Goal: Task Accomplishment & Management: Manage account settings

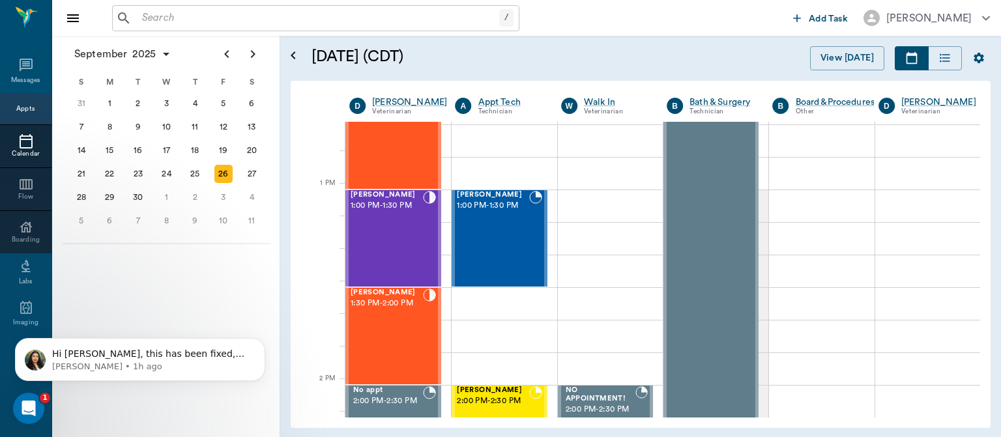
scroll to position [928, 0]
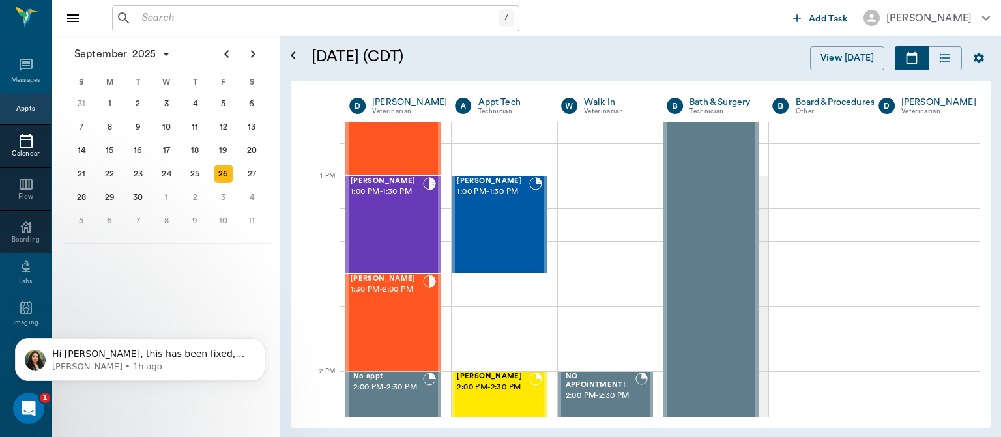
click at [388, 226] on div "[PERSON_NAME] 1:00 PM - 1:30 PM" at bounding box center [386, 224] width 72 height 95
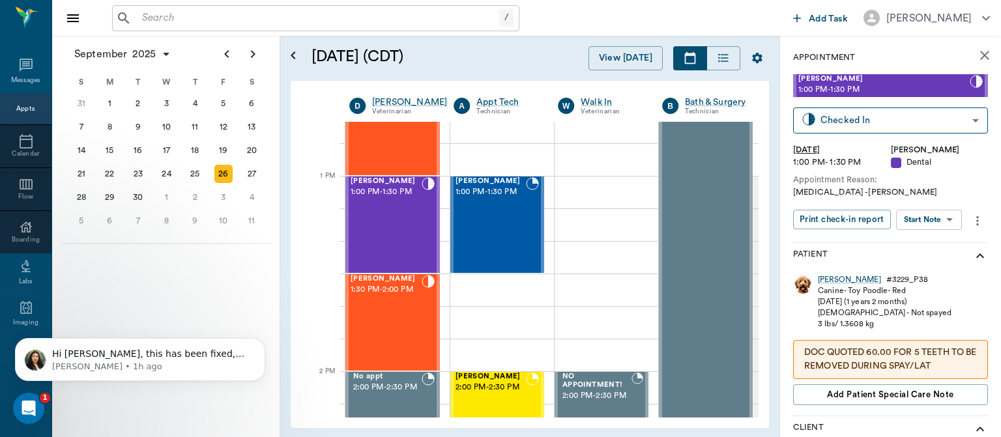
click at [942, 217] on body "/ ​ Add Task [PERSON_NAME] Nectar Messages Appts Calendar Flow Boarding Labs Im…" at bounding box center [500, 218] width 1001 height 437
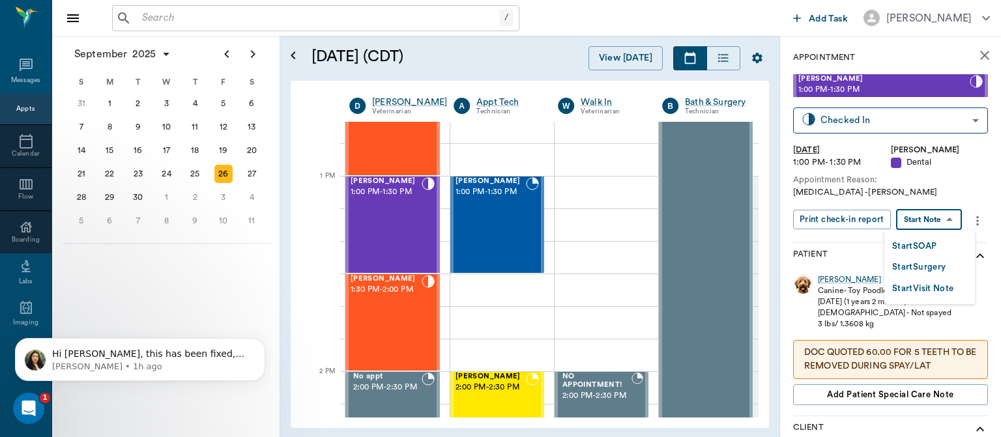
click at [931, 270] on button "Start Surgery" at bounding box center [918, 267] width 53 height 15
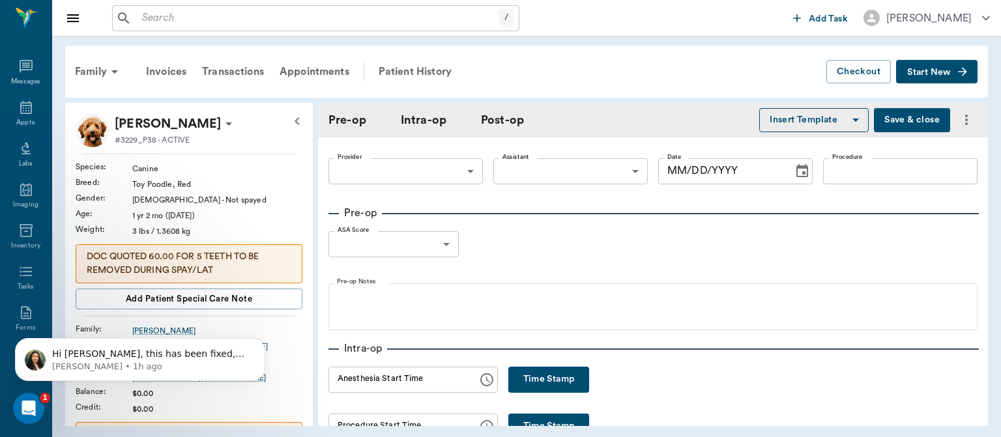
type input "63ec2f075fda476ae8351a4d"
type input "[DATE]"
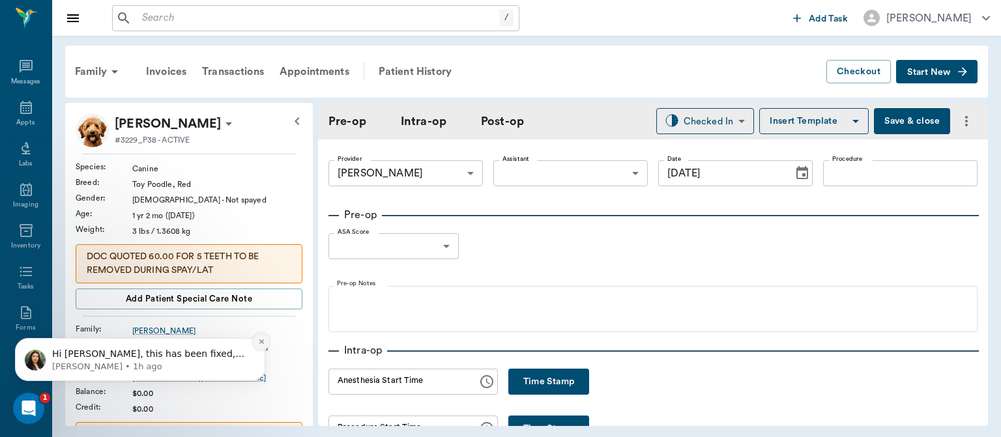
click at [264, 339] on icon "Dismiss notification" at bounding box center [261, 341] width 7 height 7
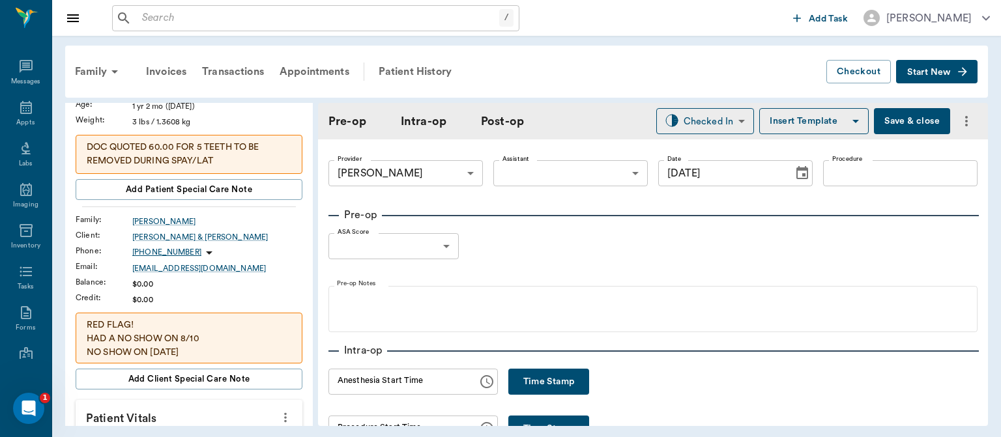
scroll to position [180, 0]
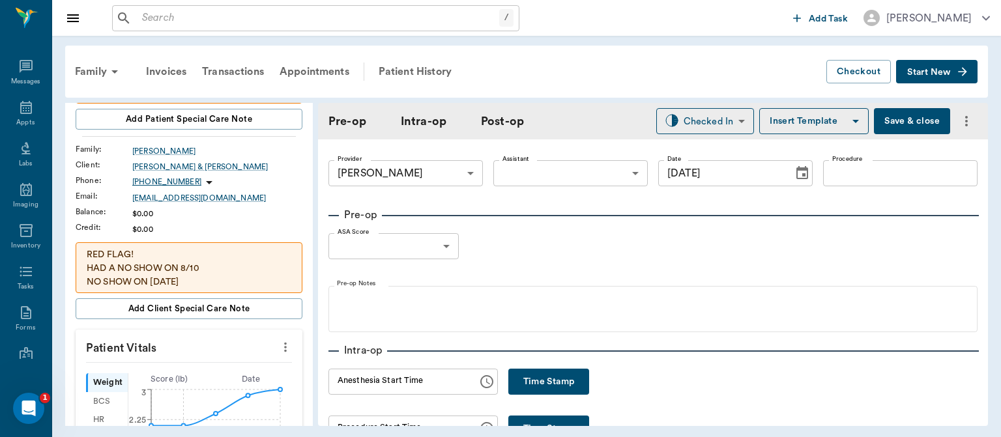
click at [284, 348] on button "more" at bounding box center [285, 347] width 21 height 22
click at [212, 373] on span "Enter Vitals" at bounding box center [220, 368] width 109 height 14
click at [182, 385] on input "text" at bounding box center [188, 386] width 113 height 26
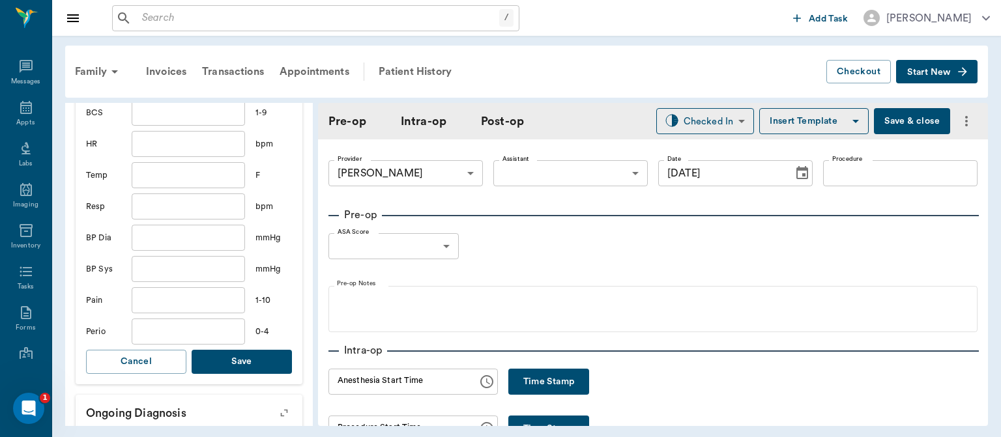
scroll to position [513, 0]
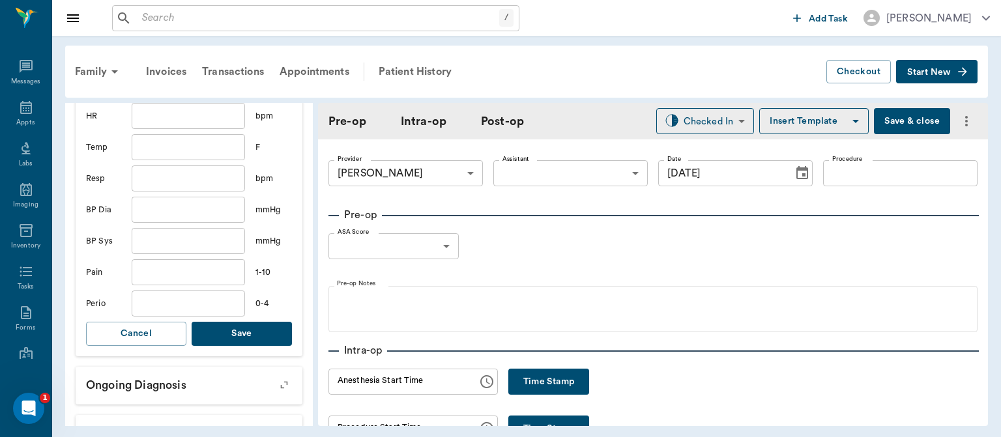
type input "3.1"
click at [245, 336] on button "Save" at bounding box center [242, 334] width 100 height 24
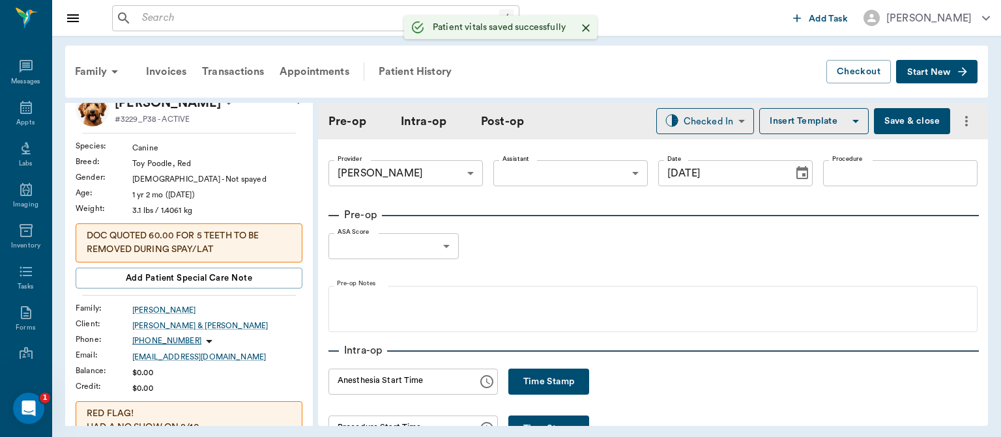
scroll to position [0, 0]
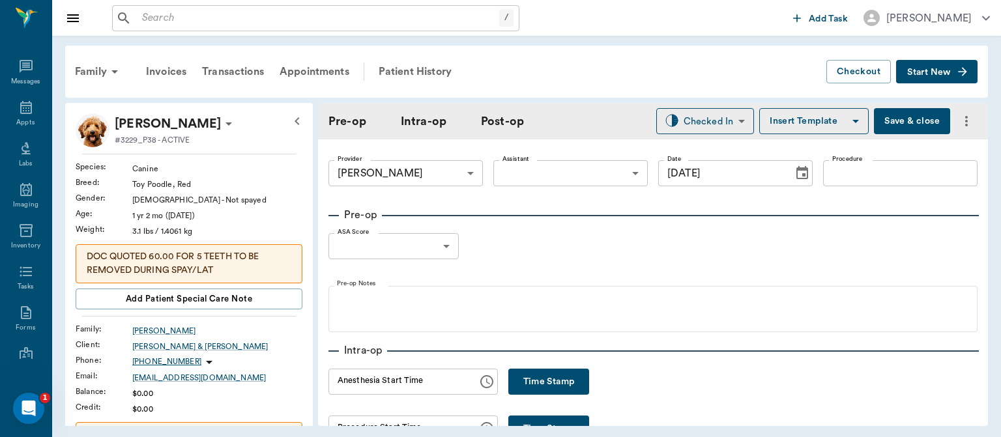
click at [434, 246] on body "/ ​ Add Task Dr. Bert Ellsworth Nectar Messages Appts Labs Imaging Inventory Ta…" at bounding box center [500, 218] width 1001 height 437
click at [391, 269] on li "1" at bounding box center [393, 275] width 130 height 23
type input "1"
click at [819, 124] on button "Insert Template" at bounding box center [813, 121] width 109 height 26
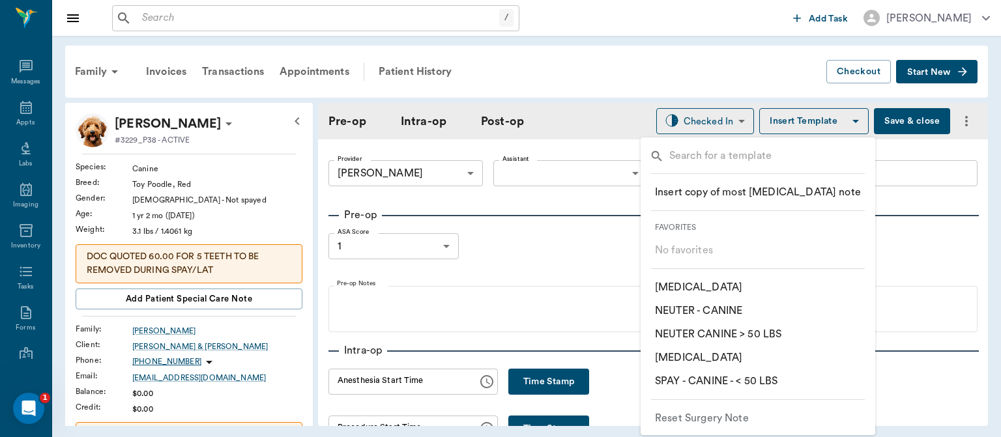
click at [907, 180] on div at bounding box center [500, 218] width 1001 height 437
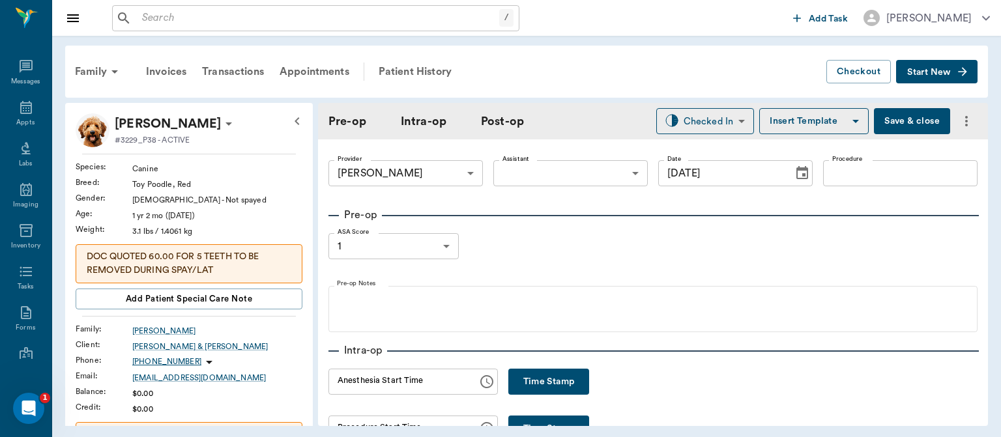
click at [883, 177] on input "Procedure" at bounding box center [900, 173] width 154 height 26
type input "I"
click at [800, 115] on button "Insert Template" at bounding box center [813, 121] width 109 height 26
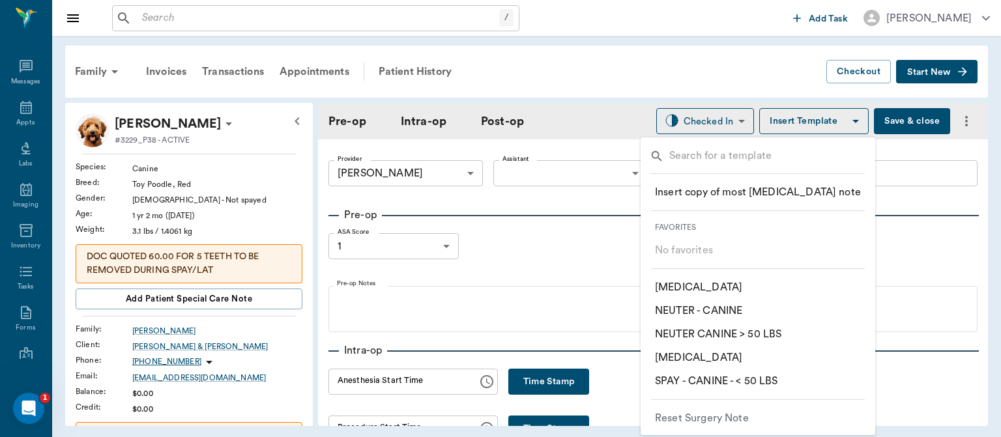
click at [717, 358] on p "​ ORAL SURGERY" at bounding box center [698, 358] width 87 height 16
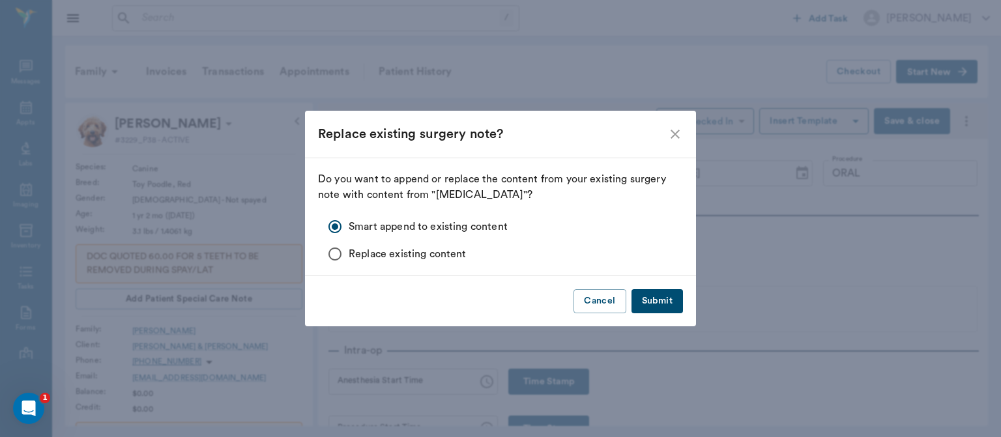
click at [667, 301] on button "Submit" at bounding box center [656, 301] width 51 height 24
type input "ORAL ORAL SURGERY"
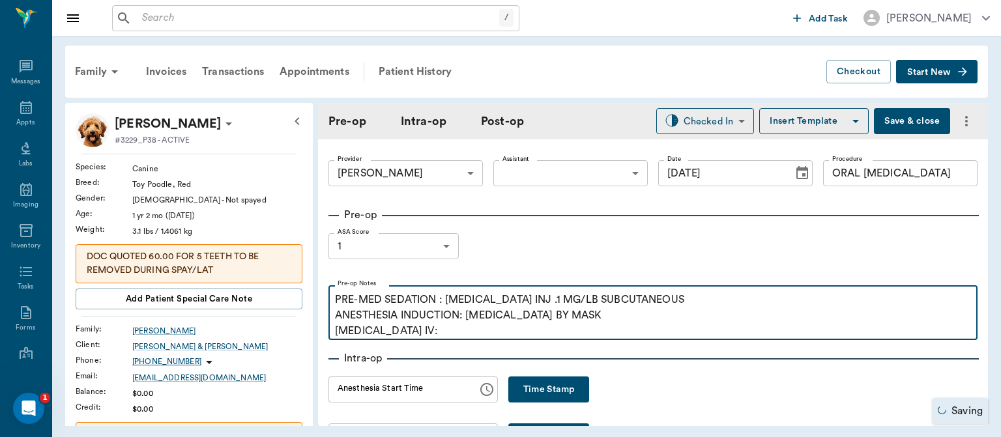
click at [427, 337] on p "PRE-MED SEDATION : ACEPROMAZINE INJ .1 MG/LB SUBCUTANEOUS ANESTHESIA INDUCTION:…" at bounding box center [653, 315] width 636 height 47
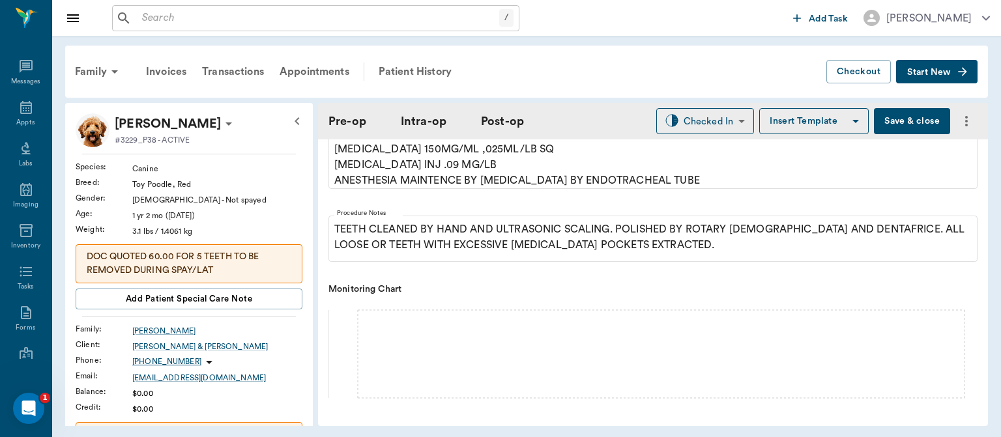
scroll to position [365, 0]
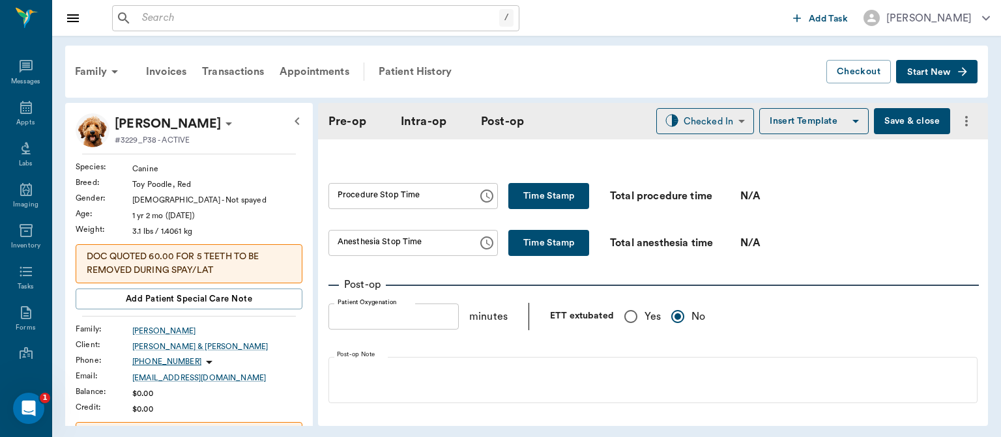
click at [627, 327] on input "Yes" at bounding box center [630, 316] width 27 height 27
radio input "true"
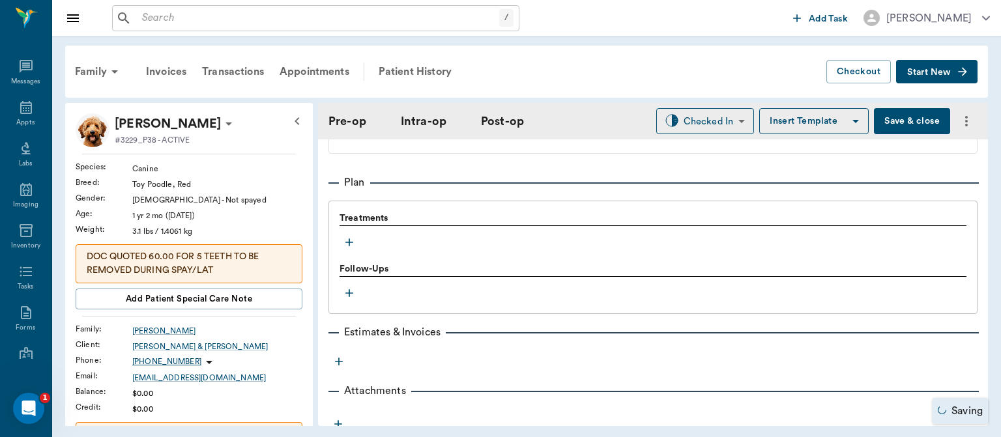
scroll to position [1090, 0]
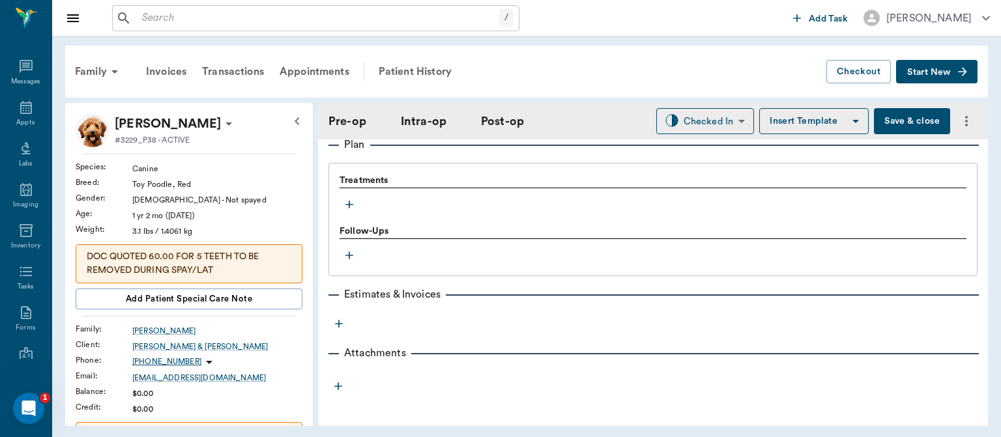
click at [350, 206] on icon "button" at bounding box center [349, 204] width 13 height 13
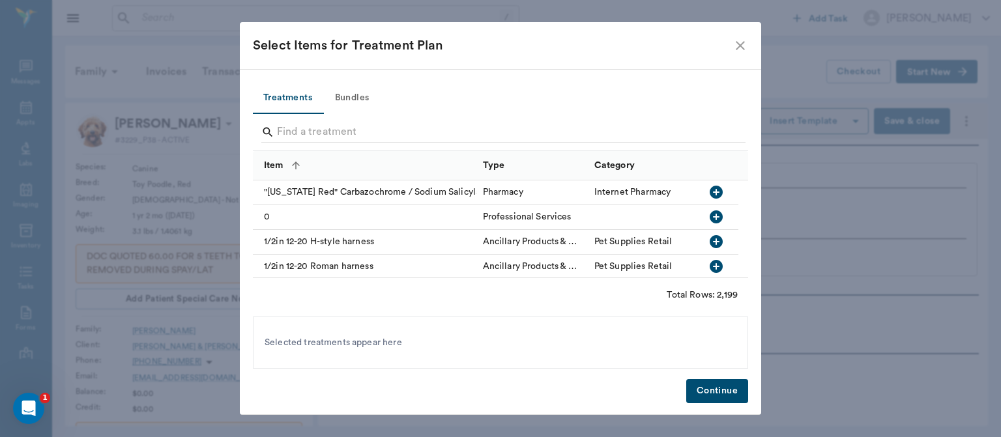
click at [359, 99] on button "Bundles" at bounding box center [351, 98] width 59 height 31
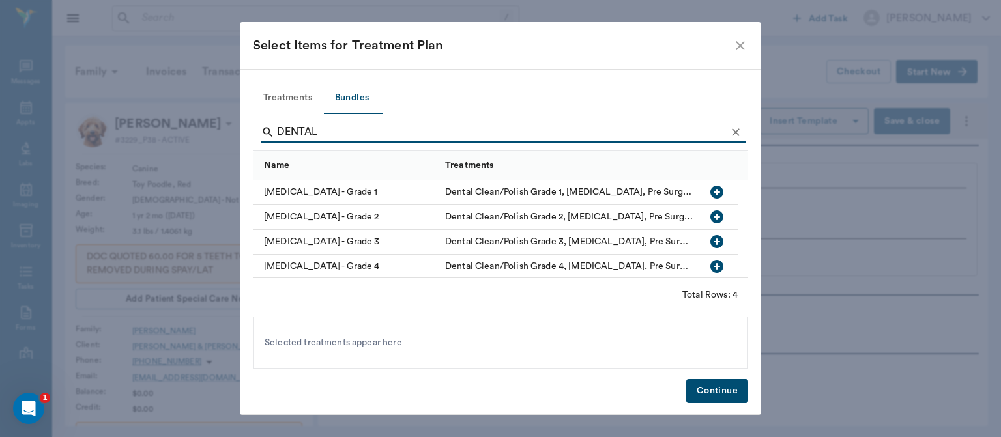
type input "DENTAL"
click at [717, 192] on icon "button" at bounding box center [717, 192] width 16 height 16
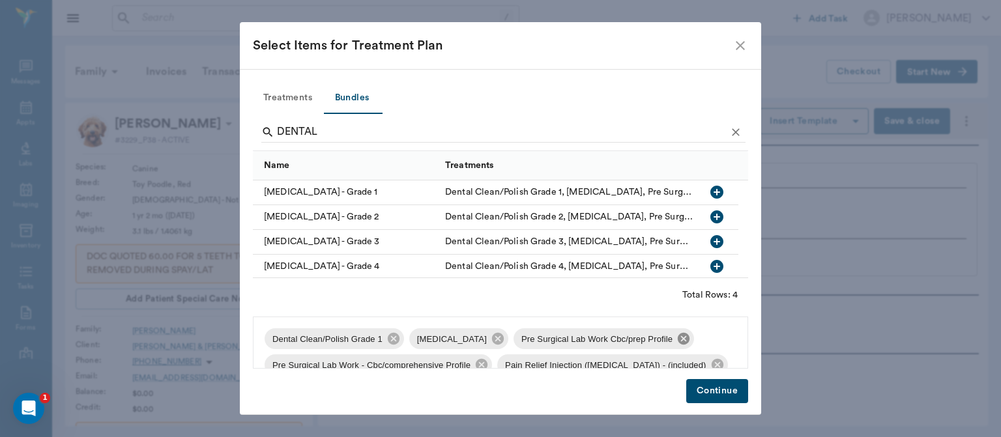
click at [677, 339] on icon at bounding box center [683, 339] width 12 height 12
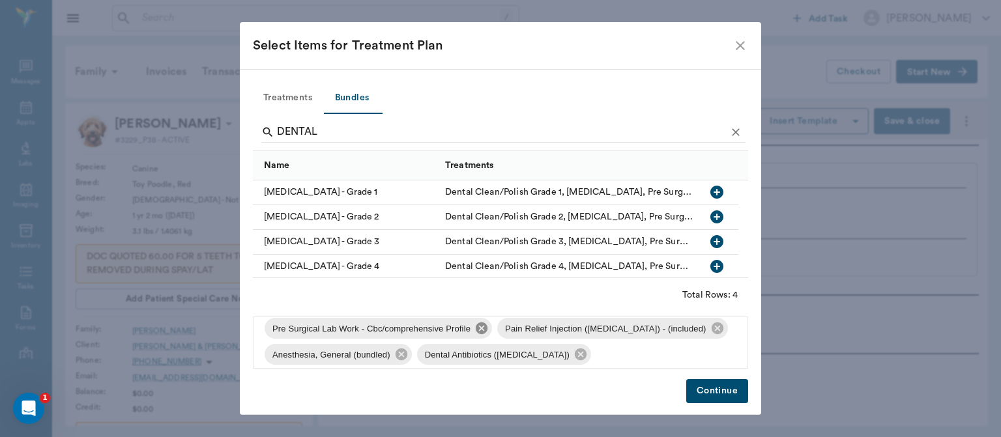
click at [477, 332] on icon at bounding box center [482, 328] width 12 height 12
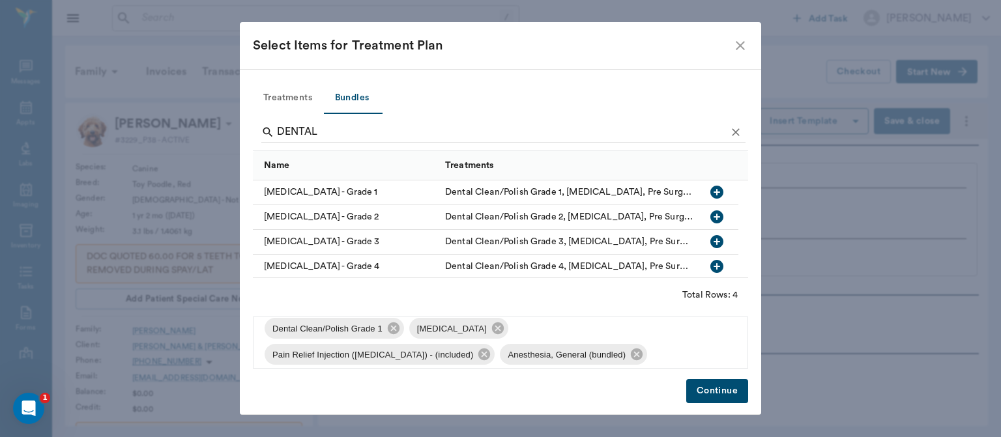
scroll to position [0, 0]
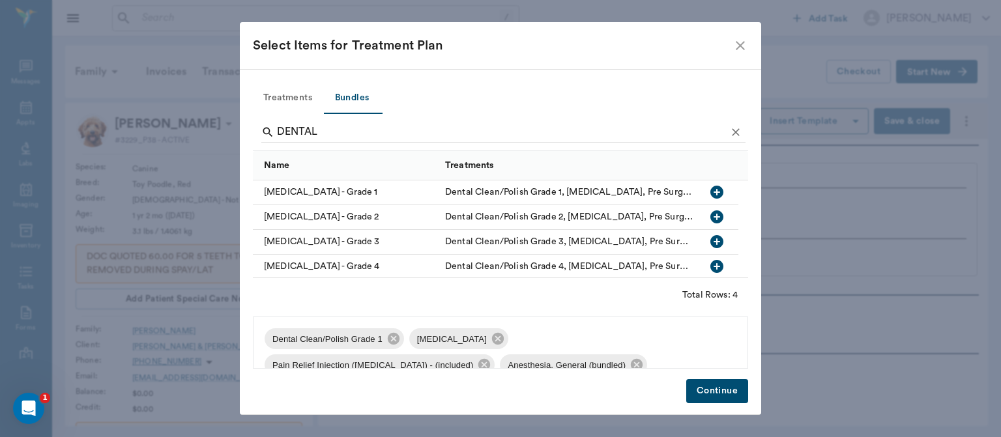
click at [494, 354] on div "Pain Relief Injection ([MEDICAL_DATA]) - (included)" at bounding box center [379, 364] width 230 height 21
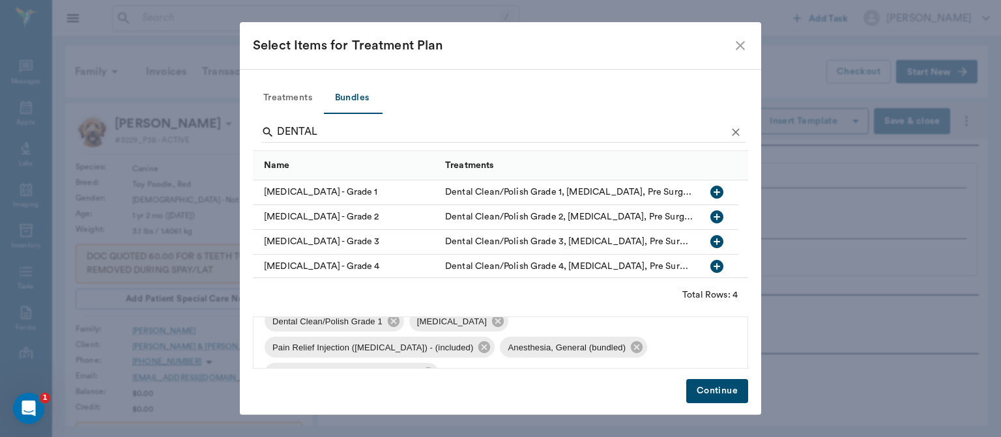
scroll to position [12, 0]
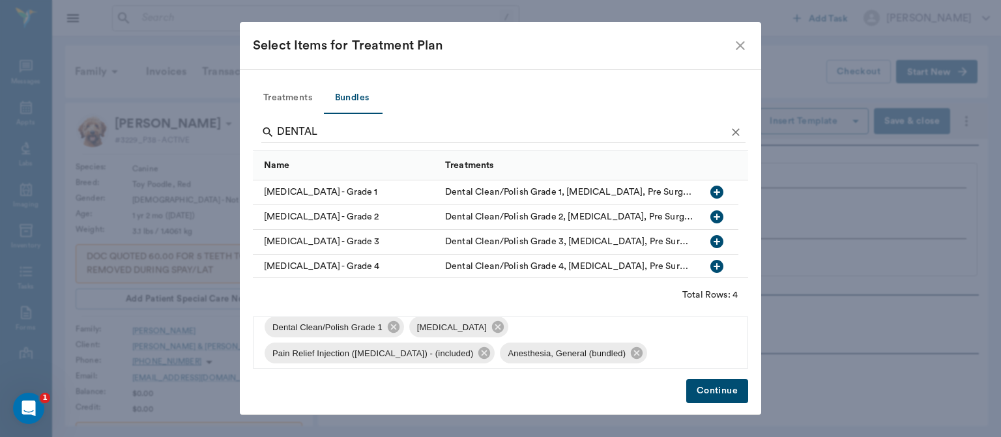
click at [717, 393] on button "Continue" at bounding box center [717, 391] width 62 height 24
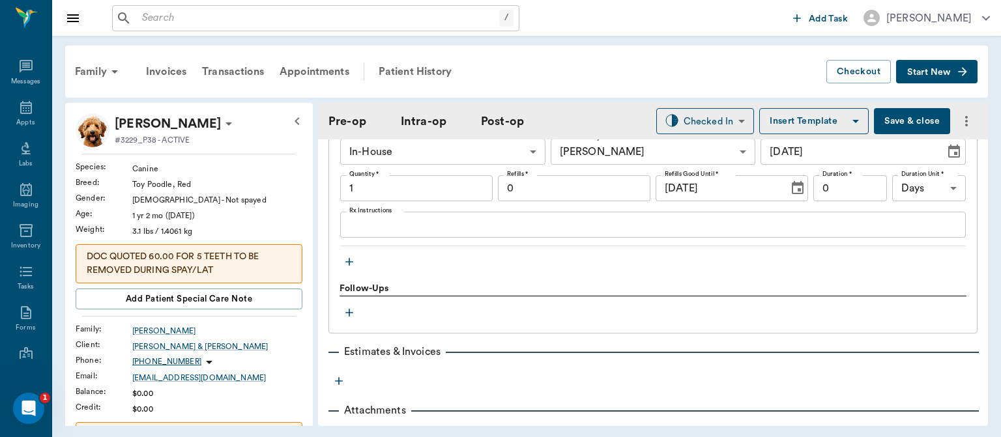
scroll to position [1513, 0]
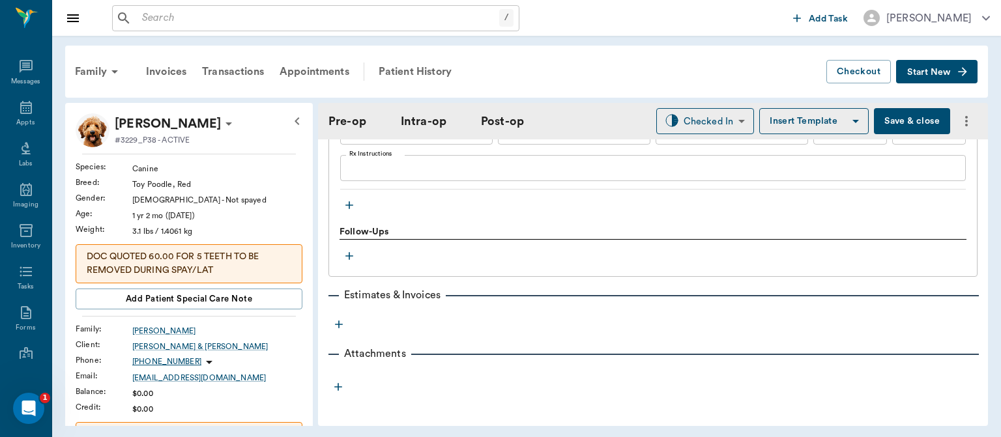
click at [901, 119] on button "Save & close" at bounding box center [912, 121] width 76 height 26
type input "1.00"
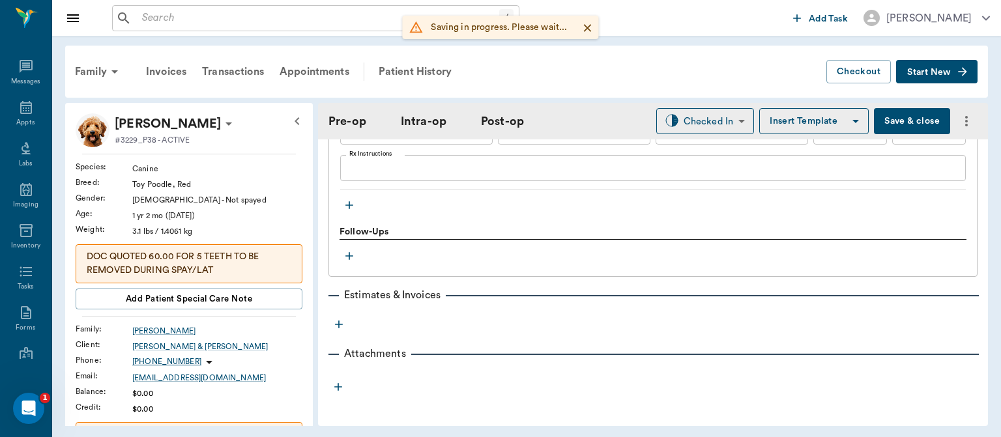
type input "1.00"
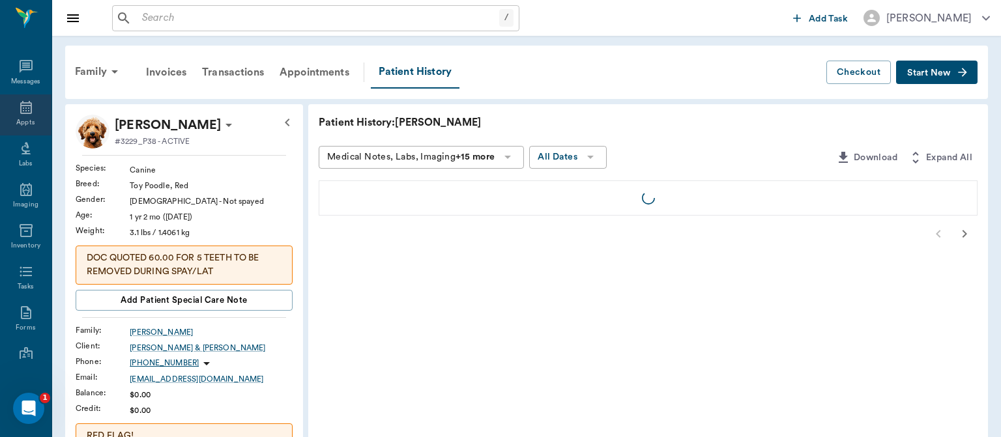
click at [21, 111] on icon at bounding box center [26, 107] width 12 height 13
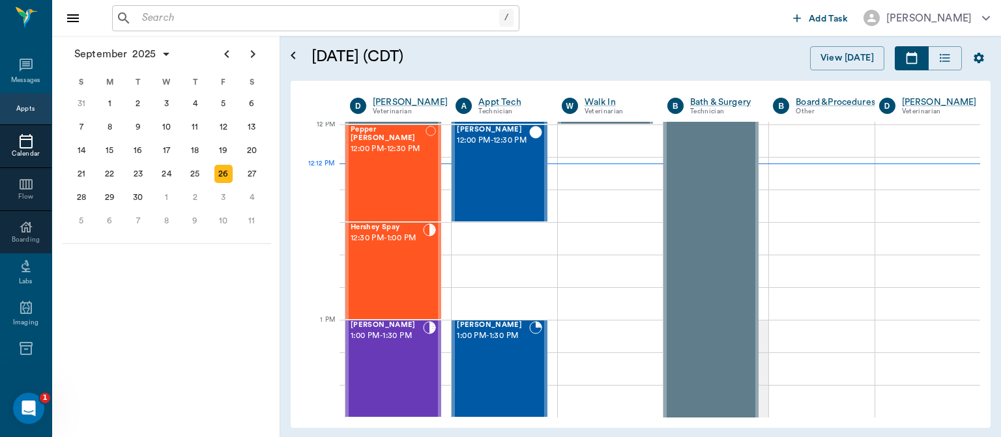
scroll to position [784, 0]
click at [395, 267] on div "Hershey Spay 12:30 PM - 1:00 PM" at bounding box center [386, 270] width 72 height 95
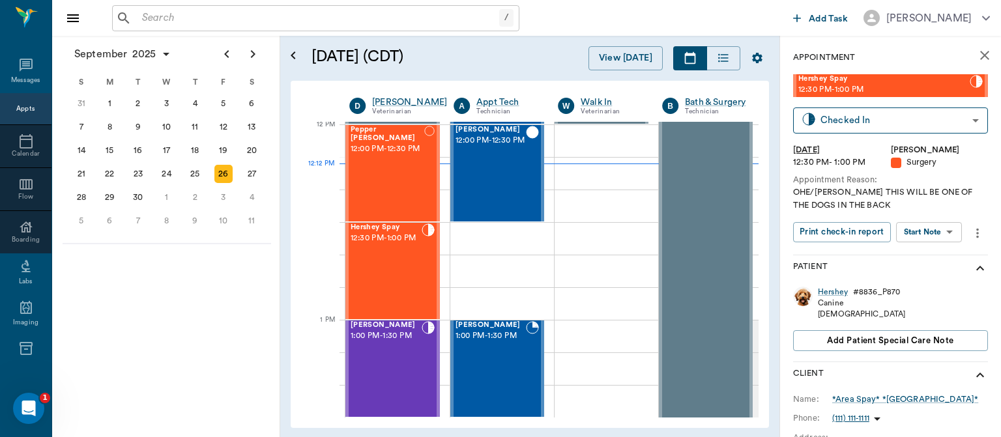
click at [931, 233] on body "/ ​ Add Task Dr. Bert Ellsworth Nectar Messages Appts Calendar Flow Boarding La…" at bounding box center [500, 218] width 1001 height 437
click at [938, 281] on button "Start Surgery" at bounding box center [918, 279] width 53 height 15
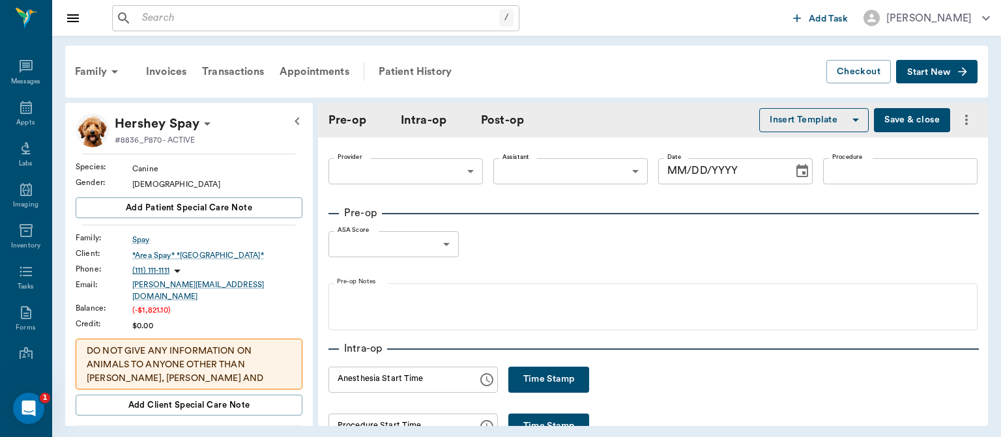
type input "63ec2f075fda476ae8351a4d"
type input "[DATE]"
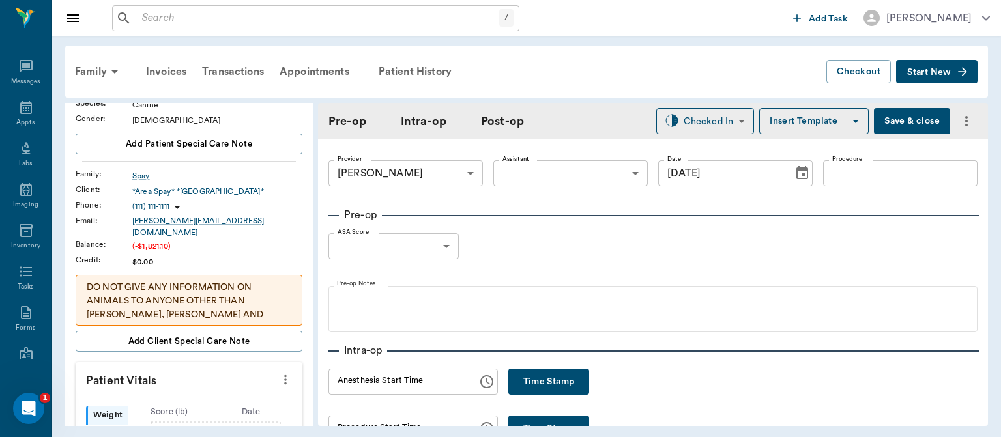
scroll to position [138, 0]
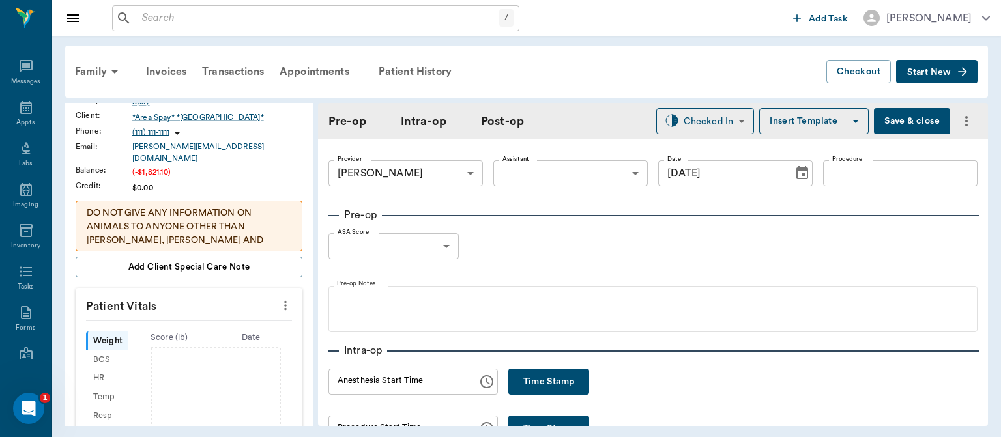
click at [284, 301] on icon "more" at bounding box center [285, 306] width 3 height 10
click at [206, 314] on span "Enter Vitals" at bounding box center [220, 319] width 109 height 14
click at [182, 335] on input "text" at bounding box center [188, 345] width 113 height 26
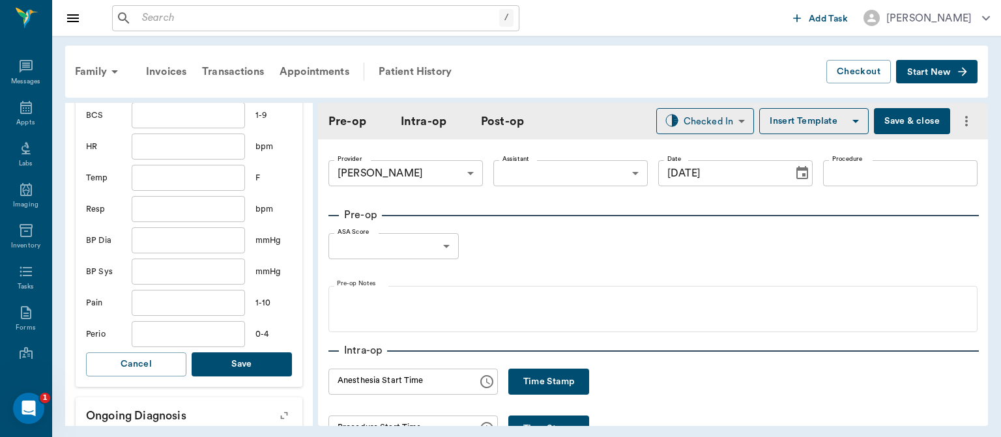
type input "32"
click at [258, 356] on button "Save" at bounding box center [242, 364] width 100 height 24
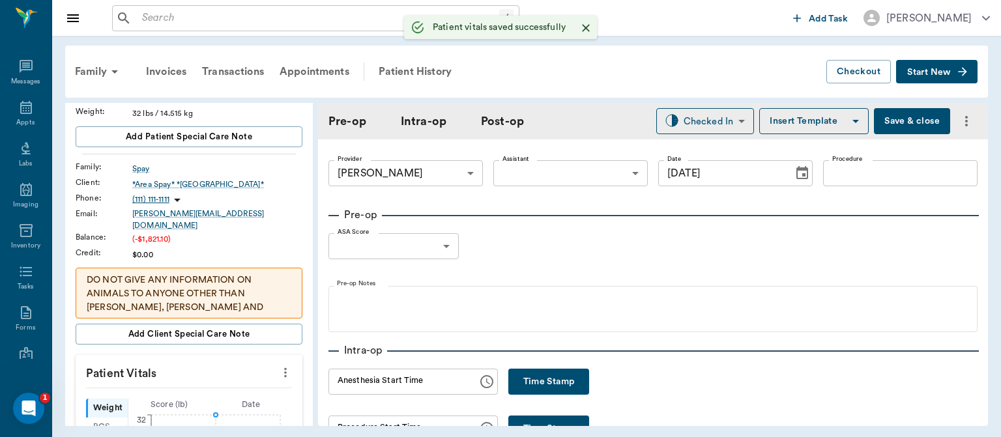
scroll to position [72, 0]
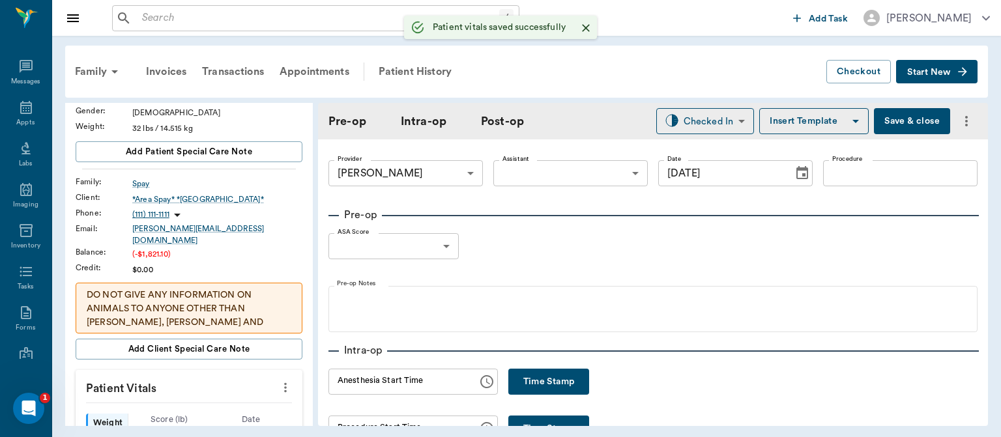
click at [547, 178] on body "/ ​ Add Task Dr. Bert Ellsworth Nectar Messages Appts Labs Imaging Inventory Ta…" at bounding box center [500, 218] width 1001 height 437
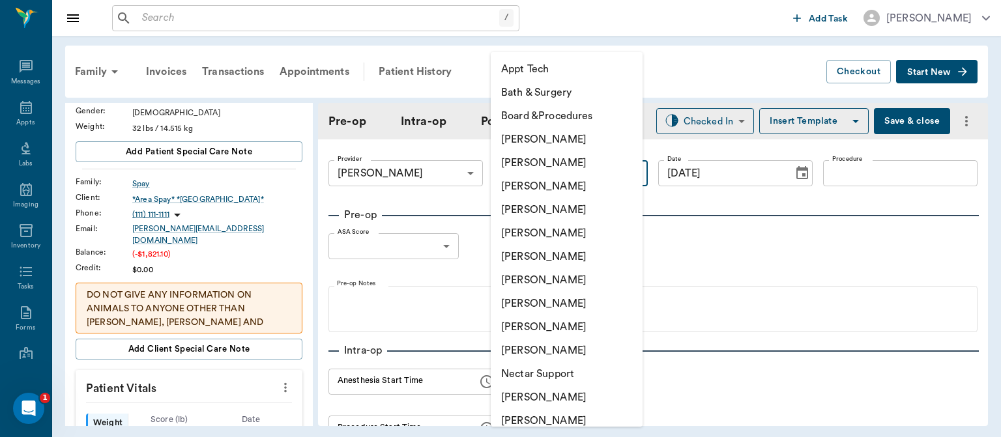
click at [537, 304] on li "[PERSON_NAME]" at bounding box center [566, 303] width 152 height 23
type input "63ec2e7e52e12b0ba117b124"
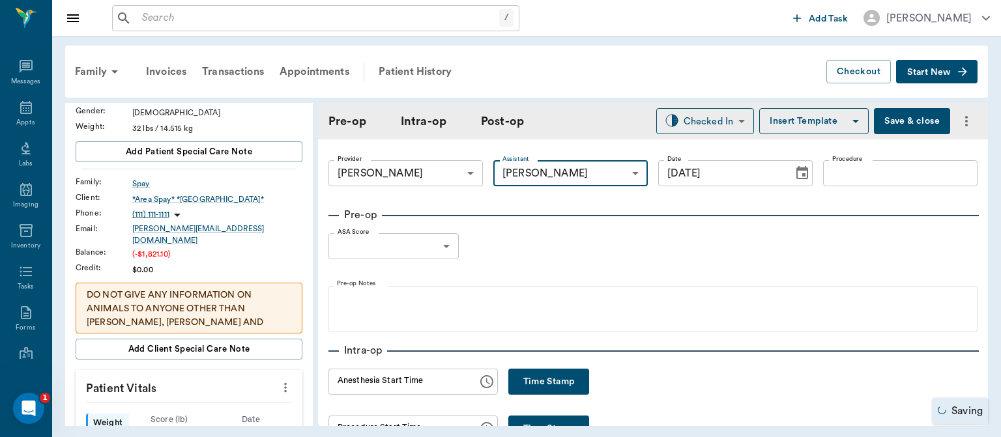
click at [862, 170] on input "Procedure" at bounding box center [900, 173] width 154 height 26
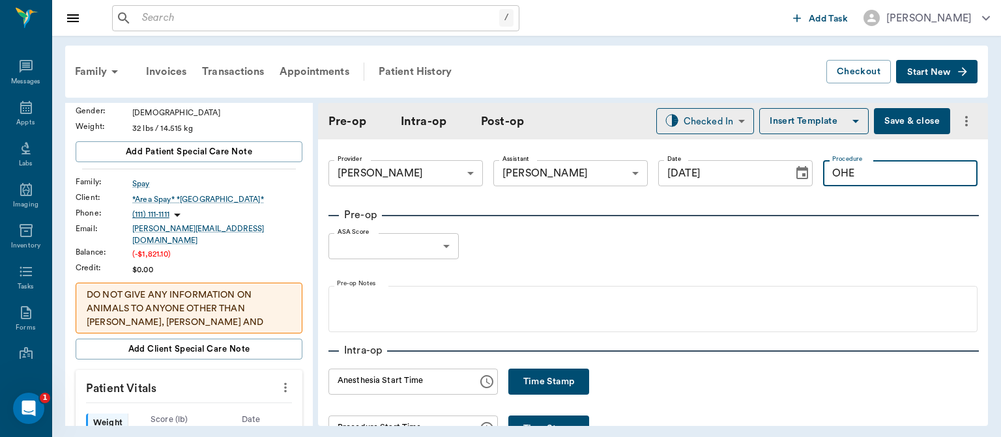
type input "OHE"
click at [821, 120] on button "Insert Template" at bounding box center [813, 121] width 109 height 26
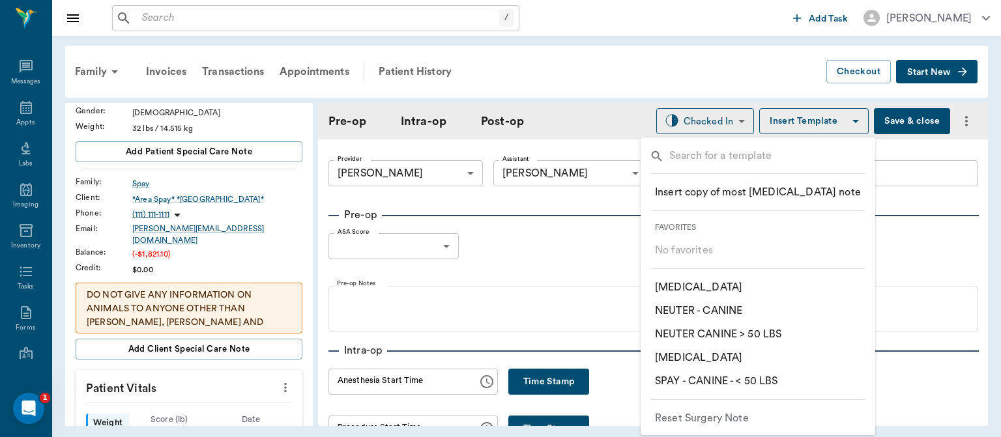
click at [763, 379] on p "​ SPAY - CANINE - < 50 LBS" at bounding box center [716, 381] width 123 height 16
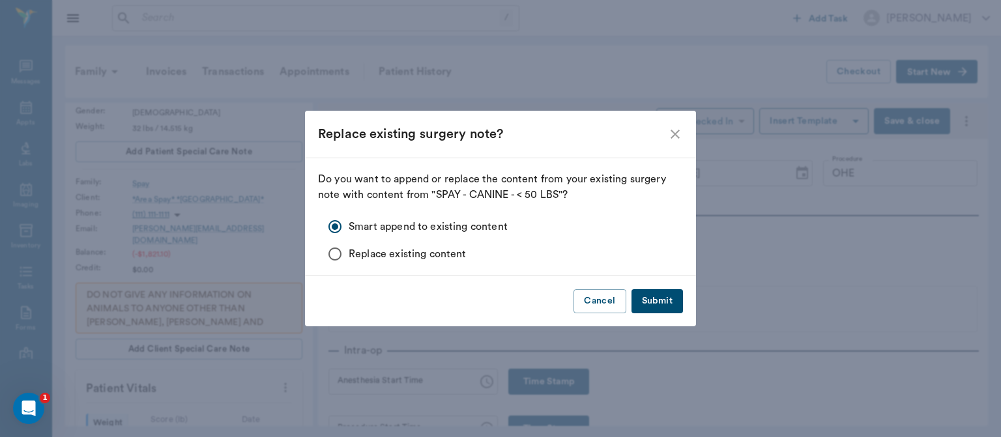
click at [661, 304] on button "Submit" at bounding box center [656, 301] width 51 height 24
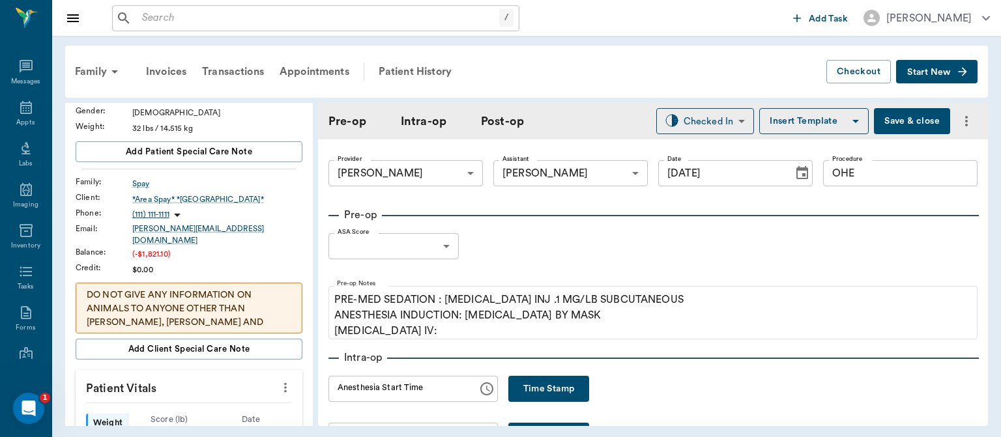
click at [440, 254] on body "/ ​ Add Task Dr. Bert Ellsworth Nectar Messages Appts Labs Imaging Inventory Ta…" at bounding box center [500, 218] width 1001 height 437
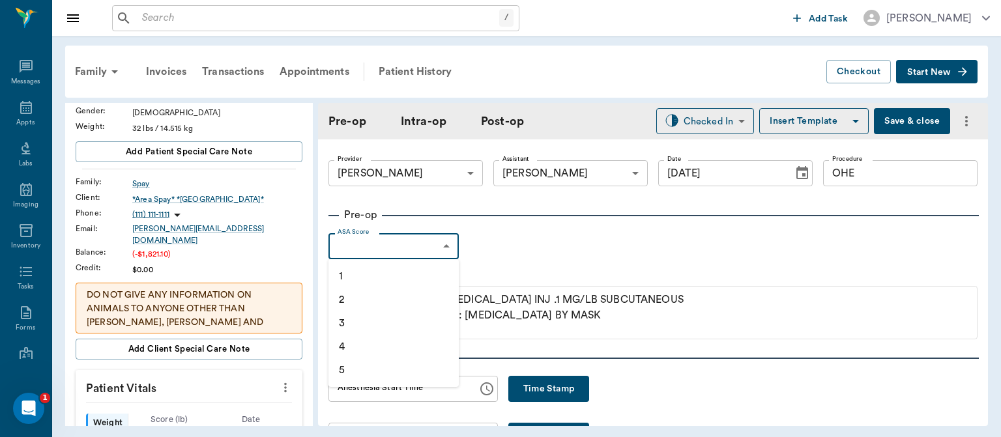
click at [356, 277] on li "1" at bounding box center [393, 275] width 130 height 23
type input "1"
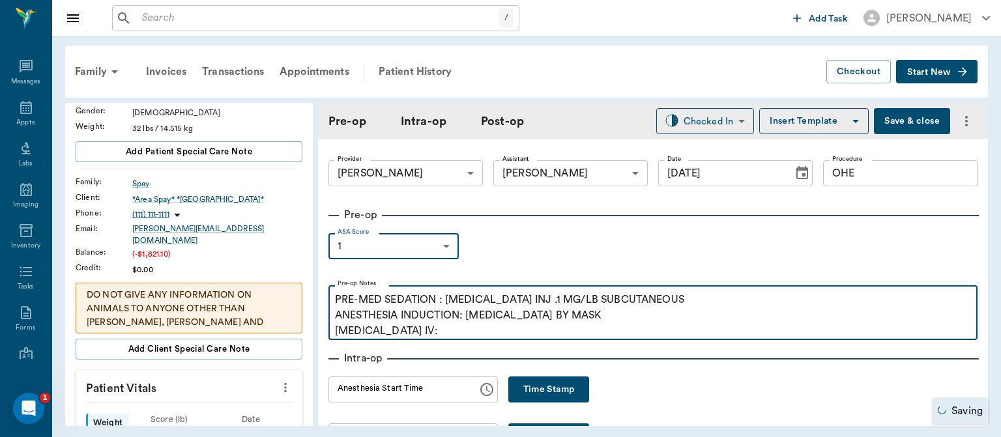
click at [436, 332] on p "PRE-MED SEDATION : ACEPROMAZINE INJ .1 MG/LB SUBCUTANEOUS ANESTHESIA INDUCTION:…" at bounding box center [653, 315] width 636 height 47
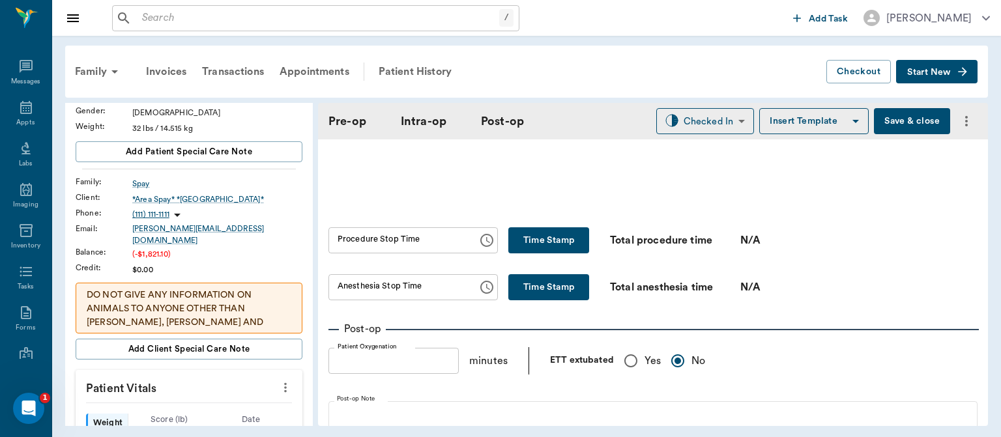
click at [610, 366] on p "ETT extubated" at bounding box center [582, 361] width 64 height 14
click at [625, 375] on input "Yes" at bounding box center [630, 361] width 27 height 27
radio input "true"
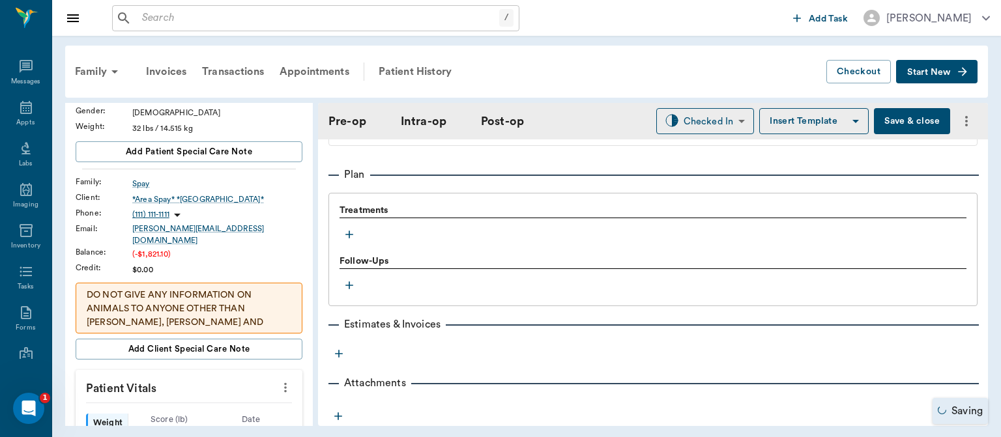
scroll to position [1062, 0]
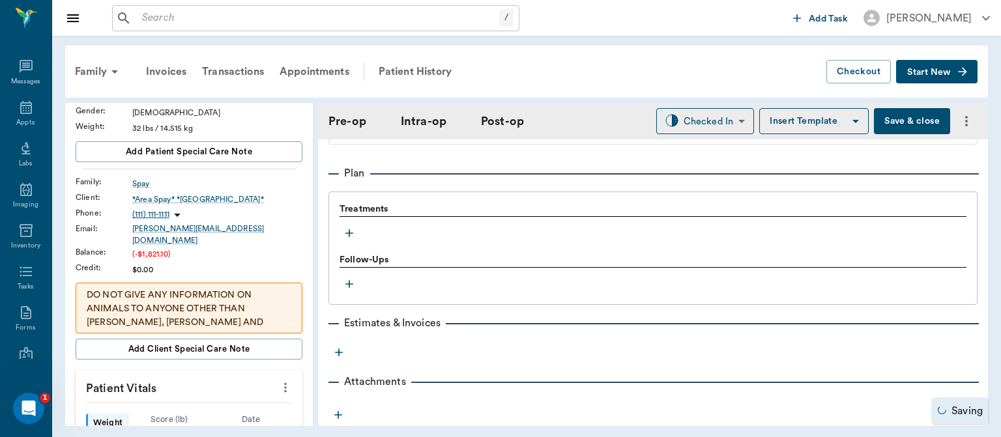
click at [350, 237] on icon "button" at bounding box center [349, 233] width 8 height 8
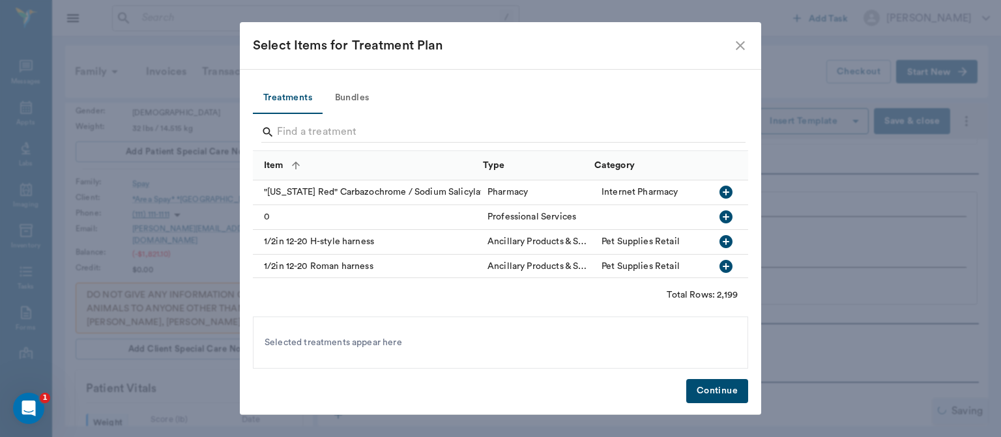
click at [364, 99] on button "Bundles" at bounding box center [351, 98] width 59 height 31
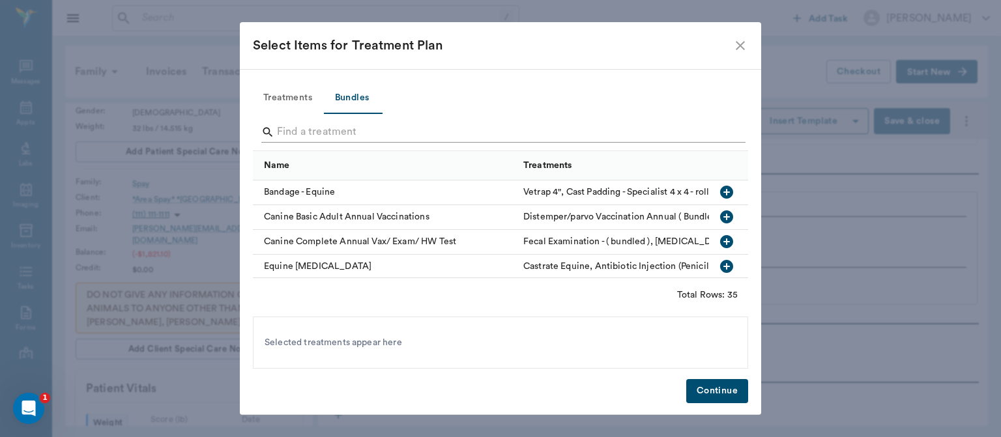
click at [294, 125] on input "Search" at bounding box center [501, 132] width 449 height 21
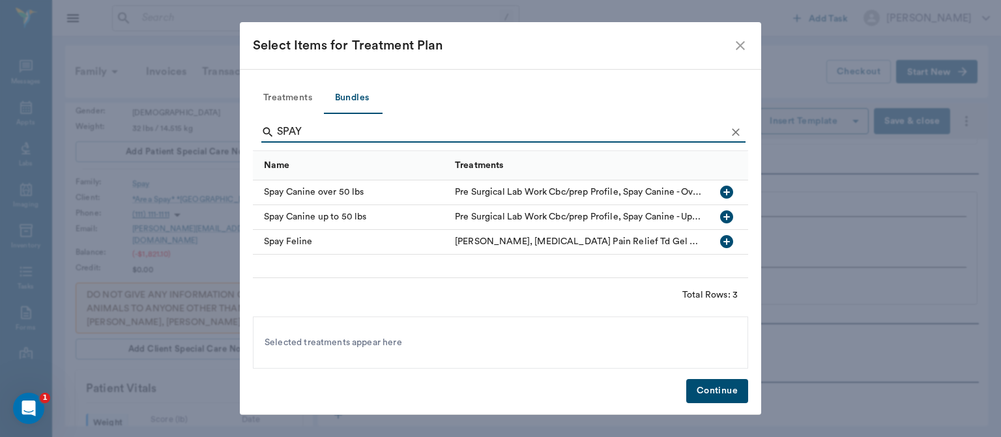
type input "SPAY"
click at [730, 220] on icon "button" at bounding box center [726, 216] width 13 height 13
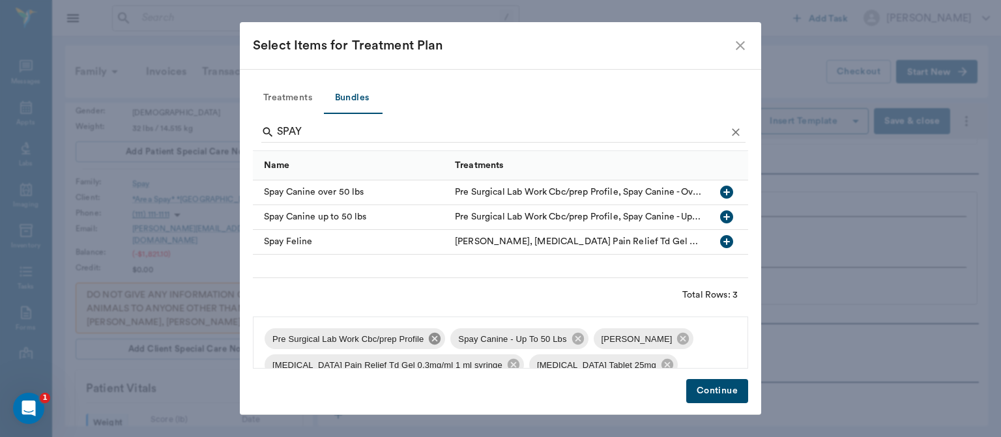
click at [435, 339] on icon at bounding box center [435, 339] width 12 height 12
click at [491, 335] on icon at bounding box center [497, 339] width 12 height 12
click at [629, 368] on icon at bounding box center [635, 365] width 12 height 12
click at [504, 363] on icon at bounding box center [510, 365] width 12 height 12
click at [397, 368] on icon at bounding box center [403, 365] width 12 height 12
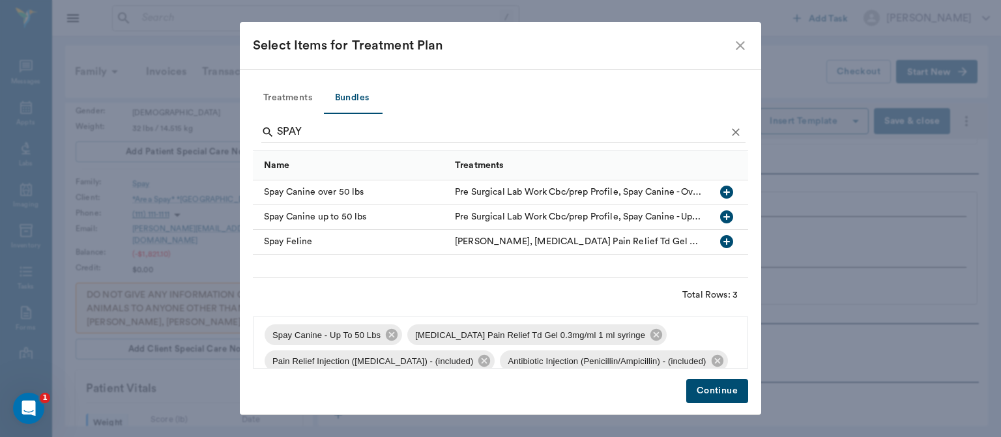
scroll to position [0, 0]
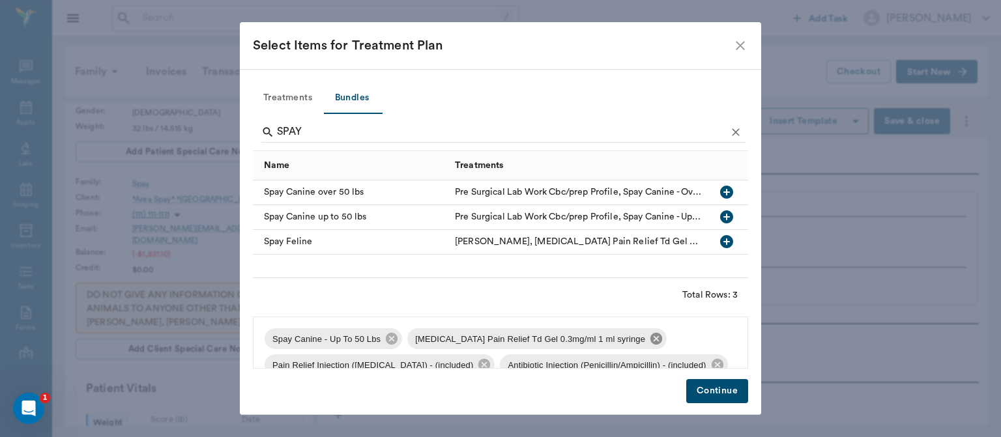
click at [650, 339] on icon at bounding box center [656, 339] width 12 height 12
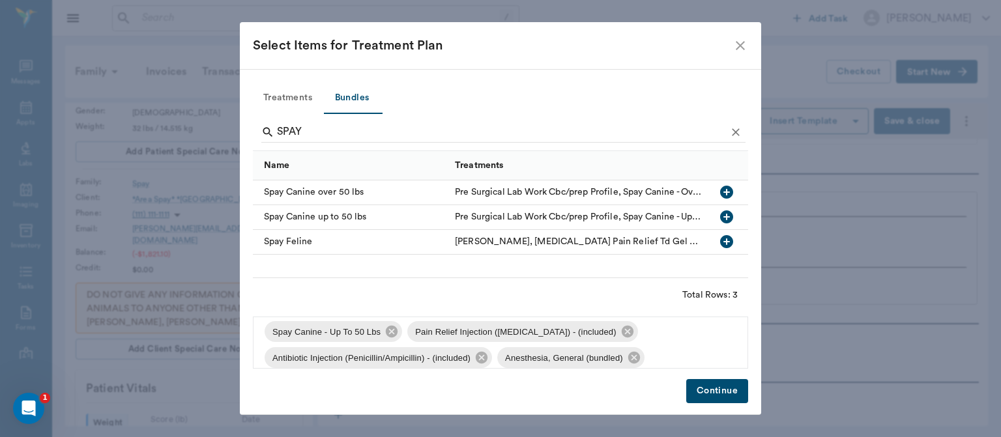
scroll to position [7, 0]
click at [709, 393] on button "Continue" at bounding box center [717, 391] width 62 height 24
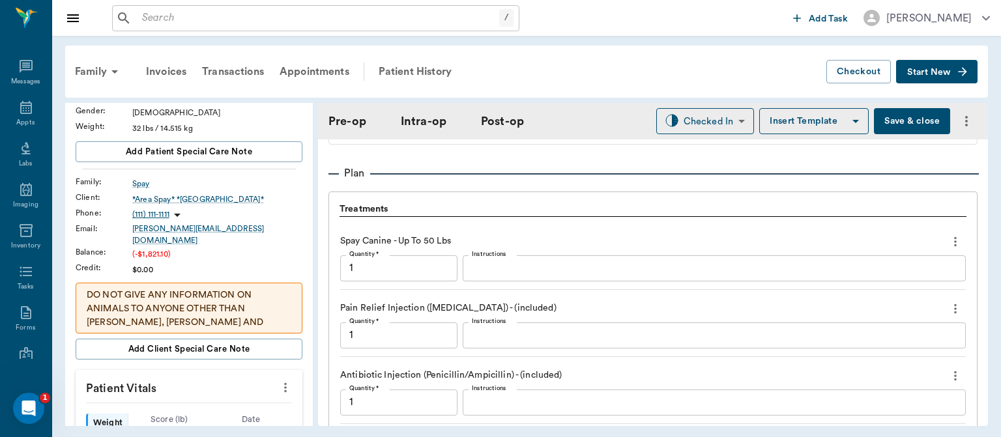
scroll to position [1309, 0]
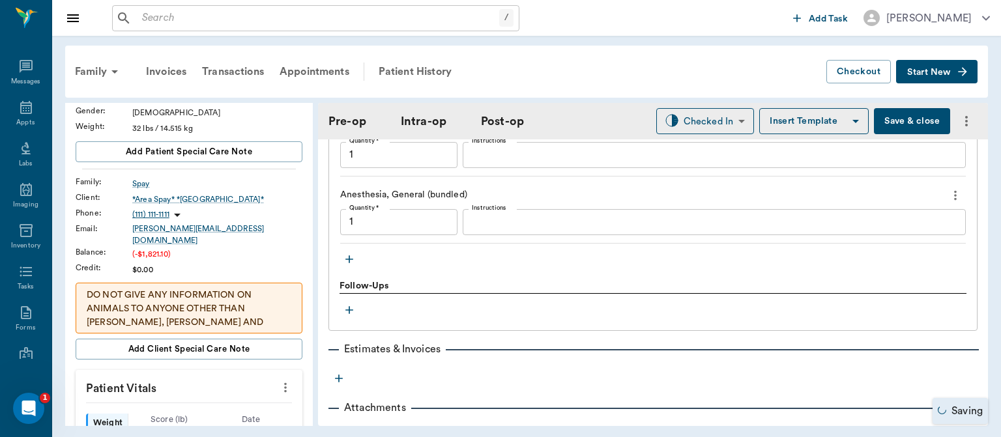
click at [349, 263] on icon "button" at bounding box center [349, 259] width 13 height 13
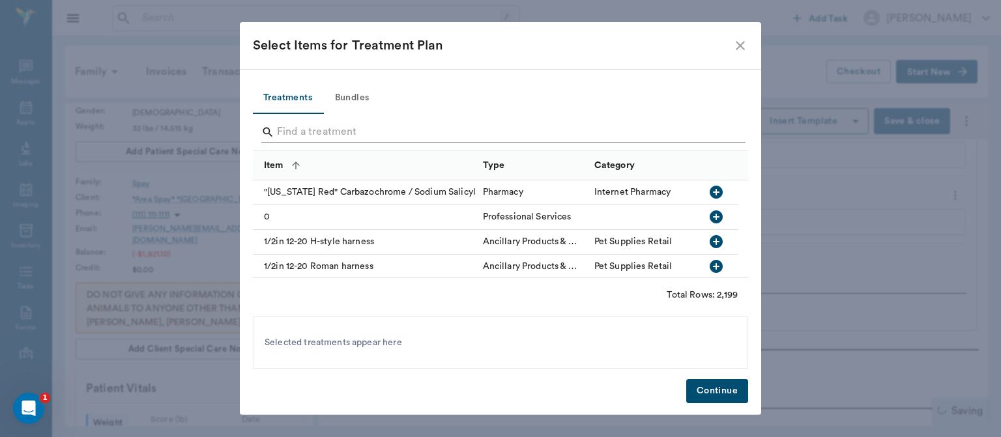
click at [316, 131] on input "Search" at bounding box center [501, 132] width 449 height 21
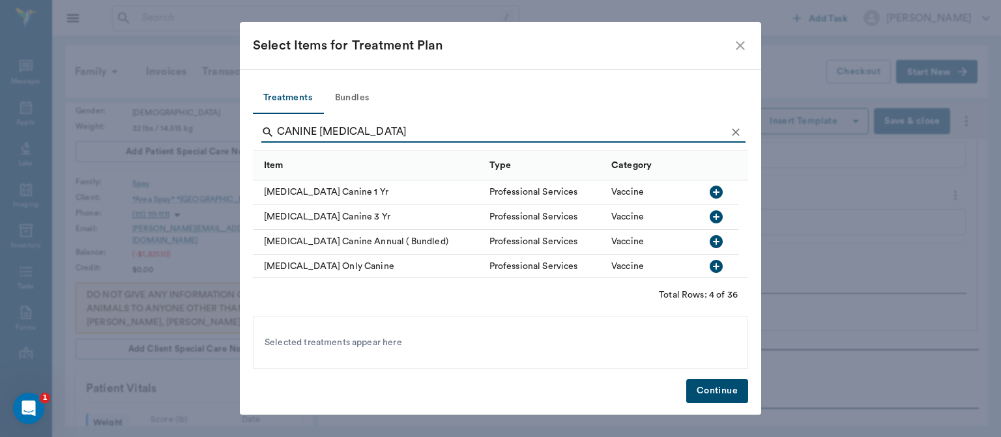
type input "CANINE [MEDICAL_DATA]"
click at [717, 190] on icon "button" at bounding box center [715, 192] width 13 height 13
click at [723, 394] on button "Continue" at bounding box center [717, 391] width 62 height 24
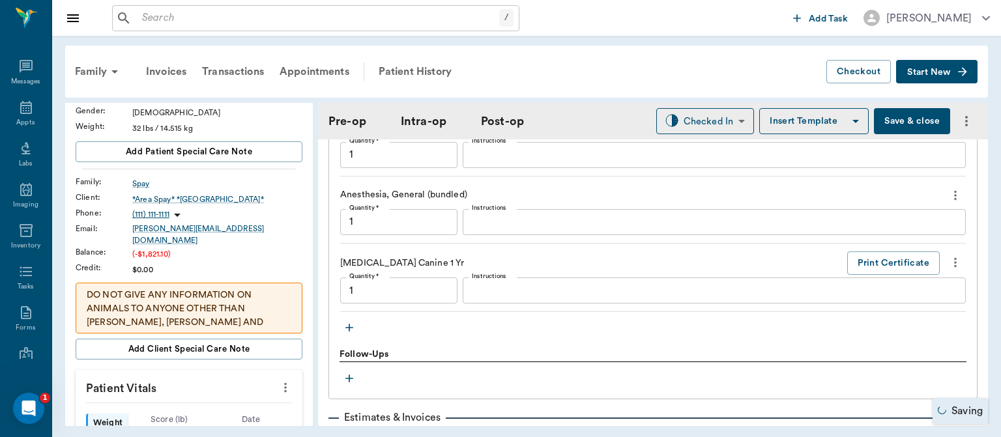
click at [349, 330] on icon "button" at bounding box center [349, 328] width 8 height 8
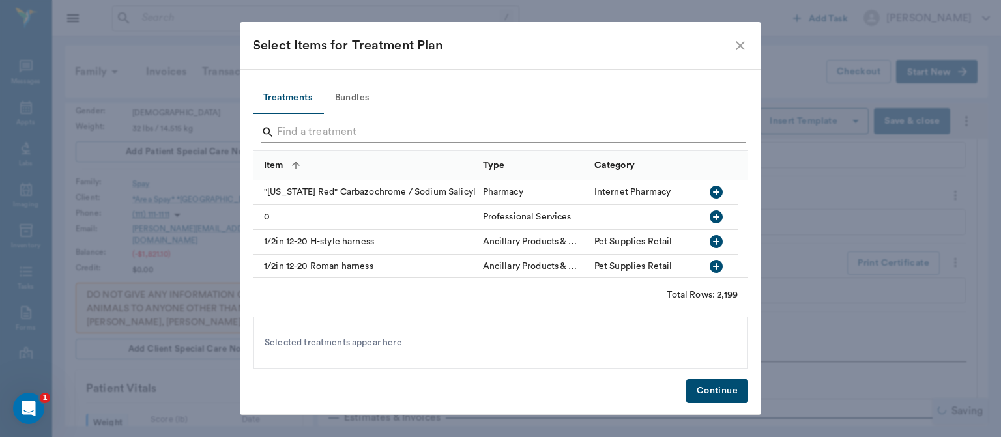
click at [302, 132] on input "Search" at bounding box center [501, 132] width 449 height 21
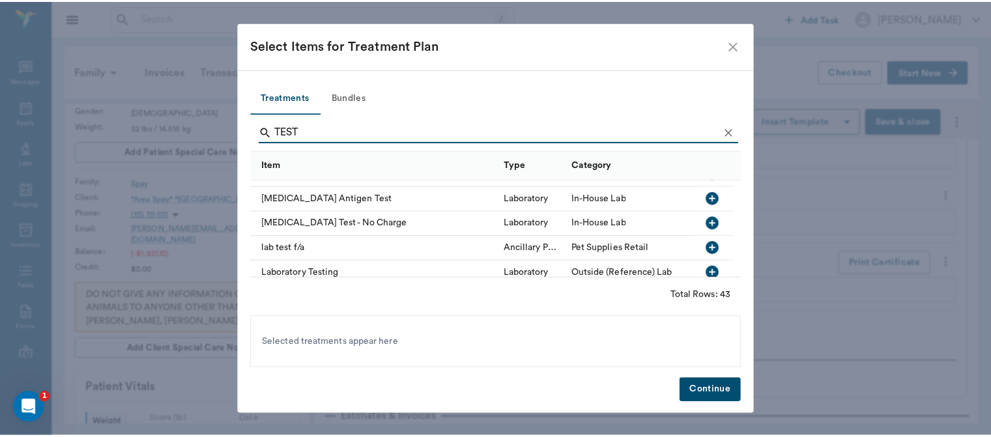
scroll to position [533, 0]
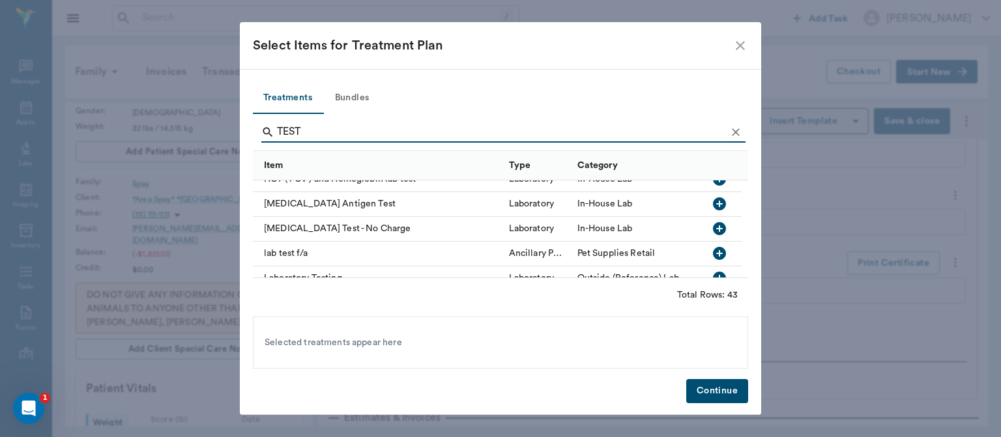
type input "TEST"
click at [715, 208] on icon "button" at bounding box center [719, 203] width 13 height 13
click at [705, 384] on button "Continue" at bounding box center [717, 391] width 62 height 24
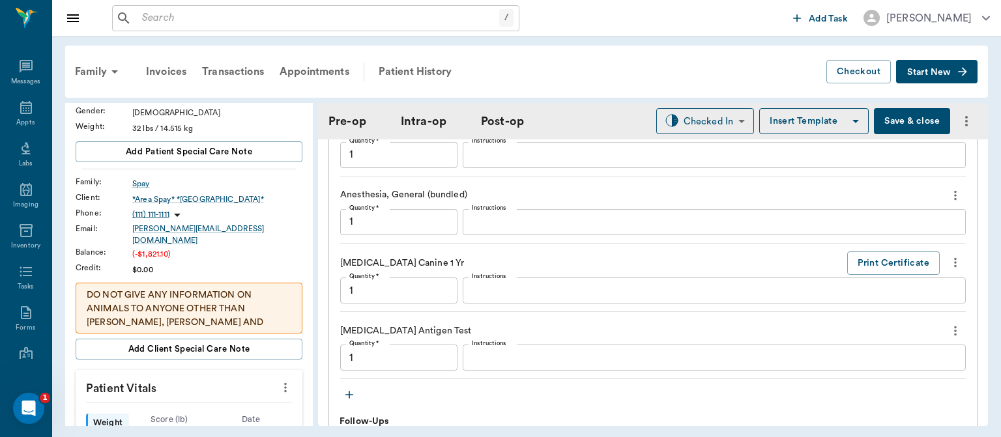
click at [909, 110] on button "Save & close" at bounding box center [912, 121] width 76 height 26
type input "1.00"
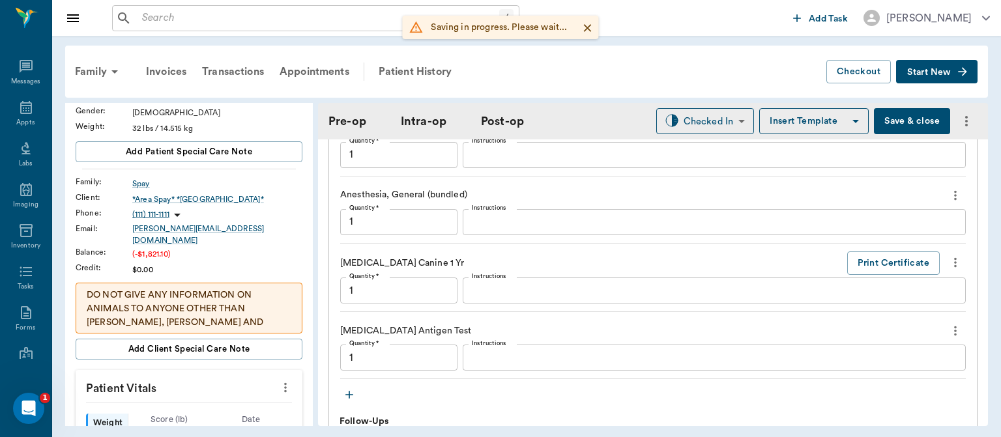
type input "1.00"
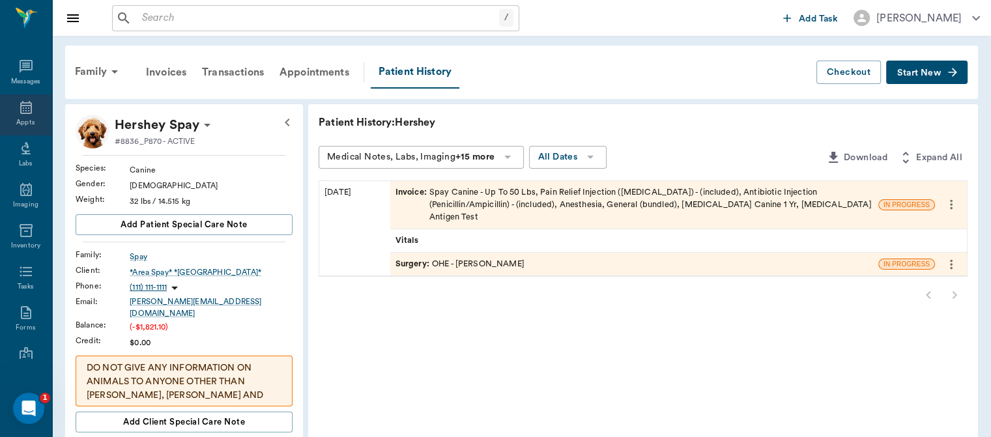
click at [23, 122] on div "Appts" at bounding box center [25, 123] width 18 height 10
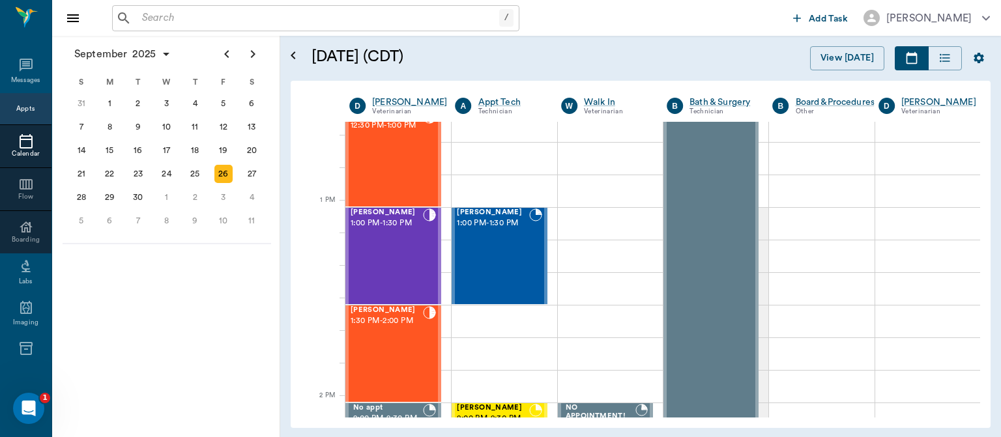
scroll to position [905, 0]
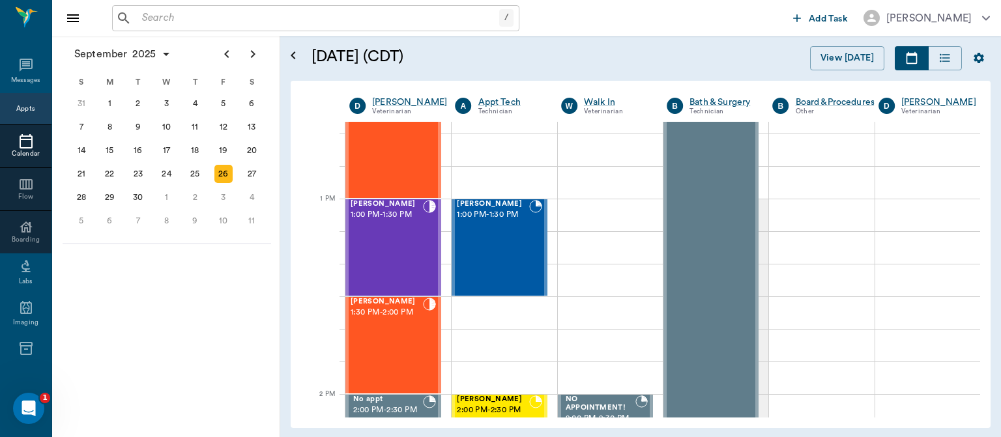
click at [393, 341] on div "[PERSON_NAME] 1:30 PM - 2:00 PM" at bounding box center [386, 345] width 72 height 95
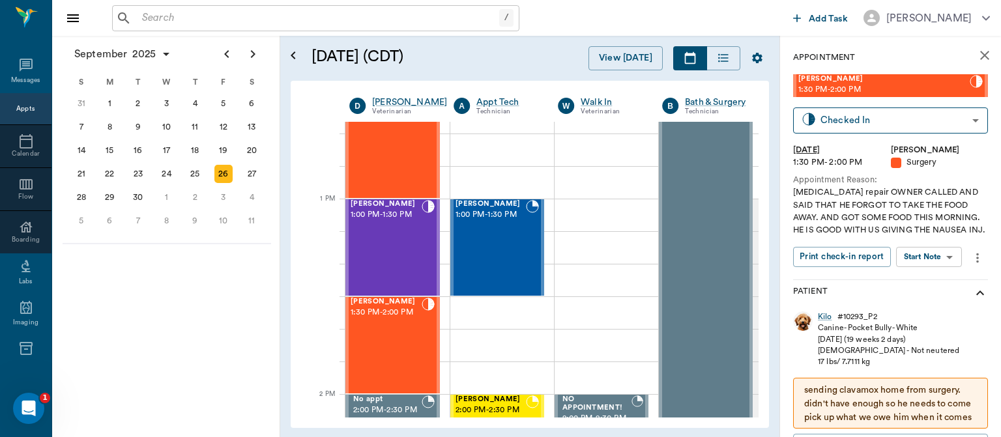
click at [928, 257] on body "/ ​ Add Task Dr. Bert Ellsworth Nectar Messages Appts Calendar Flow Boarding La…" at bounding box center [500, 218] width 1001 height 437
click at [928, 305] on button "Start Surgery" at bounding box center [918, 304] width 53 height 15
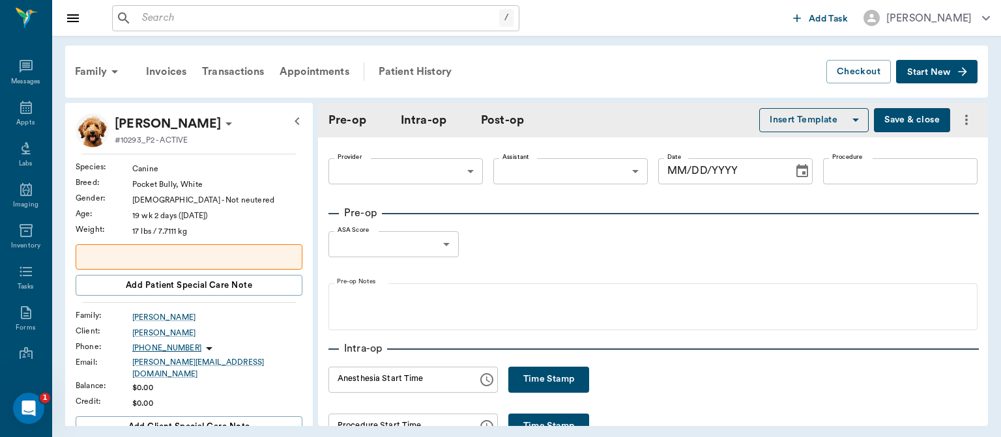
type input "63ec2f075fda476ae8351a4d"
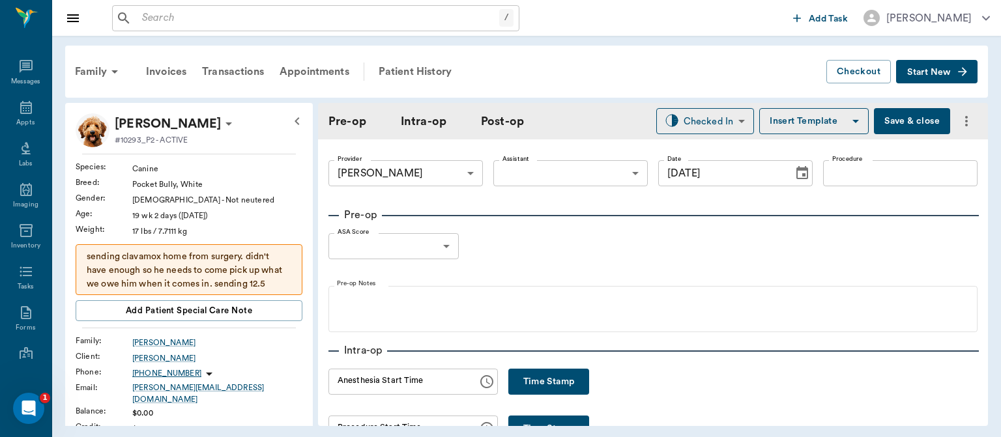
type input "[DATE]"
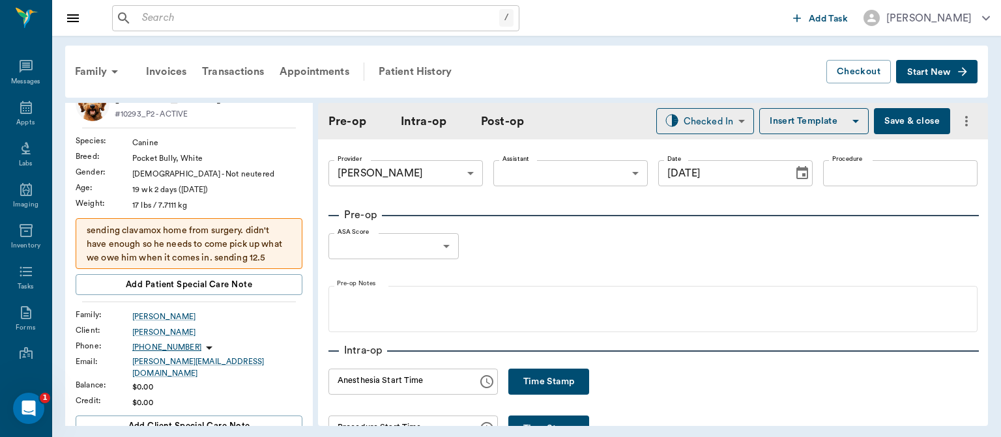
scroll to position [16, 0]
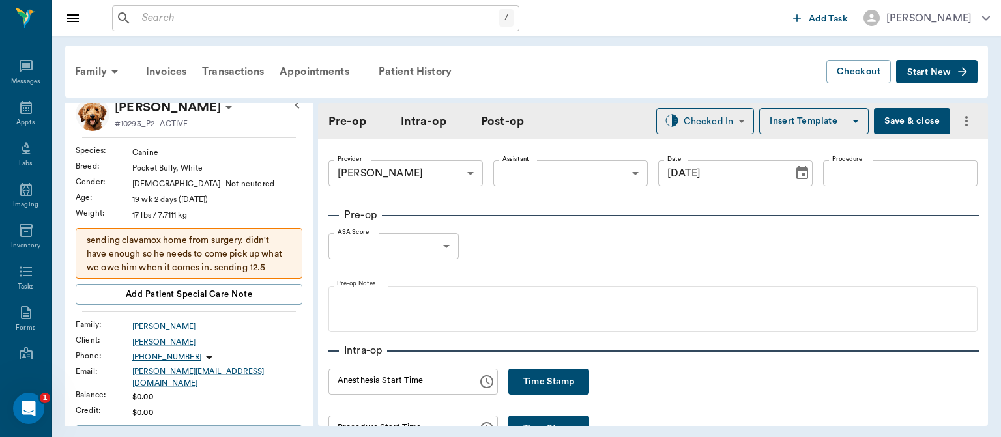
click at [276, 251] on p "sending clavamox home from surgery. didn't have enough so he needs to come pick…" at bounding box center [189, 261] width 205 height 55
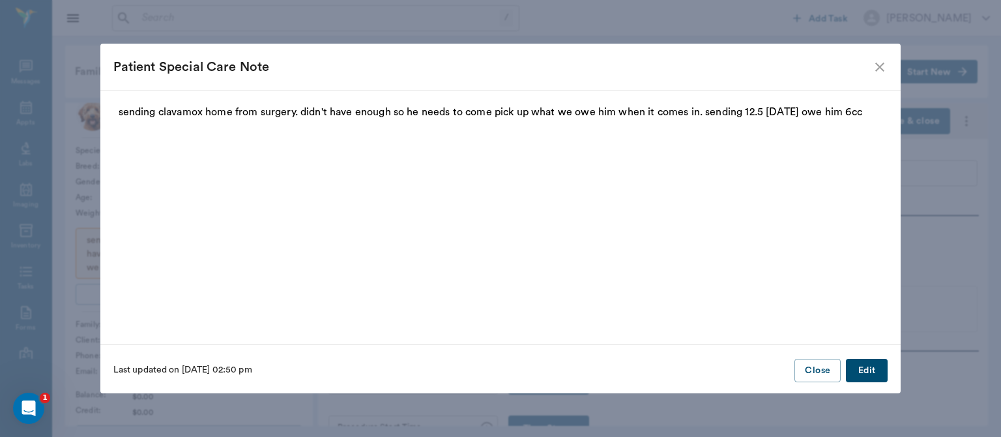
click at [863, 371] on button "Edit" at bounding box center [867, 371] width 42 height 24
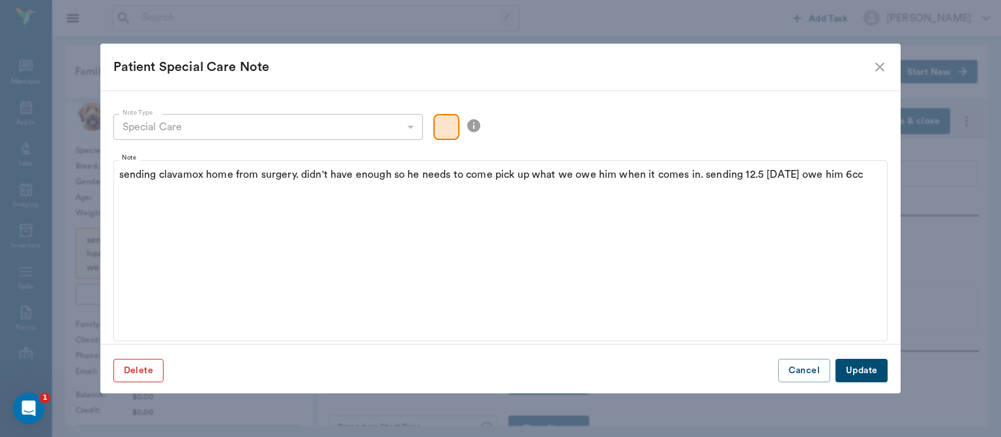
click at [147, 369] on button "Delete" at bounding box center [138, 371] width 50 height 24
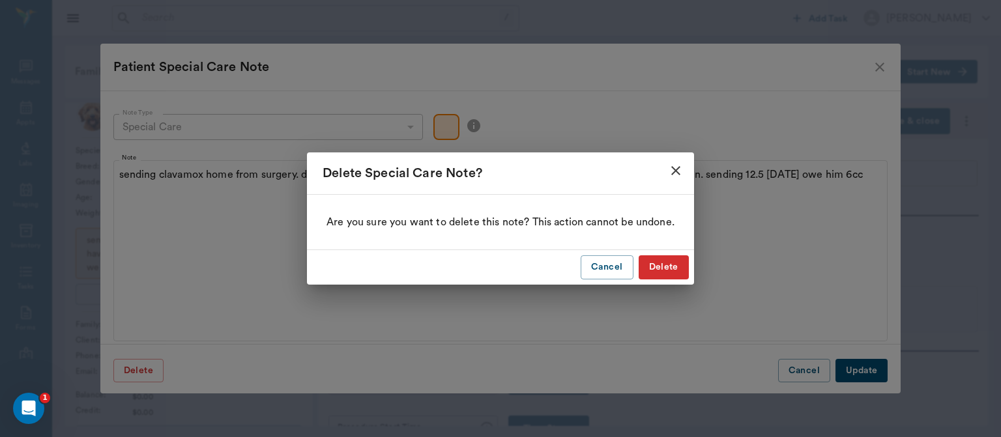
click at [664, 264] on button "Delete" at bounding box center [663, 267] width 50 height 24
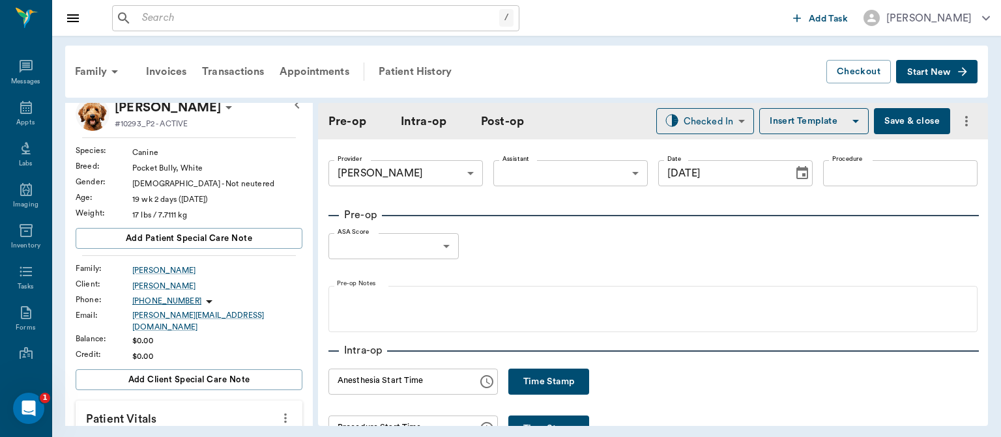
click at [559, 175] on body "/ ​ Add Task Dr. Bert Ellsworth Nectar Messages Appts Labs Imaging Inventory Ta…" at bounding box center [500, 218] width 1001 height 437
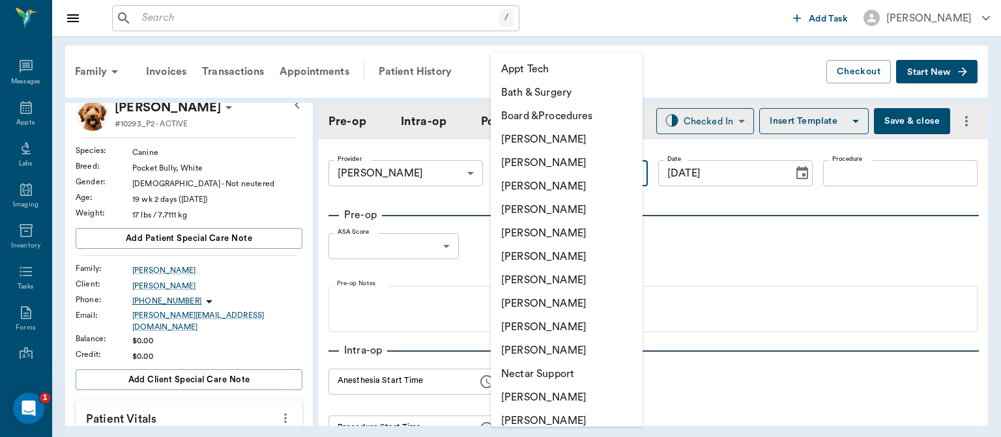
click at [534, 300] on li "[PERSON_NAME]" at bounding box center [566, 303] width 152 height 23
type input "63ec2e7e52e12b0ba117b124"
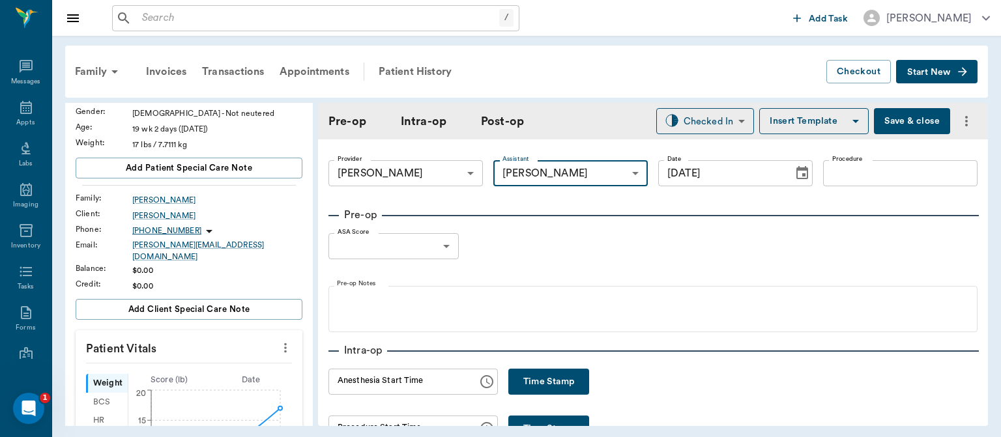
scroll to position [94, 0]
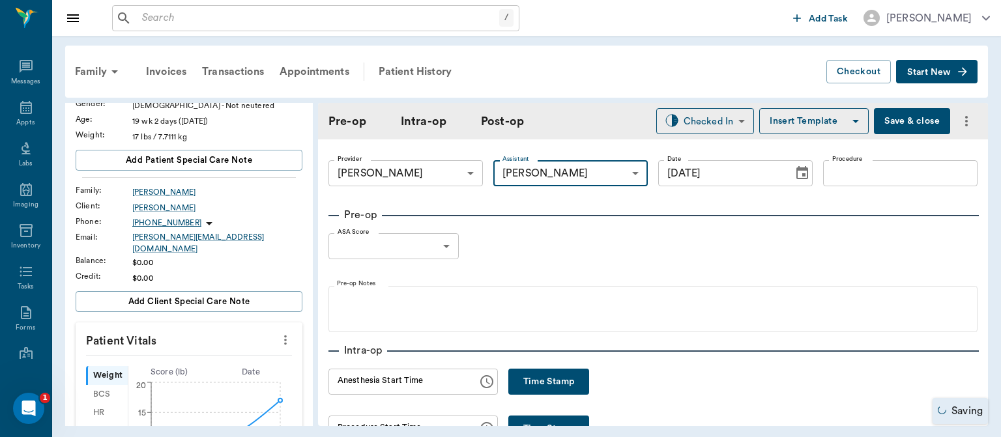
click at [286, 330] on p "Patient Vitals" at bounding box center [189, 338] width 227 height 33
click at [278, 332] on icon "more" at bounding box center [285, 340] width 14 height 16
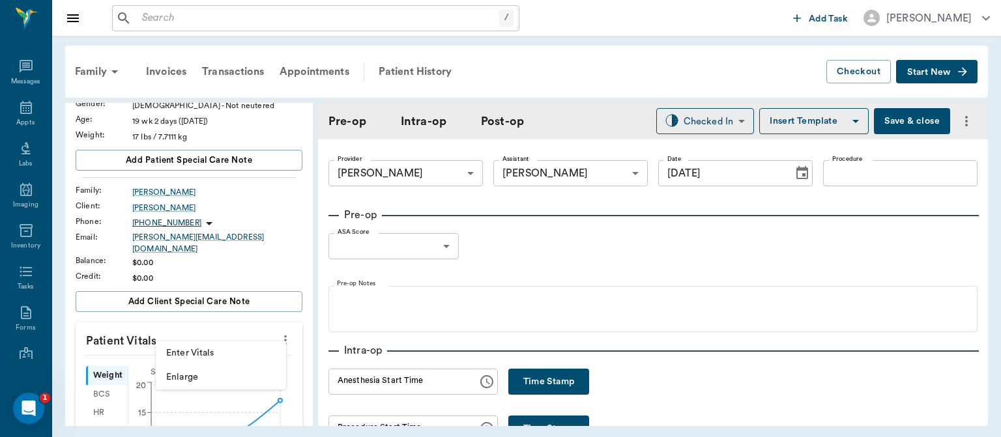
click at [214, 351] on span "Enter Vitals" at bounding box center [220, 354] width 109 height 14
click at [195, 372] on input "text" at bounding box center [188, 379] width 113 height 26
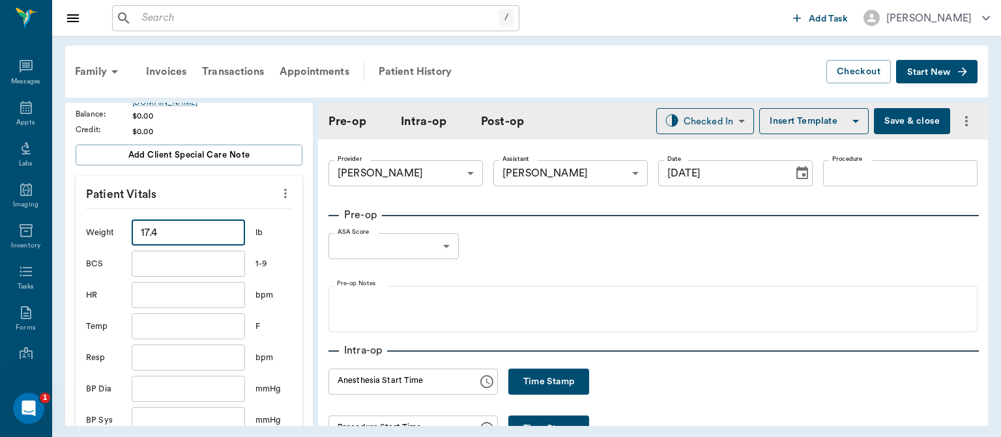
scroll to position [325, 0]
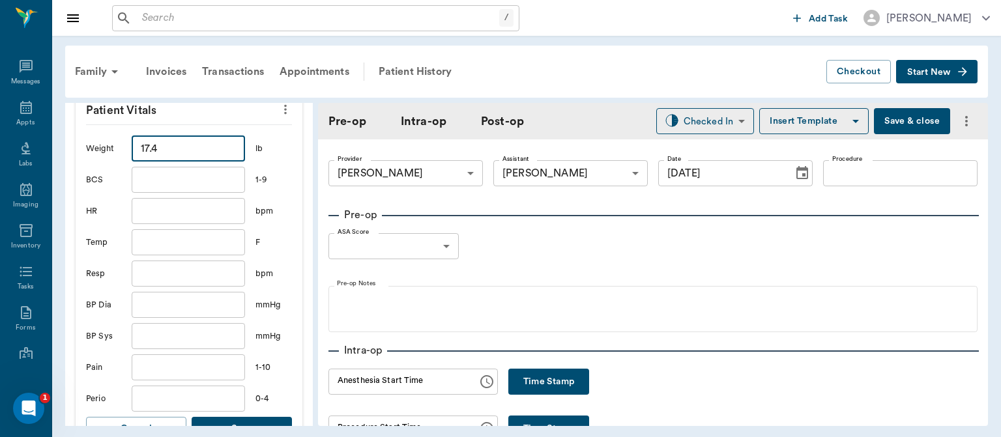
type input "17.4"
click at [246, 417] on button "Save" at bounding box center [242, 429] width 100 height 24
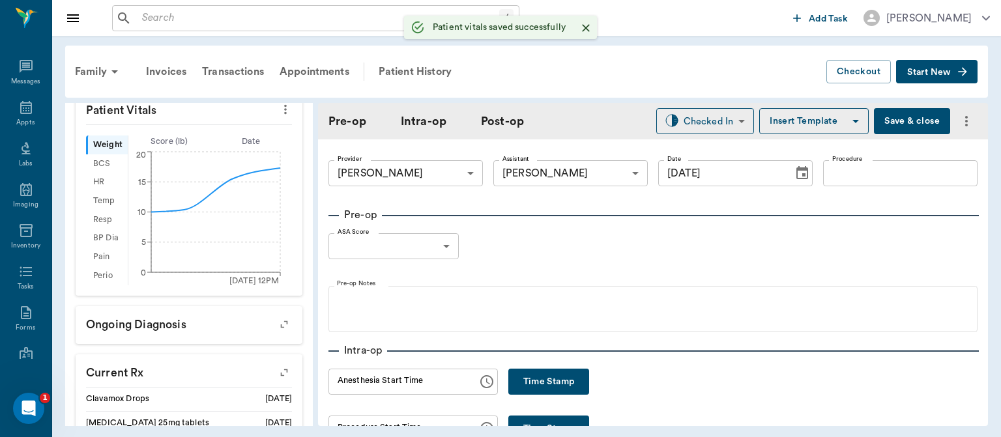
click at [436, 249] on body "/ ​ Add Task Dr. Bert Ellsworth Nectar Messages Appts Labs Imaging Inventory Ta…" at bounding box center [500, 218] width 1001 height 437
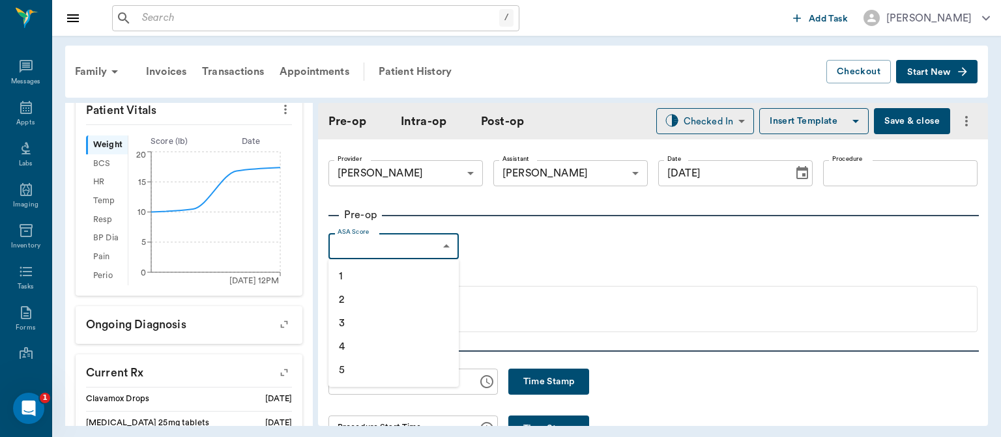
click at [391, 284] on li "1" at bounding box center [393, 275] width 130 height 23
type input "1"
click at [861, 177] on input "Procedure" at bounding box center [900, 173] width 154 height 26
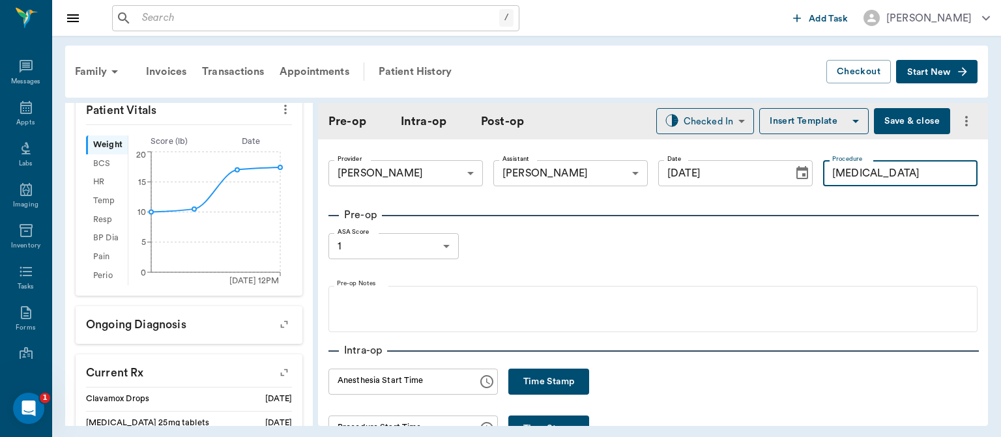
type input "[MEDICAL_DATA]"
click at [813, 119] on button "Insert Template" at bounding box center [813, 121] width 109 height 26
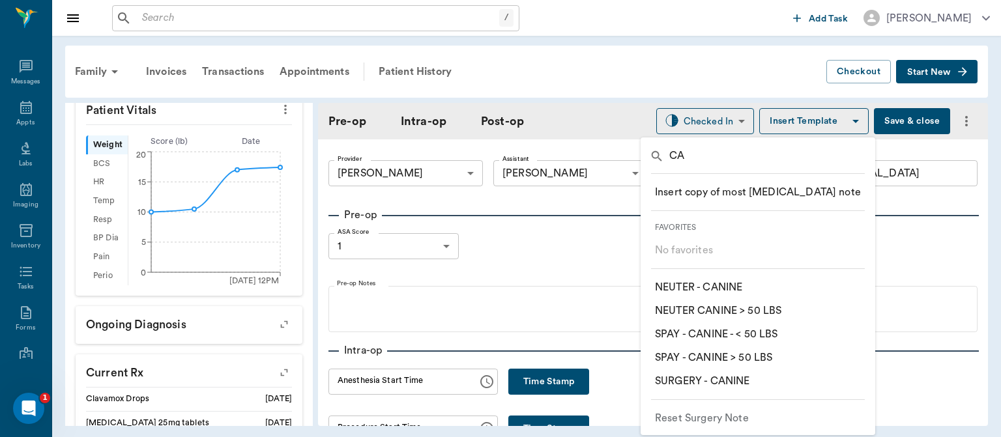
type input "CA"
click at [739, 385] on p "​ SURGERY - CANINE" at bounding box center [702, 381] width 94 height 16
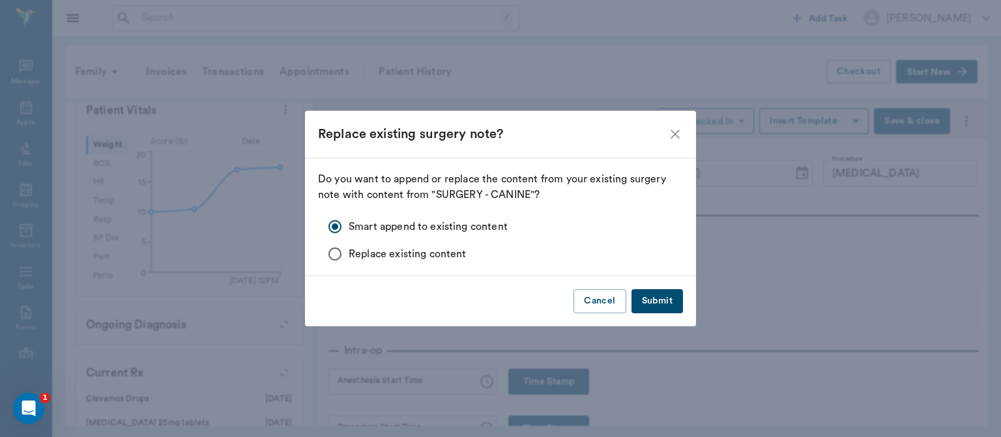
click at [670, 304] on button "Submit" at bounding box center [656, 301] width 51 height 24
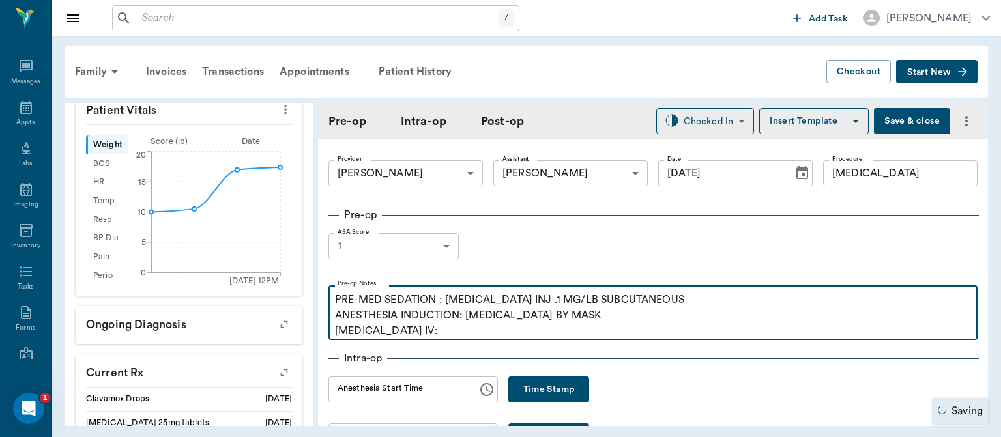
click at [441, 326] on p "PRE-MED SEDATION : ACEPROMAZINE INJ .1 MG/LB SUBCUTANEOUS ANESTHESIA INDUCTION:…" at bounding box center [653, 315] width 636 height 47
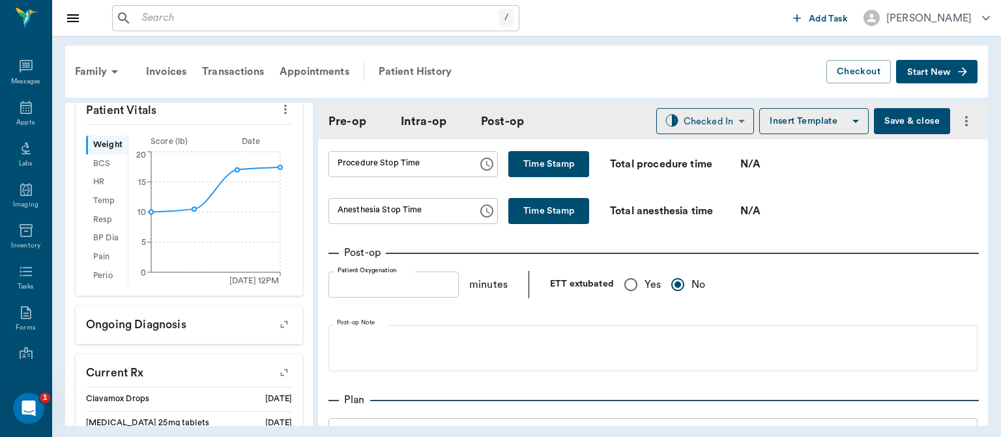
click at [627, 283] on input "Yes" at bounding box center [630, 284] width 27 height 27
radio input "true"
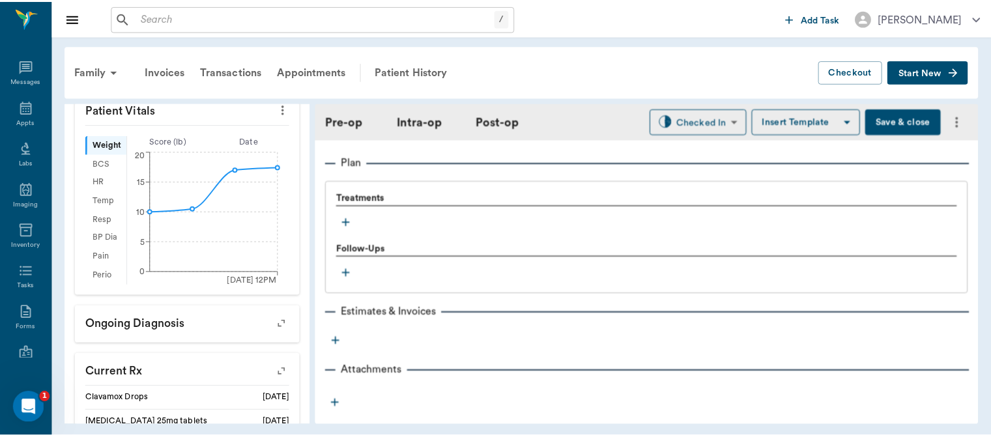
scroll to position [1076, 0]
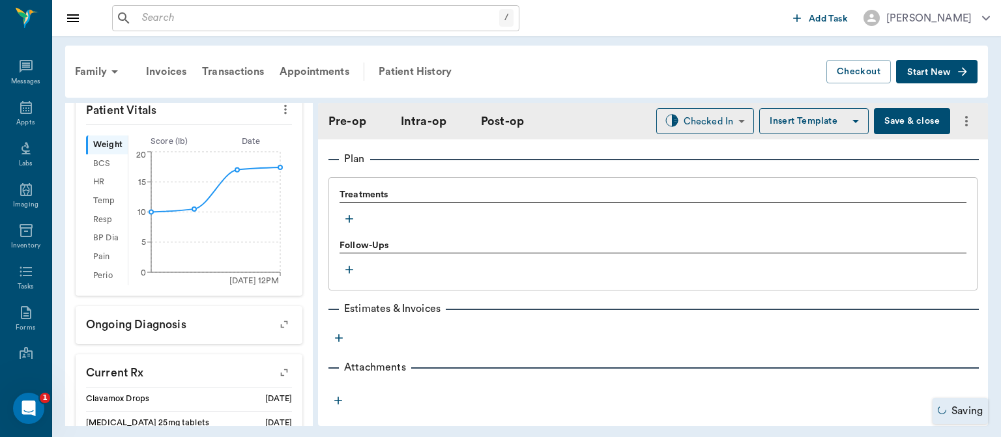
click at [345, 217] on icon "button" at bounding box center [349, 219] width 8 height 8
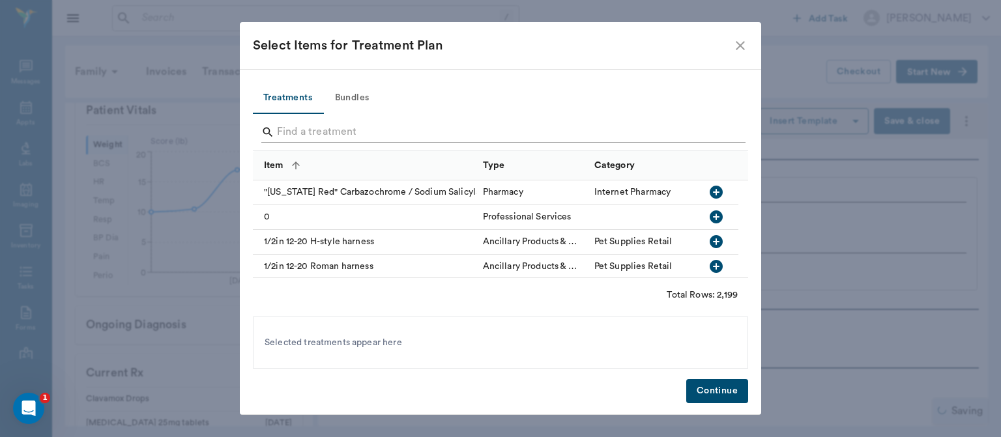
click at [296, 137] on input "Search" at bounding box center [501, 132] width 449 height 21
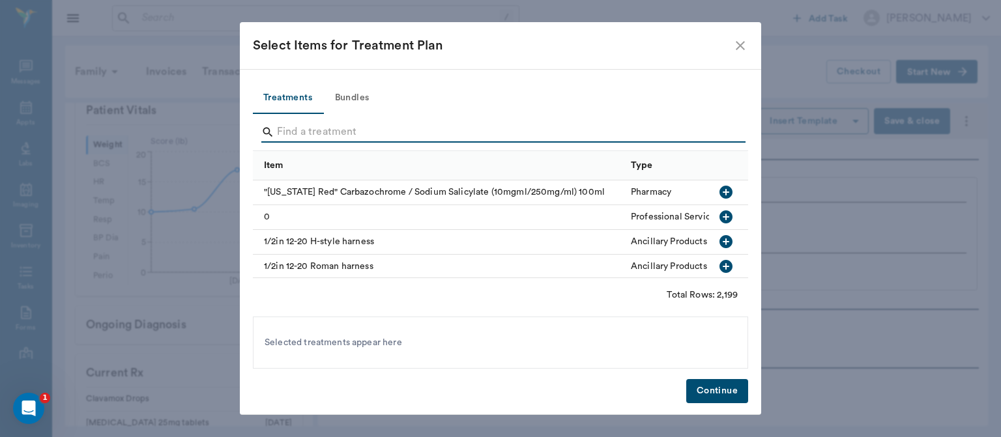
click at [737, 41] on icon "close" at bounding box center [740, 46] width 16 height 16
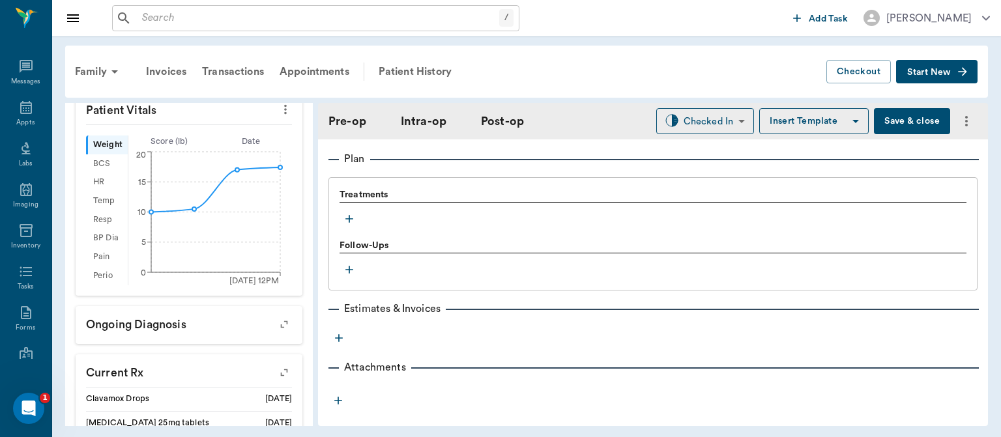
click at [902, 117] on button "Save & close" at bounding box center [912, 121] width 76 height 26
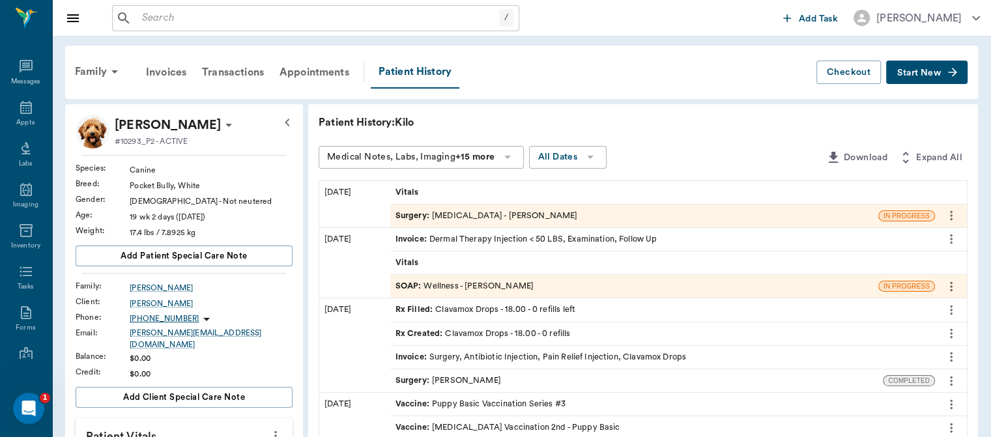
click at [406, 289] on span "SOAP :" at bounding box center [409, 286] width 29 height 12
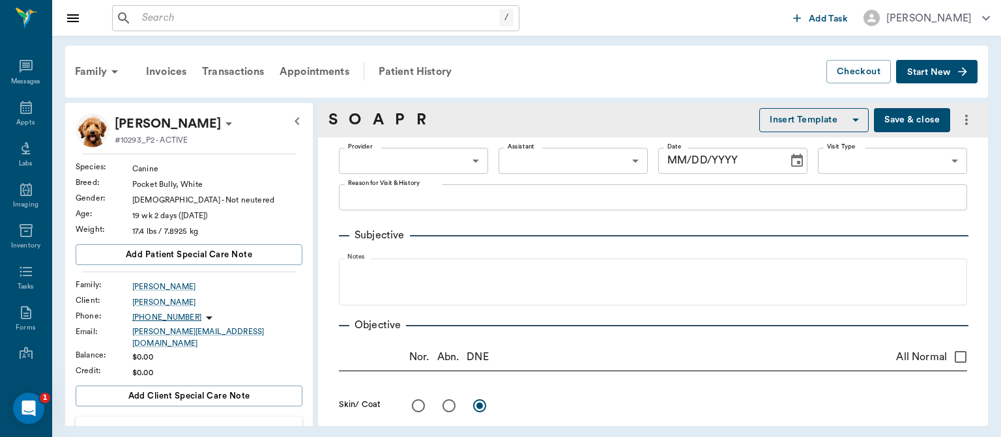
type input "63ec2f075fda476ae8351a4d"
type input "65d2be4f46e3a538d89b8c14"
type textarea "Removing sutures, test for allergies; has red hives Christy"
radio input "true"
type textarea "Very pruritic on belly mostly. Changed food, discussed that food trials will ta…"
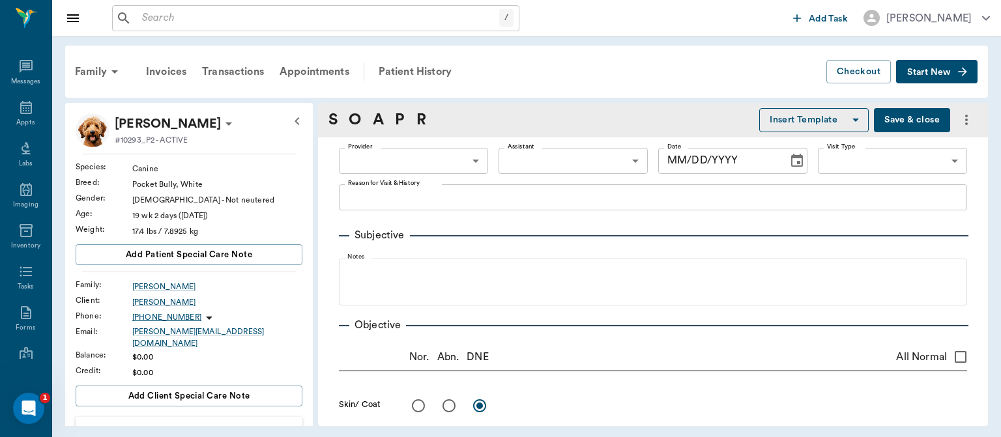
radio input "true"
type textarea "Opened up connecting lip, breaths better that way, but mesh is visible , would …"
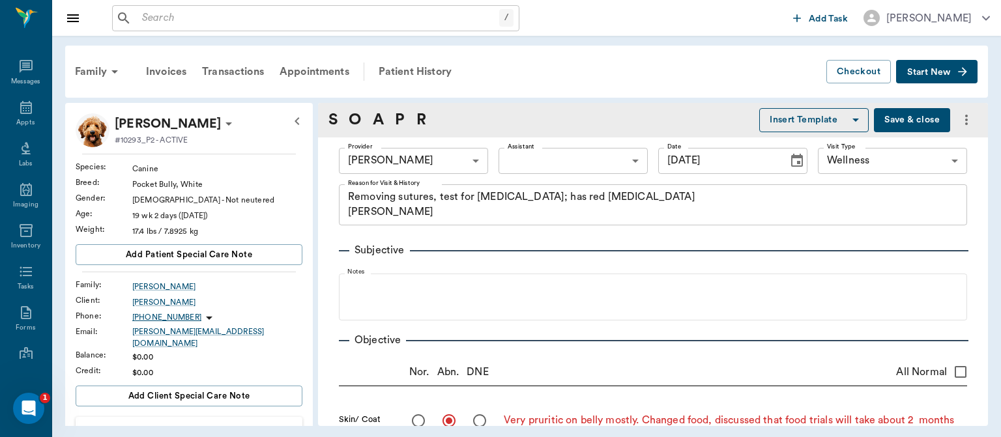
type input "09/23/2025"
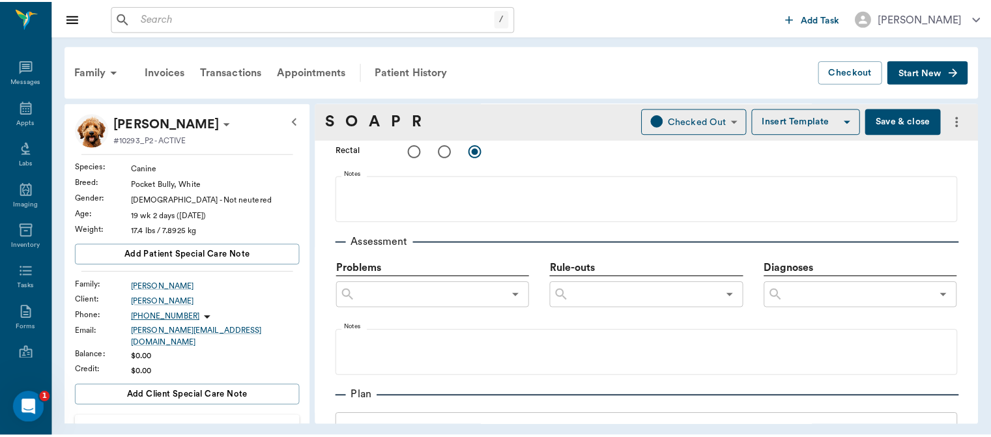
scroll to position [644, 0]
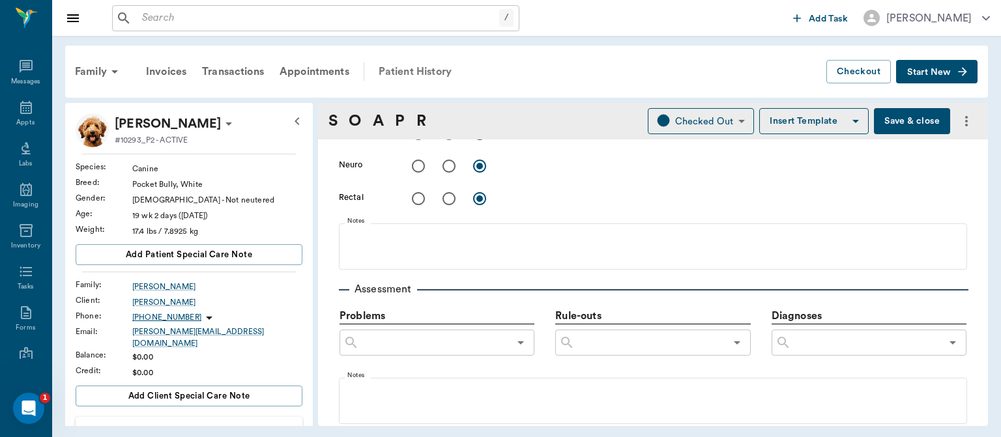
click at [428, 79] on div "Patient History" at bounding box center [415, 71] width 89 height 31
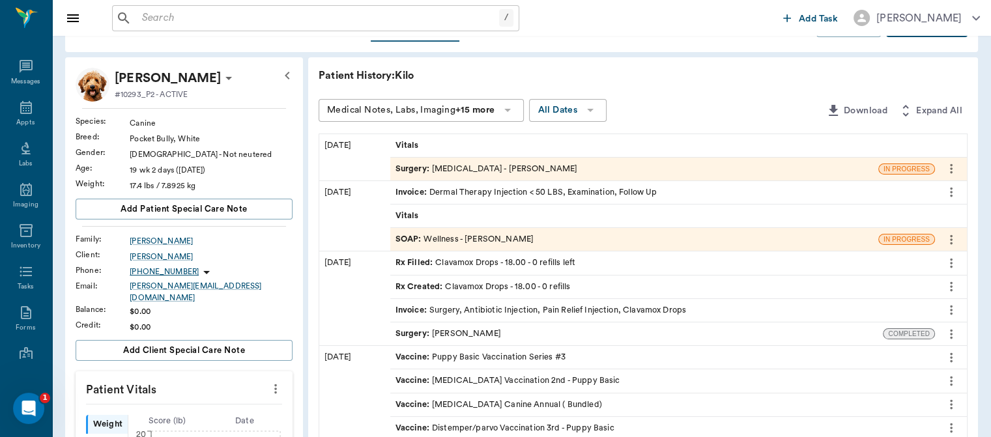
scroll to position [47, 0]
click at [415, 166] on span "Surgery :" at bounding box center [413, 169] width 36 height 12
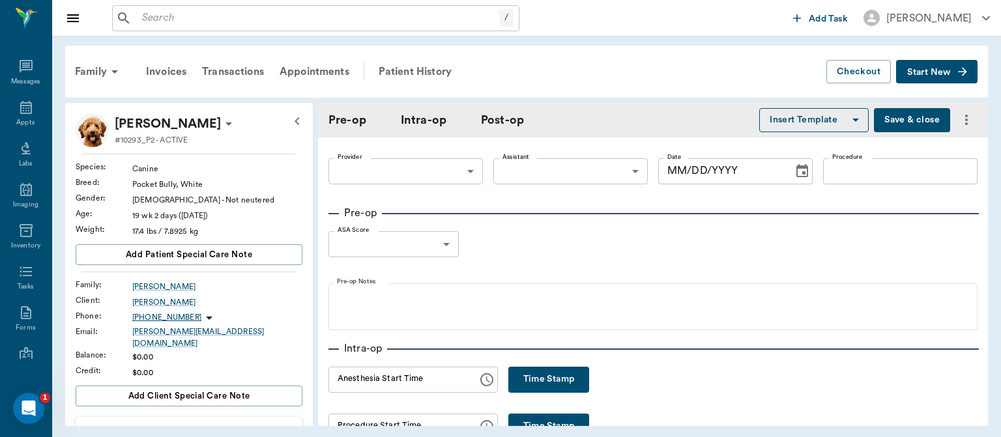
type input "63ec2f075fda476ae8351a4d"
type input "63ec2e7e52e12b0ba117b124"
type input "[MEDICAL_DATA]"
type input "1"
radio input "true"
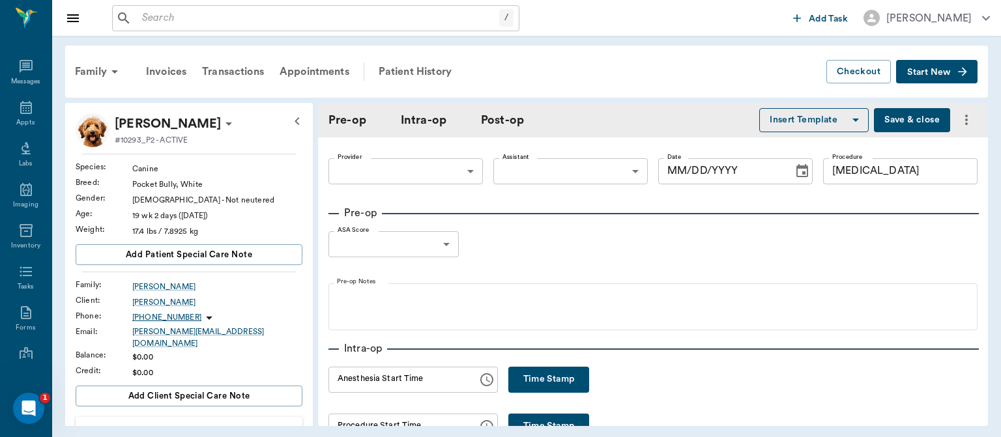
type input "[DATE]"
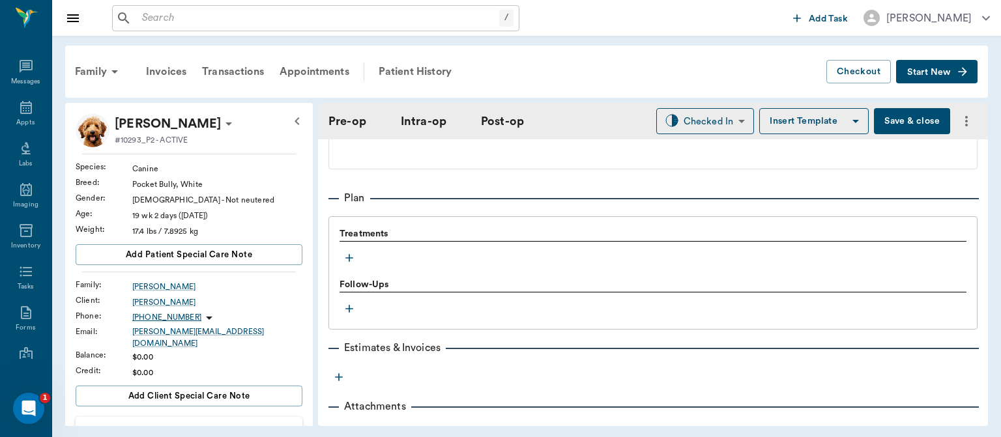
scroll to position [1047, 0]
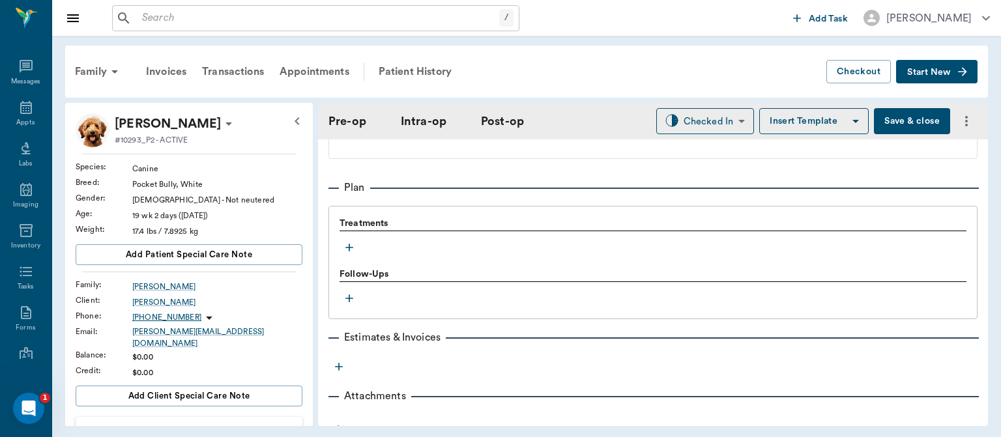
click at [349, 248] on icon "button" at bounding box center [349, 248] width 8 height 8
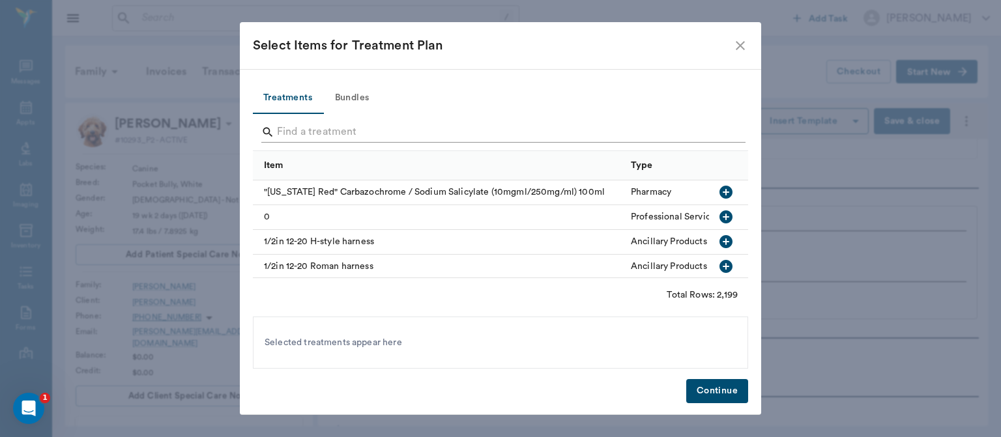
click at [301, 132] on input "Search" at bounding box center [501, 132] width 449 height 21
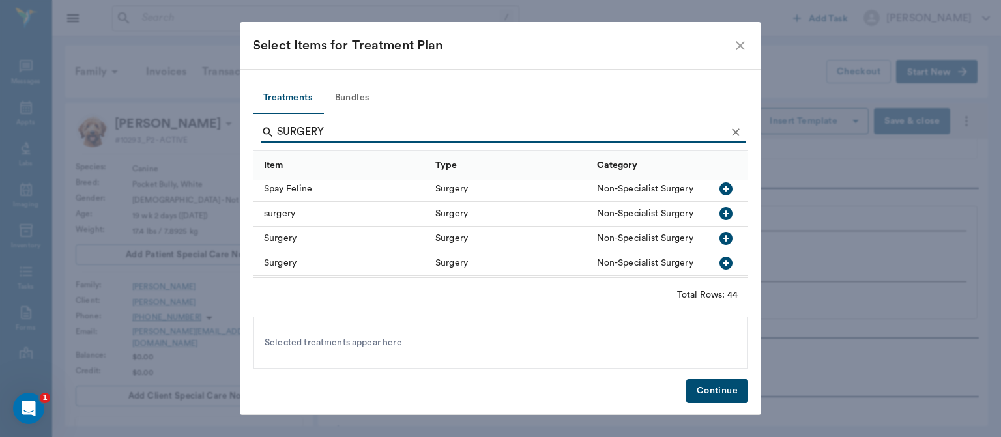
scroll to position [819, 0]
type input "SURGERY"
click at [719, 218] on icon "button" at bounding box center [725, 214] width 13 height 13
click at [724, 393] on button "Continue" at bounding box center [717, 391] width 62 height 24
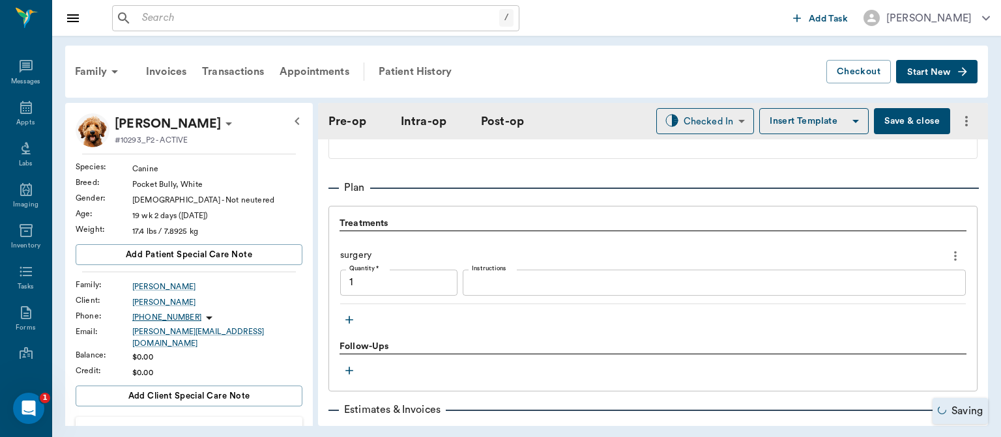
click at [352, 322] on icon "button" at bounding box center [349, 319] width 13 height 13
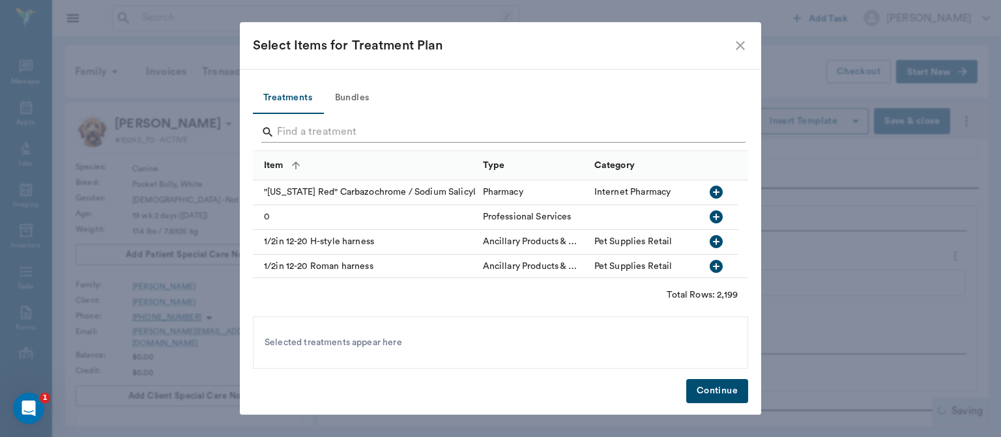
click at [320, 136] on input "Search" at bounding box center [501, 132] width 449 height 21
click at [291, 135] on input "Search" at bounding box center [501, 132] width 449 height 21
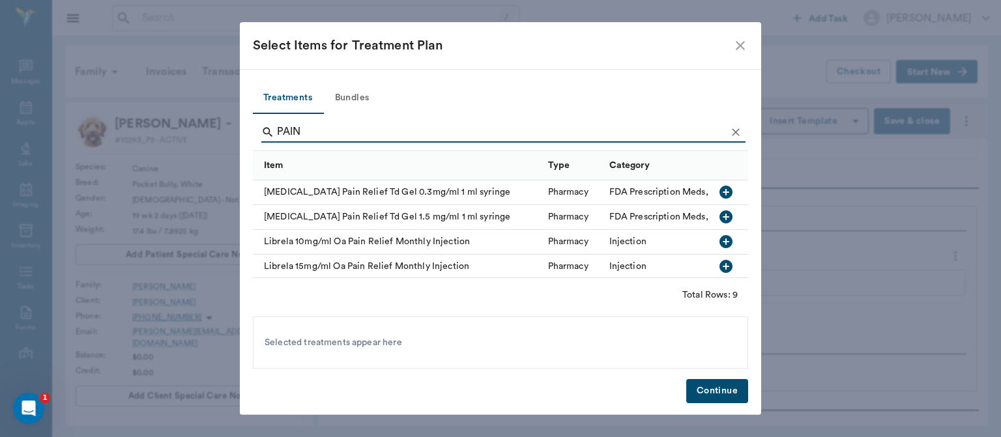
type input "PAIN"
click at [482, 240] on div "Librela 10mg/ml Oa Pain Relief Monthly Injection" at bounding box center [397, 242] width 289 height 25
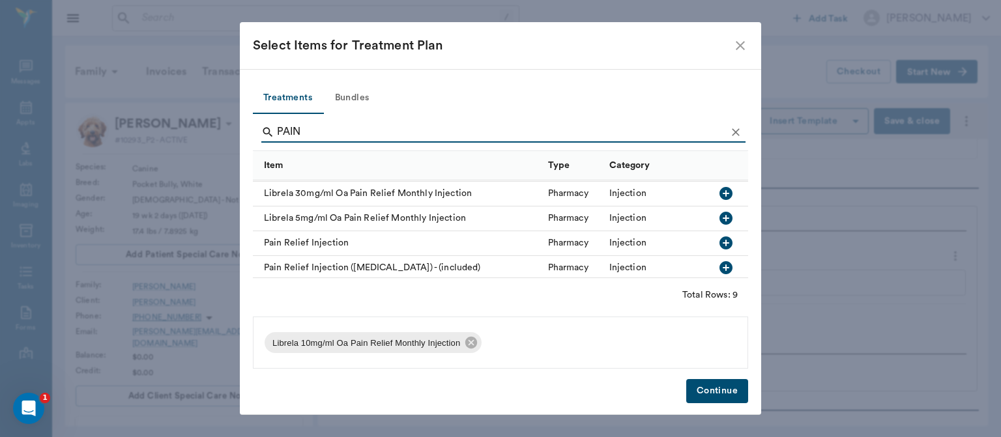
scroll to position [128, 0]
click at [715, 248] on div at bounding box center [725, 240] width 21 height 22
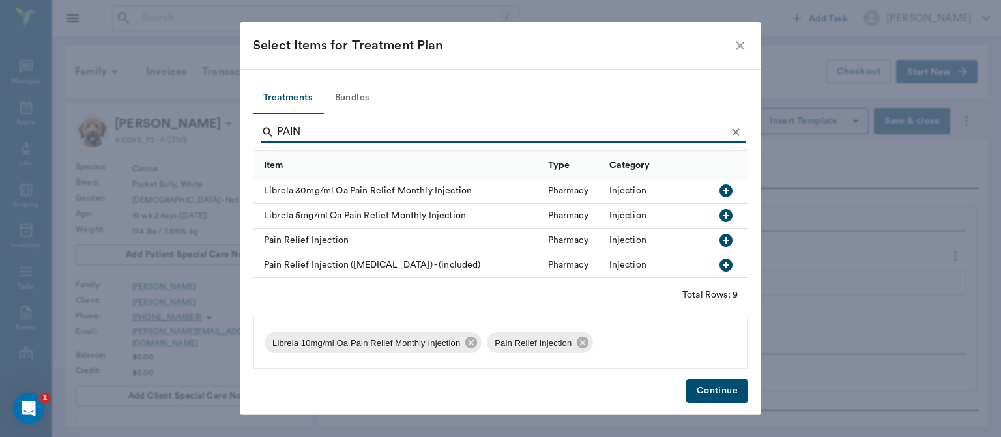
click at [721, 391] on button "Continue" at bounding box center [717, 391] width 62 height 24
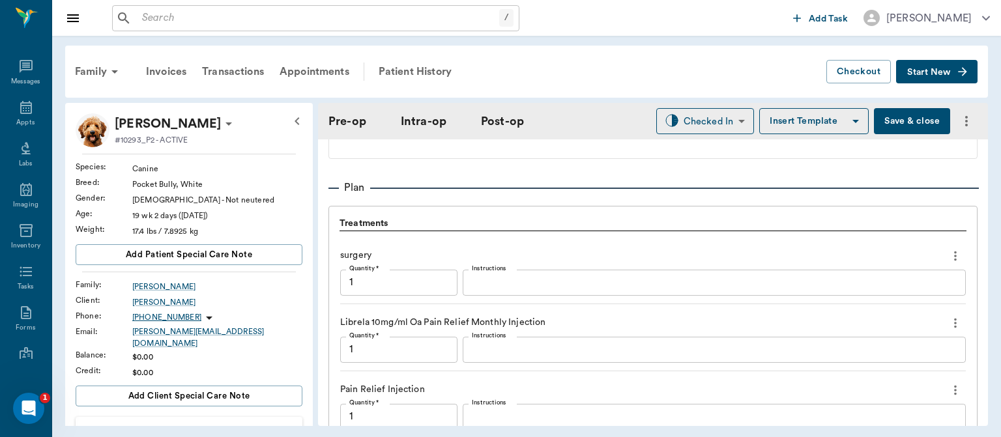
scroll to position [1235, 0]
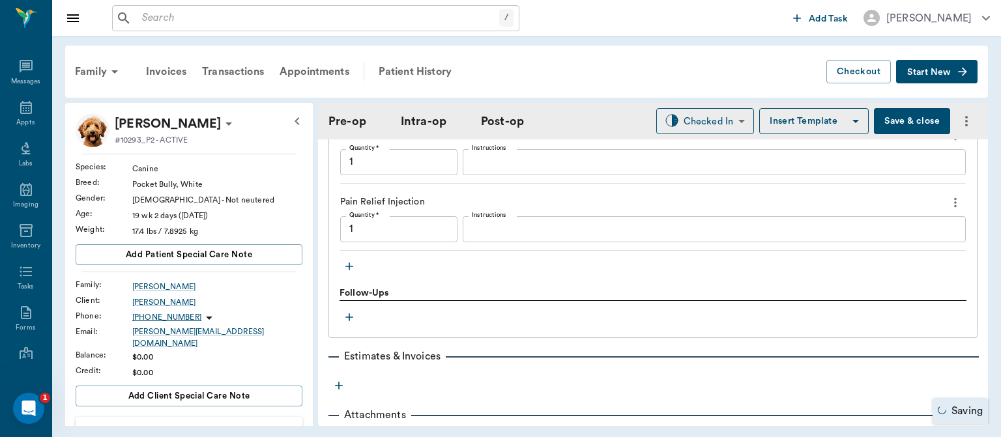
click at [349, 265] on icon "button" at bounding box center [349, 266] width 13 height 13
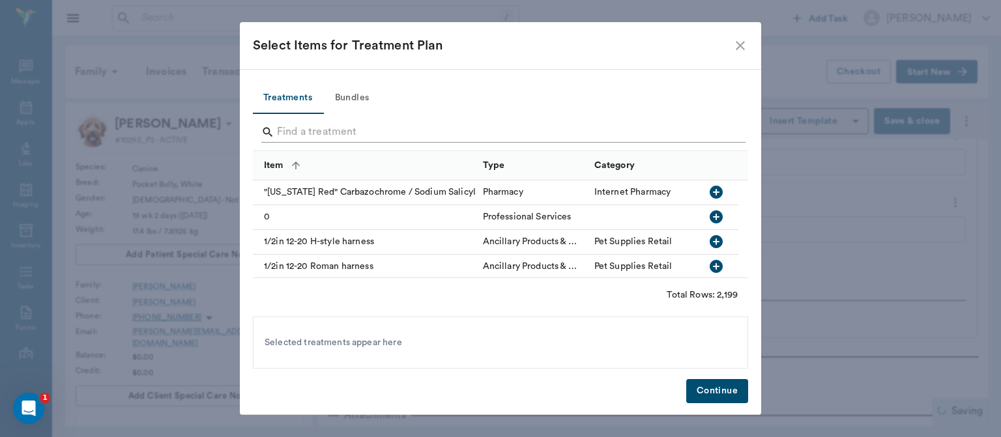
click at [341, 128] on input "Search" at bounding box center [501, 132] width 449 height 21
click at [308, 126] on input "Search" at bounding box center [501, 132] width 449 height 21
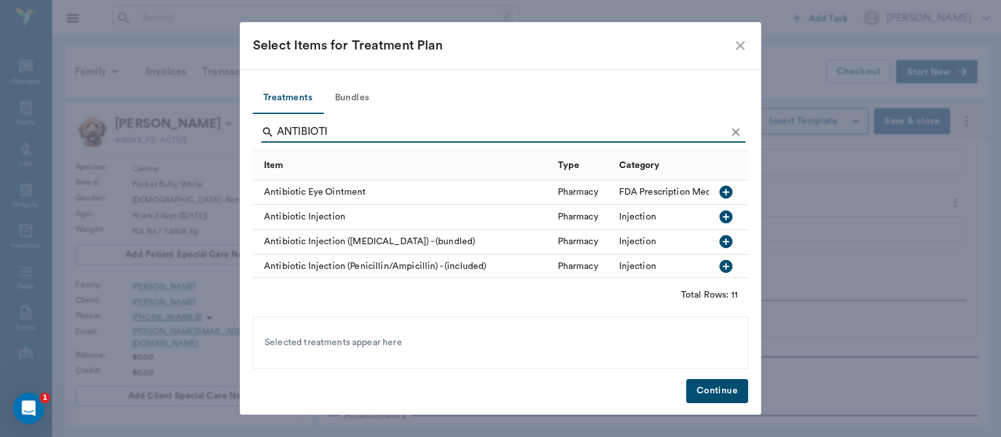
type input "ANTIBIOTI"
click at [719, 220] on icon "button" at bounding box center [725, 216] width 13 height 13
click at [716, 389] on button "Continue" at bounding box center [717, 391] width 62 height 24
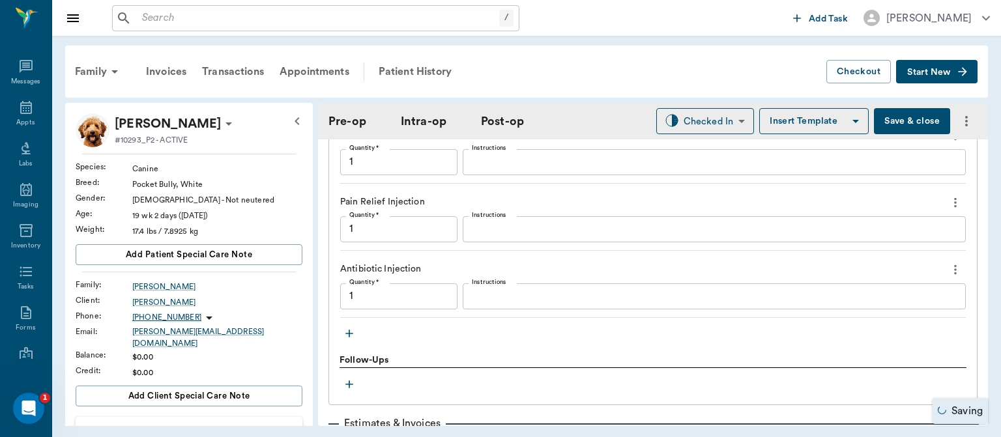
click at [347, 339] on button "button" at bounding box center [349, 334] width 20 height 20
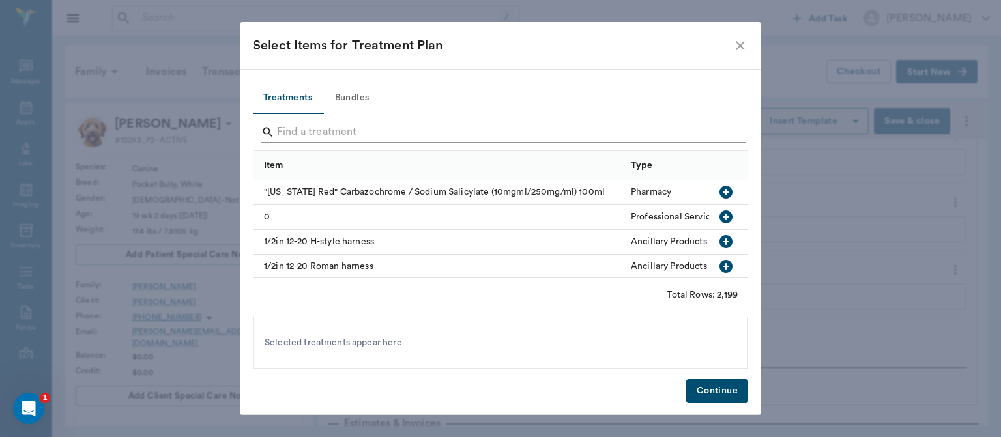
click at [329, 126] on input "Search" at bounding box center [501, 132] width 449 height 21
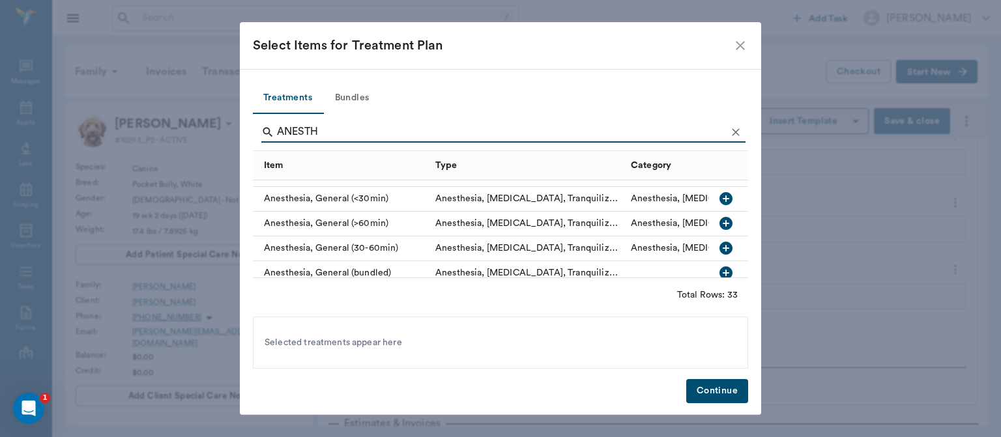
scroll to position [124, 0]
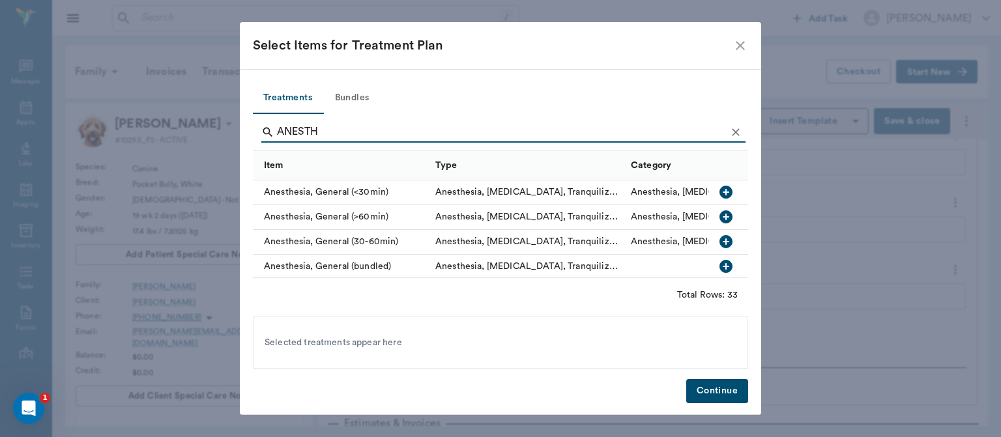
type input "ANESTH"
click at [719, 255] on div at bounding box center [728, 267] width 39 height 25
click at [704, 388] on button "Continue" at bounding box center [717, 391] width 62 height 24
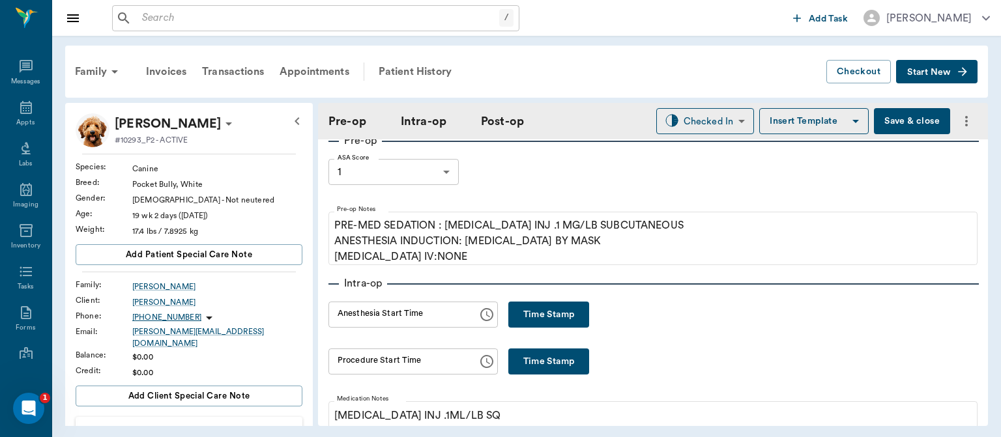
scroll to position [0, 0]
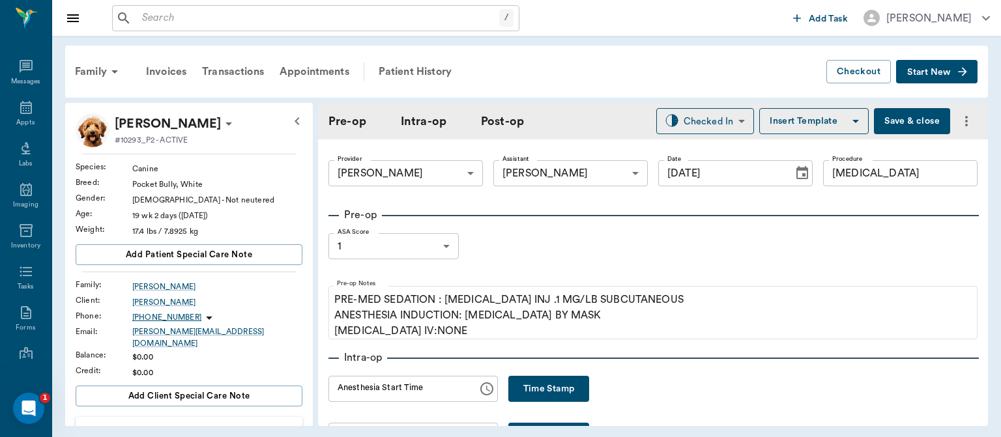
click at [899, 122] on button "Save & close" at bounding box center [912, 121] width 76 height 26
type input "1.00"
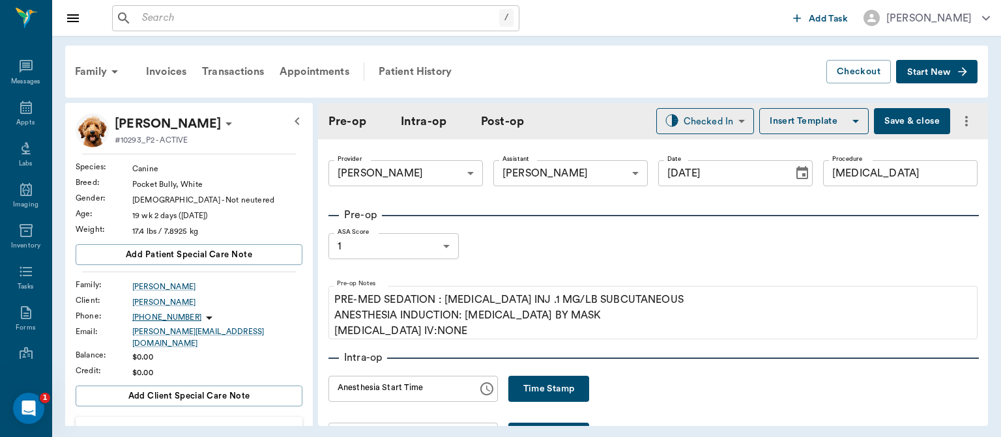
type input "1.00"
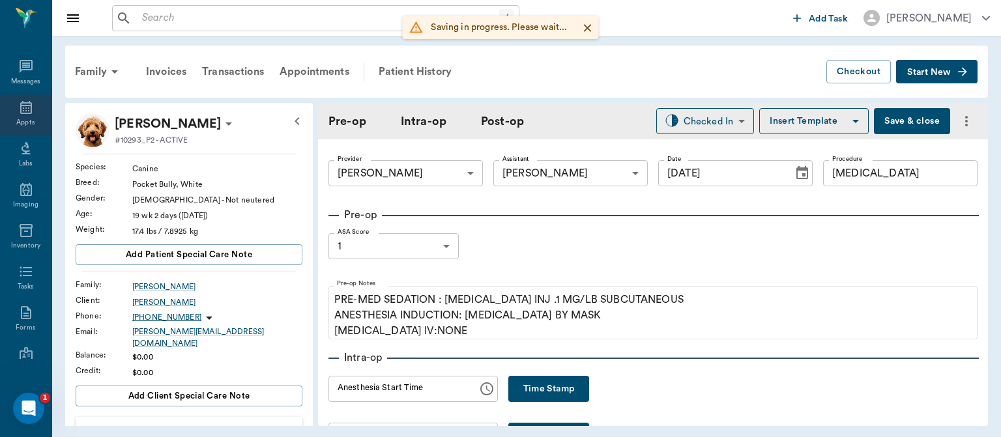
click at [25, 112] on icon at bounding box center [26, 108] width 16 height 16
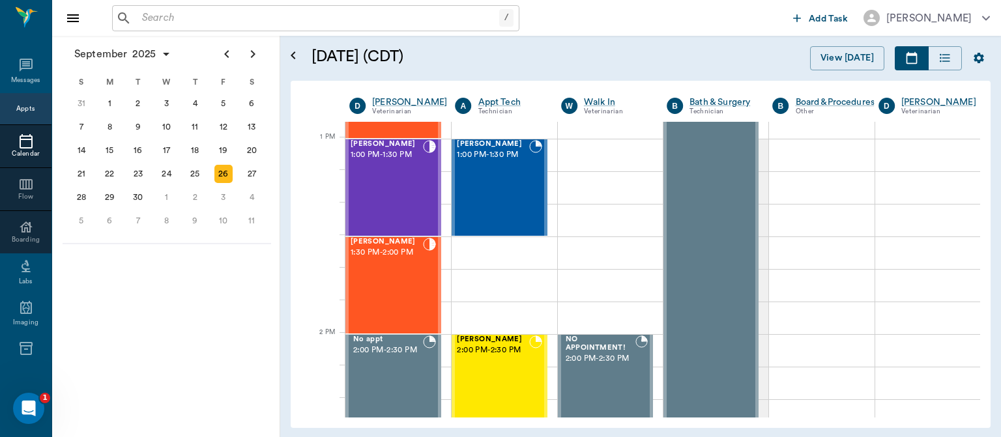
scroll to position [967, 0]
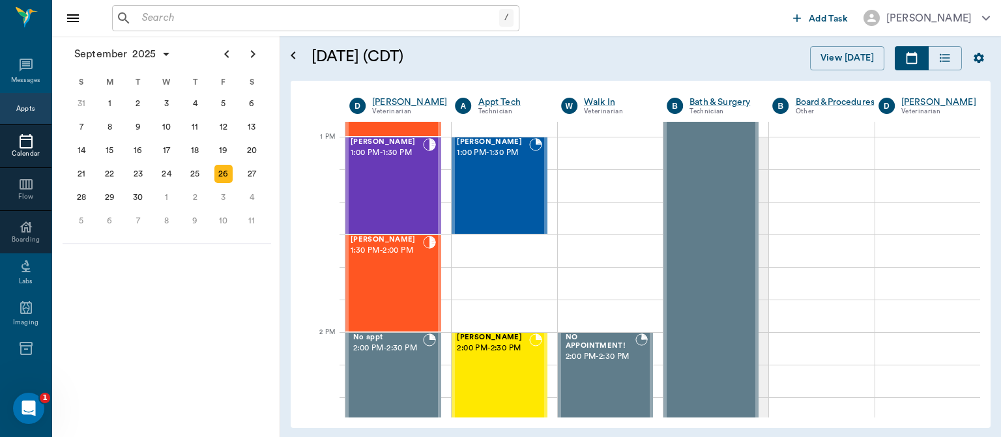
click at [396, 190] on div "Francesca Avalos 1:00 PM - 1:30 PM" at bounding box center [386, 185] width 72 height 95
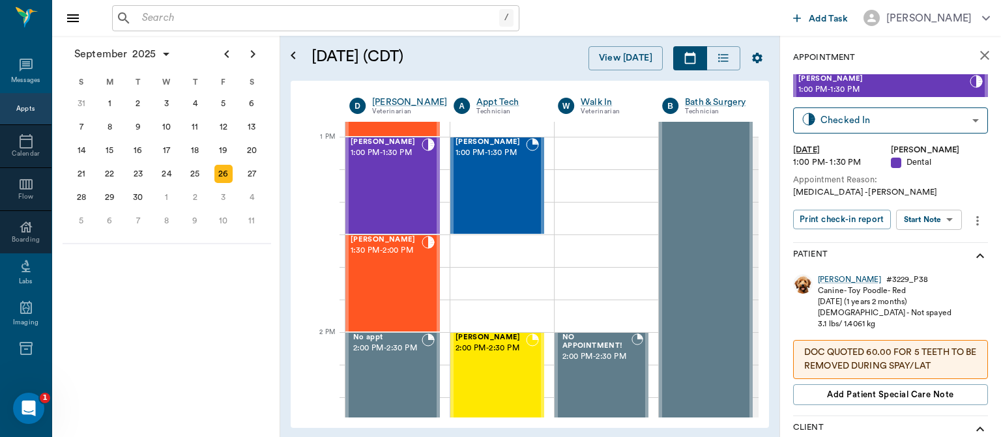
click at [938, 219] on body "/ ​ Add Task Dr. Bert Ellsworth Nectar Messages Appts Calendar Flow Boarding La…" at bounding box center [500, 218] width 1001 height 437
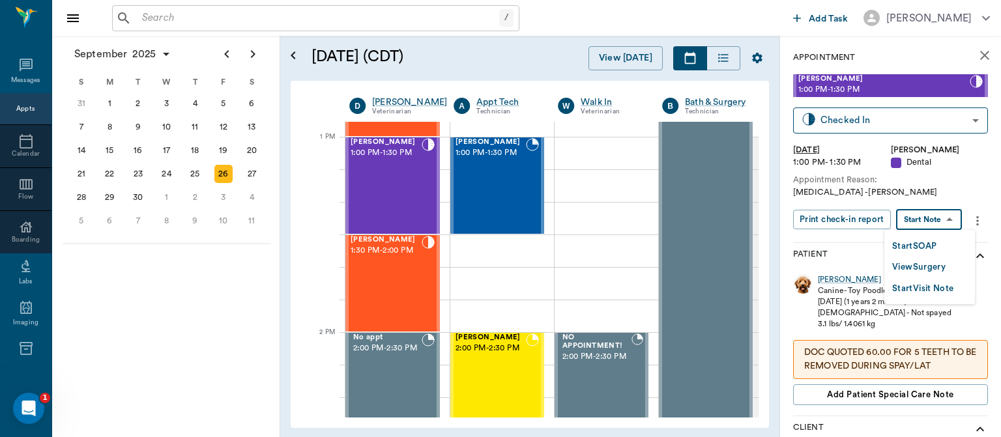
click at [924, 269] on button "View Surgery" at bounding box center [918, 267] width 53 height 15
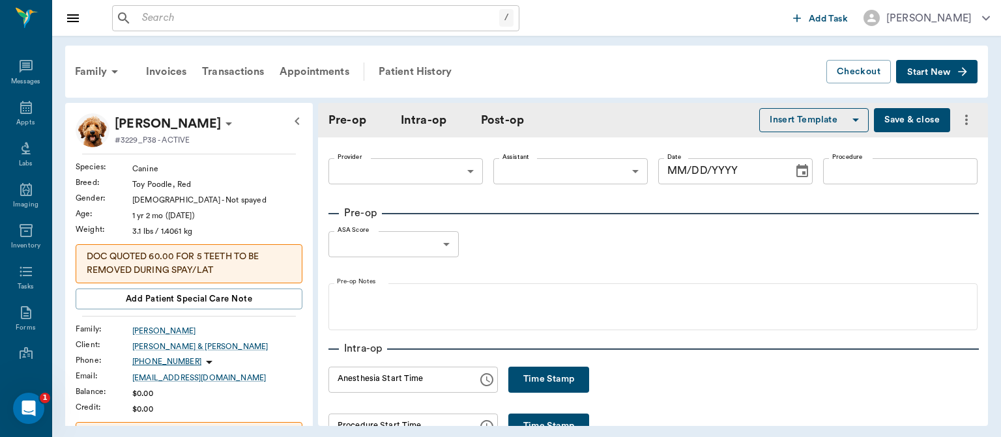
type input "63ec2f075fda476ae8351a4d"
type input "ORAL ORAL SURGERY"
type input "1"
radio input "true"
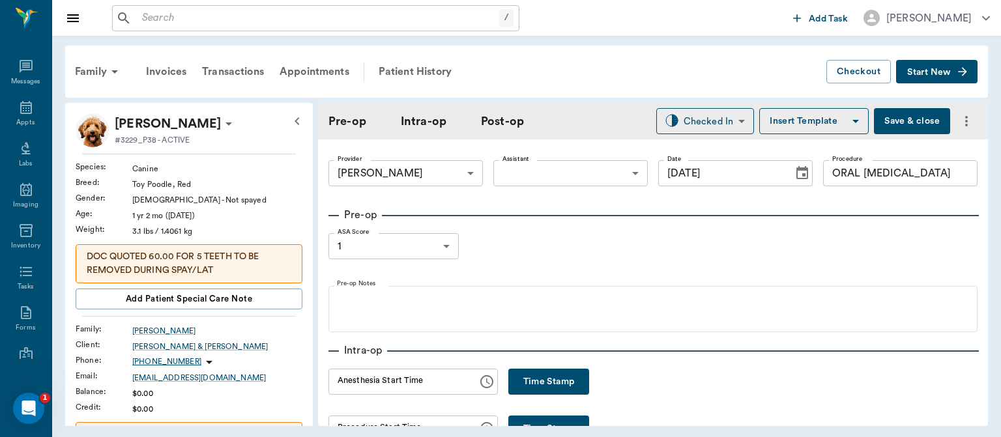
type input "[DATE]"
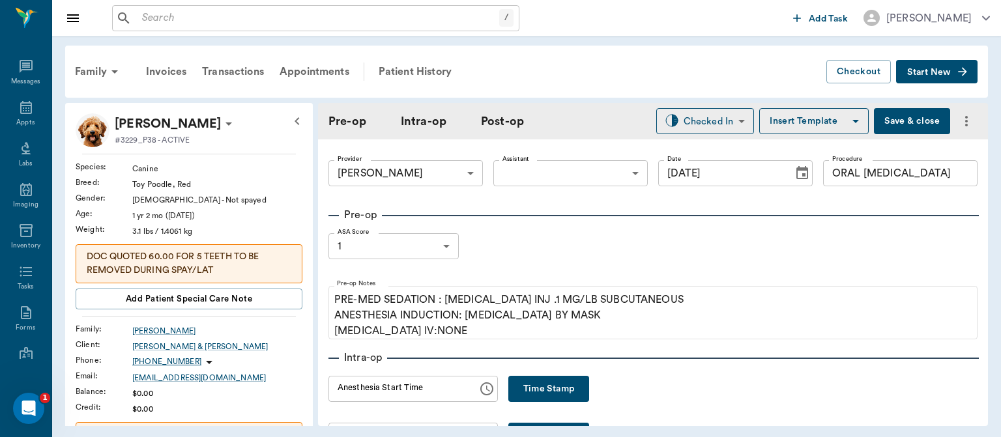
click at [558, 396] on button "Time Stamp" at bounding box center [548, 389] width 81 height 26
type input "12:31 PM"
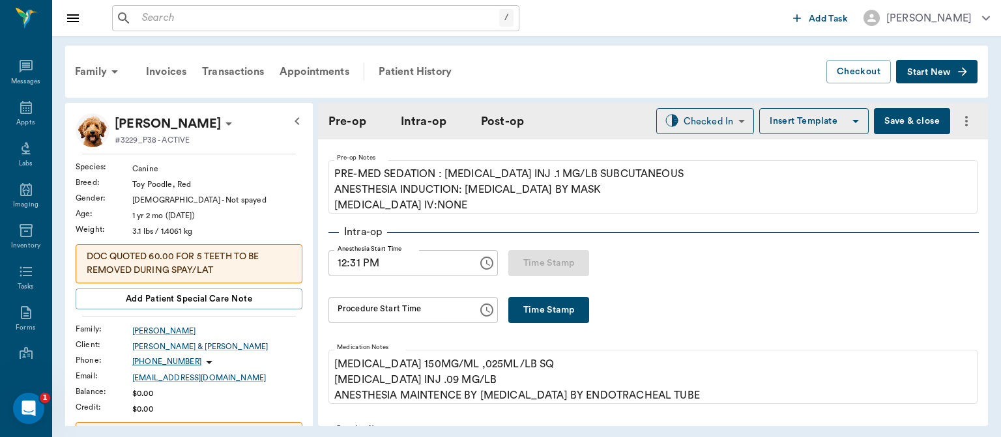
scroll to position [131, 0]
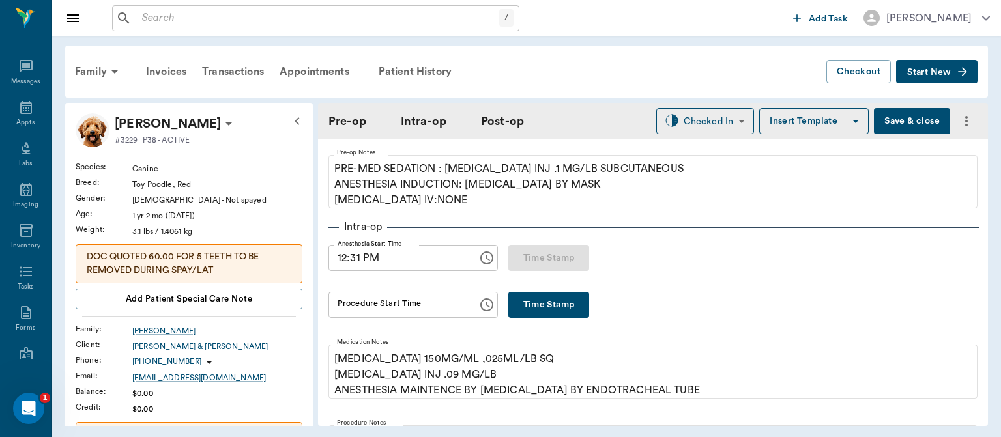
click at [553, 304] on button "Time Stamp" at bounding box center [548, 305] width 81 height 26
type input "12:39 PM"
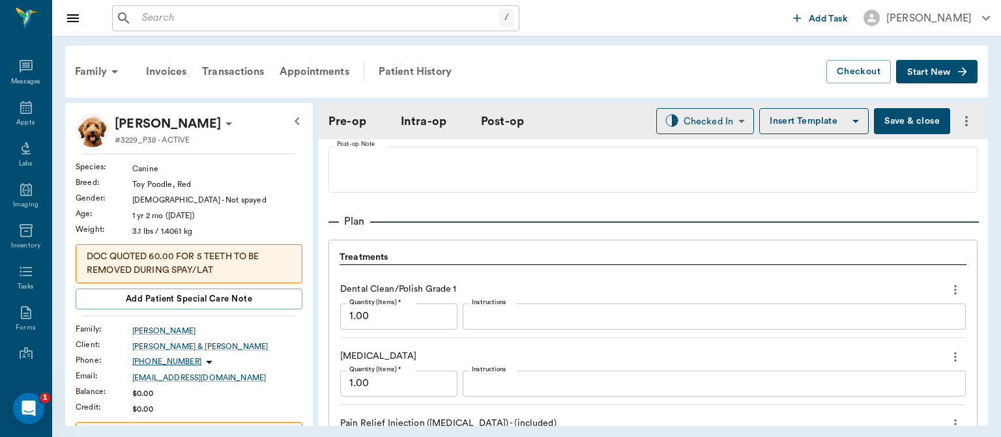
click at [877, 334] on div "Dental Clean/Polish Grade 1 Quantity (Items) * 1.00 Quantity (Items) * Instruct…" at bounding box center [652, 308] width 625 height 59
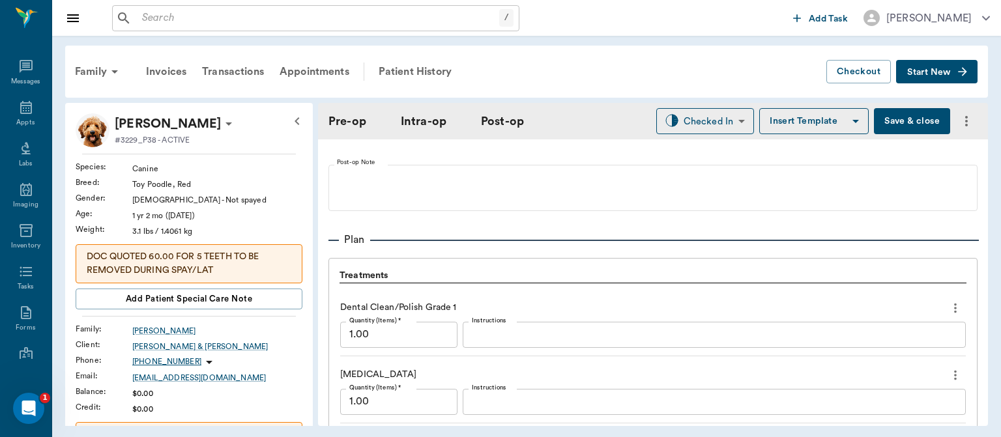
click at [891, 354] on div "Dental Clean/Polish Grade 1 Quantity (Items) * 1.00 Quantity (Items) * Instruct…" at bounding box center [652, 326] width 625 height 59
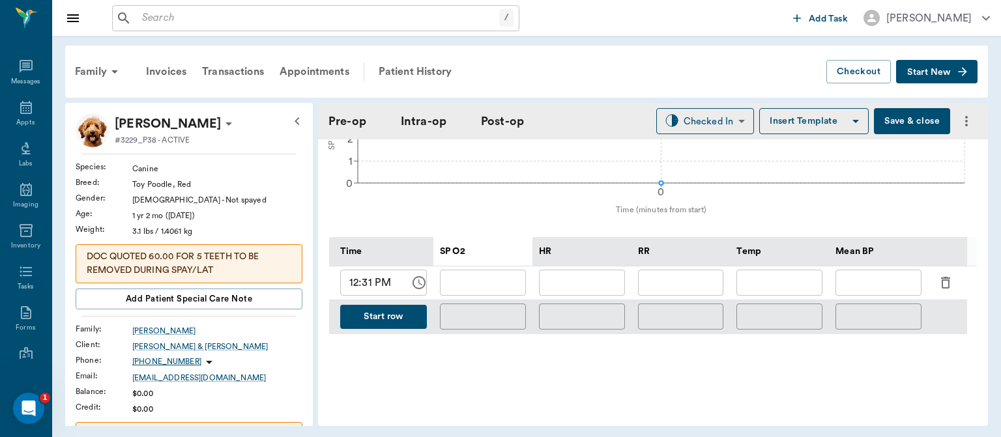
scroll to position [554, 0]
click at [487, 279] on input "text" at bounding box center [483, 285] width 86 height 26
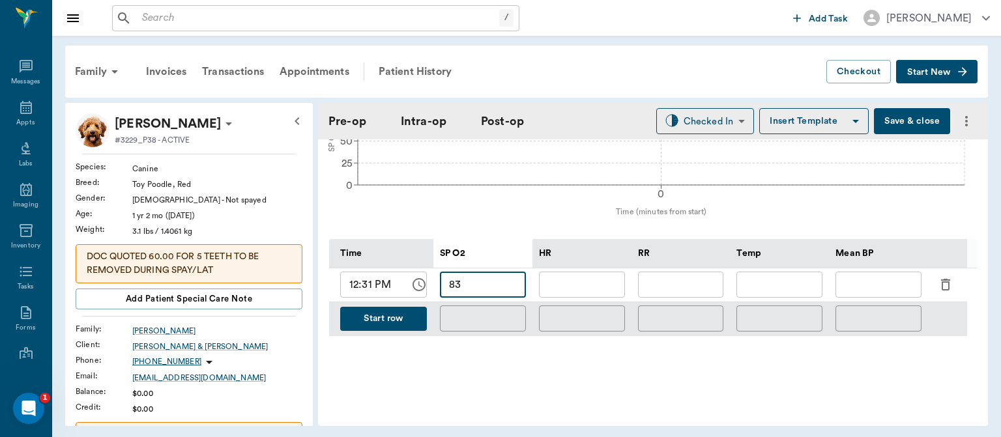
type input "83"
click at [595, 288] on input "text" at bounding box center [582, 285] width 86 height 26
type input "117"
click at [451, 282] on input "83" at bounding box center [483, 285] width 86 height 26
click at [476, 287] on input "83" at bounding box center [483, 285] width 86 height 26
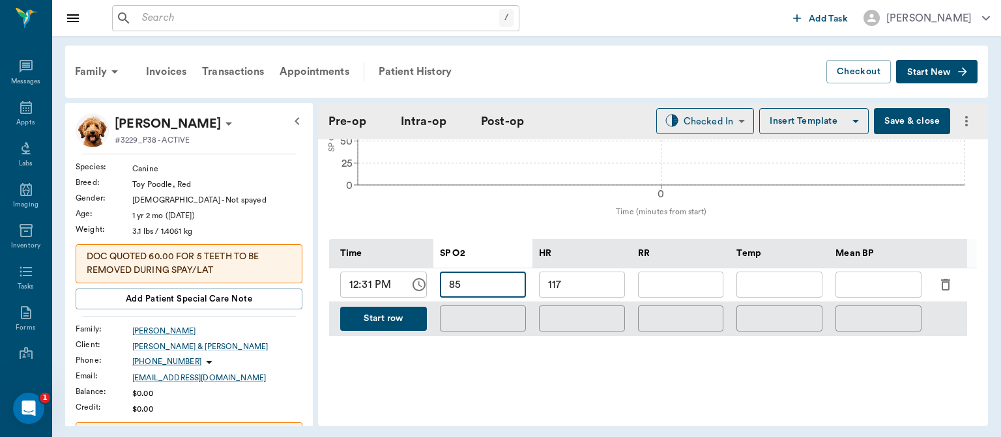
type input "85"
click at [685, 281] on input "text" at bounding box center [681, 285] width 86 height 26
type input "18"
click at [495, 284] on input "85" at bounding box center [483, 285] width 86 height 26
type input "8"
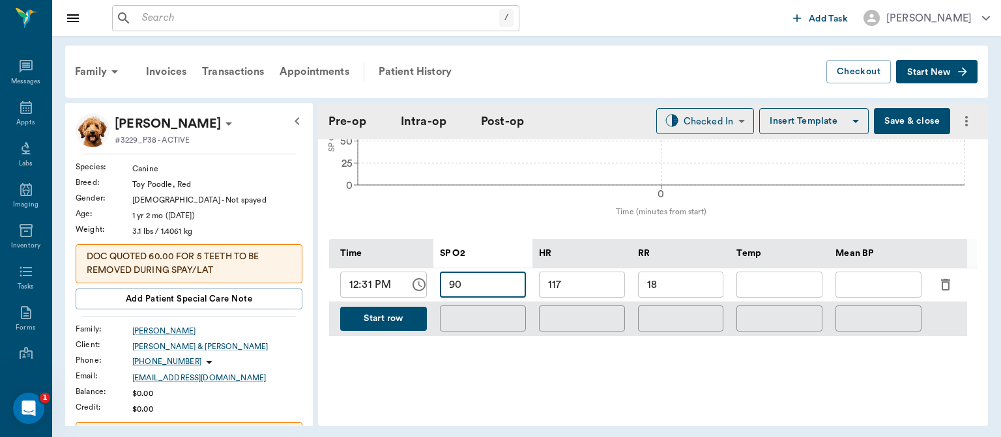
type input "90"
click at [595, 272] on input "117" at bounding box center [582, 285] width 86 height 26
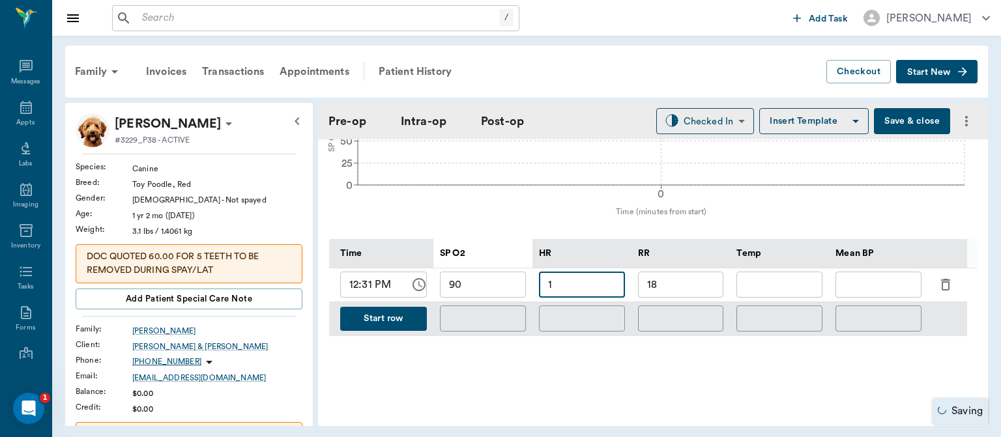
type input "1"
type input "122"
click at [367, 279] on input "12:31 PM" at bounding box center [370, 285] width 61 height 26
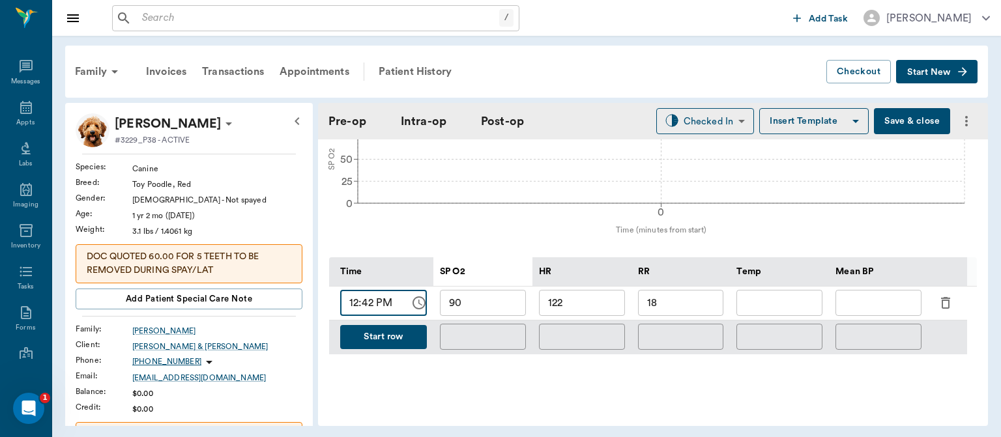
scroll to position [535, 0]
type input "12:42 PM"
click at [832, 368] on div "Time SP O2 HR RR Temp Mean BP 12:42 PM ​ 90 ​ 122 ​ 18 ​ ​ ​ Start row ​ ​ ​ ​ ​" at bounding box center [652, 323] width 647 height 130
click at [831, 365] on div "Time SP O2 HR RR Temp Mean BP 12:42 PM ​ 90 ​ 122 ​ 18 ​ ​ ​ Start row ​ ​ ​ ​ ​" at bounding box center [652, 323] width 647 height 130
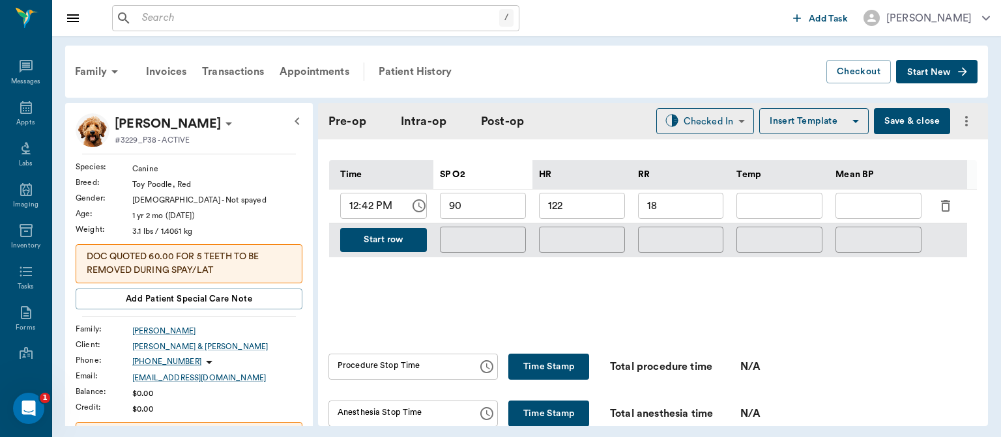
scroll to position [632, 0]
click at [398, 243] on button "Start row" at bounding box center [383, 241] width 87 height 24
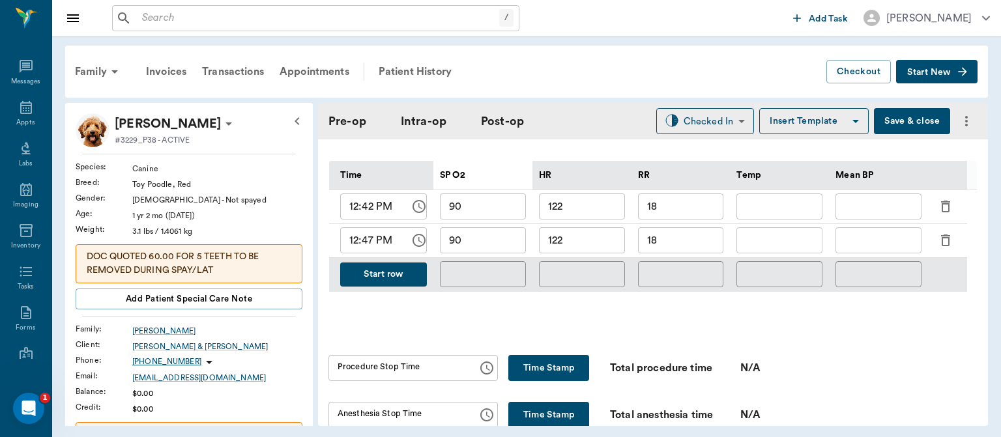
click at [494, 244] on input "90" at bounding box center [483, 240] width 86 height 26
type input "9"
type input "82"
click at [589, 245] on input "122" at bounding box center [582, 240] width 86 height 26
type input "132"
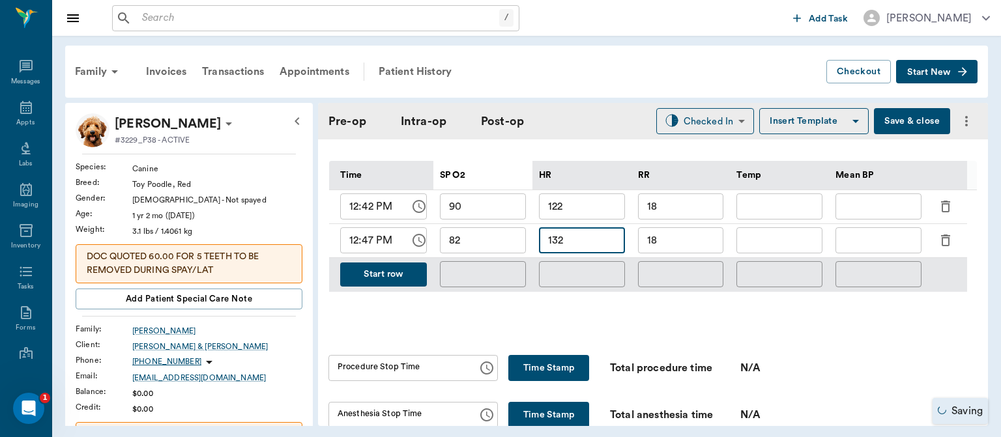
click at [688, 245] on input "18" at bounding box center [681, 240] width 86 height 26
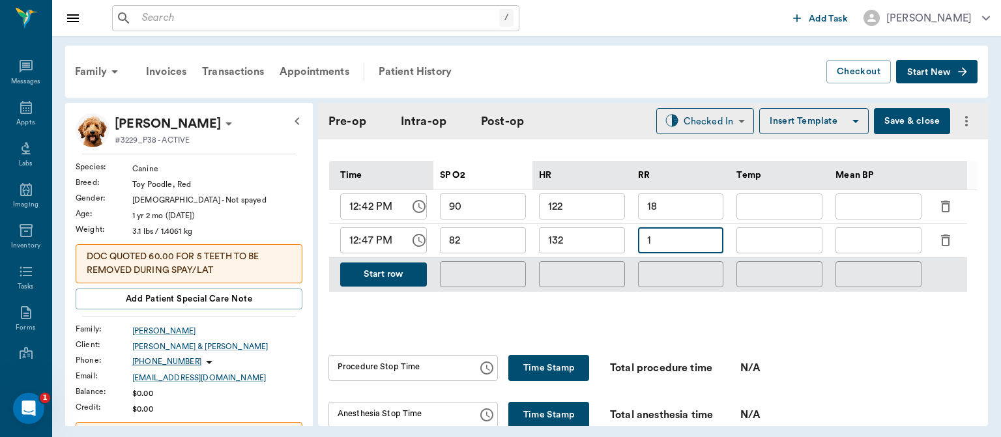
type input "1"
type input "3"
click at [683, 242] on input "60" at bounding box center [681, 240] width 86 height 26
type input "60"
click at [377, 276] on button "Start row" at bounding box center [383, 275] width 87 height 24
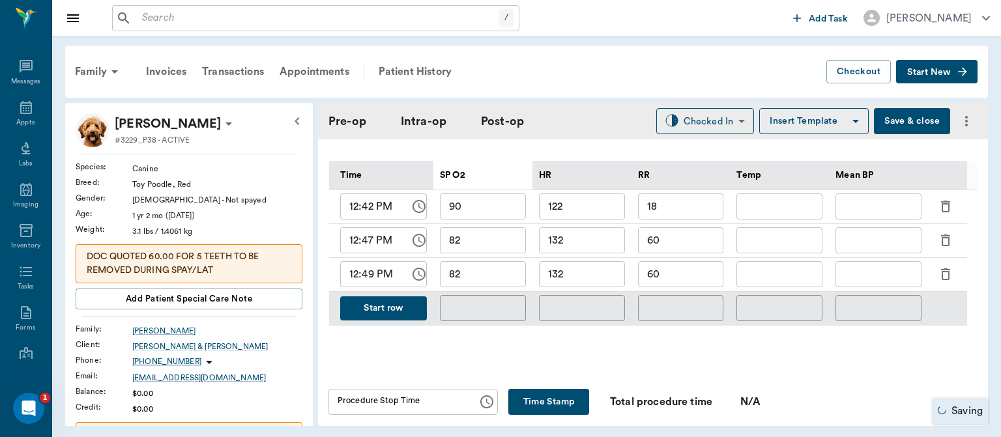
click at [500, 275] on input "82" at bounding box center [483, 274] width 86 height 26
type input "8"
type input "76"
click at [595, 277] on input "132" at bounding box center [582, 274] width 86 height 26
type input "141"
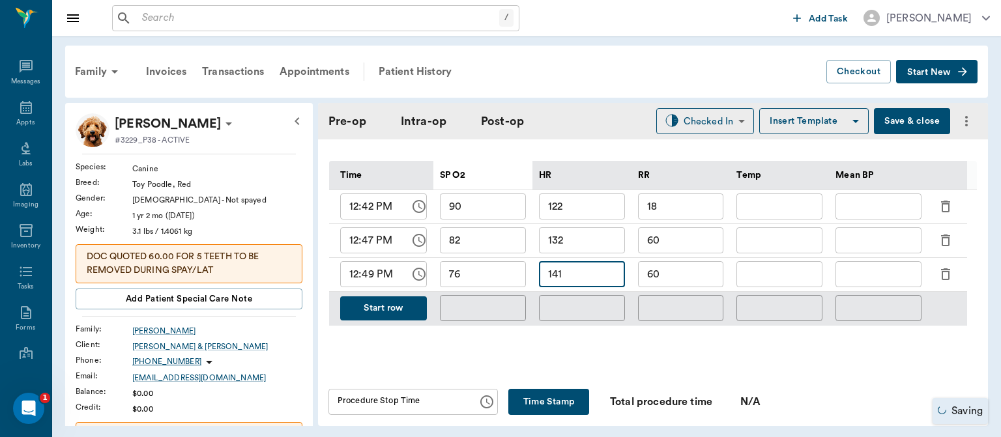
click at [682, 279] on input "60" at bounding box center [681, 274] width 86 height 26
type input "6"
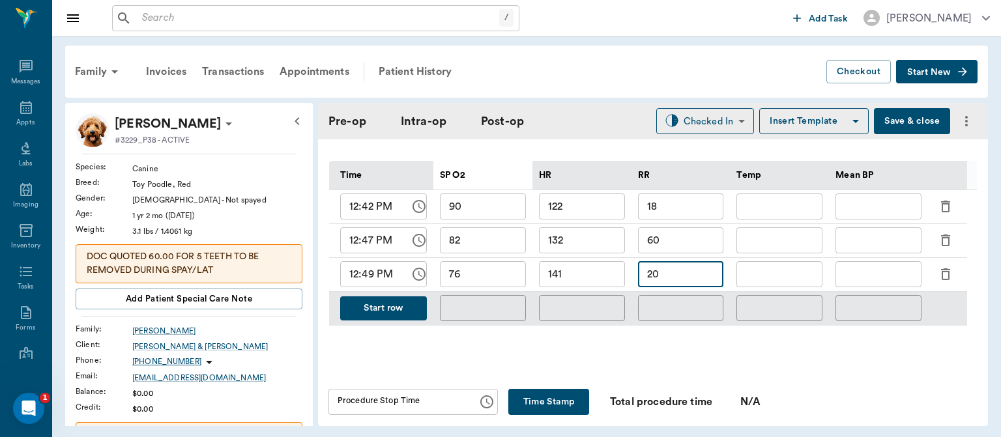
type input "20"
click at [384, 304] on button "Start row" at bounding box center [383, 308] width 87 height 24
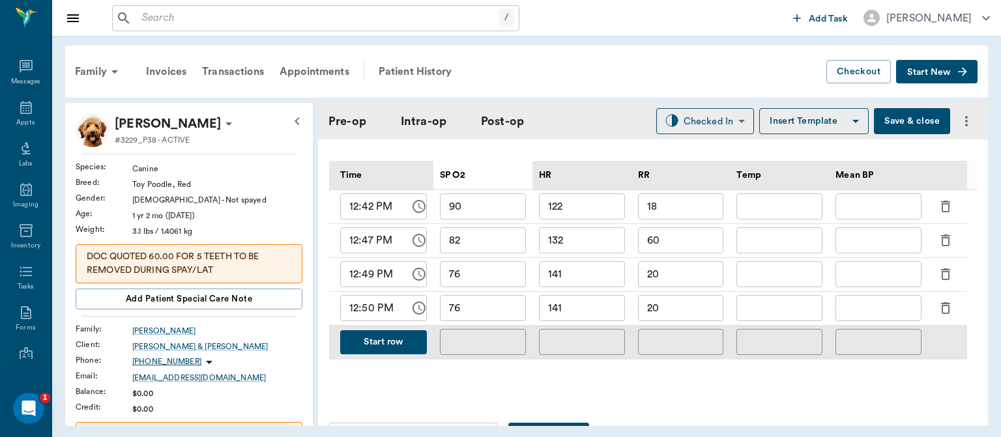
click at [476, 311] on input "76" at bounding box center [483, 308] width 86 height 26
type input "7"
type input "94"
click at [589, 311] on input "141" at bounding box center [582, 308] width 86 height 26
type input "130"
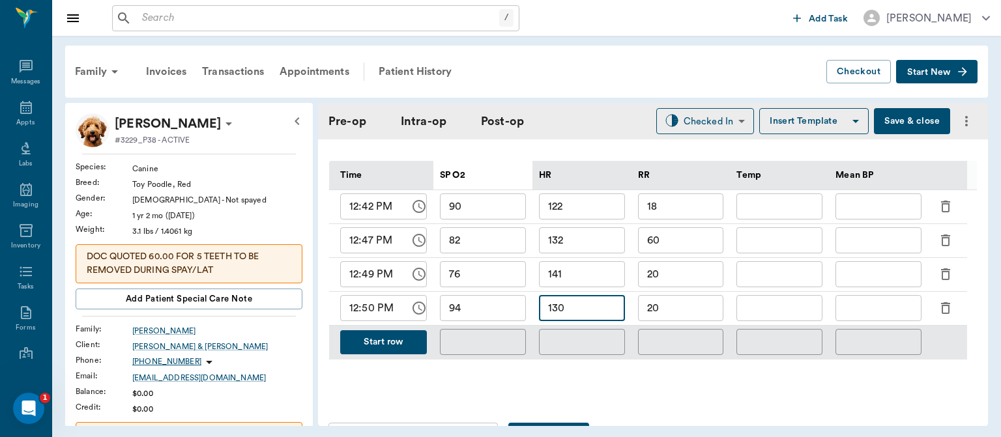
click at [683, 313] on input "20" at bounding box center [681, 308] width 86 height 26
type input "2"
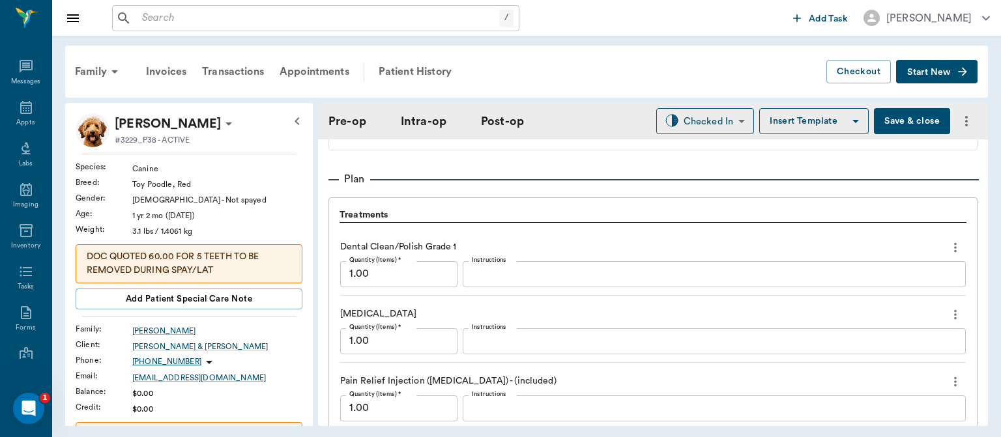
scroll to position [1126, 0]
type input "18"
click at [954, 245] on icon "more" at bounding box center [955, 246] width 3 height 10
click at [862, 292] on span "Delete" at bounding box center [890, 292] width 109 height 14
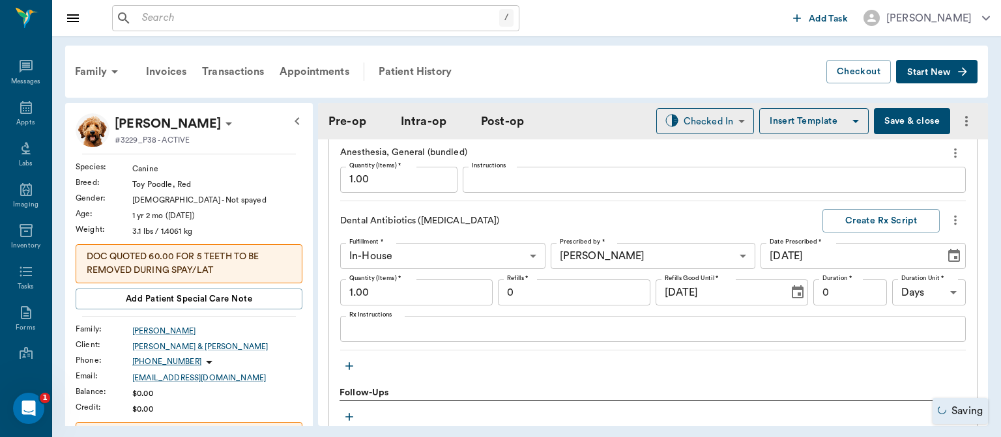
scroll to position [1395, 0]
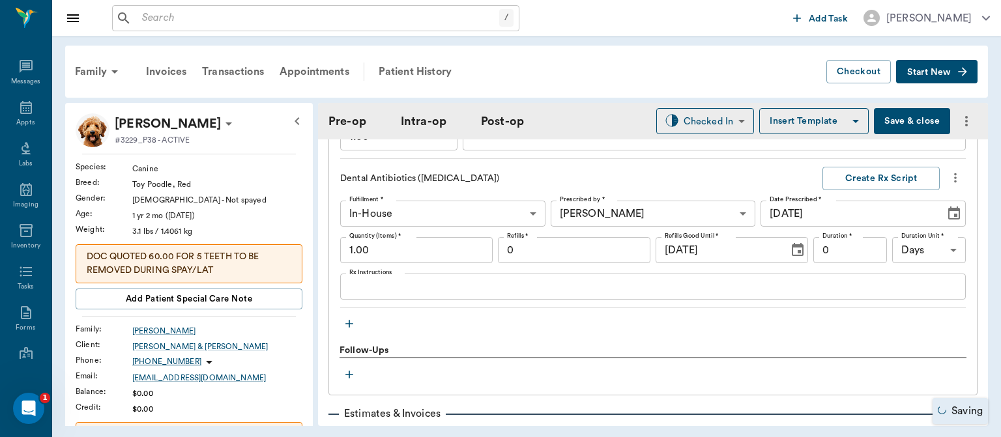
click at [350, 324] on icon "button" at bounding box center [349, 323] width 13 height 13
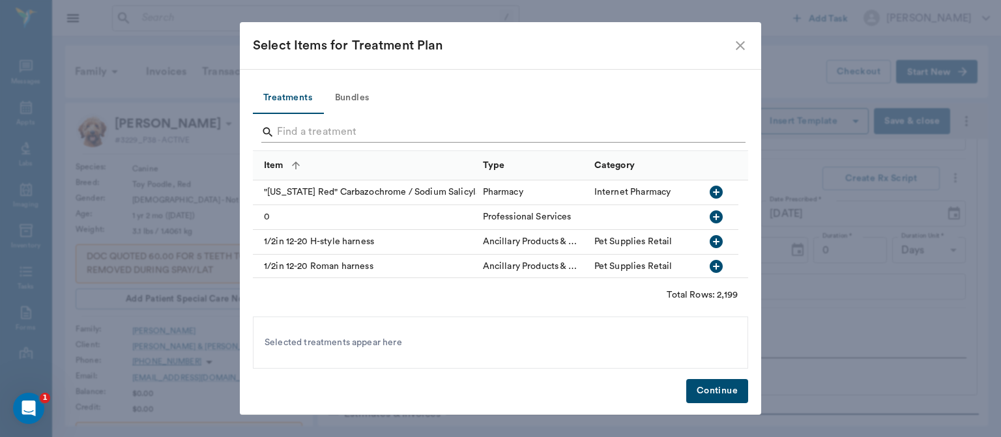
click at [306, 134] on input "Search" at bounding box center [501, 132] width 449 height 21
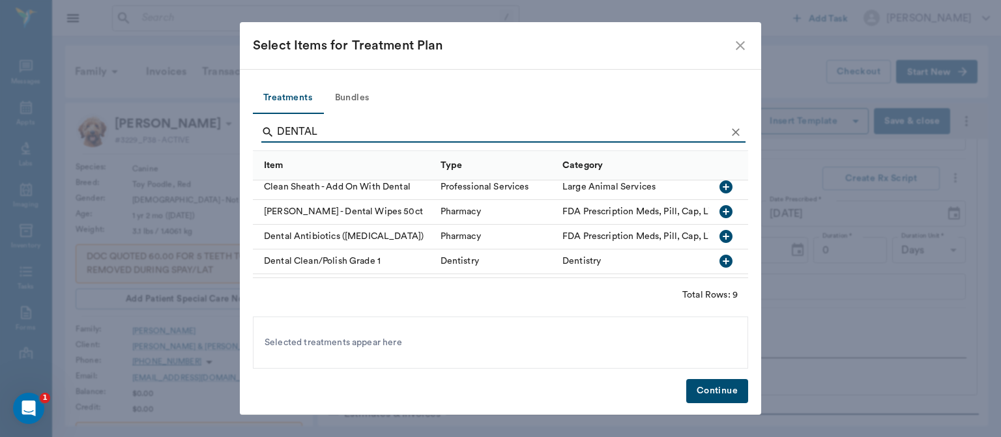
scroll to position [0, 0]
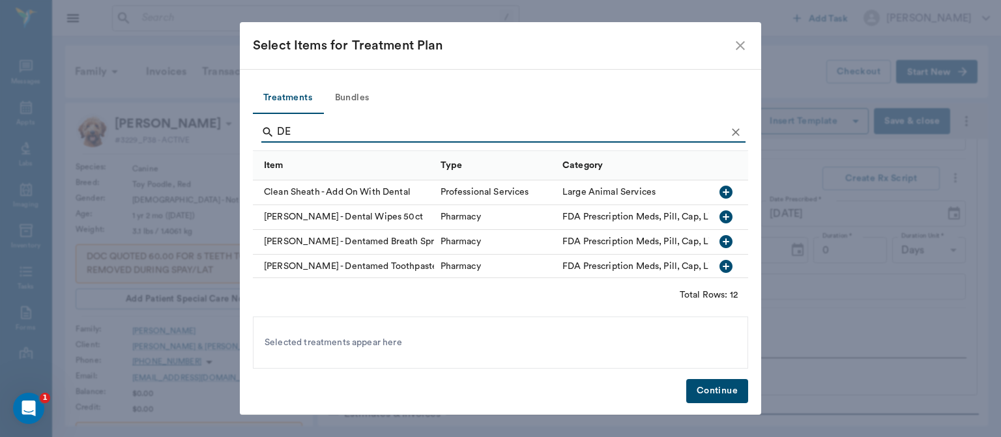
type input "D"
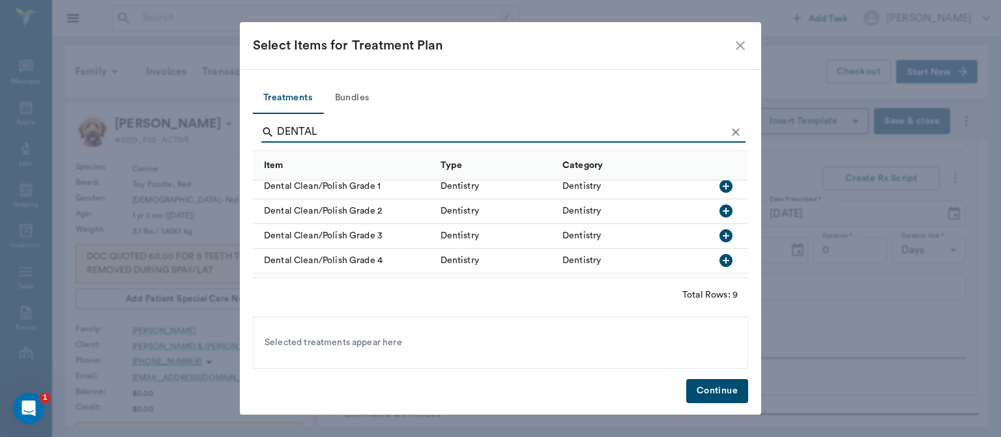
scroll to position [68, 0]
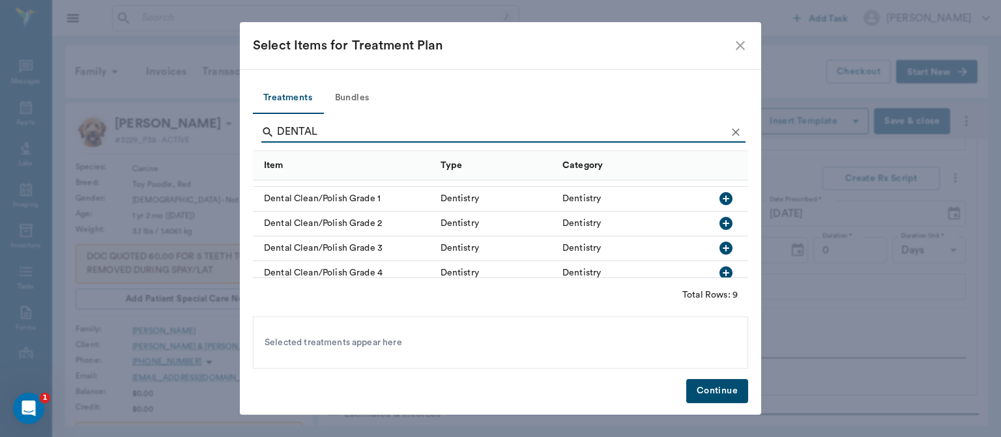
type input "DENTAL"
click at [719, 203] on icon "button" at bounding box center [725, 198] width 13 height 13
click at [724, 401] on button "Continue" at bounding box center [717, 391] width 62 height 24
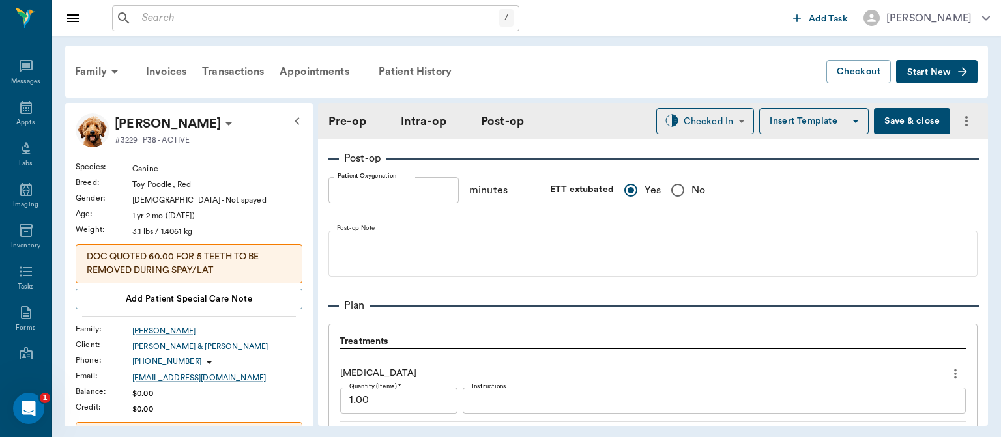
scroll to position [988, 0]
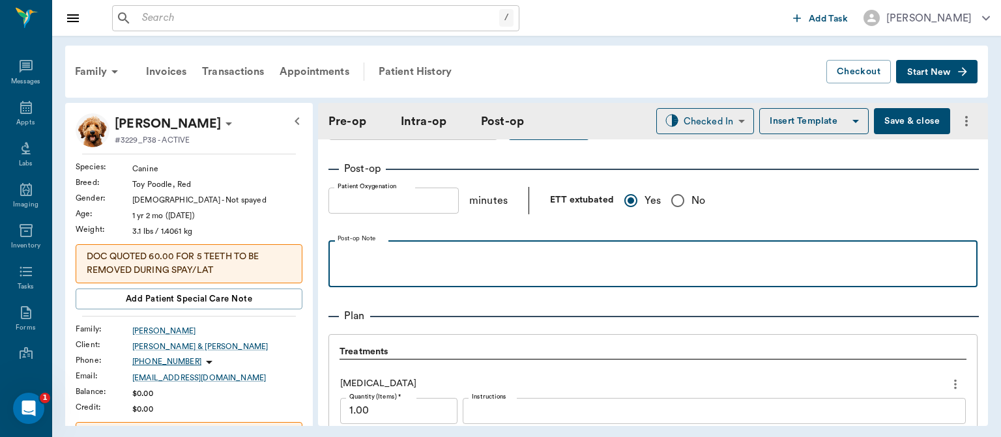
click at [362, 261] on p at bounding box center [653, 255] width 636 height 16
click at [352, 251] on p "2 UUPPER K9" at bounding box center [653, 255] width 636 height 16
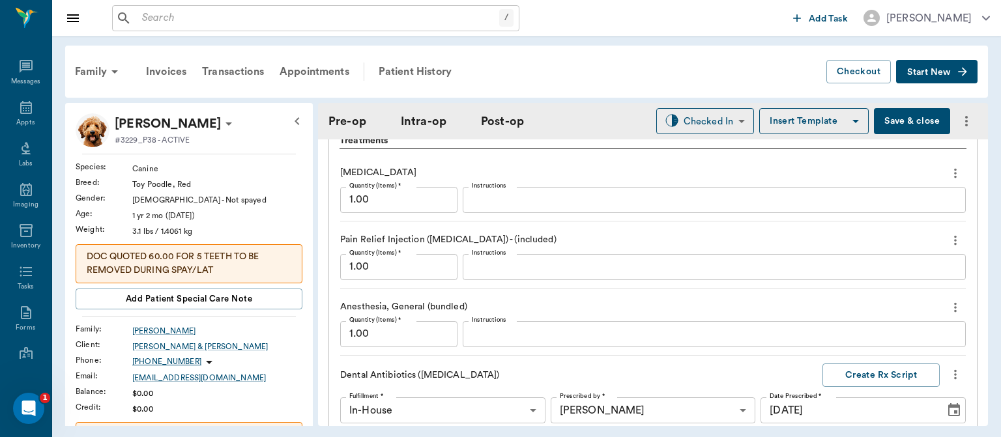
scroll to position [1186, 0]
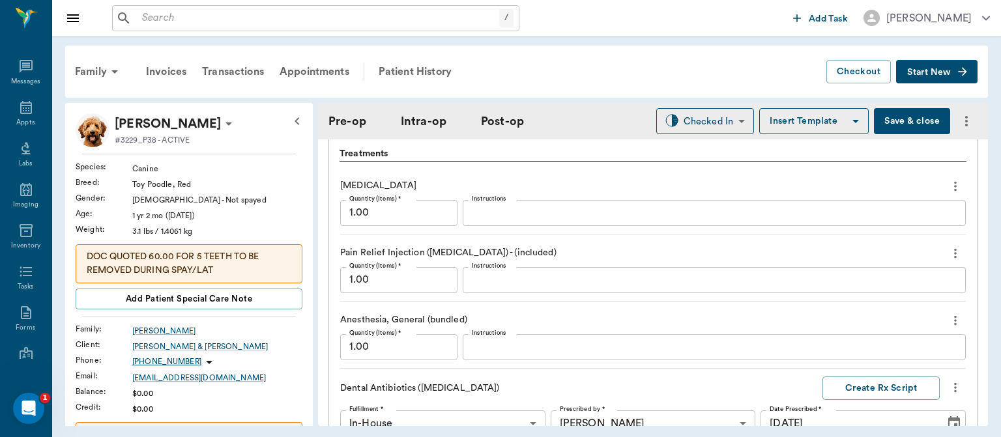
click at [356, 211] on input "1.00" at bounding box center [398, 213] width 117 height 26
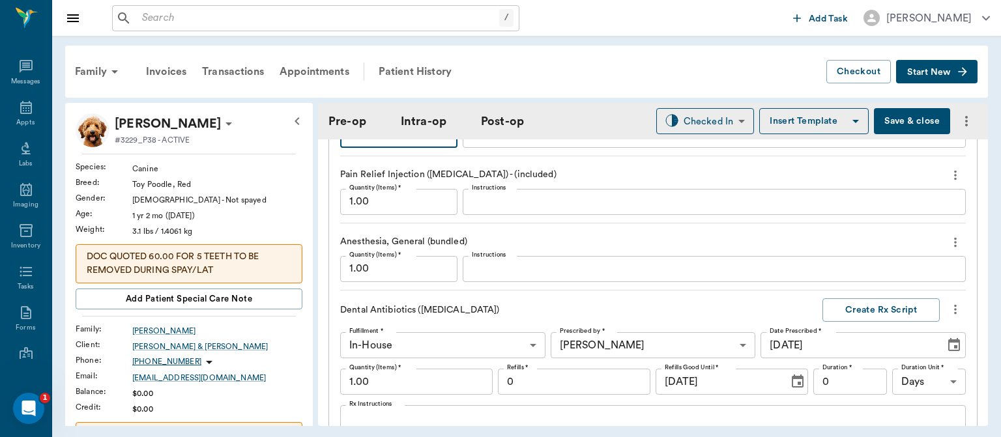
scroll to position [1261, 0]
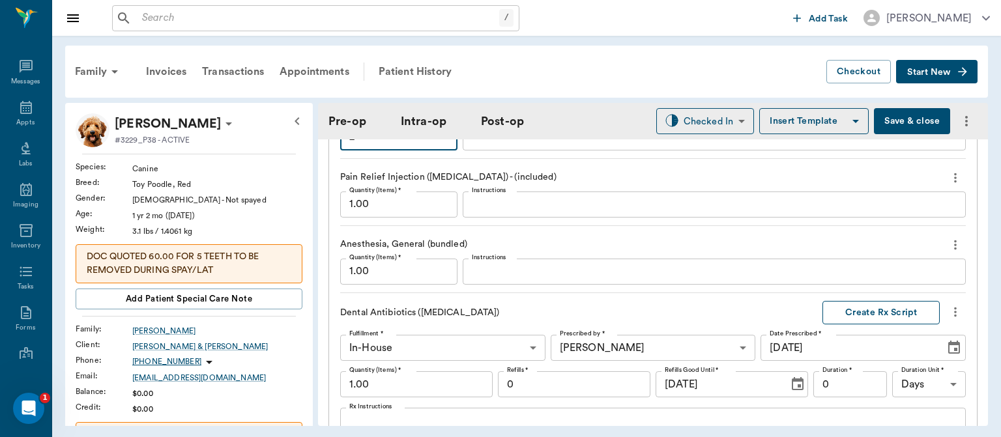
type input "2"
click at [883, 307] on button "Create Rx Script" at bounding box center [880, 313] width 117 height 24
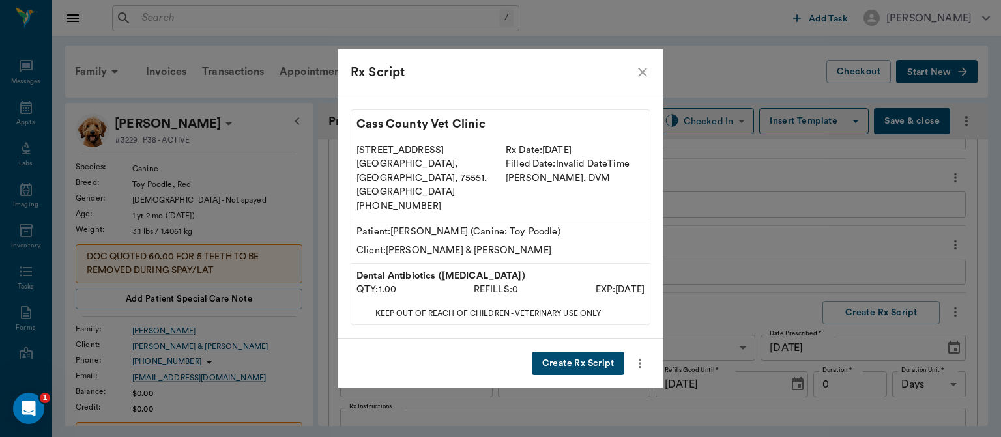
click at [642, 80] on icon "close" at bounding box center [642, 72] width 16 height 16
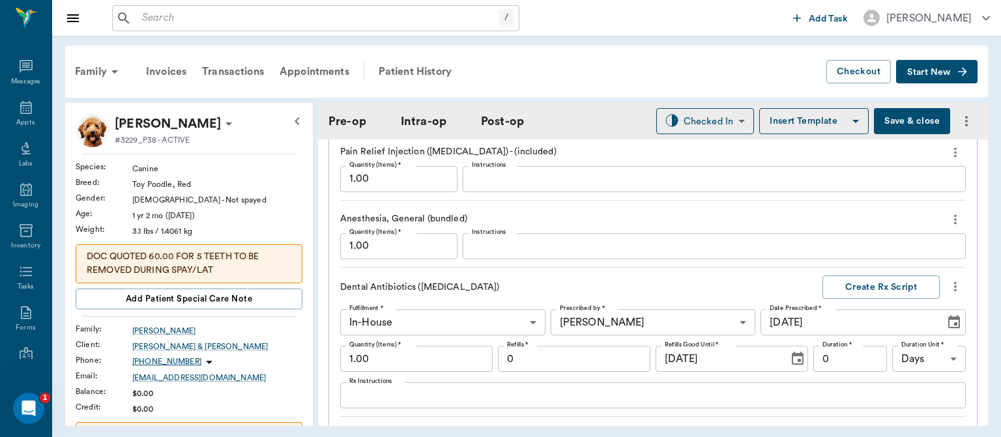
scroll to position [1287, 0]
click at [954, 281] on icon "more" at bounding box center [955, 286] width 3 height 10
click at [862, 334] on span "Delete" at bounding box center [890, 331] width 109 height 14
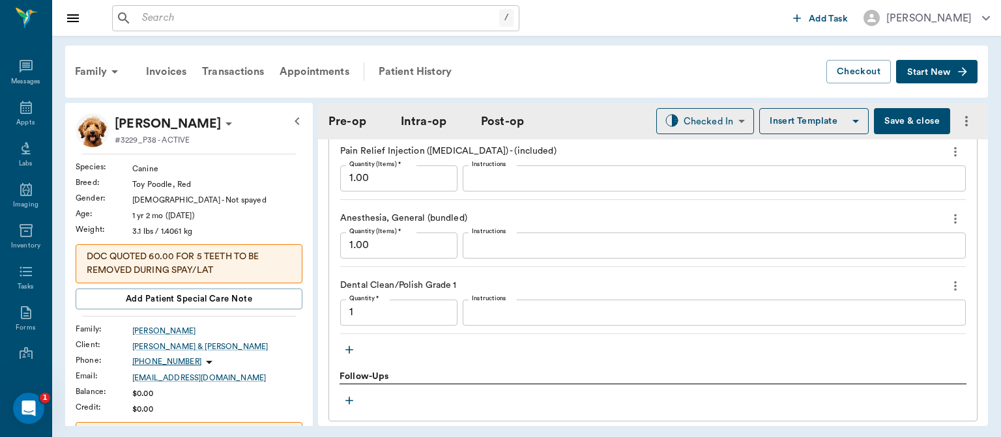
click at [349, 348] on icon "button" at bounding box center [349, 350] width 8 height 8
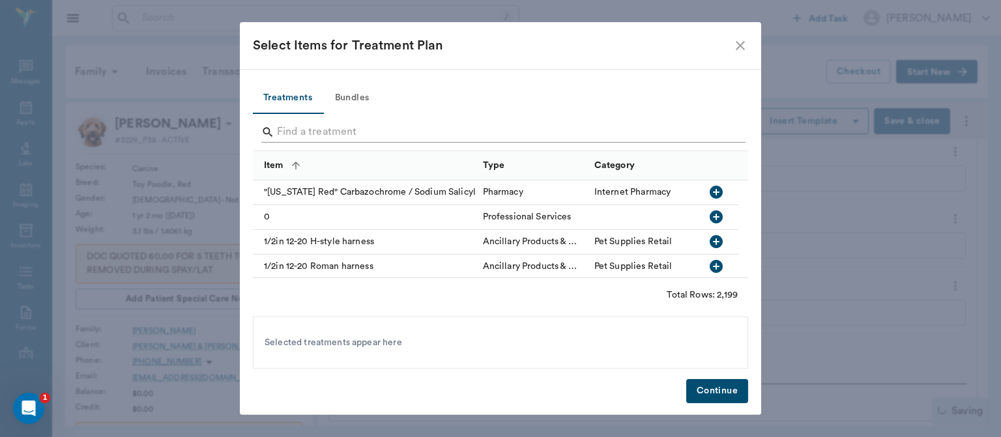
click at [357, 132] on input "Search" at bounding box center [501, 132] width 449 height 21
click at [309, 126] on input "Search" at bounding box center [501, 132] width 449 height 21
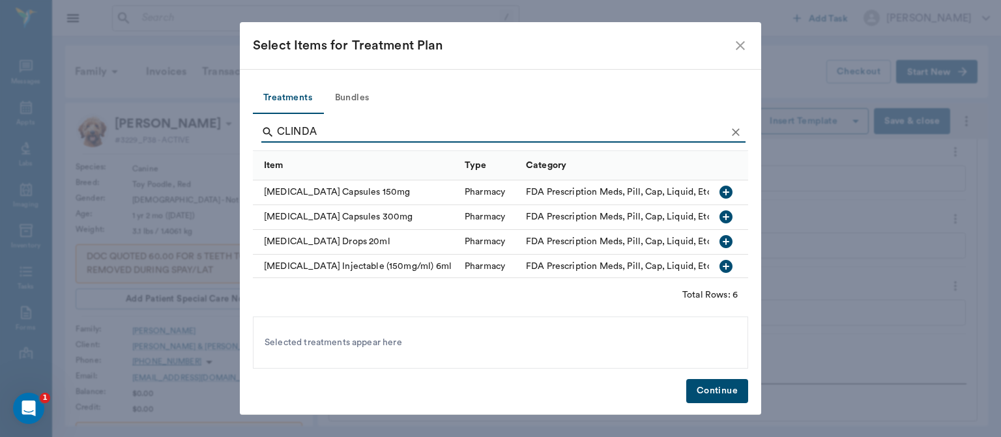
type input "CLINDA"
click at [719, 246] on icon "button" at bounding box center [725, 241] width 13 height 13
click at [714, 397] on button "Continue" at bounding box center [717, 391] width 62 height 24
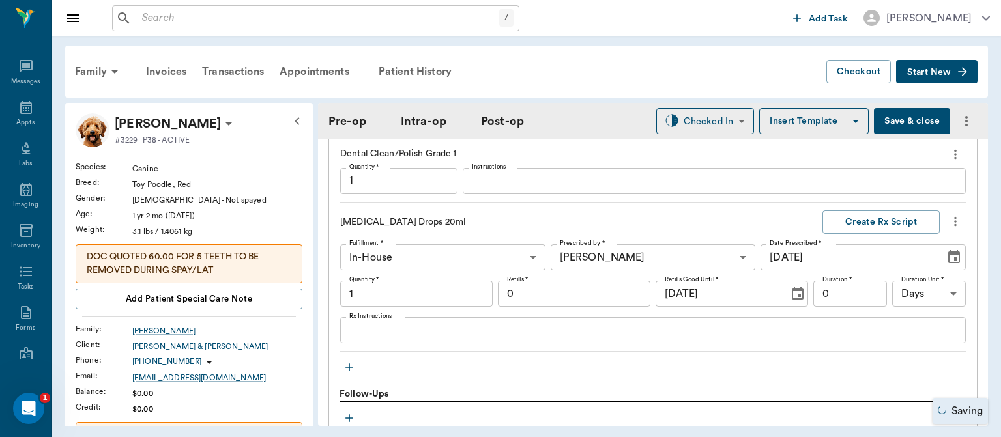
scroll to position [1416, 0]
click at [371, 334] on textarea "Rx Instructions" at bounding box center [652, 333] width 607 height 15
click at [988, 271] on div "Family Invoices Transactions Appointments Patient History Checkout Start New Fr…" at bounding box center [526, 236] width 948 height 400
click at [401, 326] on textarea "Rx Instructions" at bounding box center [652, 333] width 607 height 15
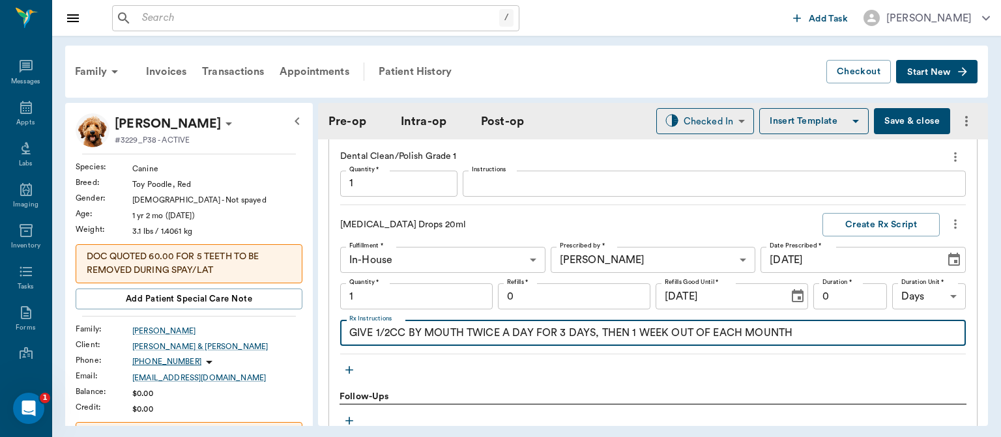
click at [392, 333] on textarea "GIVE 1/2CC BY MOUTH TWICE A DAY FOR 3 DAYS, THEN 1 WEEK OUT OF EACH MOUNTH" at bounding box center [652, 333] width 607 height 15
click at [397, 334] on textarea "GIVE 1/2CC BY MOUTH TWICE A DAY FOR 3 DAYS, THEN 1 WEEK OUT OF EACH MOUNTH" at bounding box center [652, 333] width 607 height 15
click at [399, 334] on textarea "GIVE 1/2CC BY MOUTH TWICE A DAY FOR 3 DAYS, THEN 1 WEEK OUT OF EACH MOUNTH" at bounding box center [652, 333] width 607 height 15
click at [404, 330] on textarea "GIVE 1/2CC BY MOUTH TWICE A DAY FOR 3 DAYS, THEN 1 WEEK OUT OF EACH MOUNTH" at bounding box center [652, 333] width 607 height 15
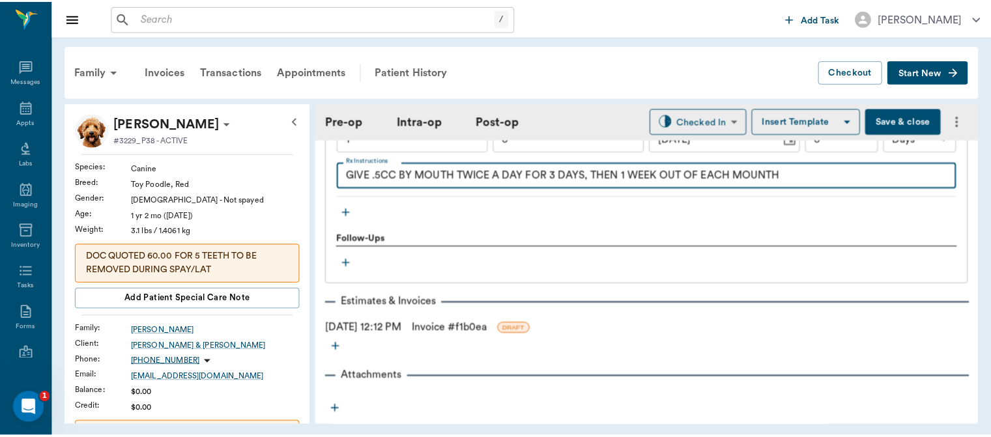
scroll to position [1574, 0]
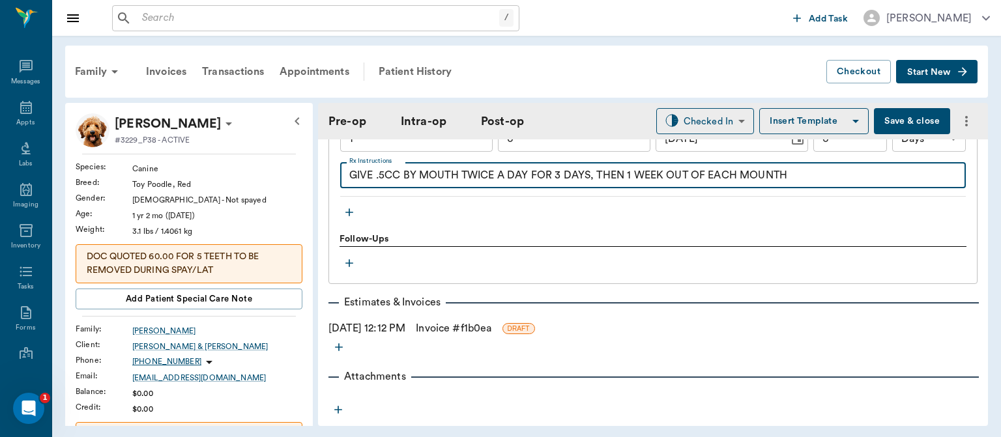
type textarea "GIVE .5CC BY MOUTH TWICE A DAY FOR 3 DAYS, THEN 1 WEEK OUT OF EACH MOUNTH"
click at [472, 328] on link "Invoice # f1b0ea" at bounding box center [454, 328] width 76 height 16
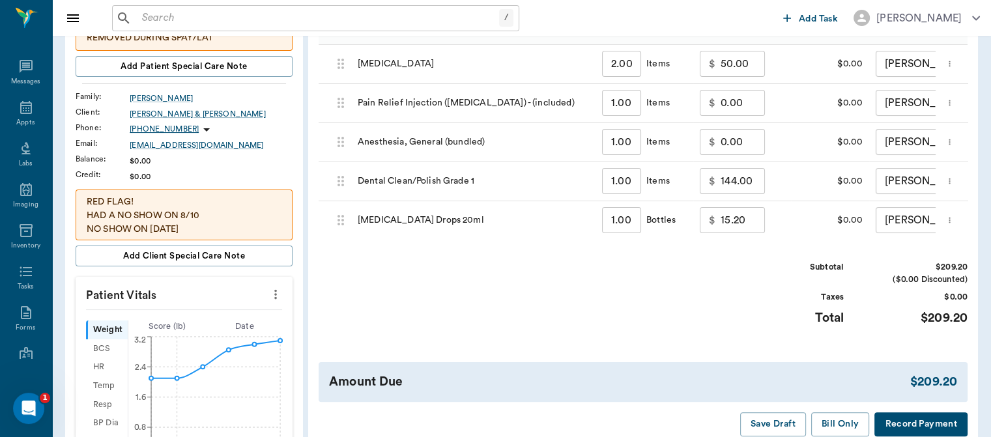
scroll to position [252, 0]
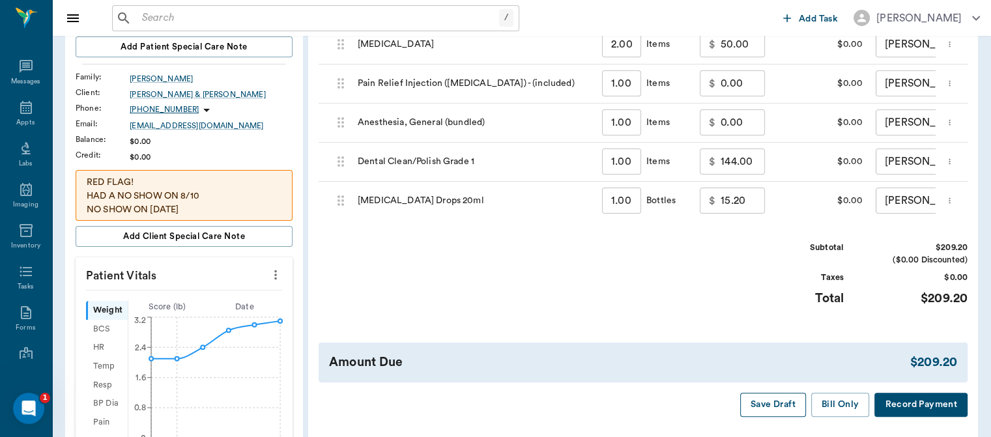
click at [780, 414] on button "Save Draft" at bounding box center [773, 405] width 66 height 24
click at [18, 112] on icon at bounding box center [26, 108] width 16 height 16
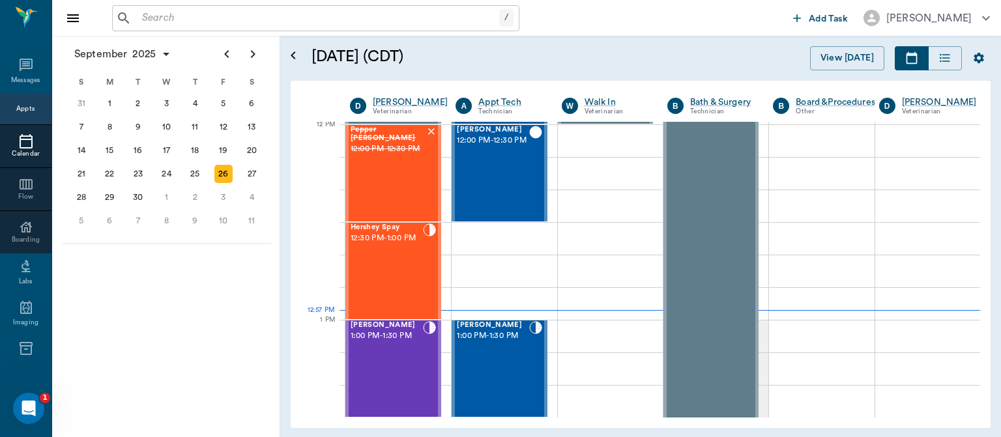
scroll to position [784, 0]
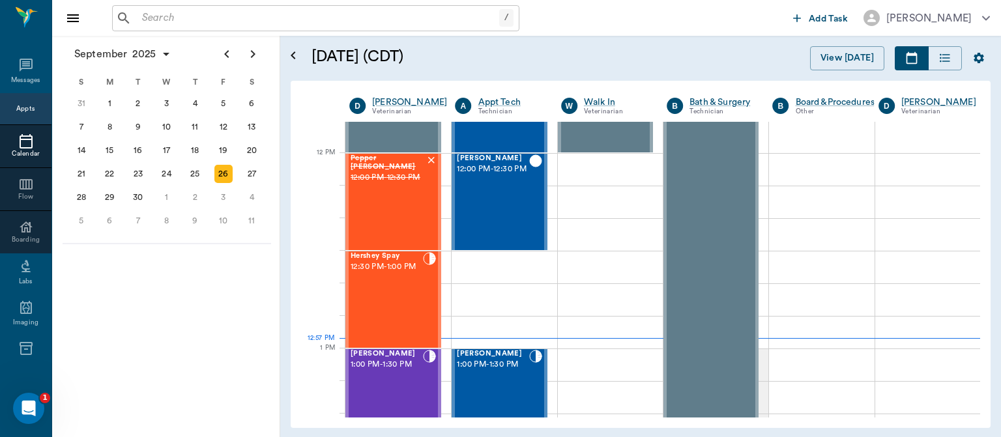
scroll to position [759, 0]
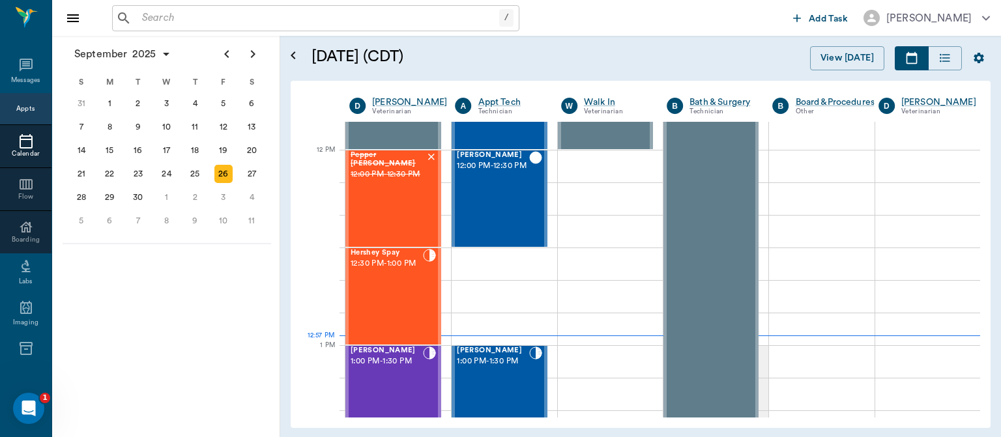
click at [386, 298] on div "Hershey Spay 12:30 PM - 1:00 PM" at bounding box center [386, 296] width 72 height 95
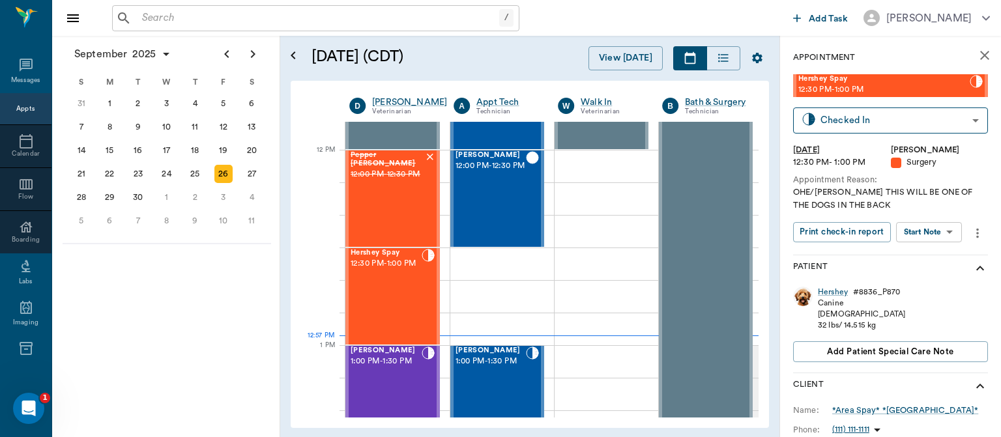
click at [941, 232] on body "/ ​ Add Task Dr. Bert Ellsworth Nectar Messages Appts Calendar Flow Boarding La…" at bounding box center [500, 218] width 1001 height 437
click at [939, 280] on button "View Surgery" at bounding box center [918, 279] width 53 height 15
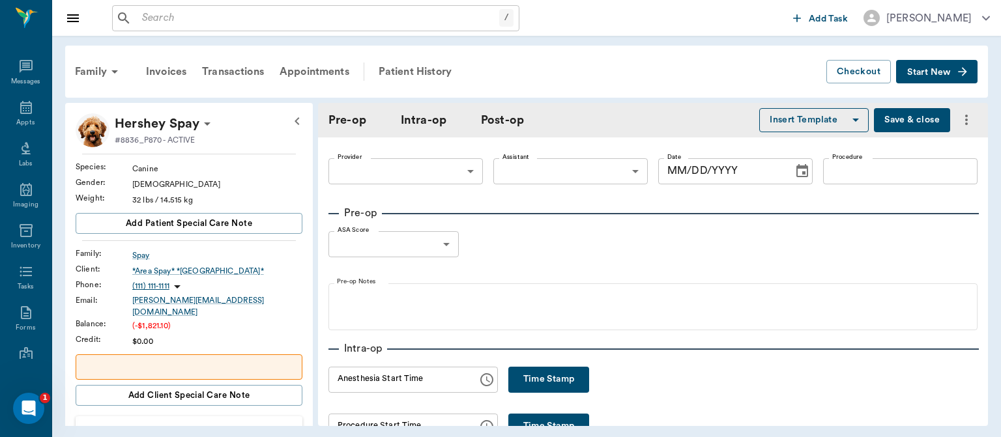
type input "63ec2f075fda476ae8351a4d"
type input "63ec2e7e52e12b0ba117b124"
type input "OHE"
type input "1"
radio input "true"
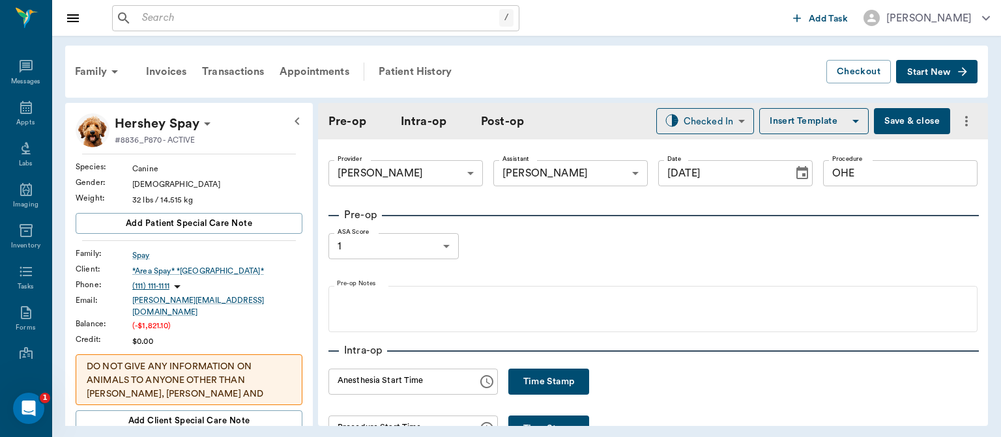
type input "[DATE]"
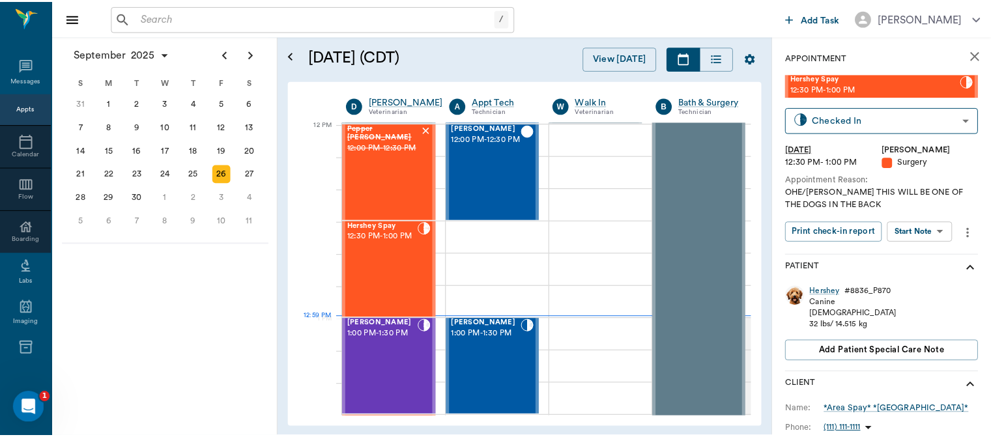
scroll to position [784, 0]
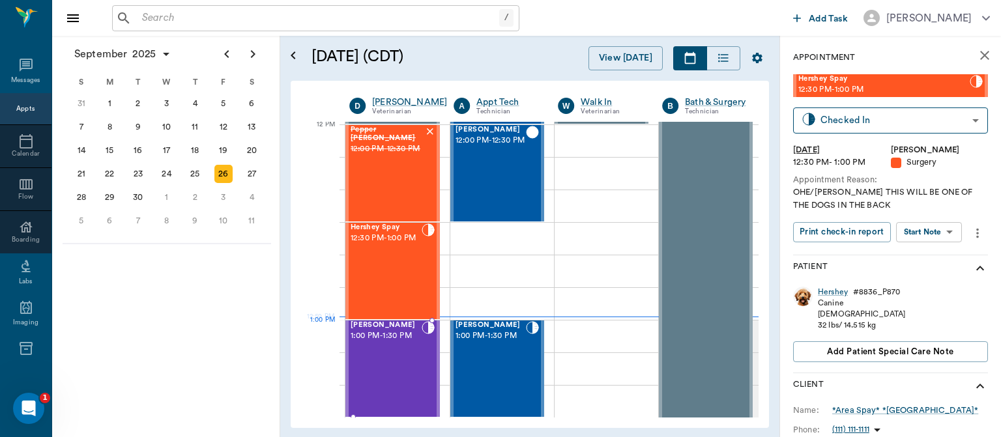
click at [415, 348] on div "Francesca Avalos 1:00 PM - 1:30 PM" at bounding box center [385, 368] width 71 height 95
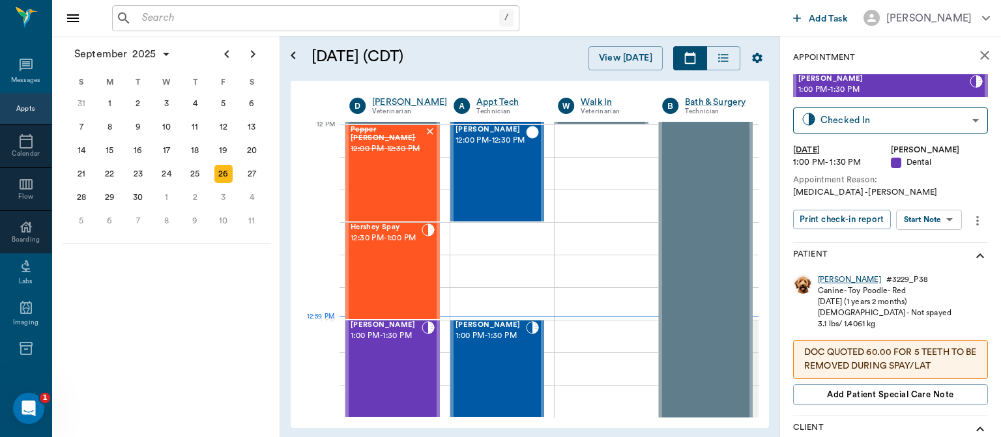
click at [831, 276] on div "Francesca" at bounding box center [848, 279] width 63 height 11
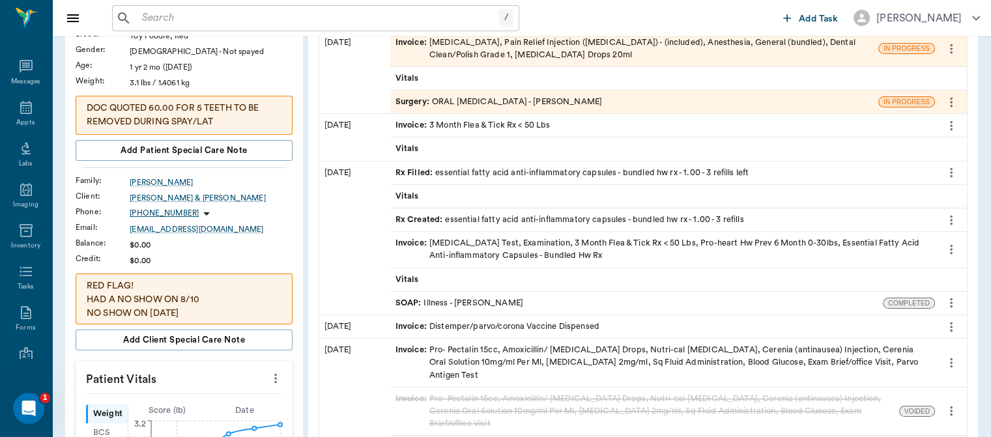
scroll to position [151, 0]
click at [483, 299] on div "SOAP : Illness - Dr. Kindall Jones" at bounding box center [459, 302] width 128 height 12
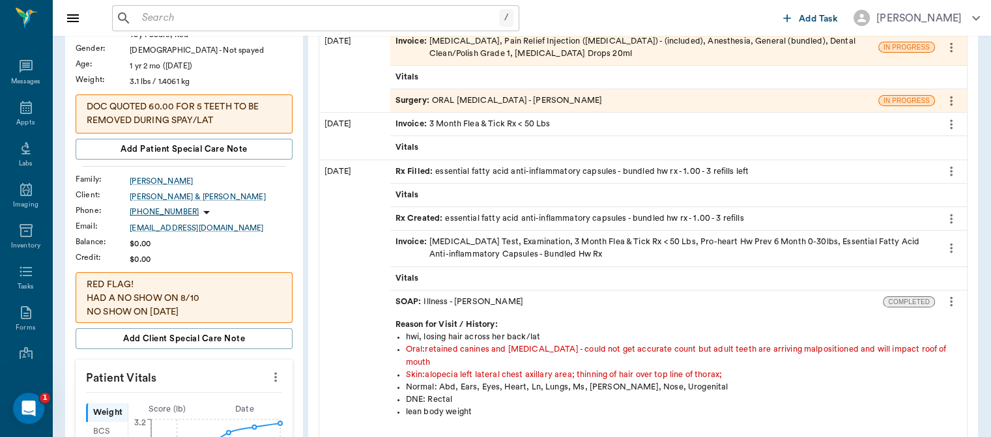
click at [483, 299] on div "SOAP : Illness - Dr. Kindall Jones" at bounding box center [459, 302] width 128 height 12
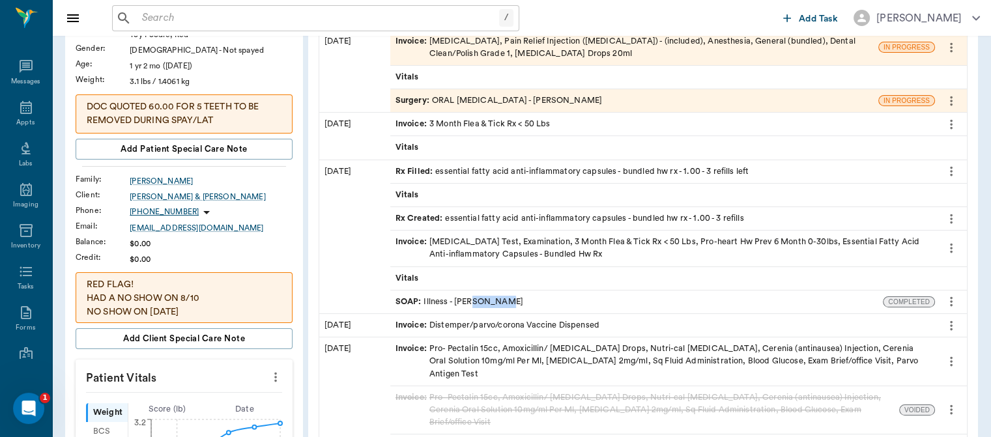
click at [483, 299] on div "SOAP : Illness - Dr. Kindall Jones" at bounding box center [459, 302] width 128 height 12
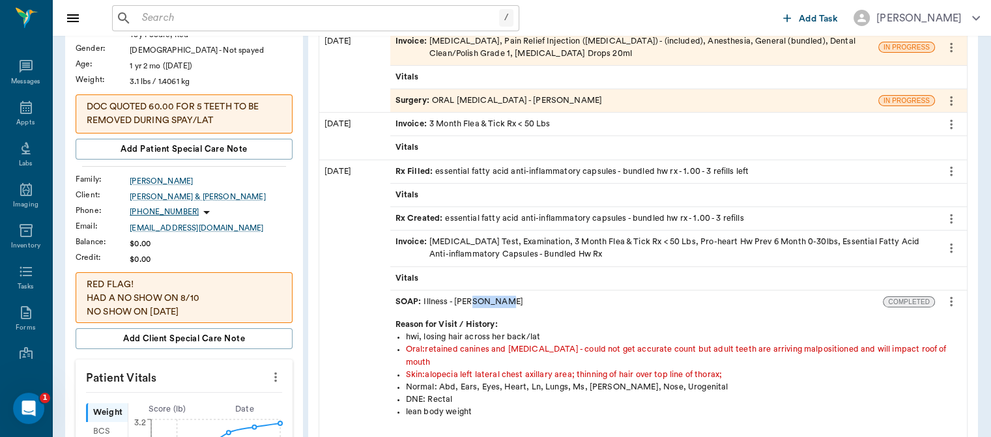
click at [483, 299] on div "SOAP : Illness - Dr. Kindall Jones" at bounding box center [459, 302] width 128 height 12
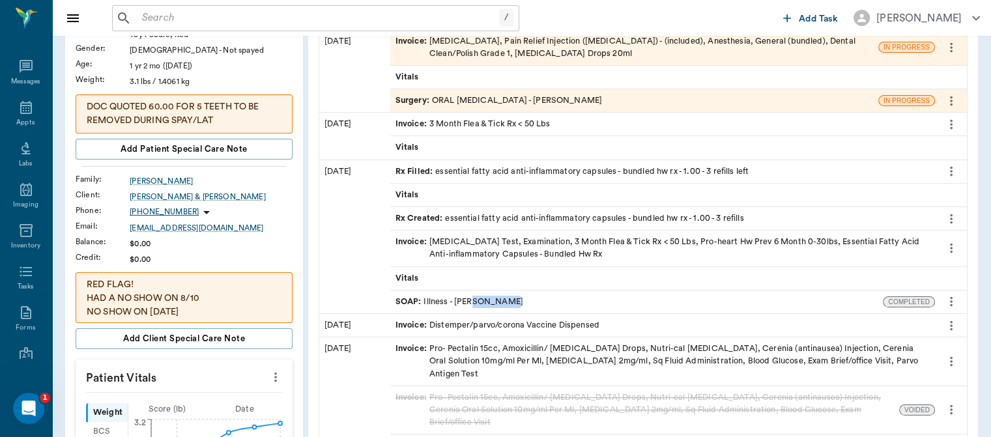
click at [483, 299] on div "SOAP : Illness - Dr. Kindall Jones" at bounding box center [459, 302] width 128 height 12
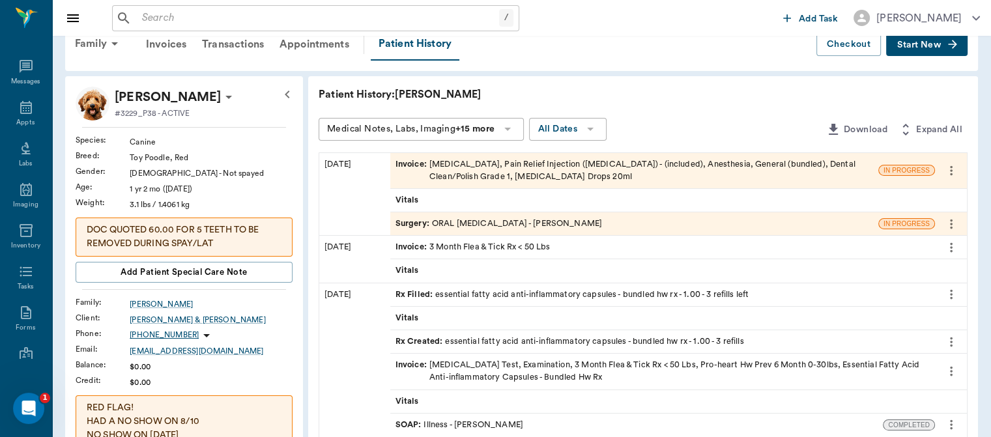
scroll to position [8, 0]
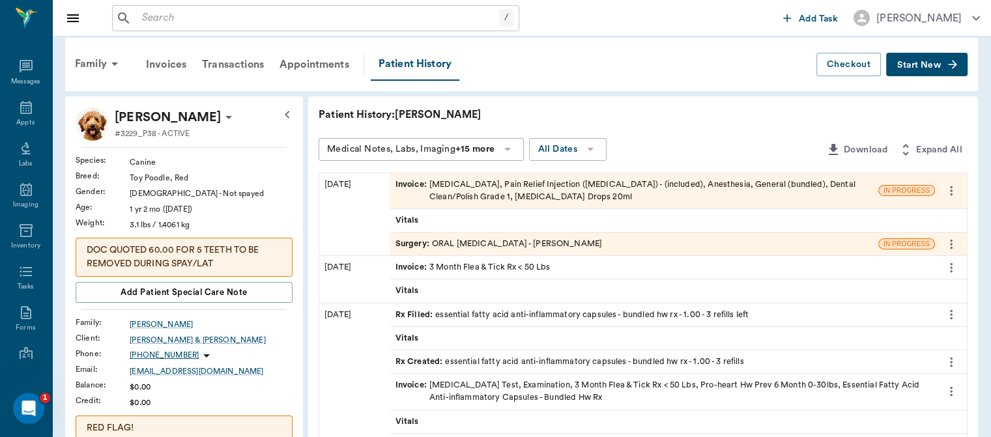
click at [549, 190] on div "Invoice : Dental Extraction, Pain Relief Injection (meloxicam) - (included), An…" at bounding box center [633, 190] width 477 height 25
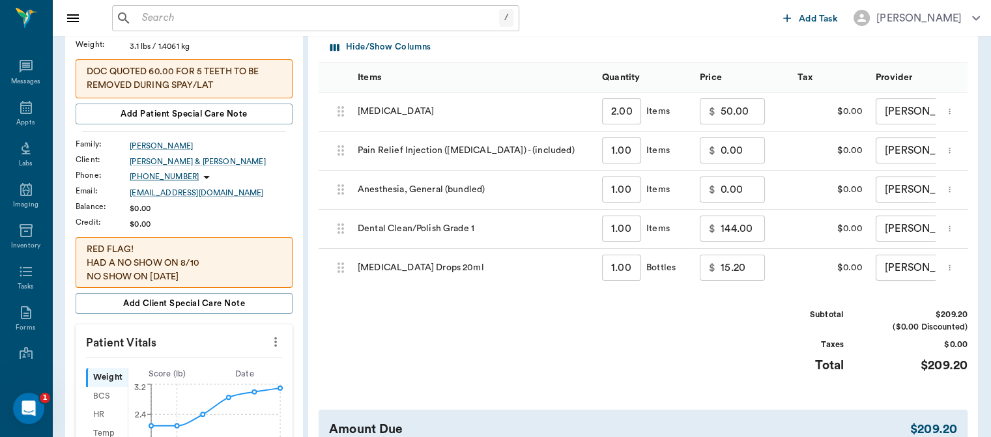
scroll to position [198, 0]
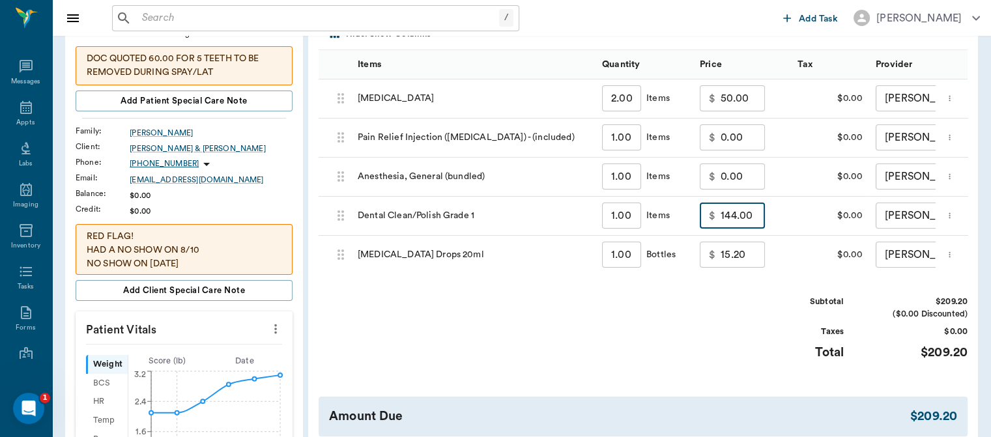
drag, startPoint x: 745, startPoint y: 221, endPoint x: 735, endPoint y: 221, distance: 9.8
click at [735, 221] on input "144.00" at bounding box center [742, 216] width 44 height 26
click at [734, 220] on input "144.00" at bounding box center [742, 216] width 44 height 26
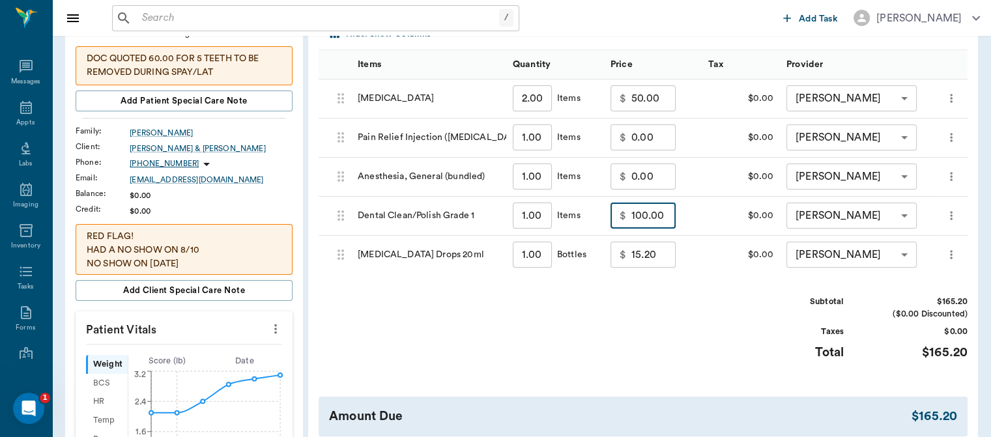
type input "100.00"
click at [704, 293] on div "Invoice # f1b0ea DRAFT Derived from Surgery Note Add Item Select Client Sheri &…" at bounding box center [643, 193] width 670 height 576
click at [601, 203] on div "1.00 ​ Items" at bounding box center [555, 216] width 98 height 39
click at [652, 263] on input "15.20" at bounding box center [653, 255] width 44 height 26
click at [657, 262] on input "15.20" at bounding box center [653, 255] width 44 height 26
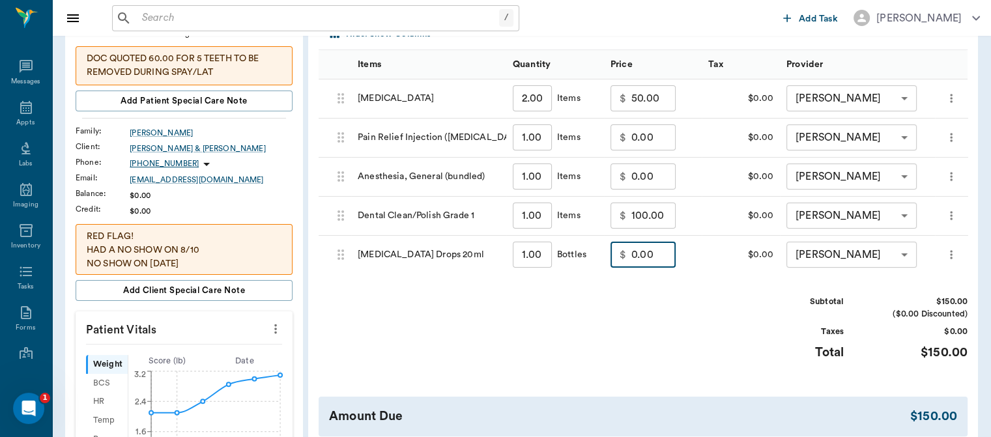
type input "0.00"
click at [700, 289] on div "Invoice # f1b0ea DRAFT Derived from Surgery Note Add Item Select Client Sheri &…" at bounding box center [643, 193] width 670 height 576
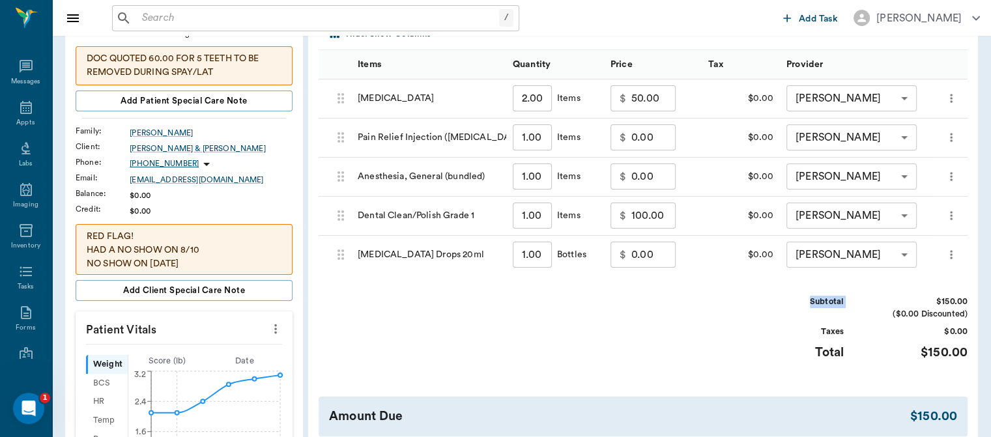
click at [700, 289] on div "Invoice # f1b0ea DRAFT Derived from Surgery Note Add Item Select Client Sheri &…" at bounding box center [643, 193] width 670 height 576
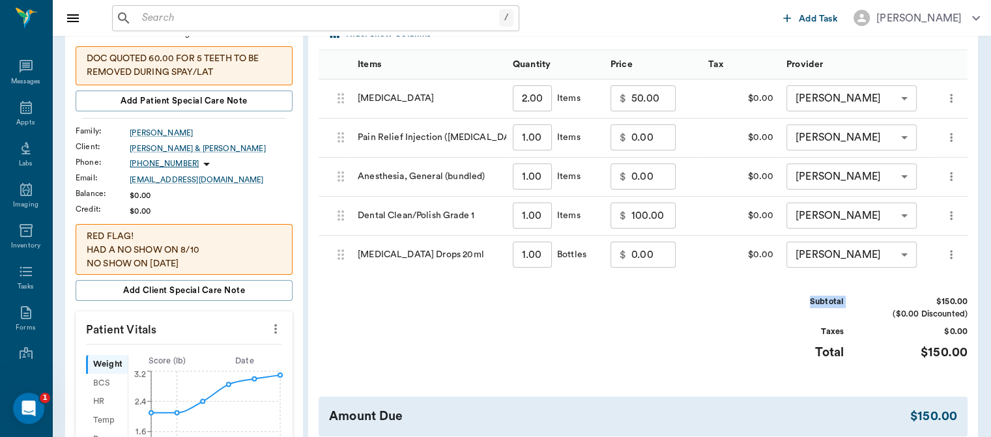
click at [700, 289] on div "Invoice # f1b0ea DRAFT Derived from Surgery Note Add Item Select Client Sheri &…" at bounding box center [643, 193] width 670 height 576
click at [695, 199] on div "$ 100.00 ​" at bounding box center [653, 216] width 98 height 39
drag, startPoint x: 695, startPoint y: 199, endPoint x: 681, endPoint y: 171, distance: 31.5
click at [695, 199] on div "$ 100.00 ​" at bounding box center [653, 216] width 98 height 39
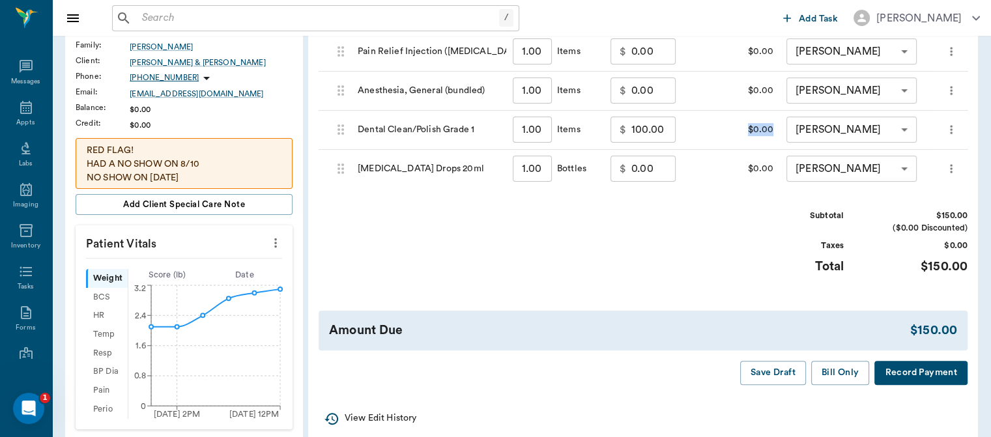
scroll to position [126, 0]
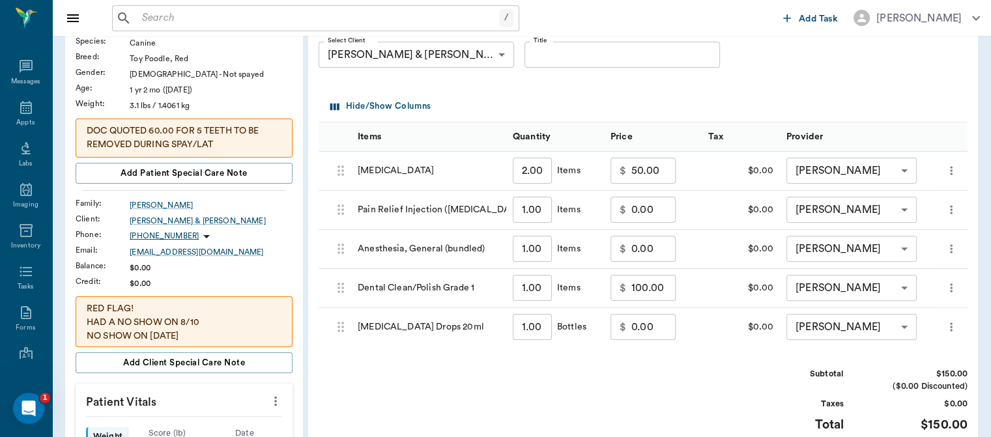
click at [677, 103] on div "Hide/Show Columns" at bounding box center [646, 106] width 638 height 31
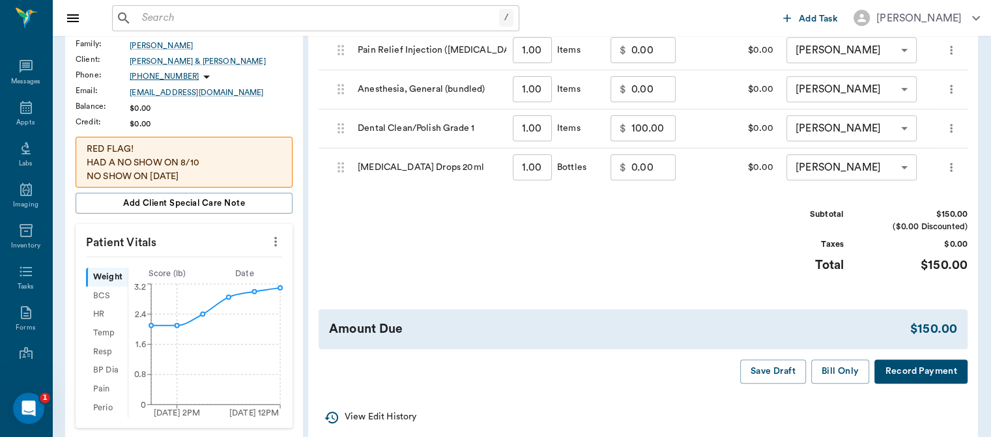
scroll to position [287, 0]
click at [844, 367] on button "Bill Only" at bounding box center [840, 370] width 59 height 24
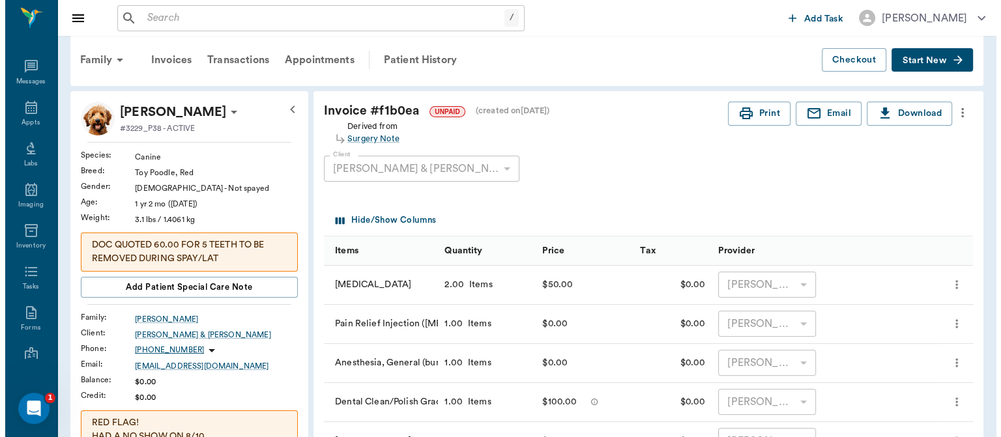
scroll to position [0, 0]
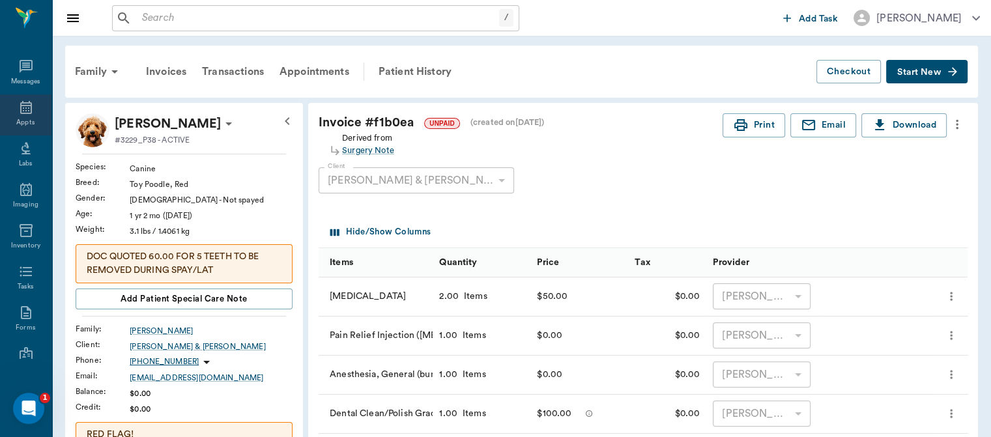
click at [26, 120] on div "Appts" at bounding box center [25, 123] width 18 height 10
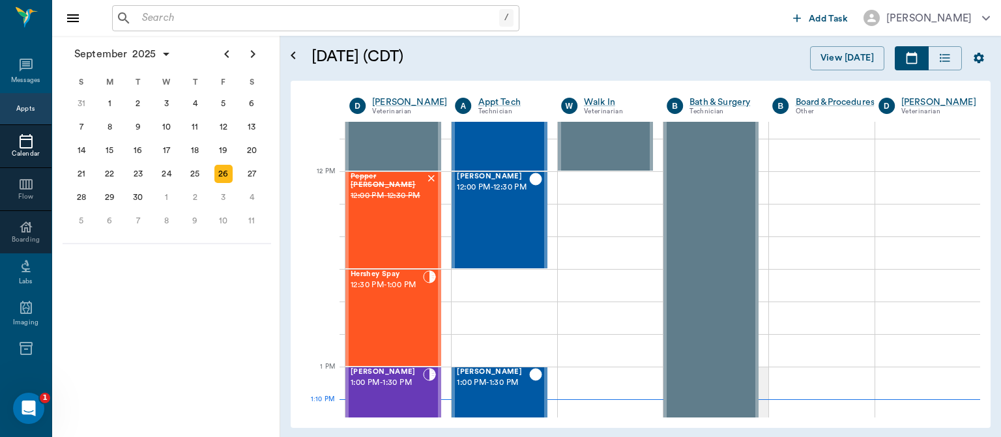
scroll to position [715, 0]
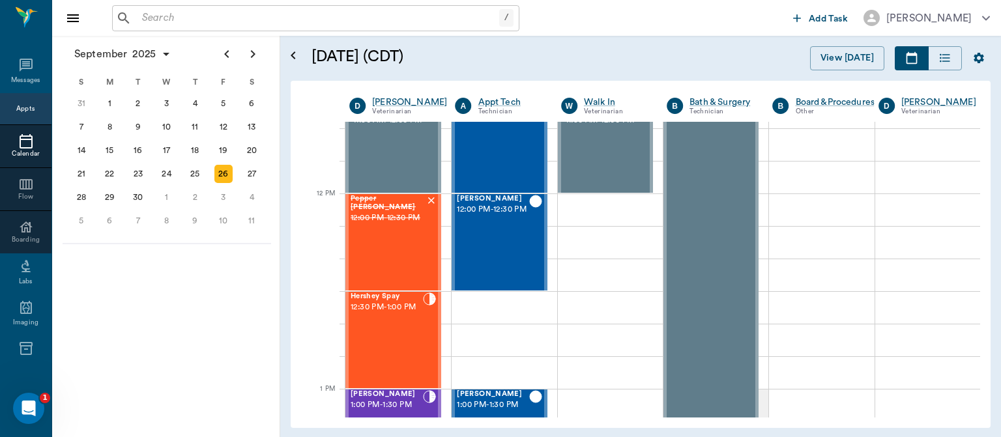
click at [393, 314] on span "12:30 PM - 1:00 PM" at bounding box center [386, 307] width 72 height 13
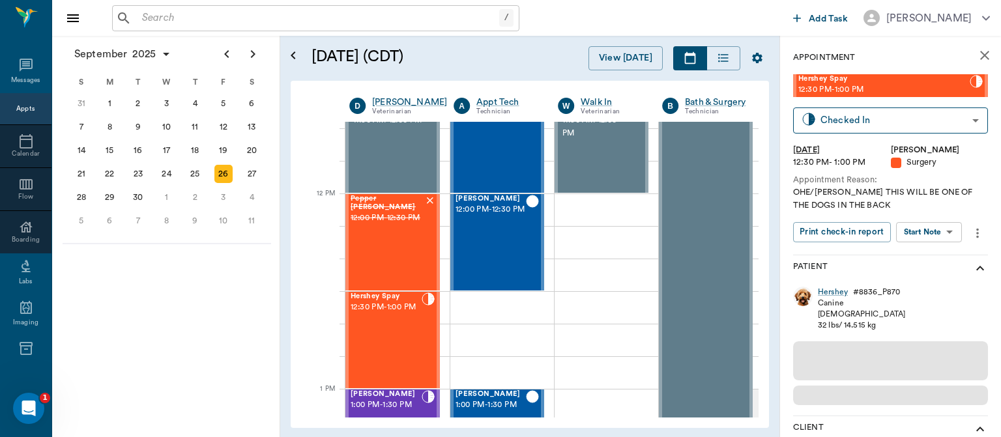
click at [933, 233] on body "/ ​ Add Task Dr. Bert Ellsworth Nectar Messages Appts Calendar Flow Boarding La…" at bounding box center [500, 218] width 1001 height 437
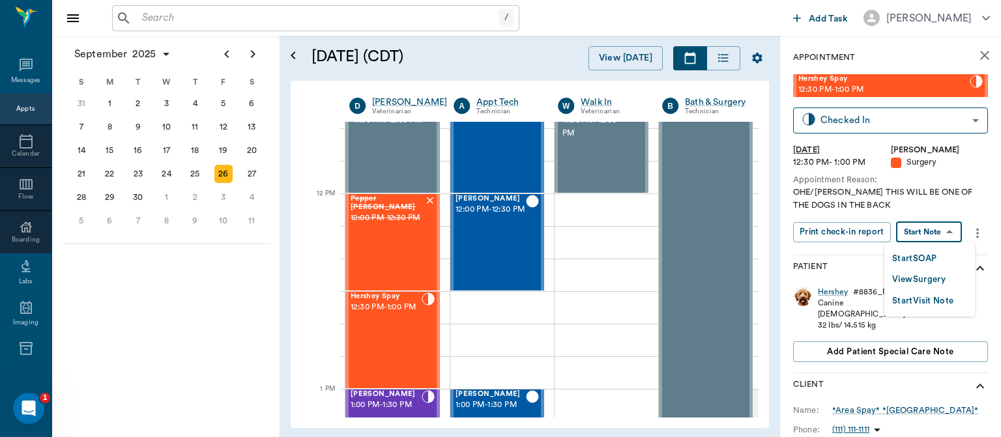
click at [922, 282] on button "View Surgery" at bounding box center [918, 279] width 53 height 15
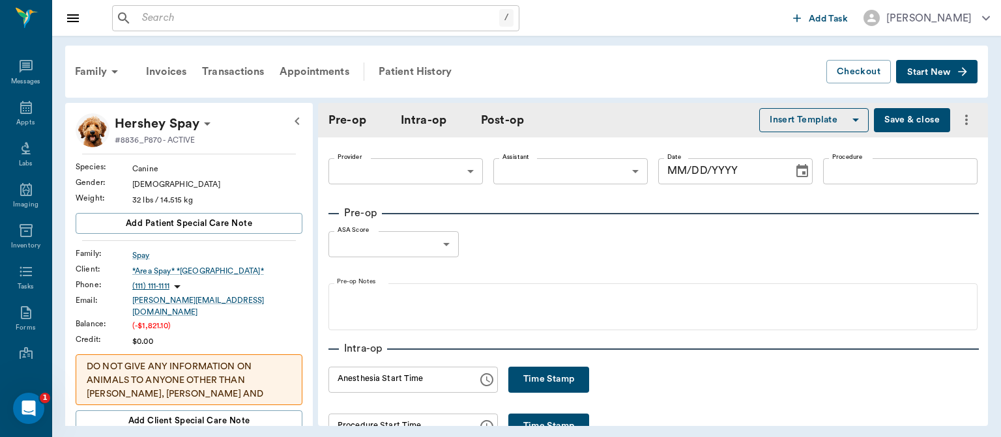
click at [547, 378] on button "Time Stamp" at bounding box center [548, 380] width 81 height 26
type input "01:10 PM"
click at [362, 382] on input "01:10 PM" at bounding box center [398, 380] width 140 height 26
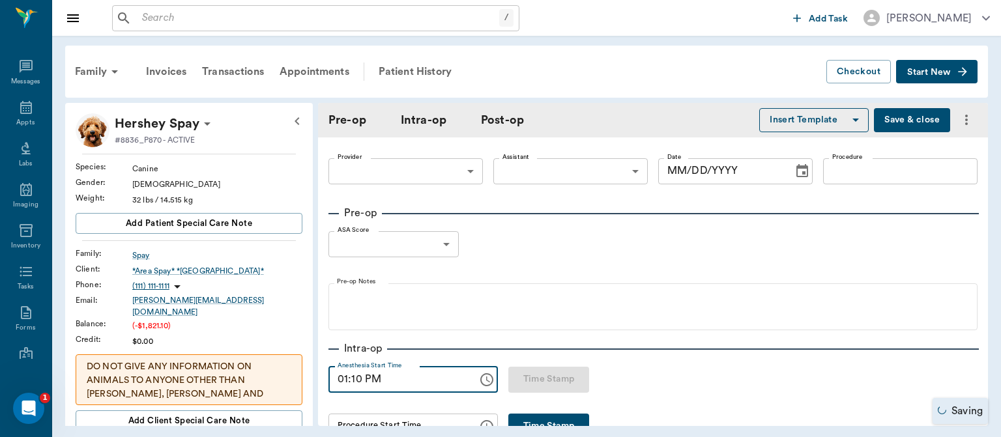
type input "63ec2f075fda476ae8351a4d"
type input "63ec2e7e52e12b0ba117b124"
type input "OHE"
type input "1"
radio input "true"
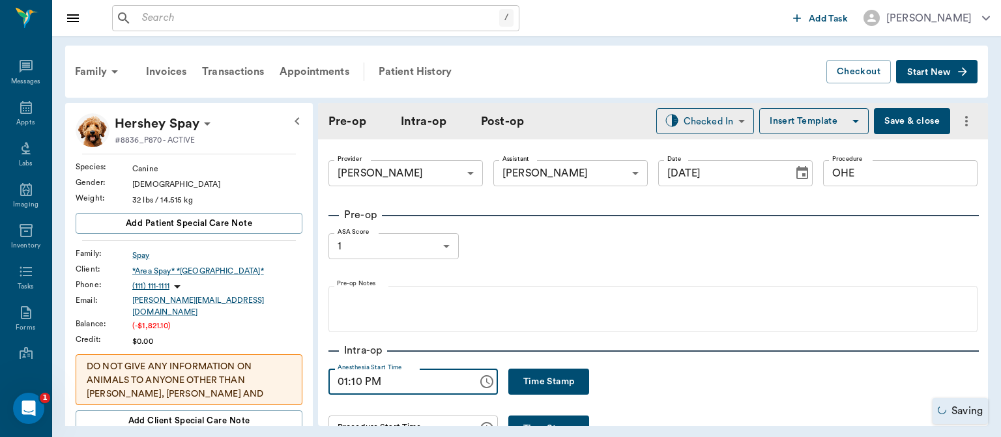
type input "[DATE]"
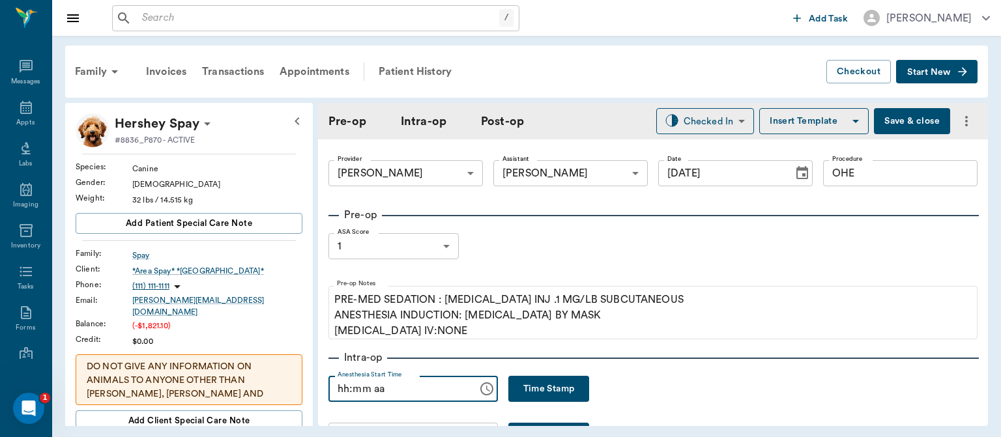
click at [338, 391] on input "hh:mm aa" at bounding box center [398, 389] width 140 height 26
click at [993, 27] on button "[PERSON_NAME]" at bounding box center [926, 18] width 147 height 24
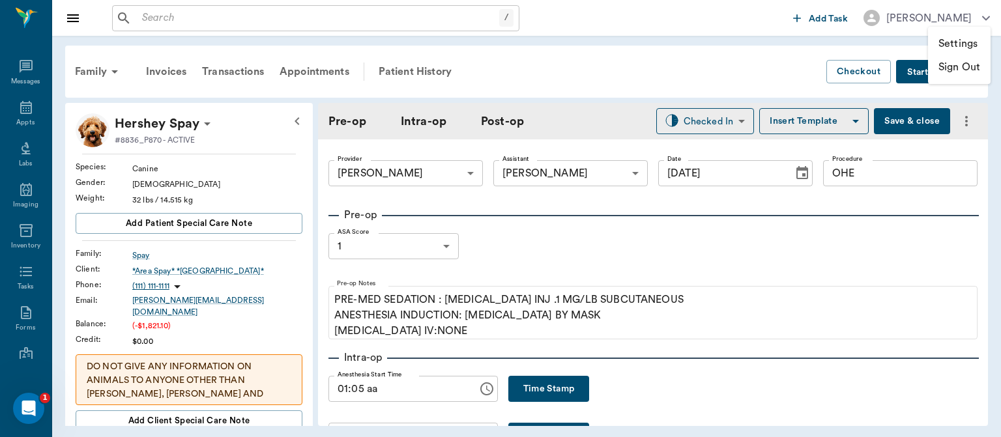
click at [377, 401] on div at bounding box center [500, 218] width 1001 height 437
click at [369, 393] on input "01:05 aa" at bounding box center [398, 389] width 140 height 26
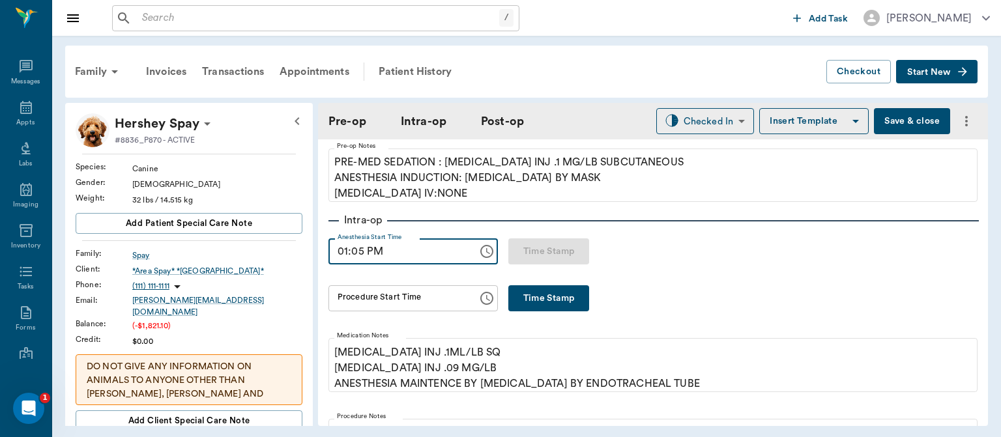
type input "01:05 PM"
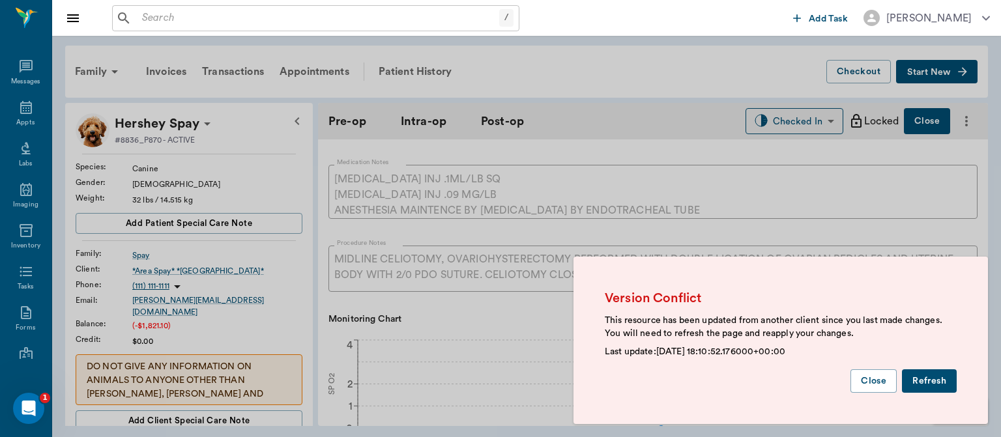
scroll to position [316, 0]
click at [933, 383] on button "Refresh" at bounding box center [929, 381] width 55 height 24
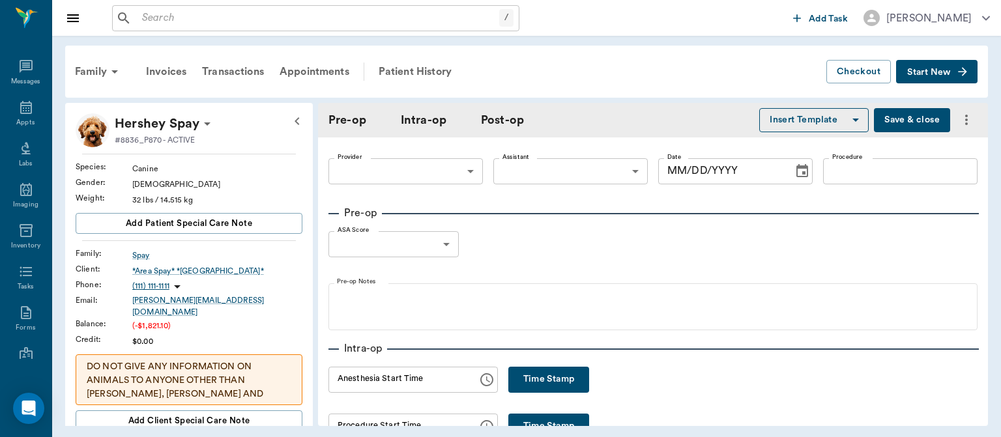
type input "63ec2f075fda476ae8351a4d"
type input "63ec2e7e52e12b0ba117b124"
type input "OHE"
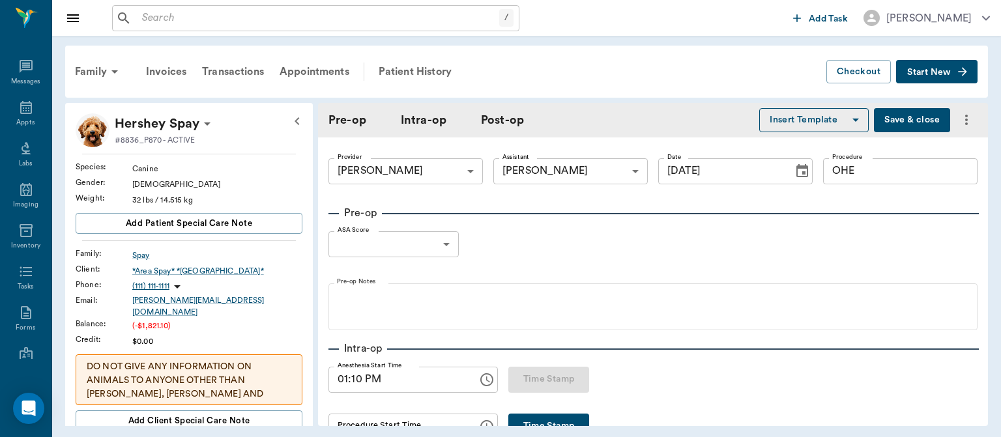
type input "[DATE]"
type input "01:10 PM"
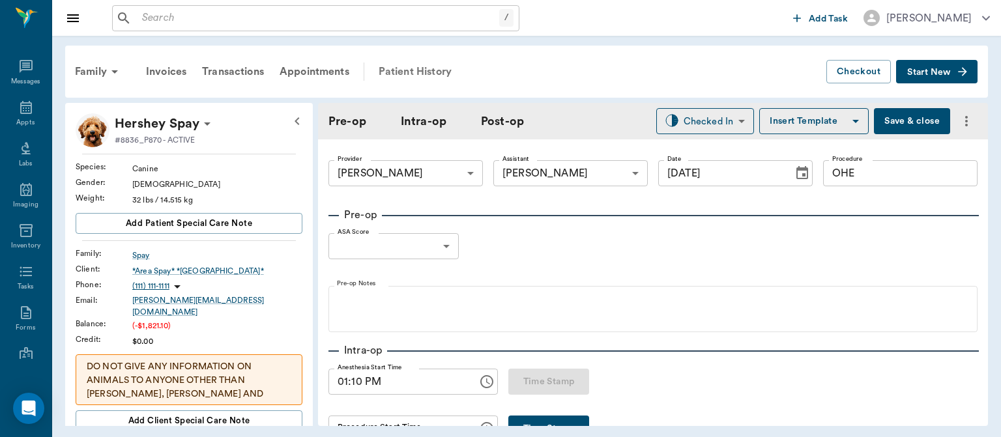
click at [429, 73] on div "Patient History" at bounding box center [415, 71] width 89 height 31
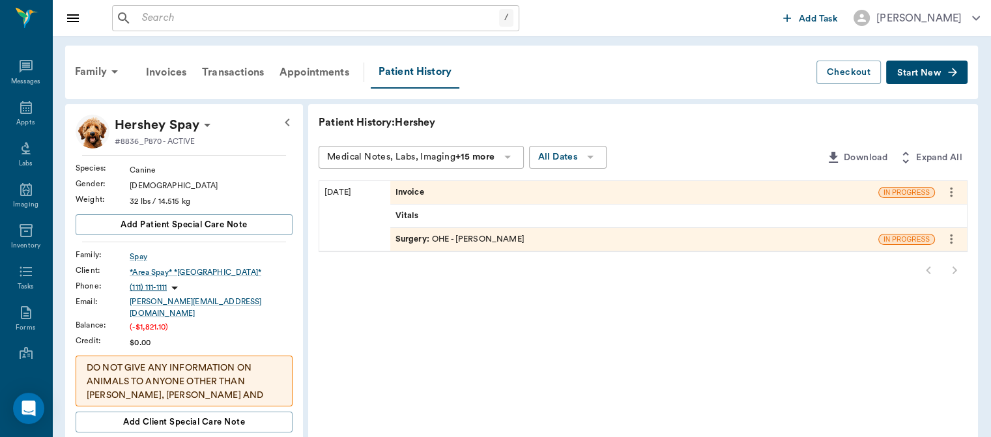
click at [542, 244] on div "Surgery : OHE - Dr. Bert Ellsworth" at bounding box center [634, 239] width 488 height 23
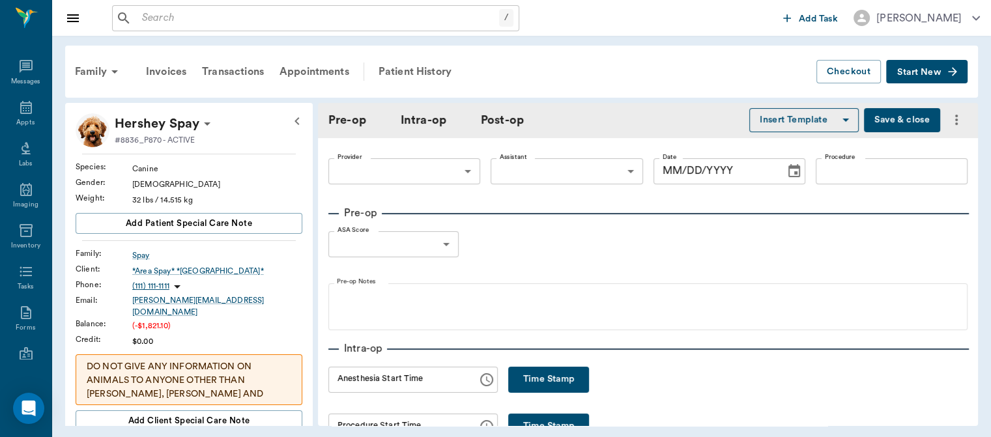
type input "63ec2f075fda476ae8351a4d"
type input "63ec2e7e52e12b0ba117b124"
type input "OHE"
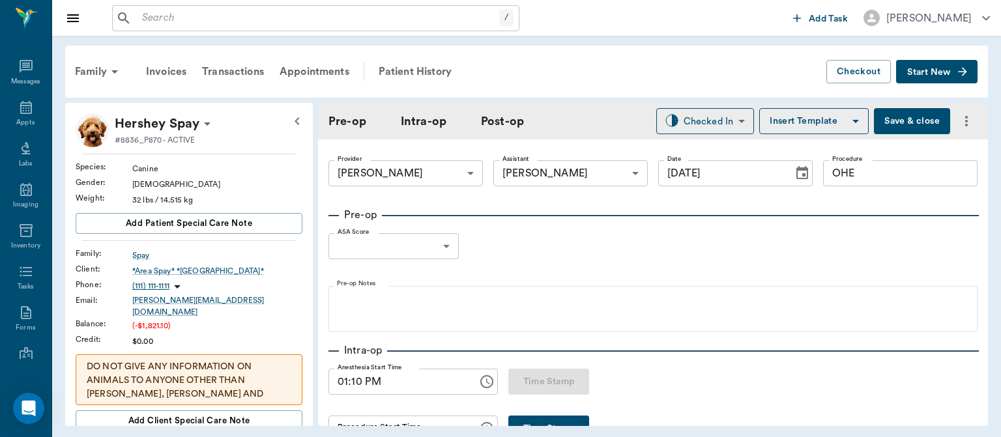
type input "[DATE]"
type input "01:10 PM"
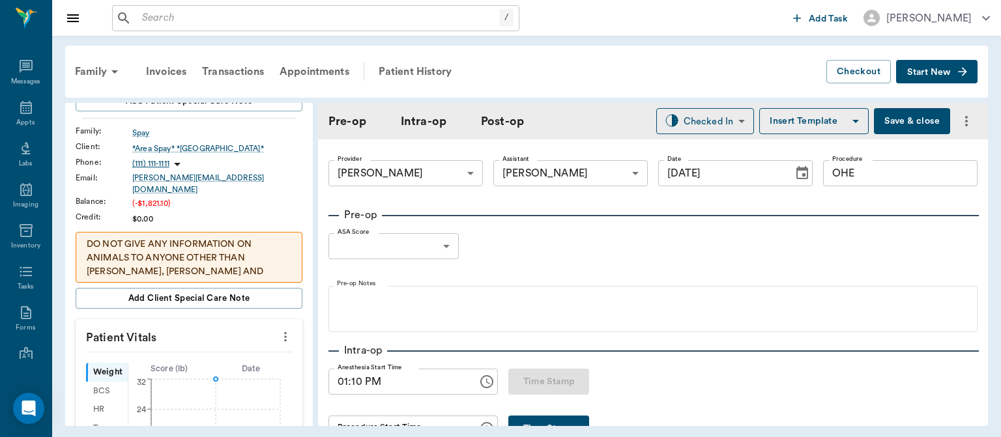
scroll to position [119, 0]
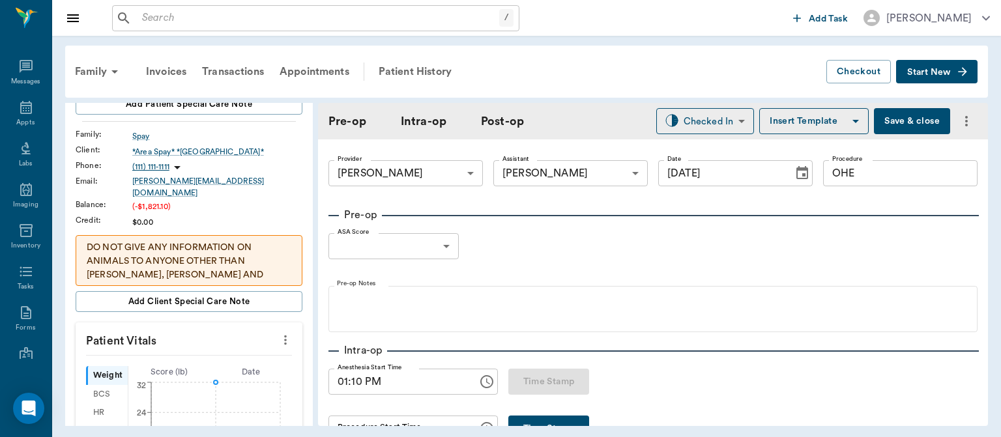
click at [278, 339] on button "more" at bounding box center [285, 340] width 21 height 22
click at [215, 352] on span "Enter Vitals" at bounding box center [220, 354] width 109 height 14
click at [182, 373] on input "text" at bounding box center [188, 379] width 113 height 26
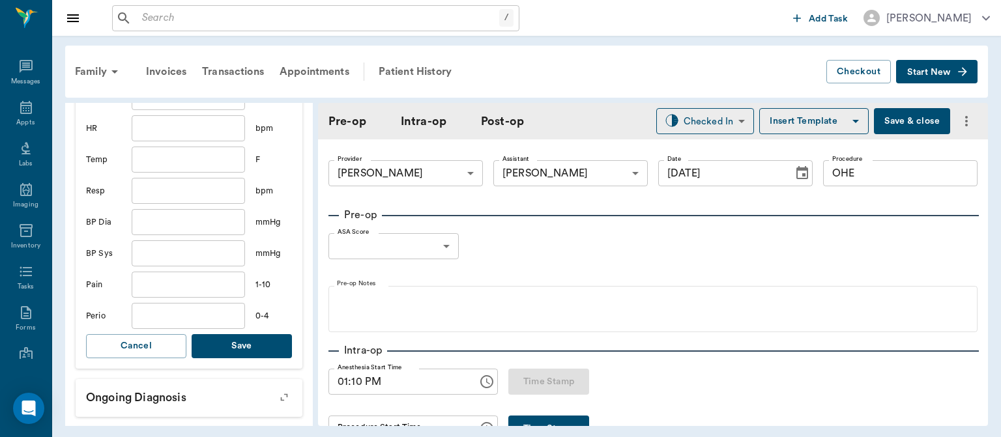
scroll to position [457, 0]
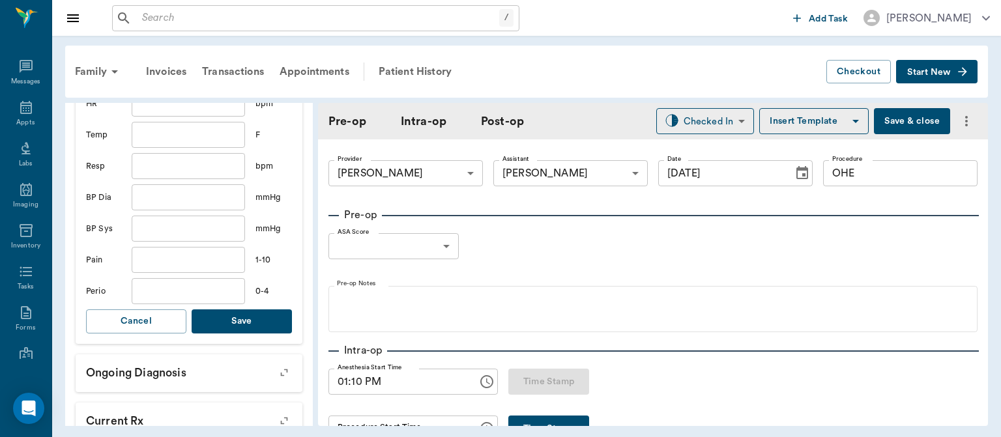
type input "32"
click at [260, 309] on button "Save" at bounding box center [242, 321] width 100 height 24
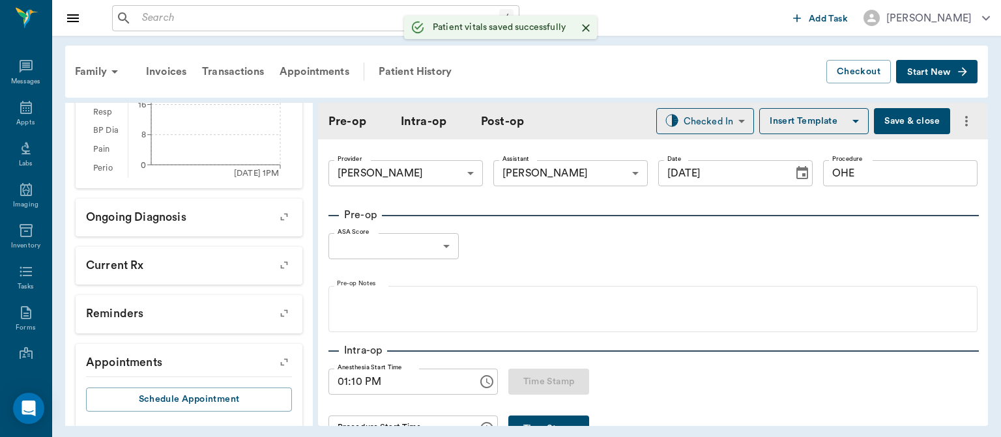
click at [832, 156] on label "Procedure" at bounding box center [847, 158] width 31 height 9
click at [825, 160] on input "OHE" at bounding box center [900, 173] width 154 height 26
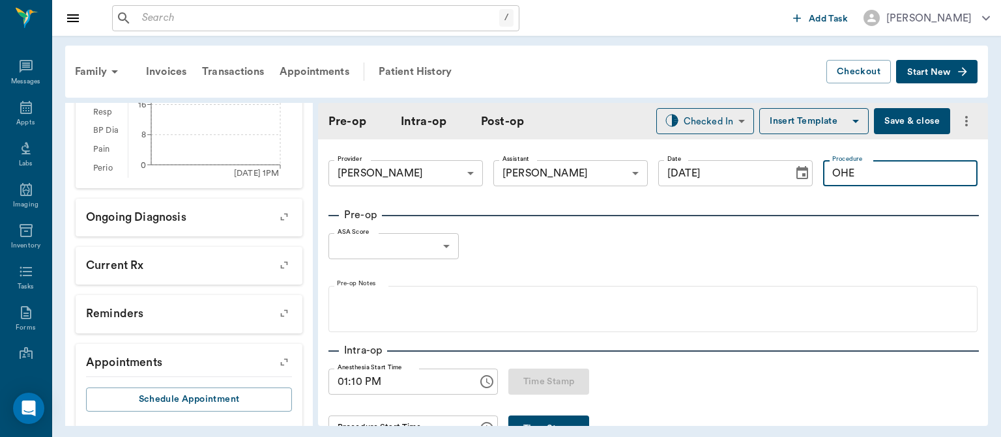
click at [817, 115] on button "Insert Template" at bounding box center [813, 121] width 109 height 26
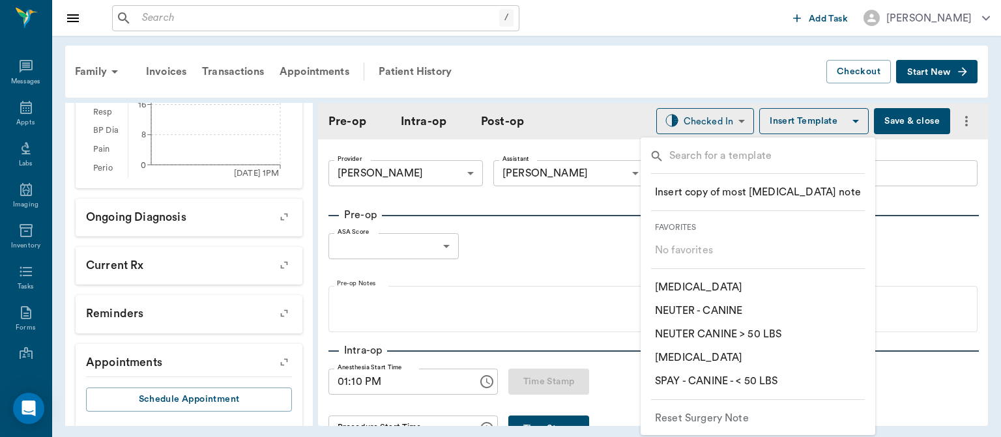
click at [717, 386] on p "​ SPAY - CANINE - < 50 LBS" at bounding box center [716, 381] width 123 height 16
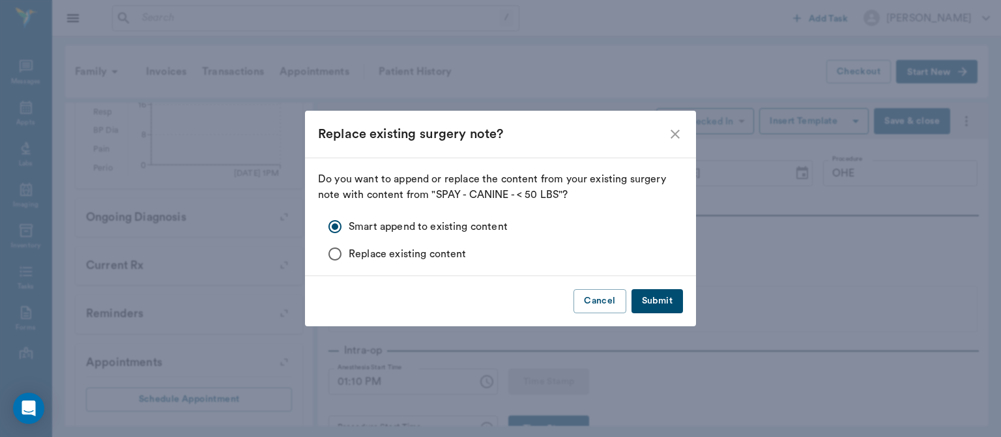
click at [671, 298] on button "Submit" at bounding box center [656, 301] width 51 height 24
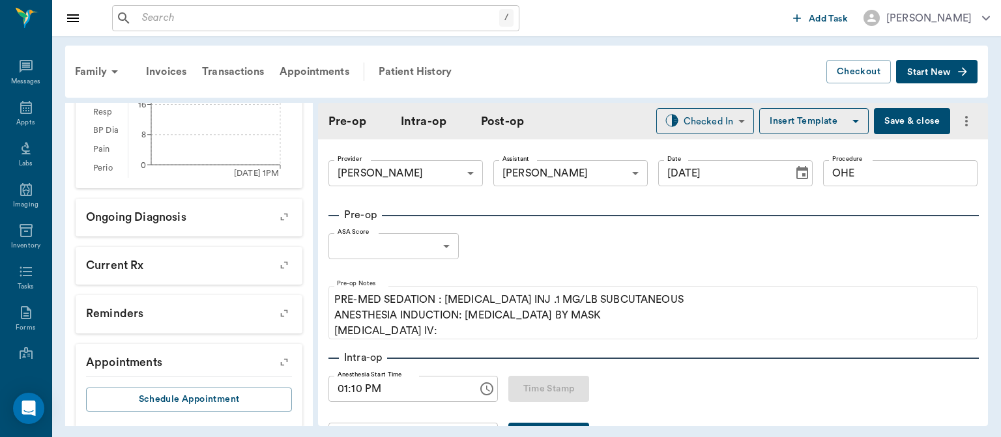
click at [425, 246] on body "/ ​ Add Task Dr. Bert Ellsworth Nectar Messages Appts Labs Imaging Inventory Ta…" at bounding box center [500, 218] width 1001 height 437
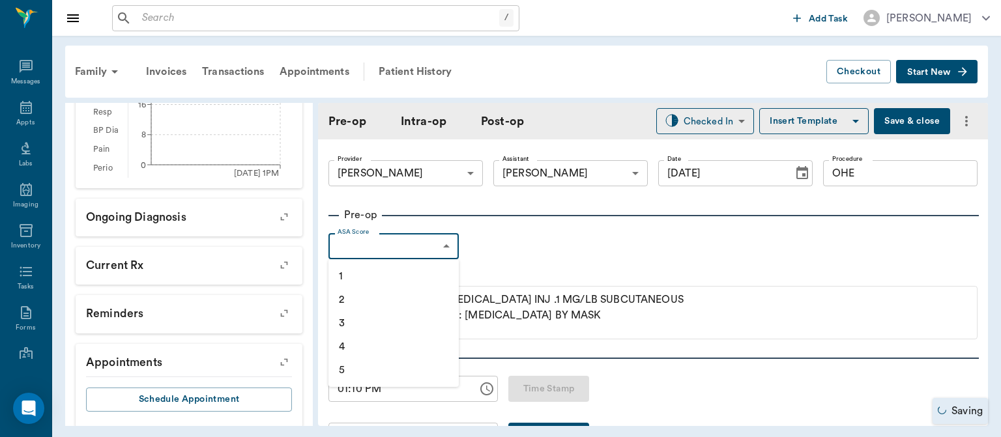
click at [373, 274] on li "1" at bounding box center [393, 275] width 130 height 23
type input "1"
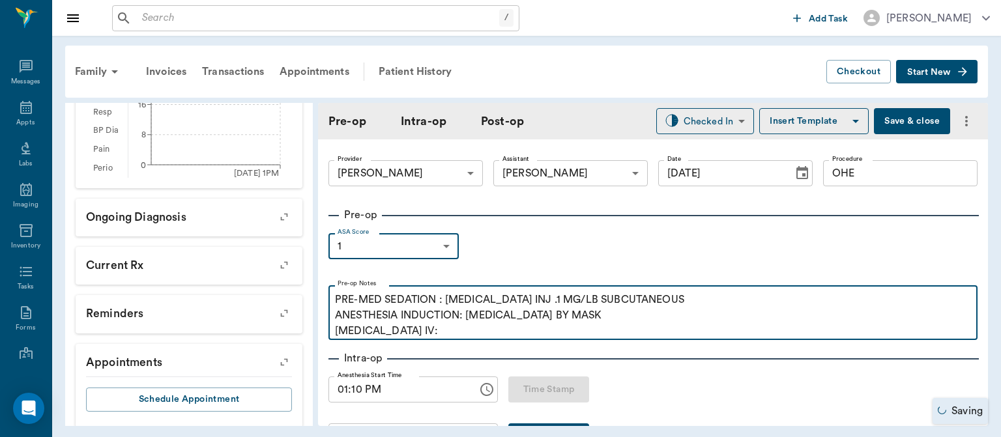
click at [437, 337] on p "PRE-MED SEDATION : ACEPROMAZINE INJ .1 MG/LB SUBCUTANEOUS ANESTHESIA INDUCTION:…" at bounding box center [653, 315] width 636 height 47
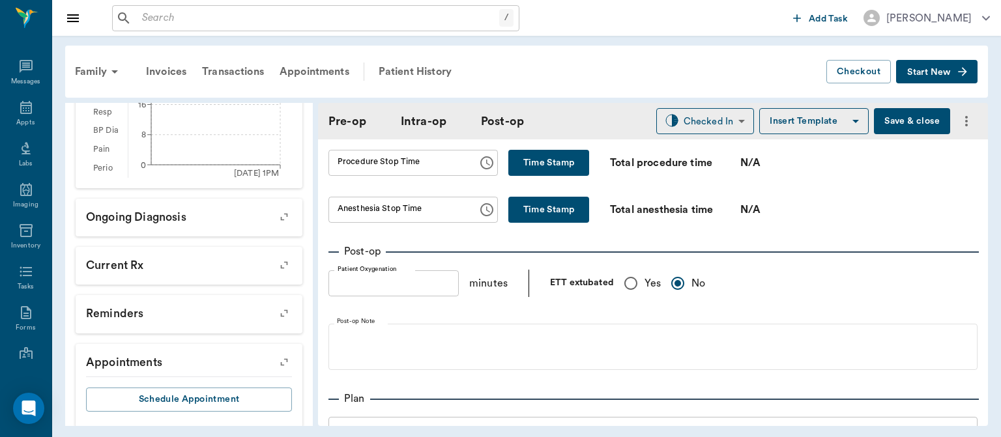
click at [633, 294] on input "Yes" at bounding box center [630, 283] width 27 height 27
radio input "true"
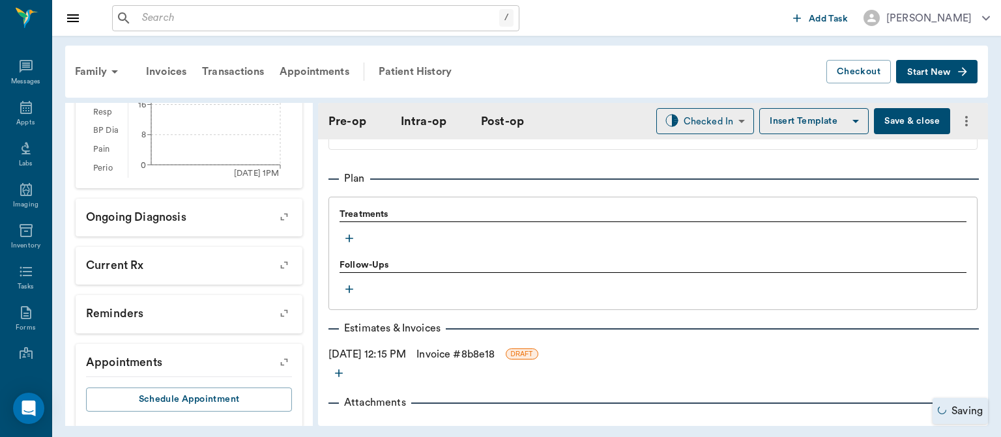
scroll to position [1060, 0]
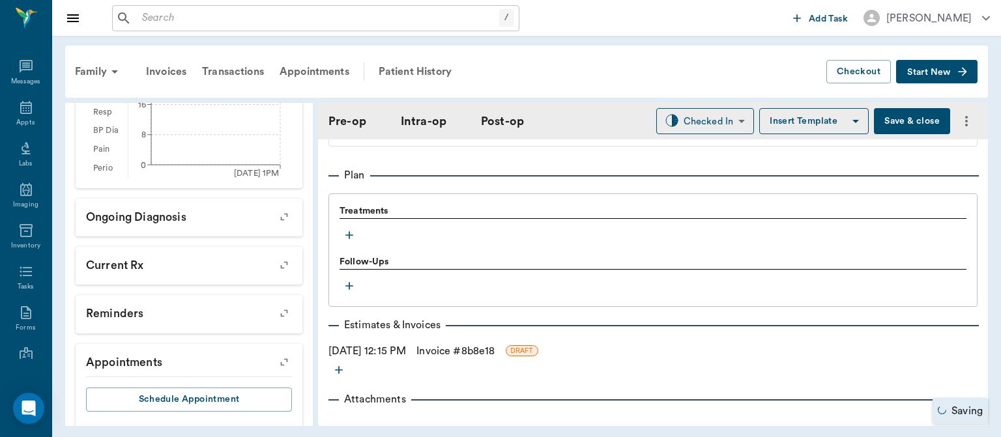
click at [352, 242] on icon "button" at bounding box center [349, 235] width 13 height 13
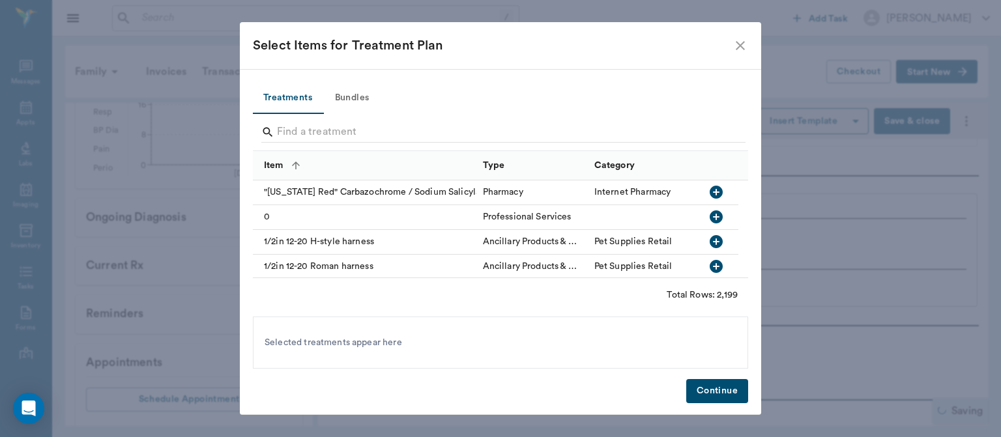
click at [364, 102] on button "Bundles" at bounding box center [351, 98] width 59 height 31
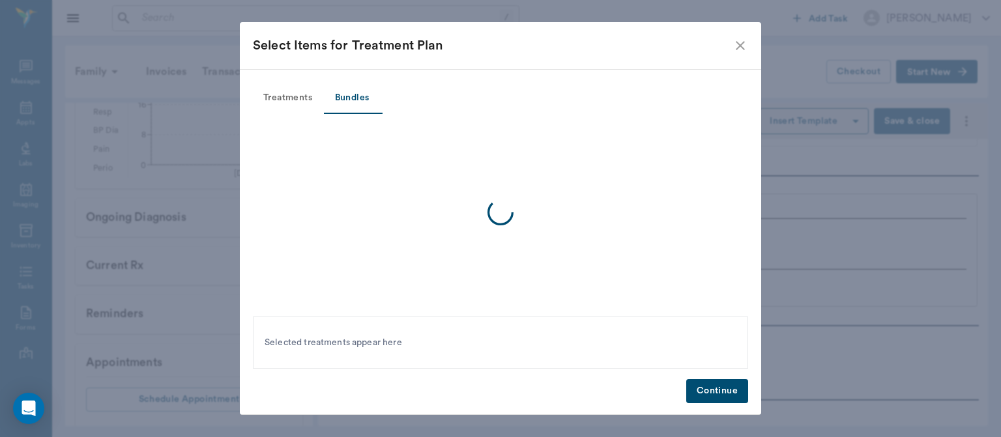
click at [355, 90] on button "Bundles" at bounding box center [351, 98] width 59 height 31
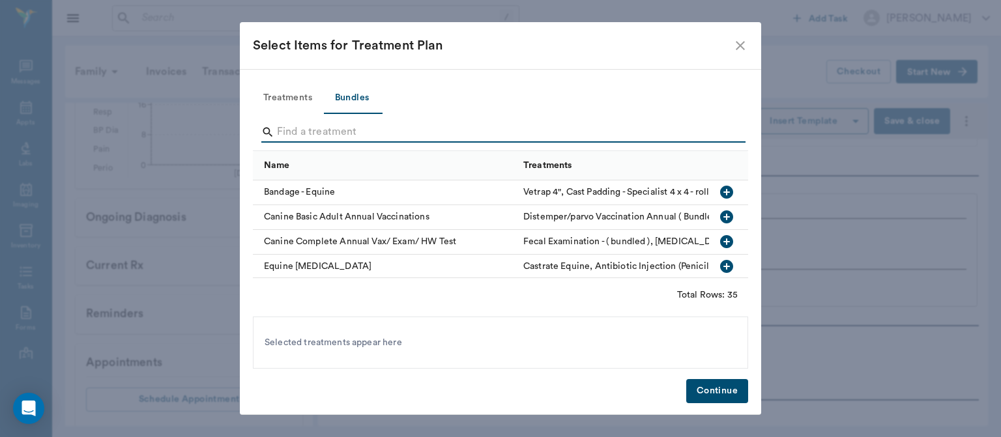
click at [729, 36] on div "Select Items for Treatment Plan" at bounding box center [492, 45] width 479 height 21
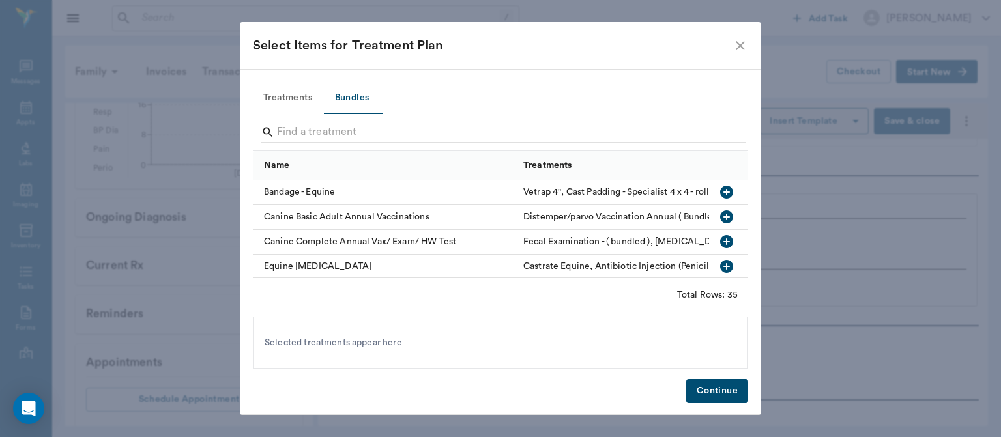
click at [741, 26] on div "Select Items for Treatment Plan" at bounding box center [500, 45] width 521 height 47
click at [741, 43] on icon "close" at bounding box center [740, 46] width 16 height 16
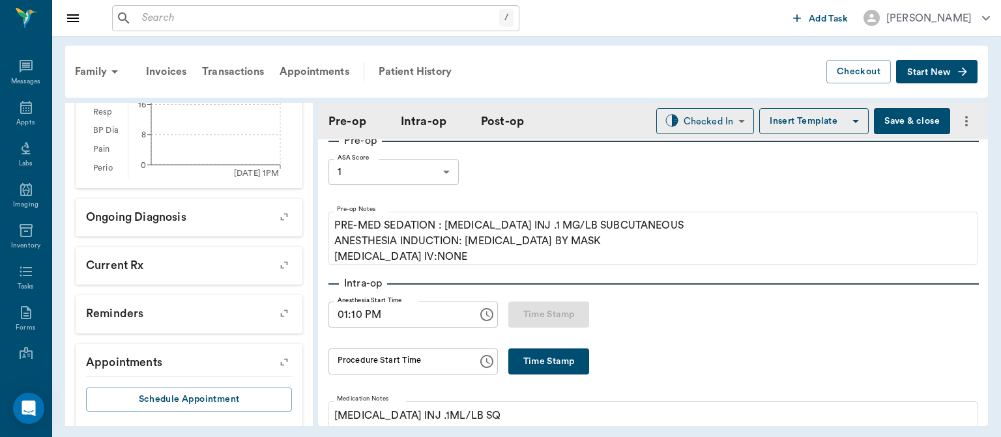
scroll to position [76, 0]
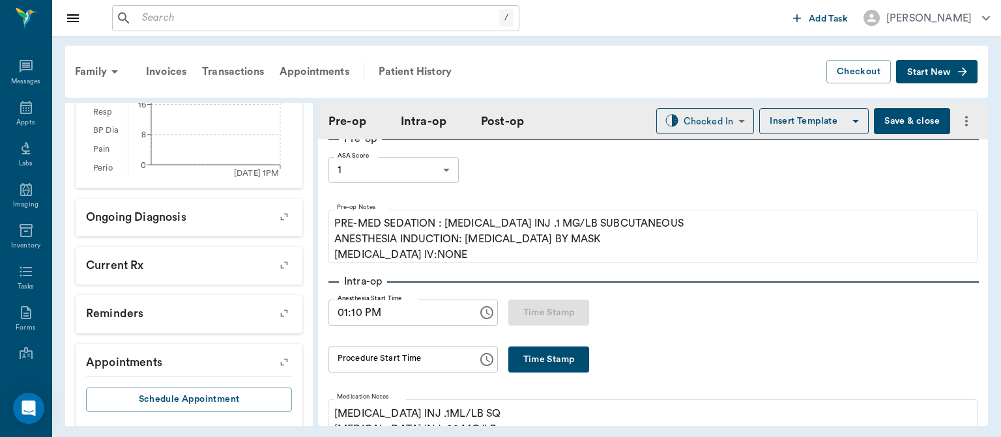
click at [539, 366] on button "Time Stamp" at bounding box center [548, 360] width 81 height 26
click at [354, 360] on input "01:19 PM" at bounding box center [398, 360] width 140 height 26
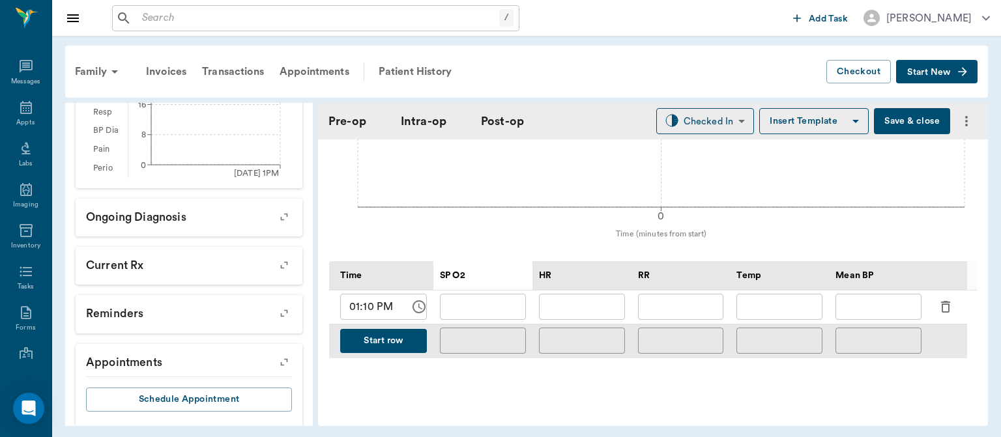
scroll to position [558, 0]
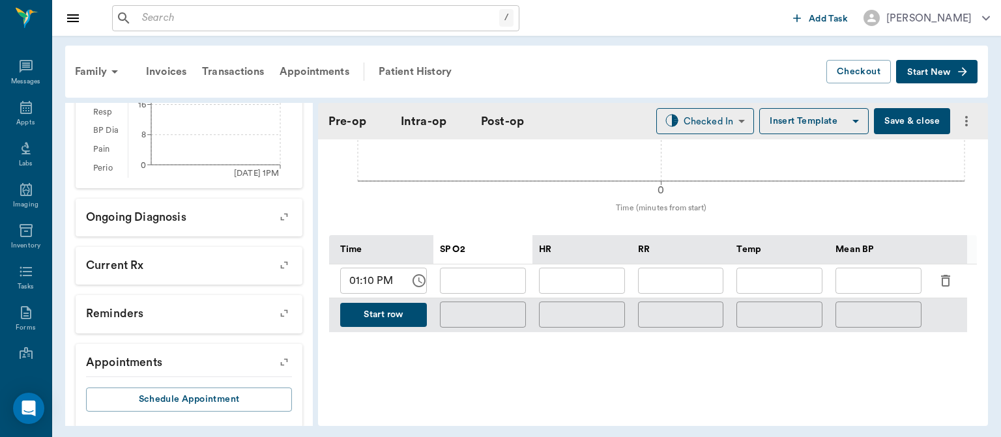
type input "01:18 PM"
click at [370, 291] on input "01:10 PM" at bounding box center [370, 281] width 61 height 26
type input "01:20 PM"
click at [598, 286] on input "text" at bounding box center [582, 281] width 86 height 26
click at [511, 292] on input "text" at bounding box center [483, 281] width 86 height 26
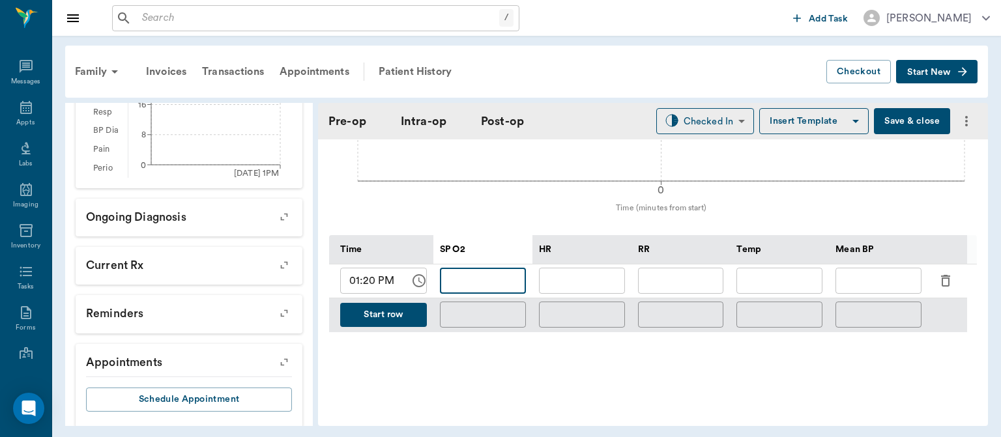
click at [599, 286] on input "text" at bounding box center [582, 281] width 86 height 26
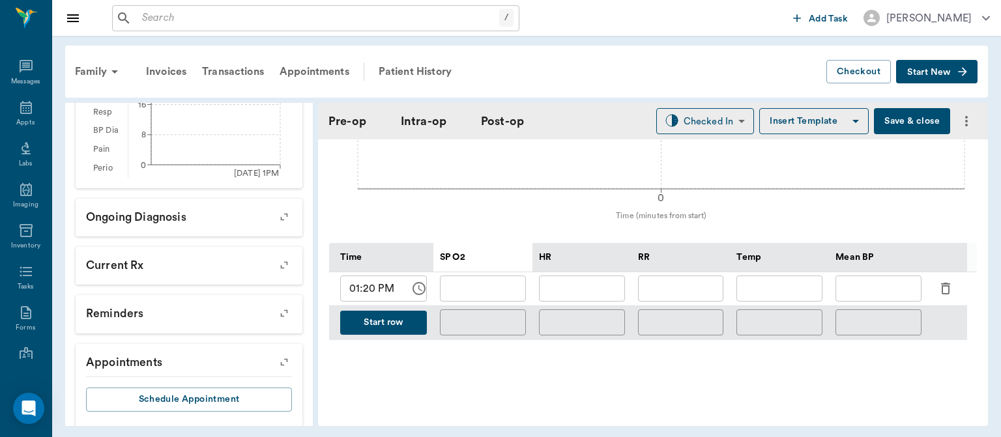
scroll to position [549, 0]
click at [493, 300] on input "text" at bounding box center [483, 289] width 86 height 26
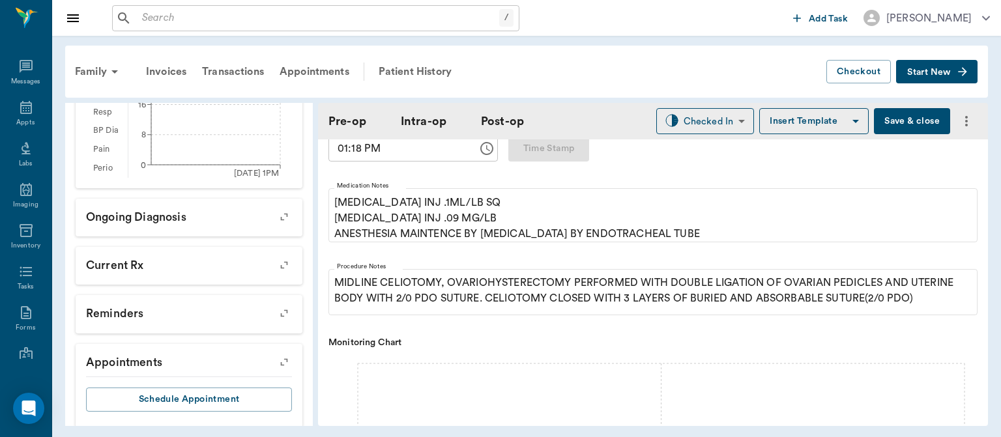
scroll to position [266, 0]
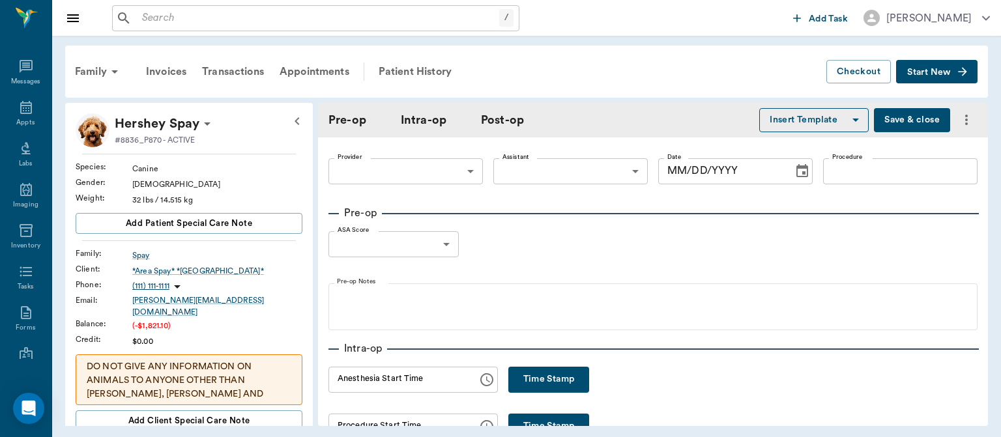
type input "63ec2f075fda476ae8351a4d"
type input "63ec2e7e52e12b0ba117b124"
type input "OHE"
type input "1"
radio input "true"
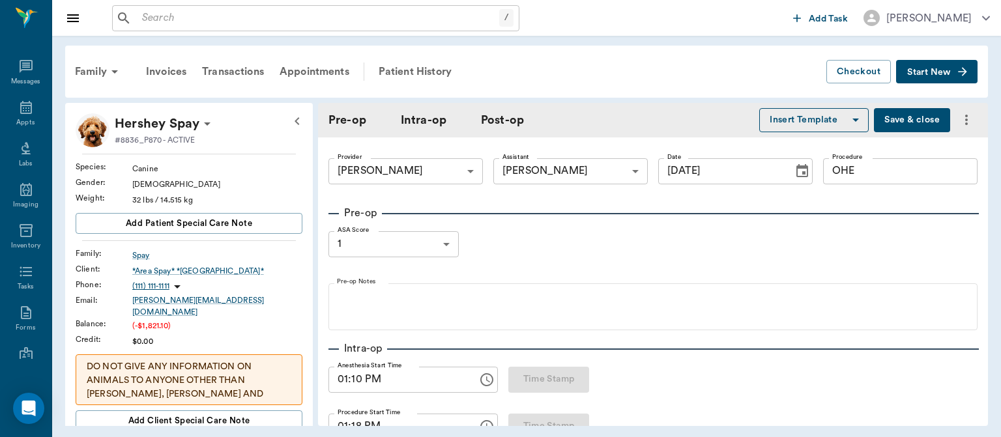
type input "[DATE]"
type input "01:10 PM"
type input "01:18 PM"
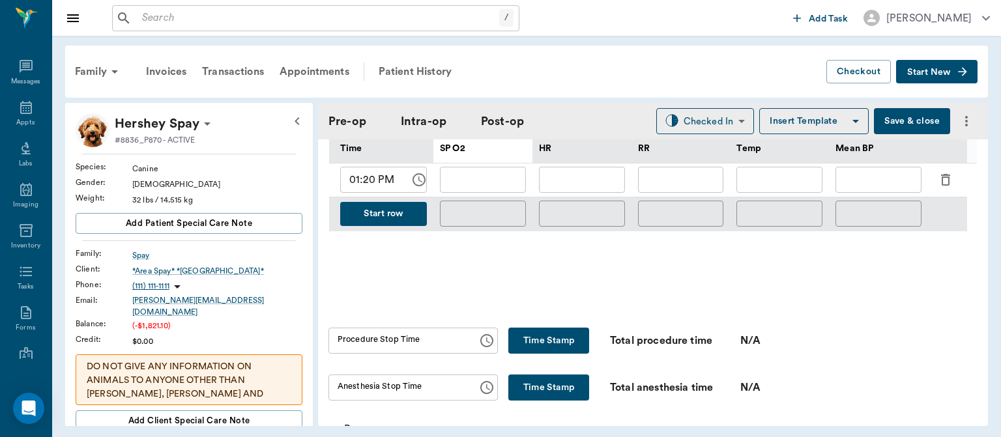
scroll to position [657, 0]
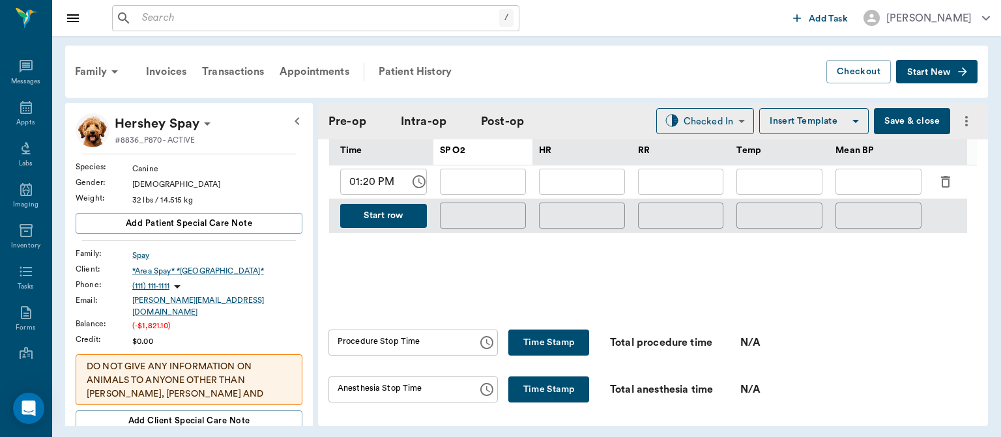
click at [491, 192] on input "text" at bounding box center [483, 182] width 86 height 26
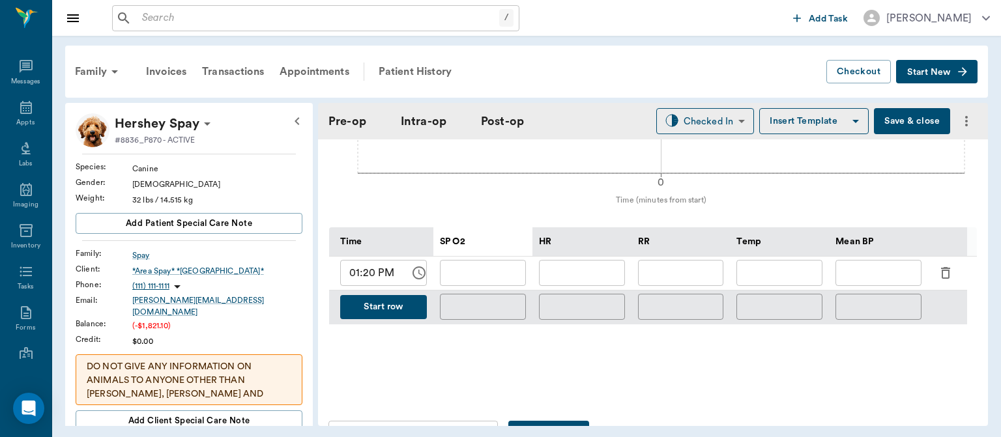
scroll to position [594, 0]
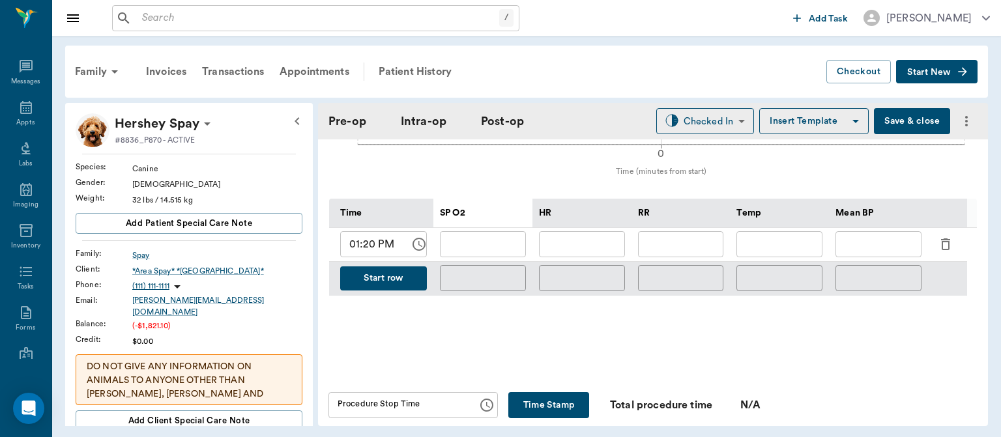
click at [498, 253] on input "text" at bounding box center [483, 244] width 86 height 26
click at [501, 252] on input "text" at bounding box center [483, 244] width 86 height 26
click at [485, 246] on input "text" at bounding box center [483, 244] width 86 height 26
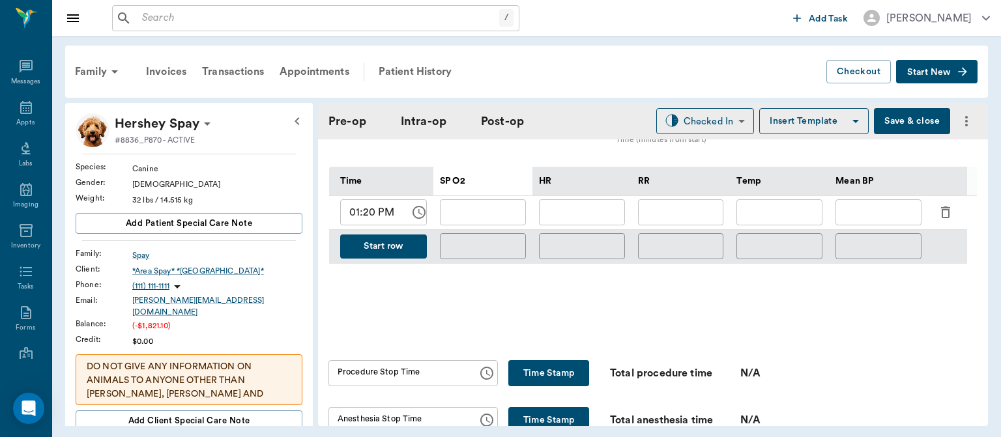
scroll to position [625, 0]
click at [476, 221] on input "text" at bounding box center [483, 213] width 86 height 26
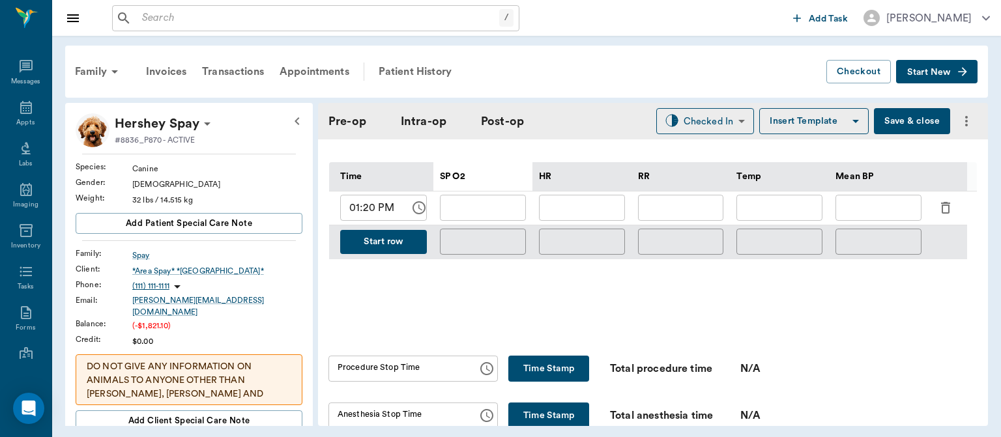
click at [487, 211] on input "text" at bounding box center [483, 208] width 86 height 26
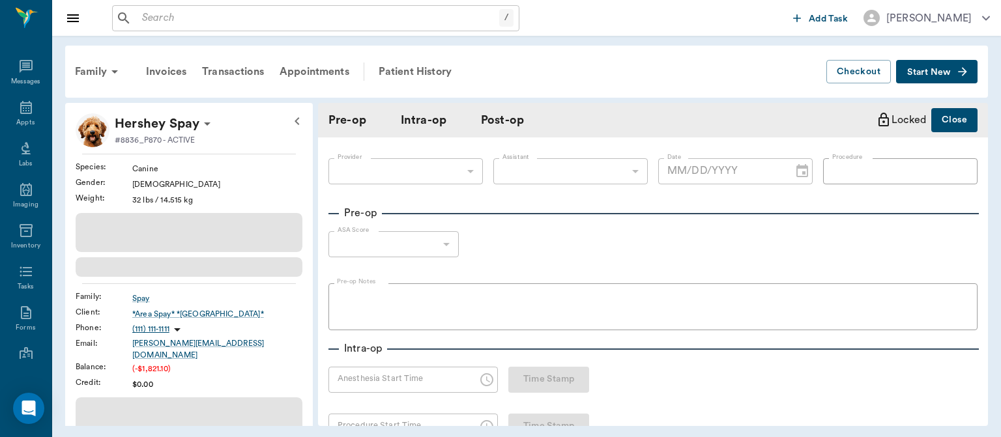
type input "63ec2f075fda476ae8351a4d"
type input "63ec2e7e52e12b0ba117b124"
type input "OHE"
type input "1"
radio input "true"
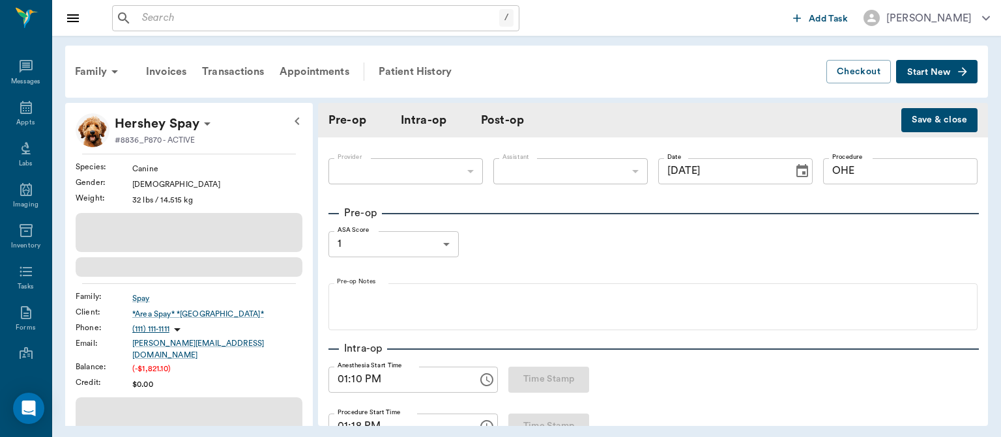
type input "[DATE]"
type input "01:10 PM"
type input "01:18 PM"
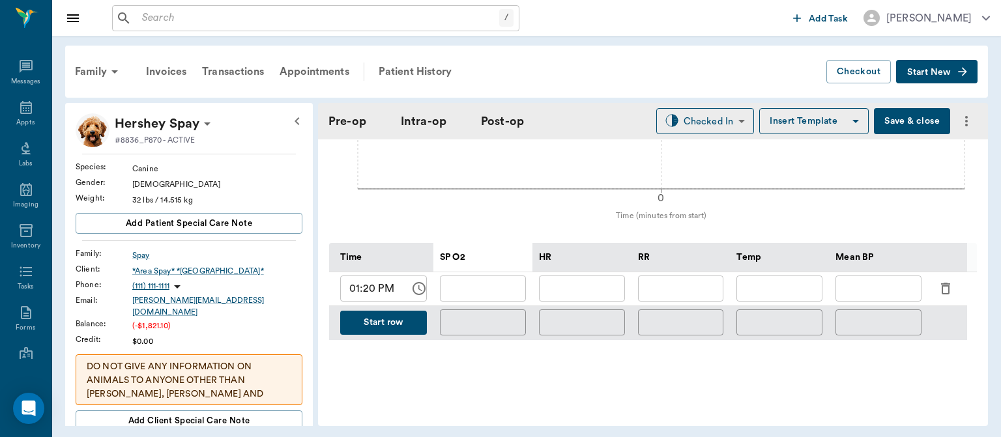
scroll to position [576, 0]
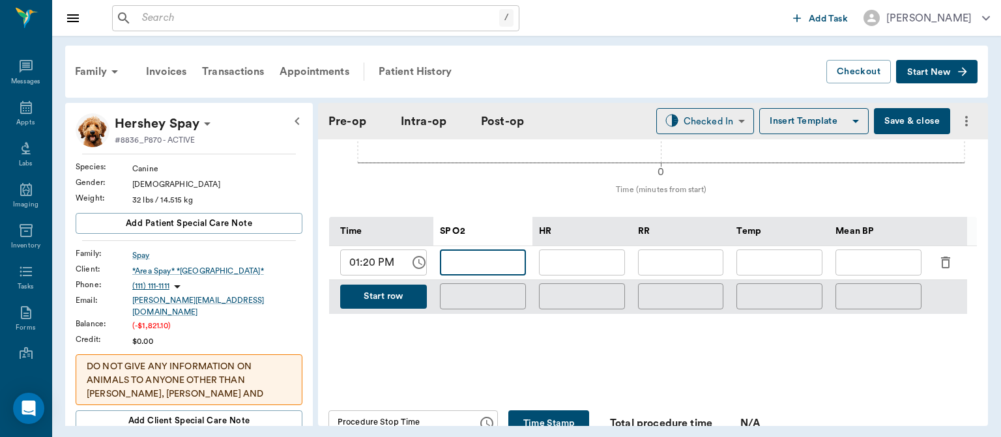
click at [500, 261] on input "text" at bounding box center [483, 262] width 86 height 26
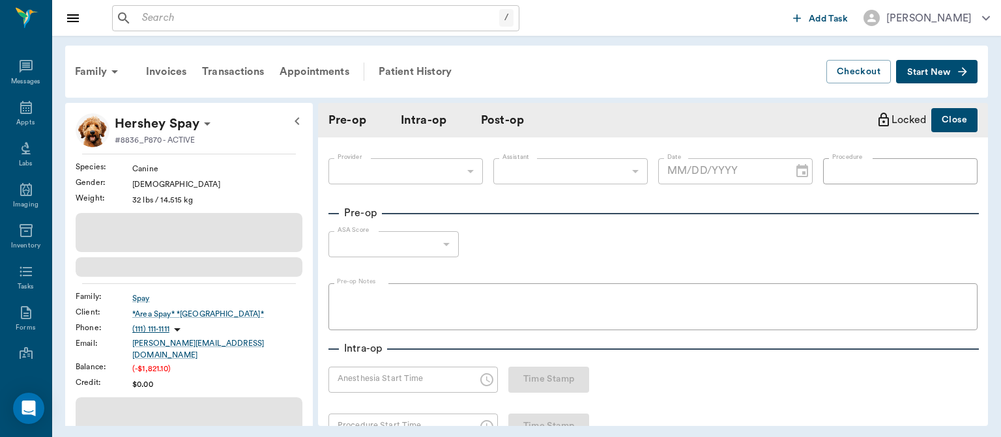
type input "63ec2f075fda476ae8351a4d"
type input "63ec2e7e52e12b0ba117b124"
type input "OHE"
type input "1"
radio input "true"
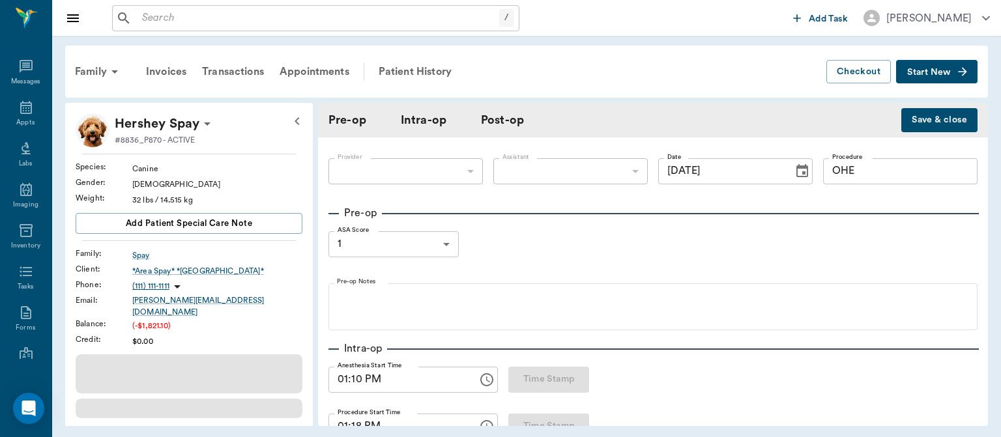
type input "[DATE]"
type input "01:10 PM"
type input "01:18 PM"
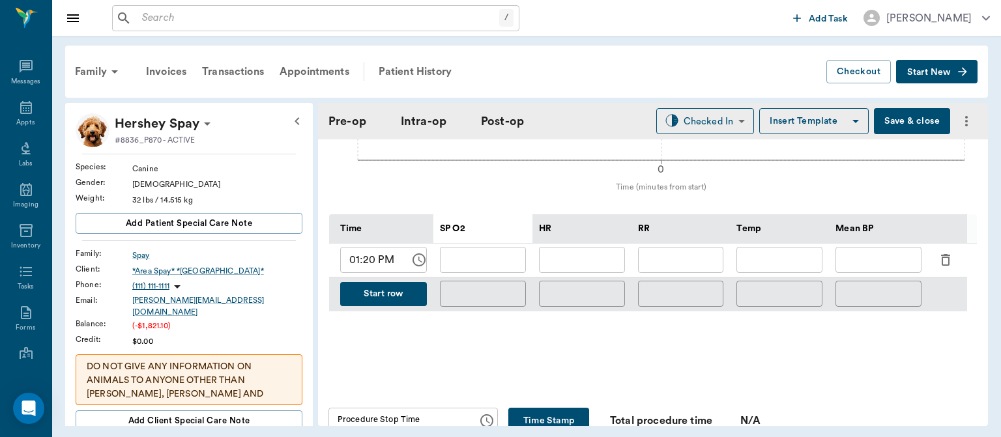
scroll to position [580, 0]
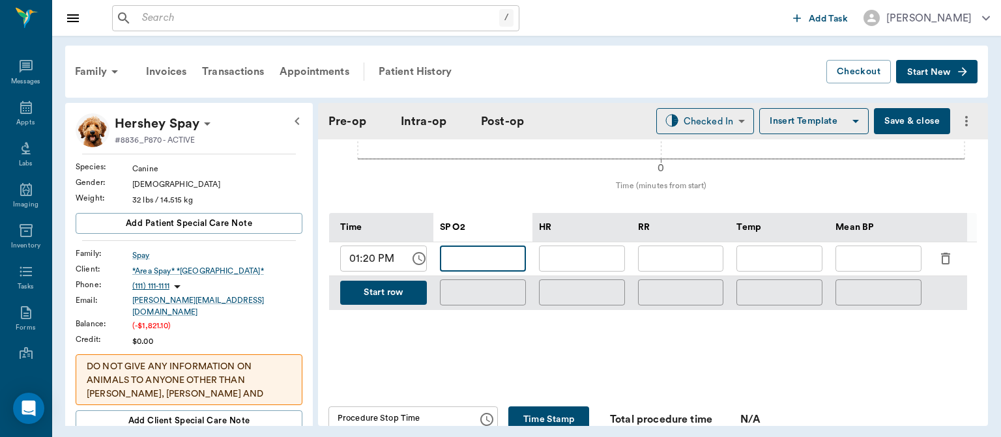
drag, startPoint x: 467, startPoint y: 273, endPoint x: 448, endPoint y: 263, distance: 21.3
click at [448, 263] on input "text" at bounding box center [483, 259] width 86 height 26
click at [486, 268] on input "text" at bounding box center [483, 259] width 86 height 26
click at [544, 261] on input "text" at bounding box center [582, 259] width 86 height 26
click at [507, 268] on input "text" at bounding box center [483, 259] width 86 height 26
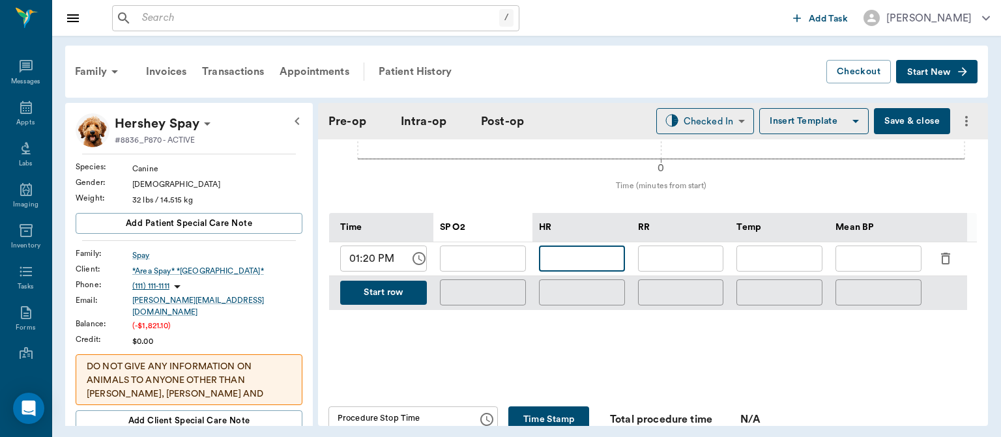
click at [558, 265] on input "text" at bounding box center [582, 259] width 86 height 26
click at [489, 253] on input "text" at bounding box center [483, 259] width 86 height 26
click at [492, 266] on input "text" at bounding box center [483, 259] width 86 height 26
click at [482, 272] on input "text" at bounding box center [483, 259] width 86 height 26
click at [555, 258] on input "text" at bounding box center [582, 259] width 86 height 26
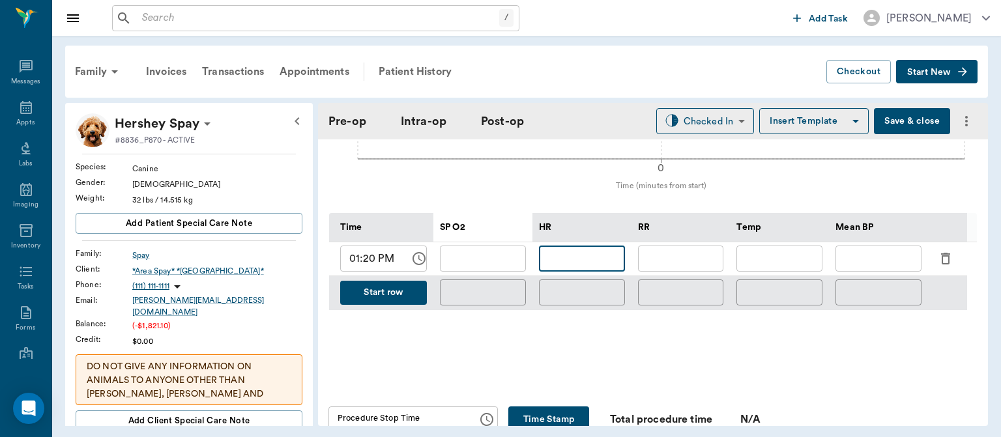
click at [500, 257] on input "text" at bounding box center [483, 259] width 86 height 26
click at [492, 272] on input "text" at bounding box center [483, 259] width 86 height 26
click at [548, 270] on input "text" at bounding box center [582, 259] width 86 height 26
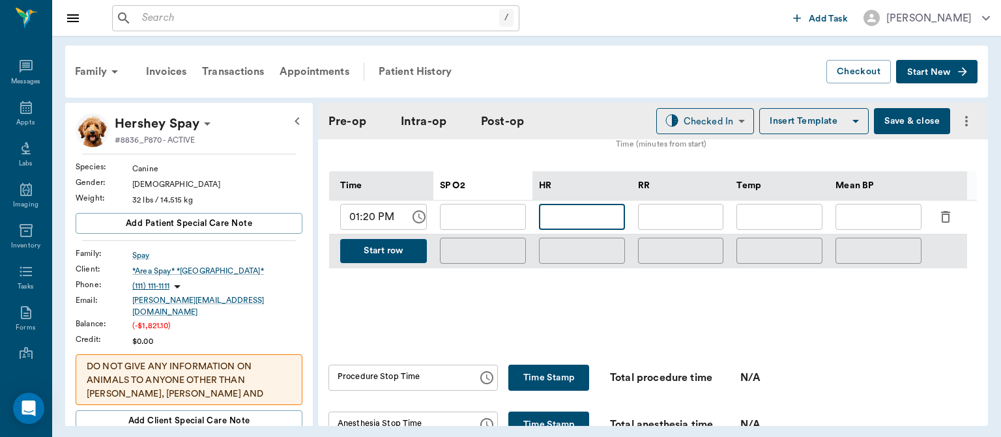
scroll to position [621, 0]
click at [467, 229] on input "text" at bounding box center [483, 217] width 86 height 26
click at [869, 225] on input "text" at bounding box center [878, 217] width 86 height 26
click at [948, 221] on icon "button" at bounding box center [945, 217] width 9 height 12
click at [384, 225] on input "01:10 PM" at bounding box center [370, 217] width 61 height 26
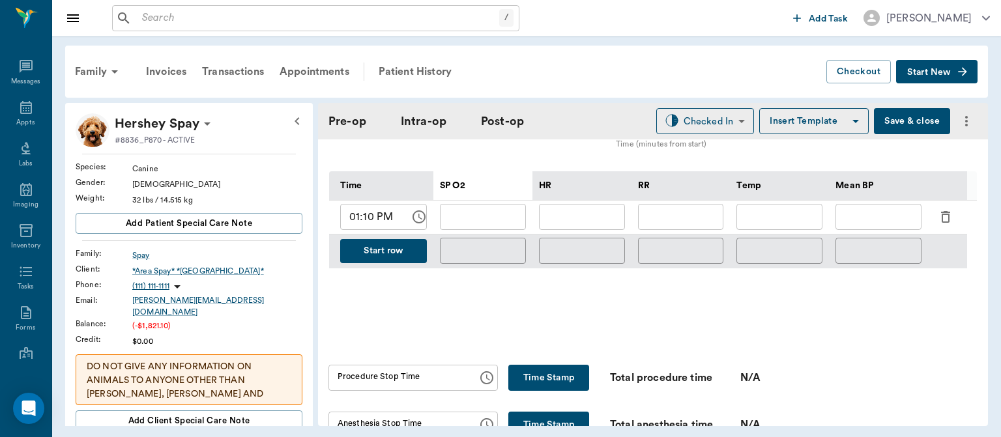
click at [946, 223] on icon "button" at bounding box center [945, 217] width 9 height 12
click at [390, 262] on button "Start row" at bounding box center [383, 251] width 87 height 24
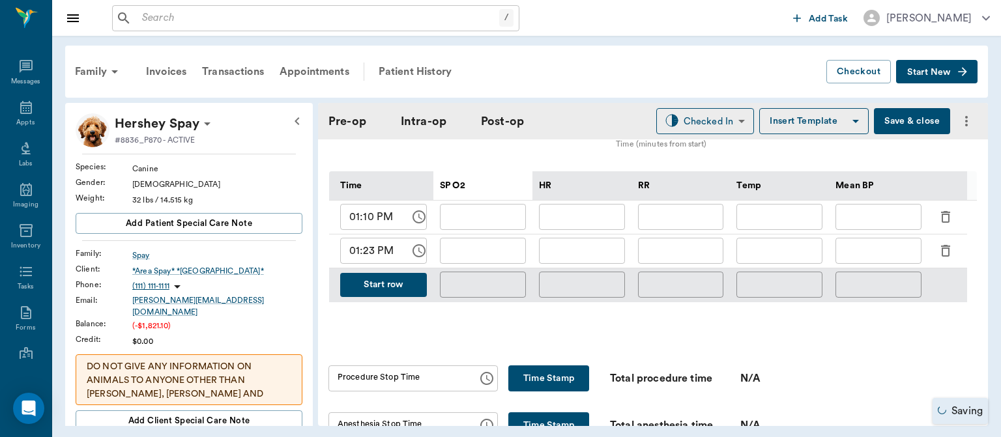
click at [942, 223] on icon "button" at bounding box center [945, 217] width 9 height 12
type input "01:23 PM"
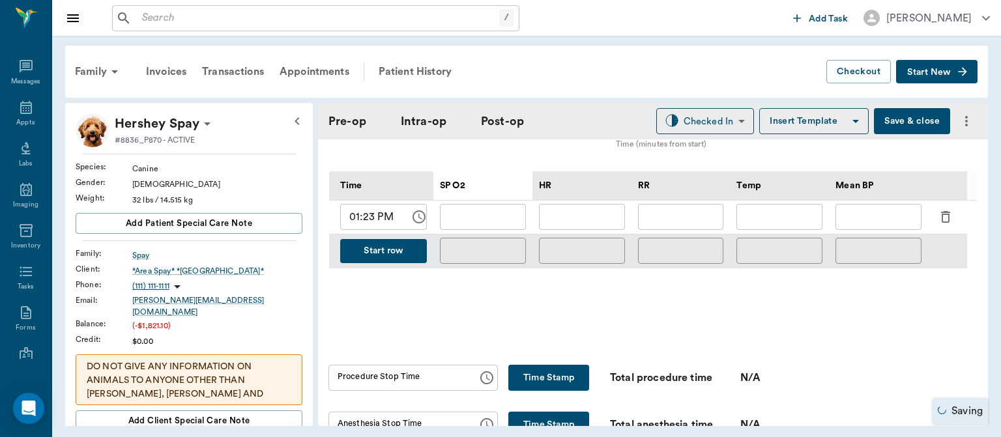
click at [502, 230] on input "text" at bounding box center [483, 217] width 86 height 26
drag, startPoint x: 501, startPoint y: 221, endPoint x: 490, endPoint y: 221, distance: 11.1
click at [490, 221] on input "text" at bounding box center [483, 217] width 86 height 26
type input "98"
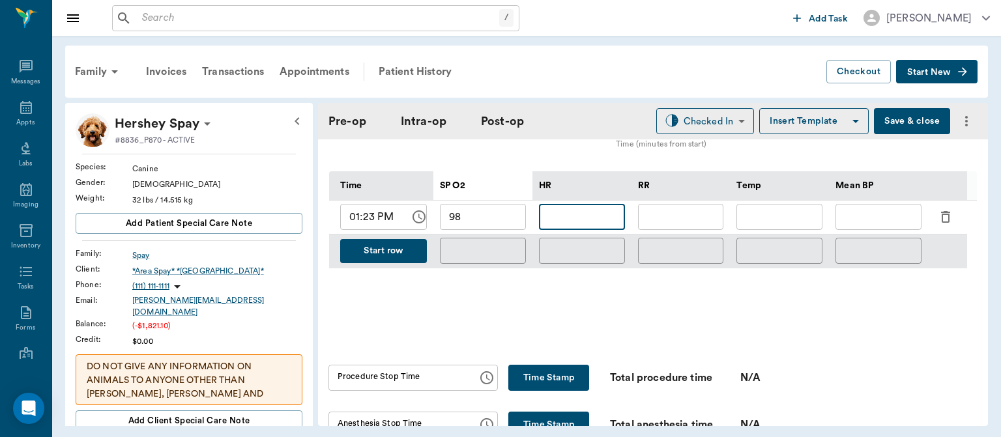
drag, startPoint x: 555, startPoint y: 220, endPoint x: 547, endPoint y: 227, distance: 10.2
click at [547, 227] on input "text" at bounding box center [582, 217] width 86 height 26
type input "96"
click at [378, 263] on button "Start row" at bounding box center [383, 251] width 87 height 24
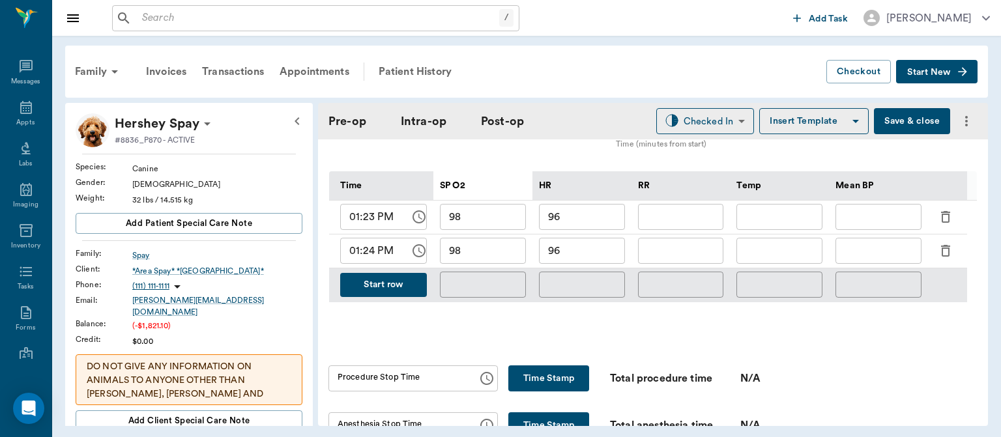
click at [943, 257] on icon "button" at bounding box center [945, 251] width 16 height 16
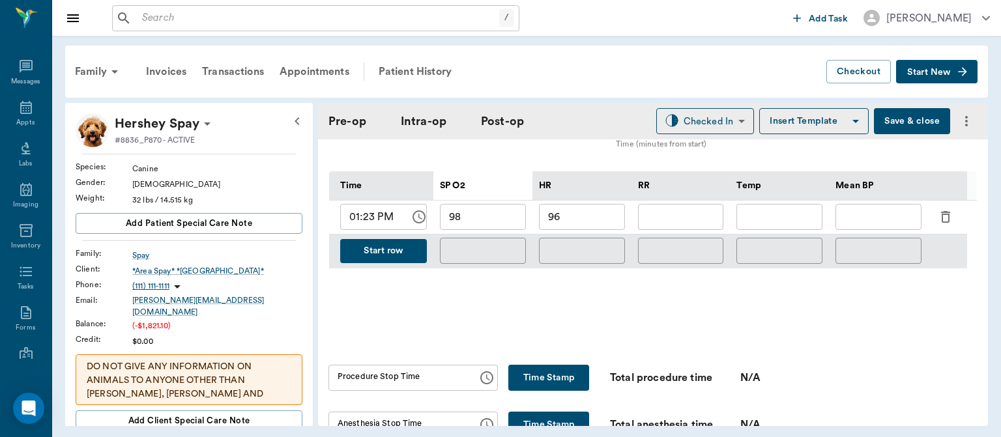
click at [666, 220] on input "text" at bounding box center [681, 217] width 86 height 26
type input "7"
click at [898, 198] on div "Mean BP" at bounding box center [878, 185] width 86 height 29
click at [894, 220] on input "text" at bounding box center [878, 217] width 86 height 26
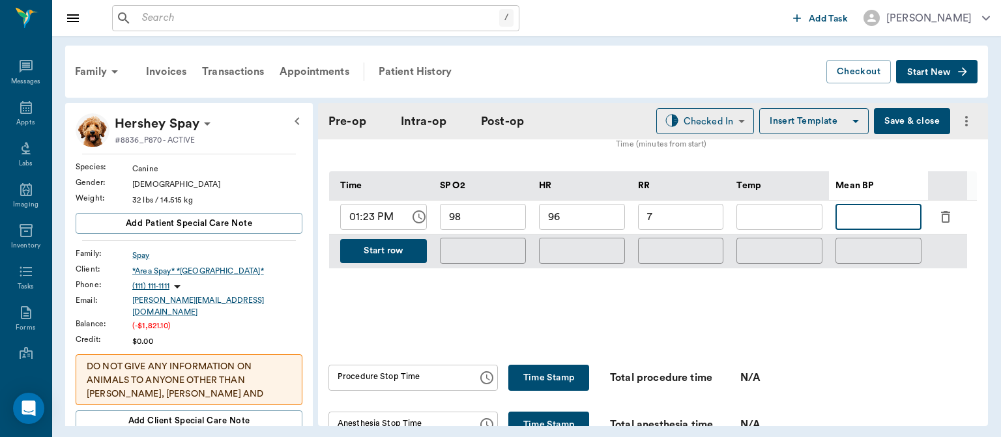
click at [889, 195] on div "Mean BP" at bounding box center [878, 185] width 86 height 29
click at [881, 219] on input "text" at bounding box center [878, 217] width 86 height 26
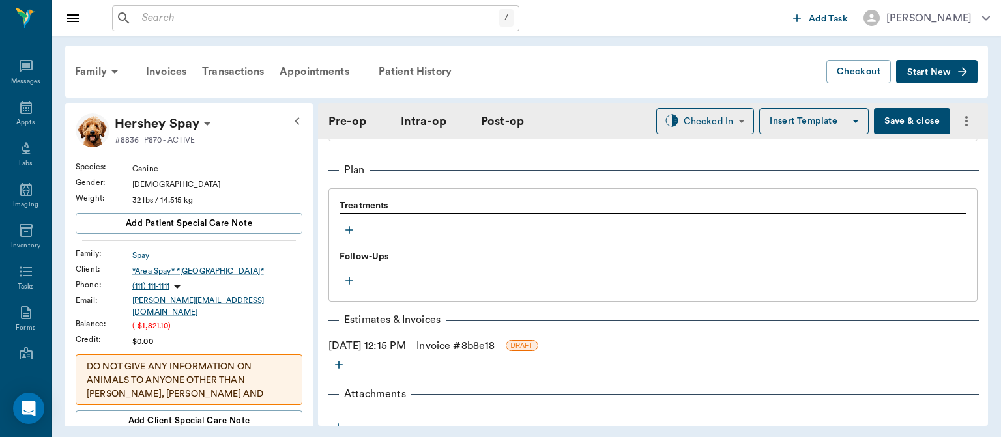
scroll to position [1066, 0]
type input "98"
click at [351, 233] on icon "button" at bounding box center [349, 229] width 8 height 8
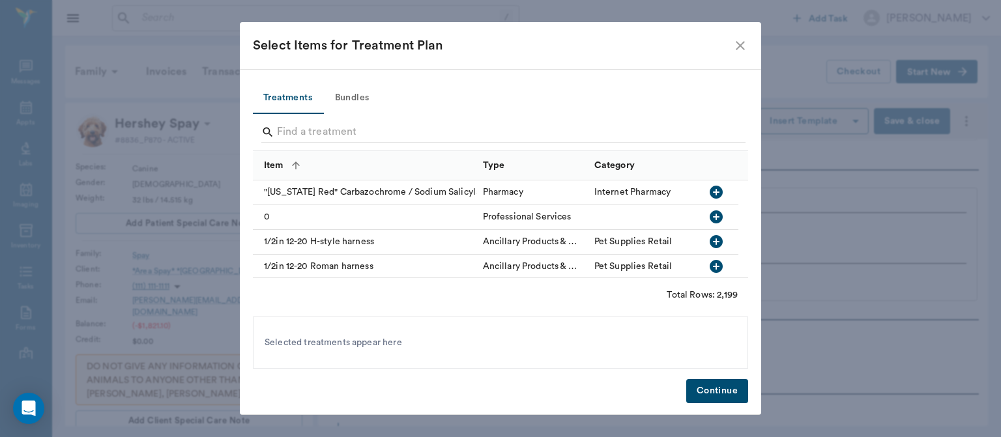
click at [378, 92] on button "Bundles" at bounding box center [351, 98] width 59 height 31
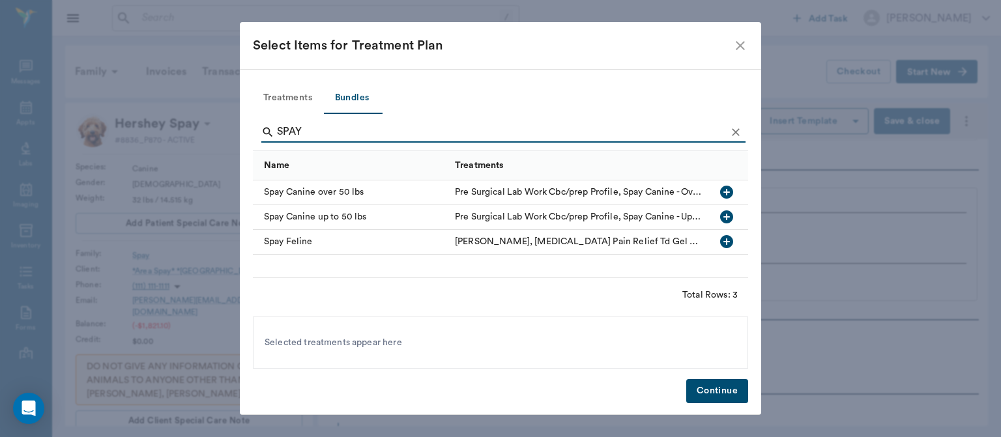
type input "SPAY"
click at [730, 218] on icon "button" at bounding box center [726, 216] width 13 height 13
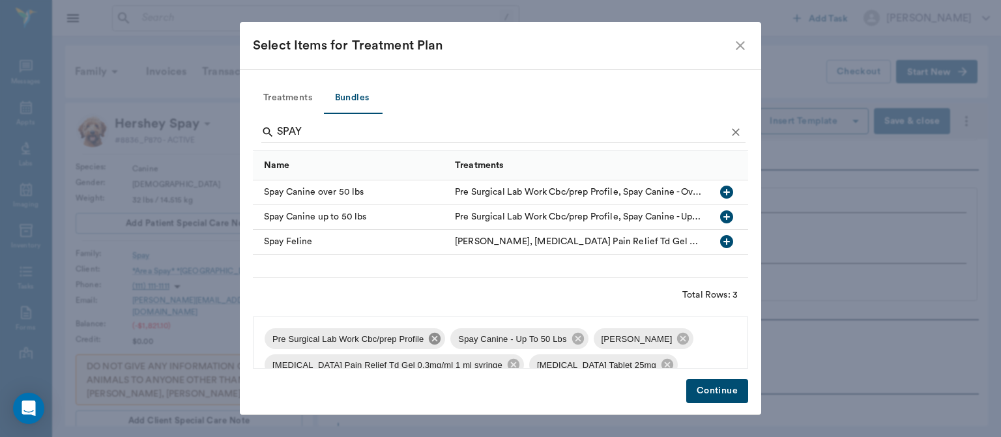
click at [429, 343] on icon at bounding box center [435, 339] width 12 height 12
click at [491, 339] on icon at bounding box center [497, 339] width 12 height 12
click at [650, 342] on icon at bounding box center [656, 339] width 12 height 12
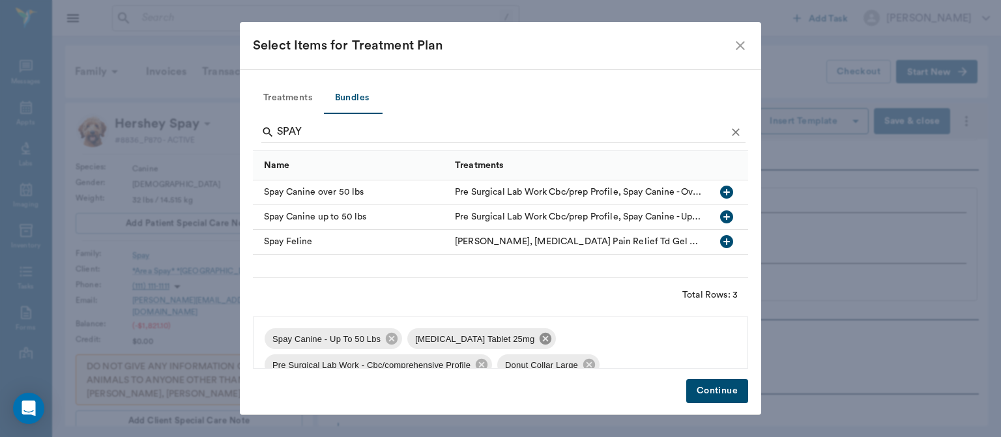
click at [539, 341] on icon at bounding box center [545, 339] width 12 height 12
click at [621, 337] on icon at bounding box center [624, 339] width 12 height 12
click at [492, 341] on icon at bounding box center [499, 339] width 14 height 14
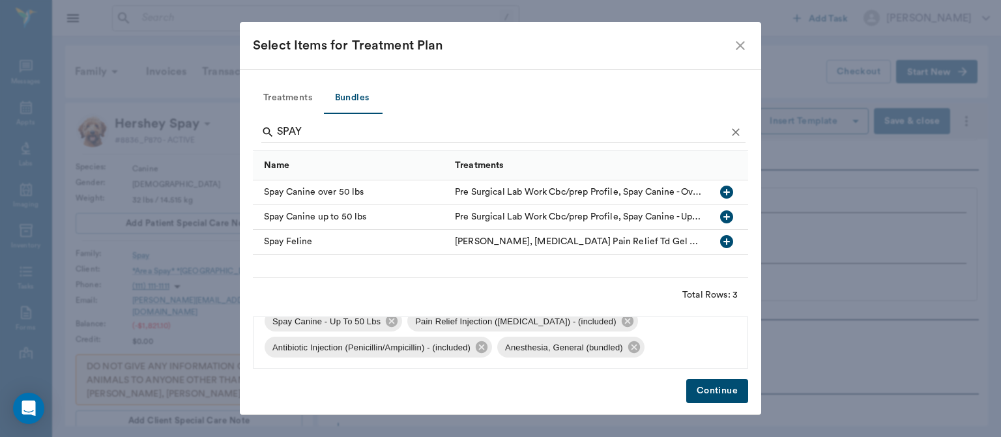
click at [732, 395] on button "Continue" at bounding box center [717, 391] width 62 height 24
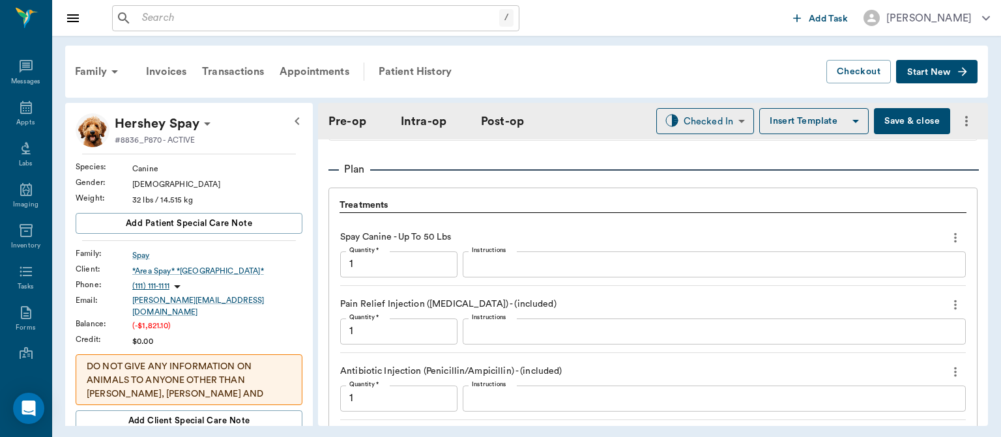
scroll to position [1309, 0]
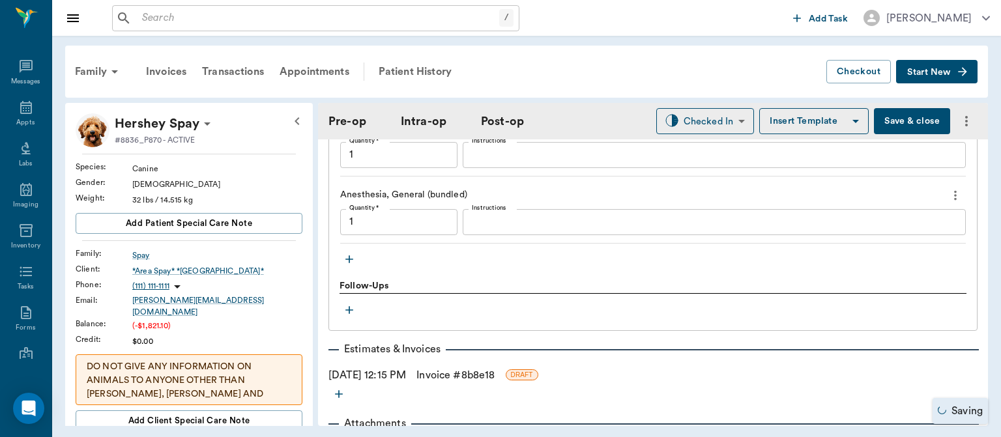
click at [350, 265] on icon "button" at bounding box center [349, 259] width 13 height 13
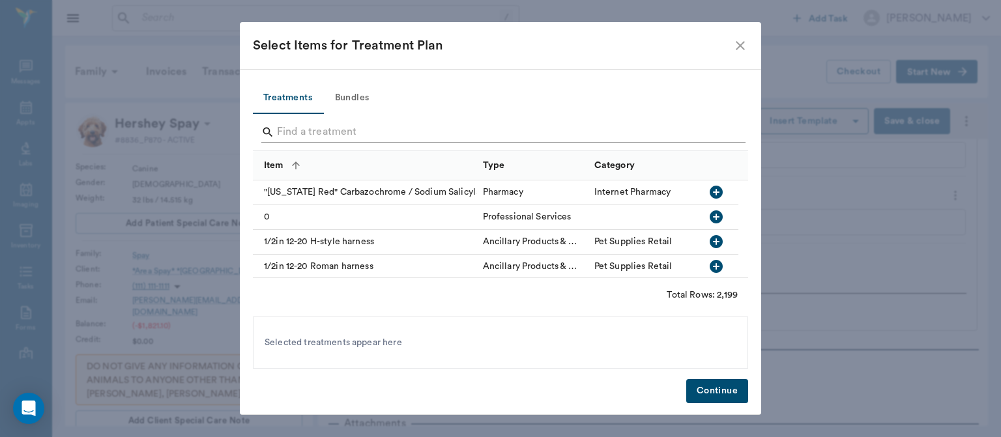
click at [320, 131] on input "Search" at bounding box center [501, 132] width 449 height 21
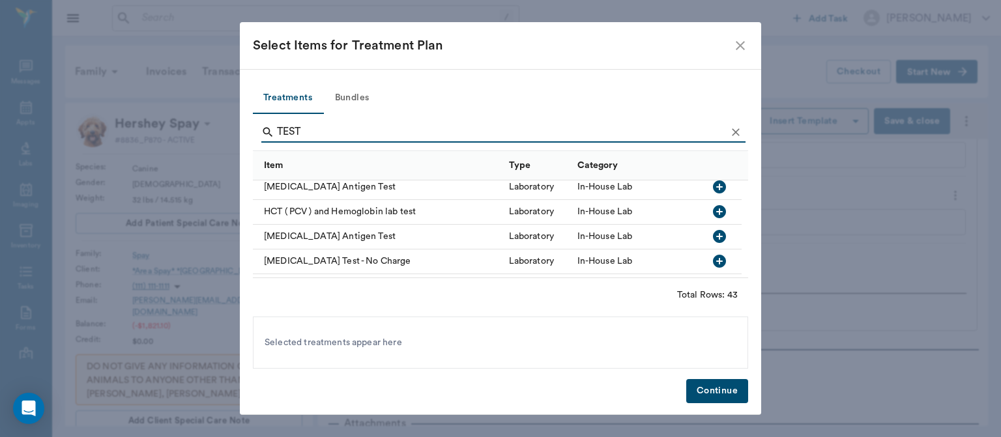
scroll to position [502, 0]
type input "TEST"
click at [717, 236] on icon "button" at bounding box center [719, 235] width 13 height 13
click at [717, 399] on button "Continue" at bounding box center [717, 391] width 62 height 24
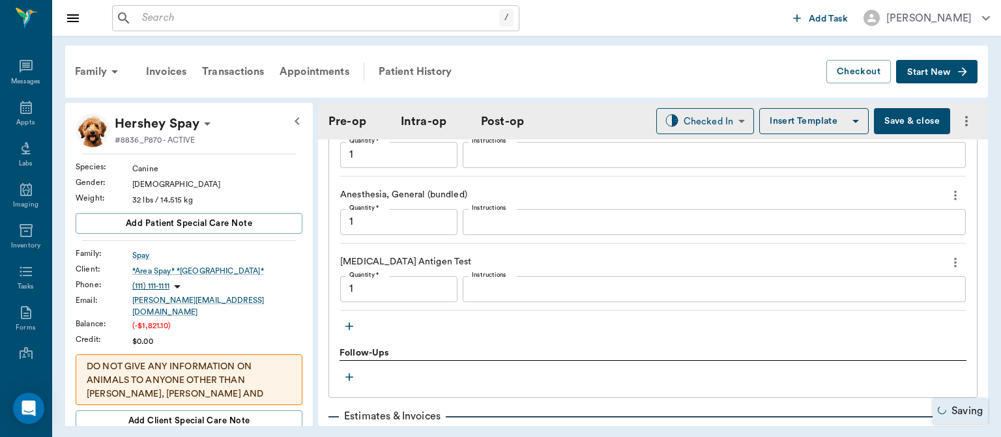
click at [490, 292] on textarea "Instructions" at bounding box center [714, 288] width 485 height 15
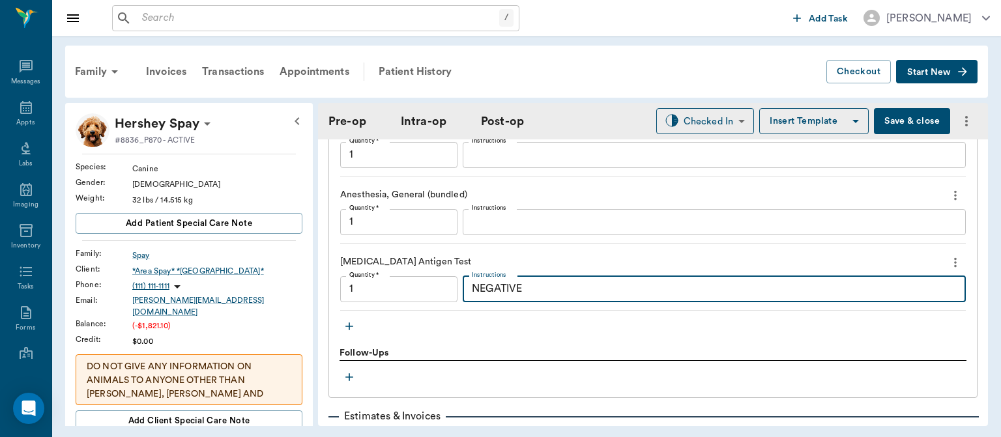
type textarea "NEGATIVE"
click at [349, 330] on icon "button" at bounding box center [349, 326] width 8 height 8
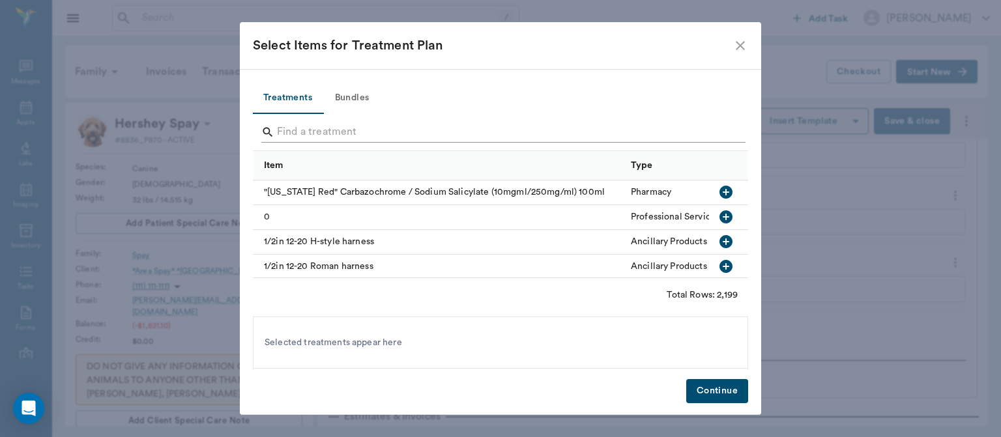
click at [319, 131] on input "Search" at bounding box center [501, 132] width 449 height 21
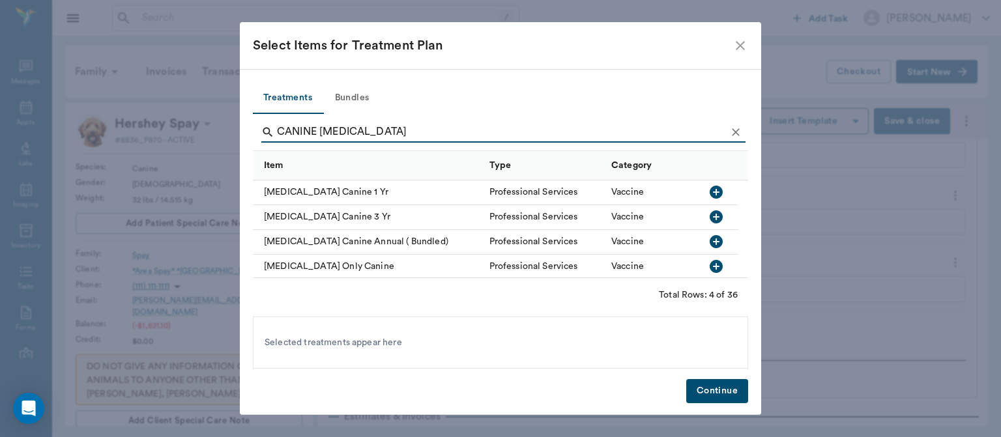
type input "CANINE [MEDICAL_DATA]"
click at [718, 191] on icon "button" at bounding box center [715, 192] width 13 height 13
click at [725, 399] on button "Continue" at bounding box center [717, 391] width 62 height 24
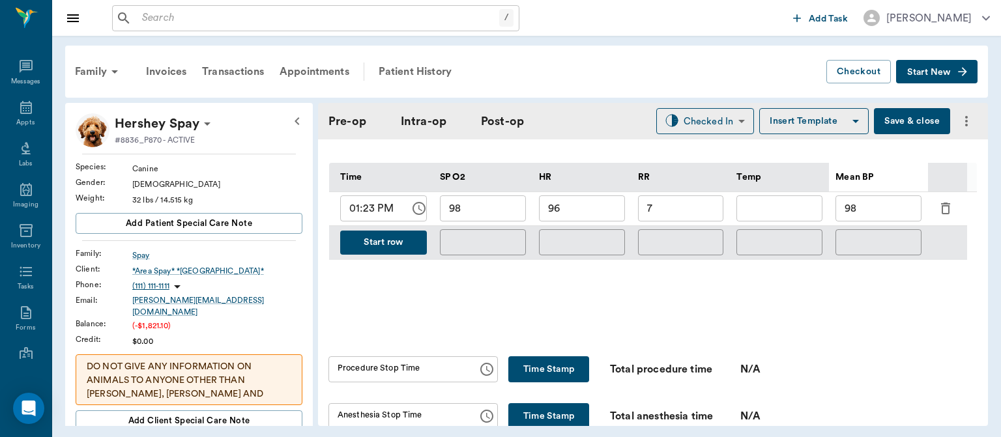
scroll to position [619, 0]
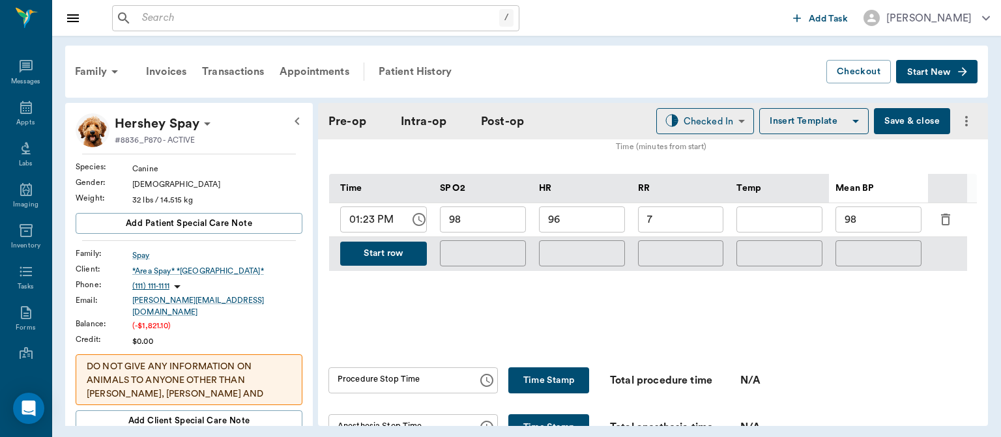
click at [375, 263] on button "Start row" at bounding box center [383, 254] width 87 height 24
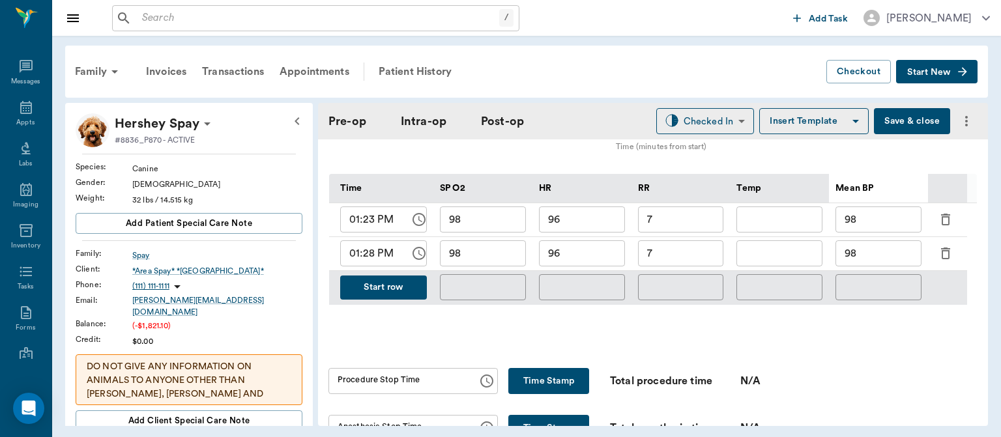
click at [584, 264] on input "96" at bounding box center [582, 253] width 86 height 26
type input "9"
type input "90"
click at [676, 258] on input "7" at bounding box center [681, 253] width 86 height 26
click at [888, 261] on input "98" at bounding box center [878, 253] width 86 height 26
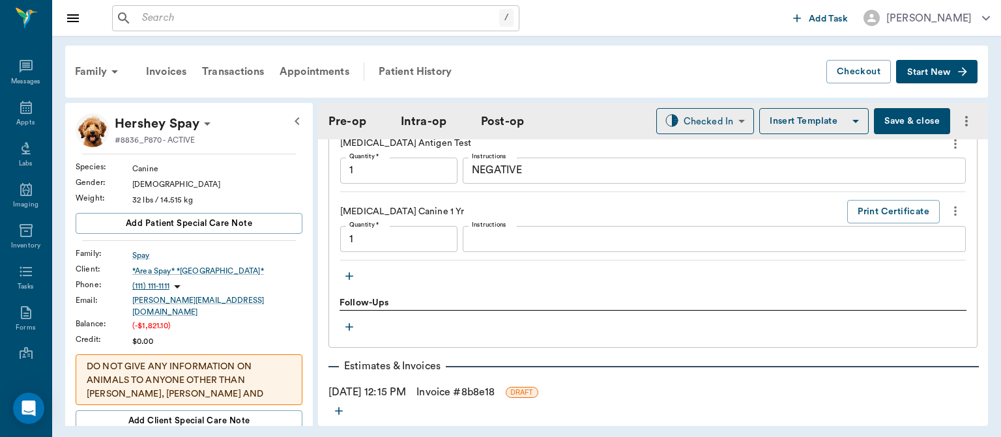
scroll to position [1453, 0]
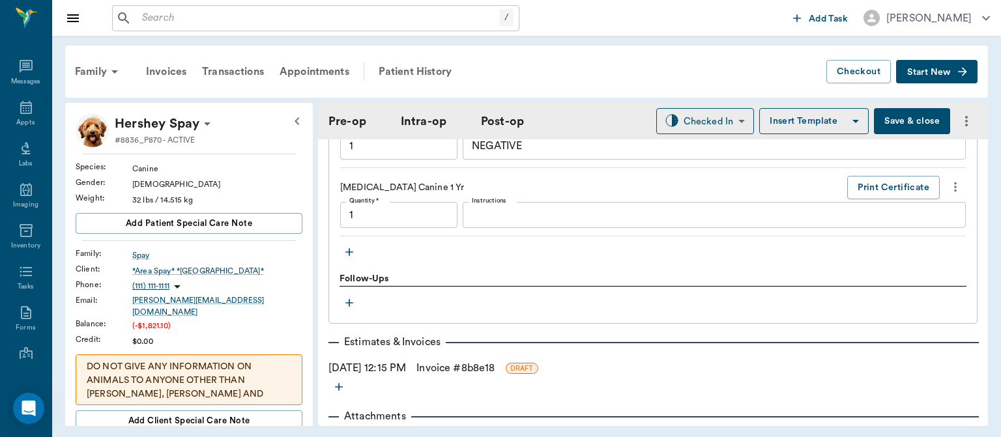
type input "96"
click at [351, 256] on icon "button" at bounding box center [349, 252] width 13 height 13
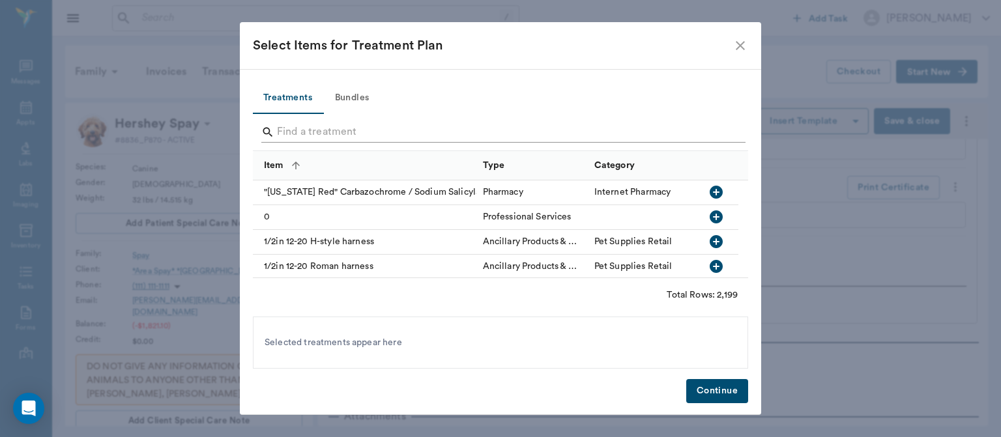
click at [329, 134] on input "Search" at bounding box center [501, 132] width 449 height 21
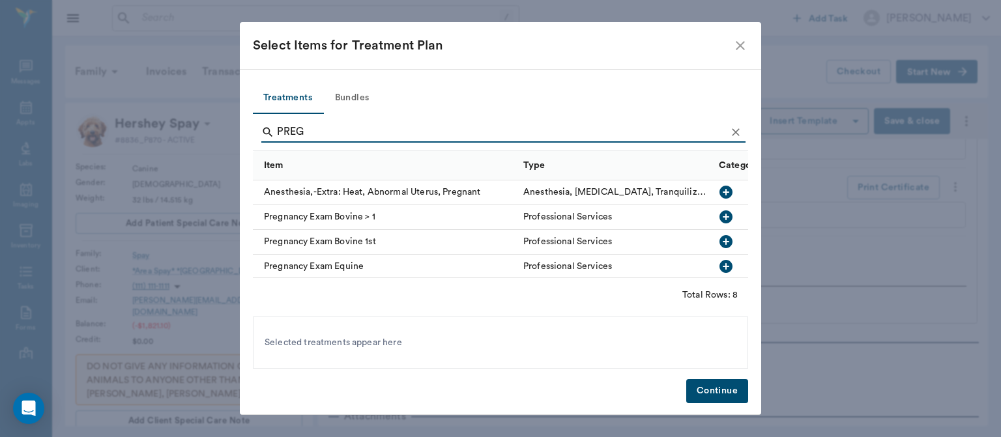
type input "PREG"
click at [719, 193] on icon "button" at bounding box center [725, 192] width 13 height 13
click at [733, 389] on button "Continue" at bounding box center [717, 391] width 62 height 24
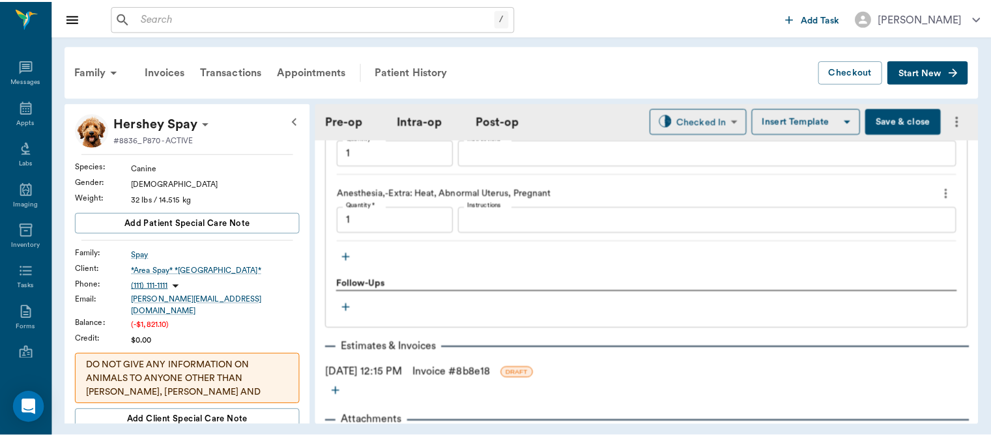
scroll to position [1539, 0]
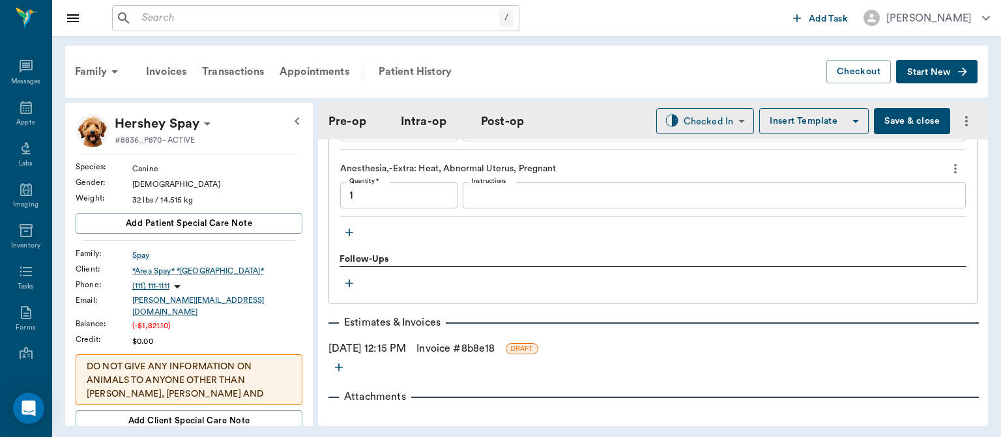
click at [494, 356] on link "Invoice # 8b8e18" at bounding box center [455, 349] width 78 height 16
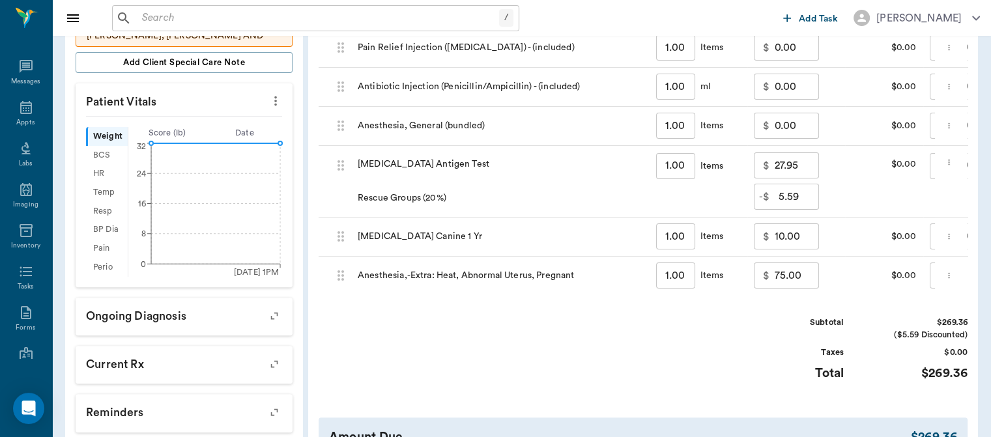
scroll to position [371, 0]
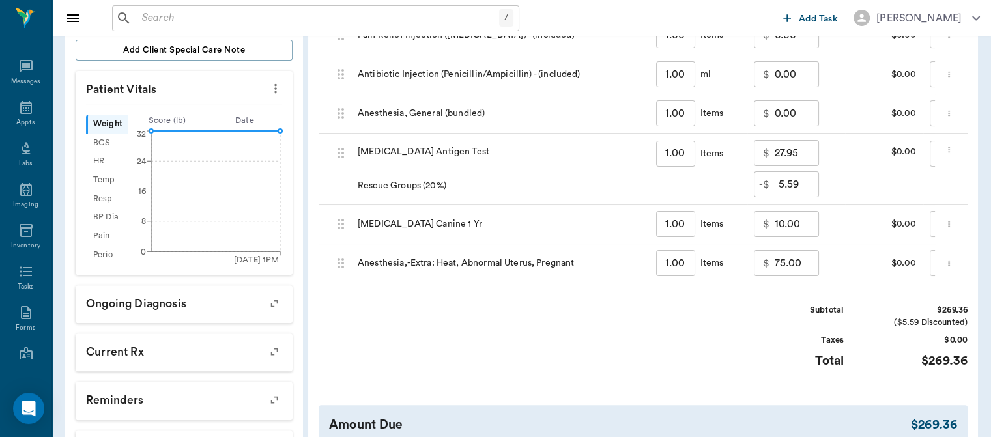
click at [786, 263] on input "75.00" at bounding box center [797, 263] width 44 height 26
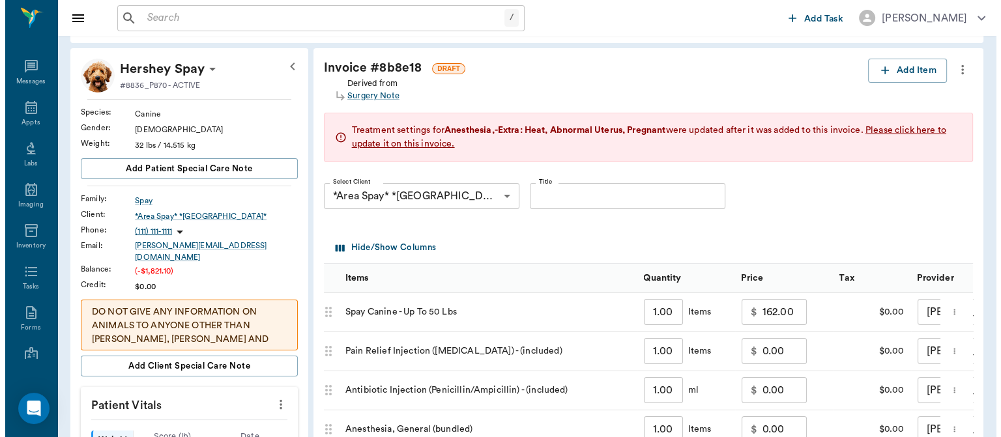
scroll to position [0, 0]
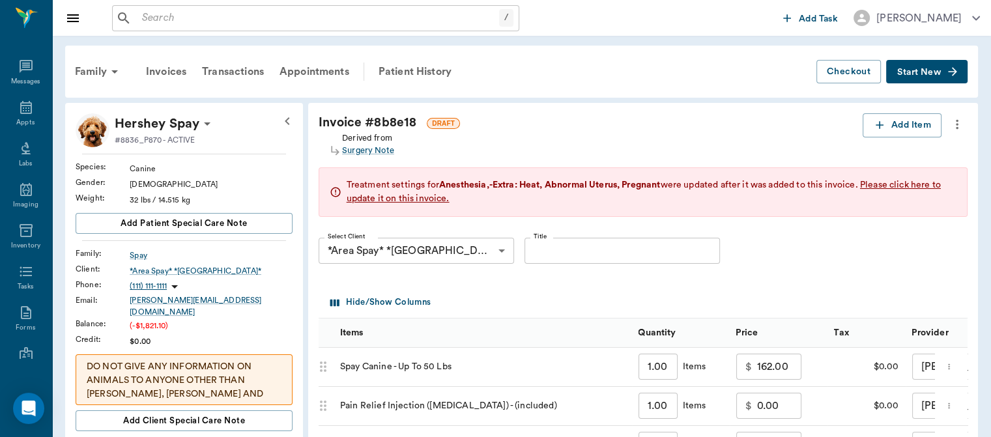
type input "35.00"
click at [897, 123] on button "Add Item" at bounding box center [901, 125] width 79 height 24
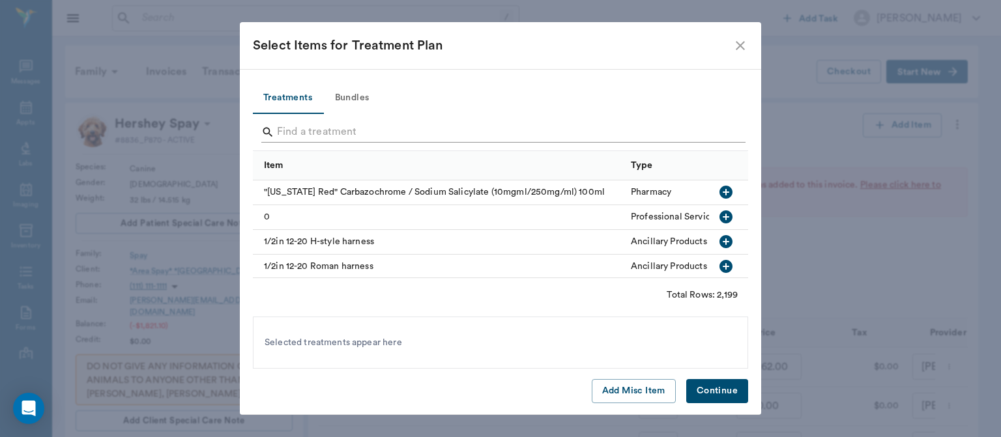
click at [302, 129] on input "Search" at bounding box center [501, 132] width 449 height 21
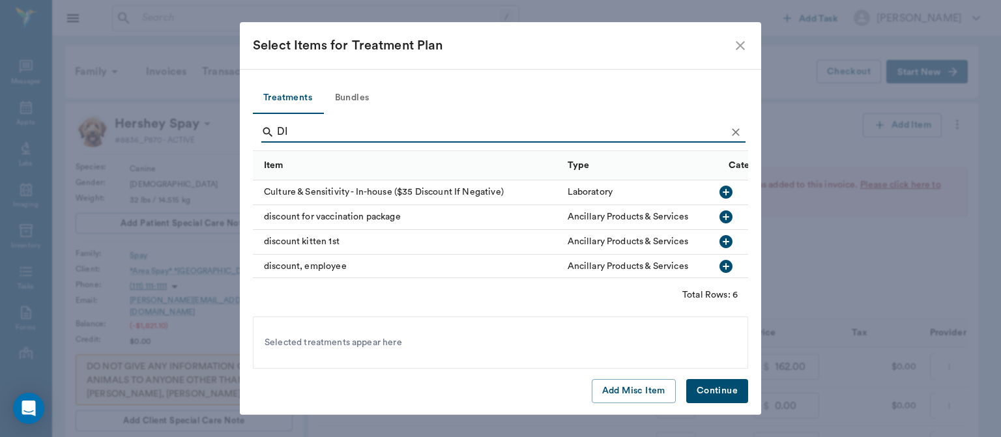
type input "D"
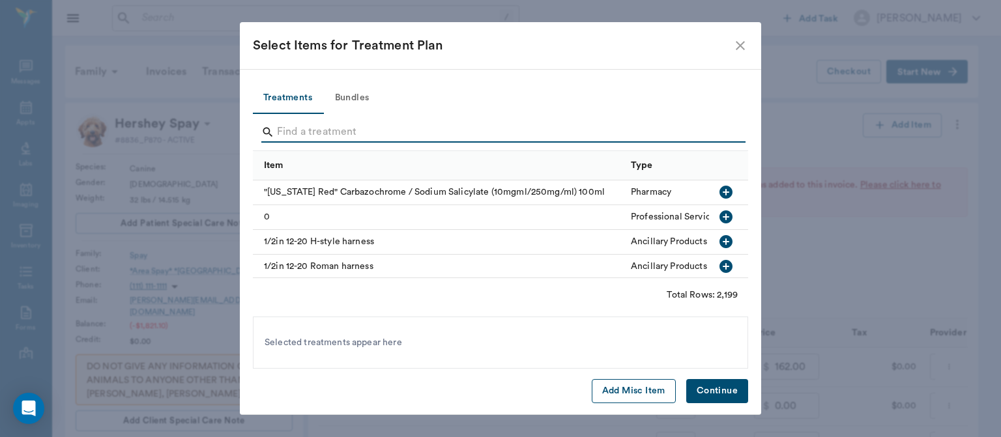
click at [644, 395] on button "Add Misc Item" at bounding box center [633, 391] width 84 height 24
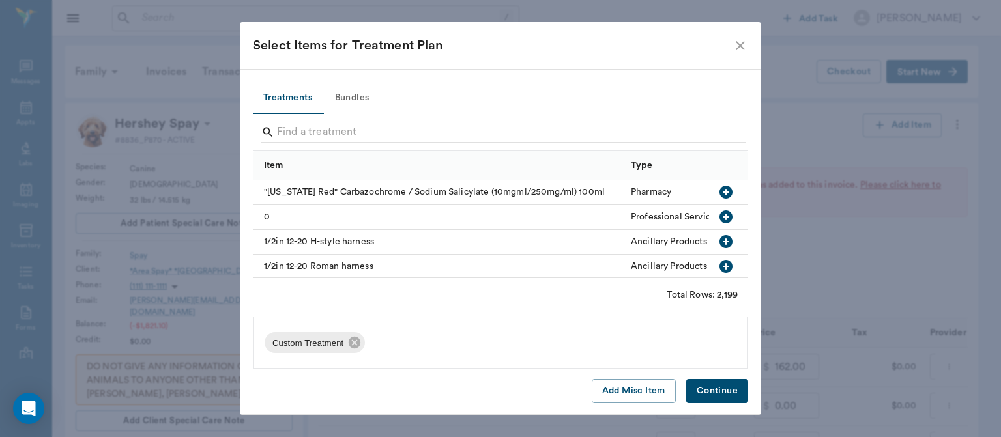
click at [715, 382] on button "Continue" at bounding box center [717, 391] width 62 height 24
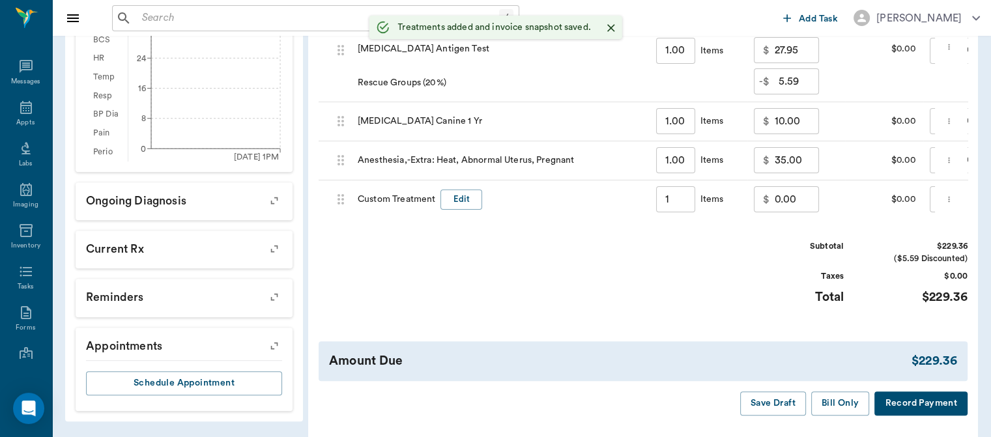
scroll to position [469, 0]
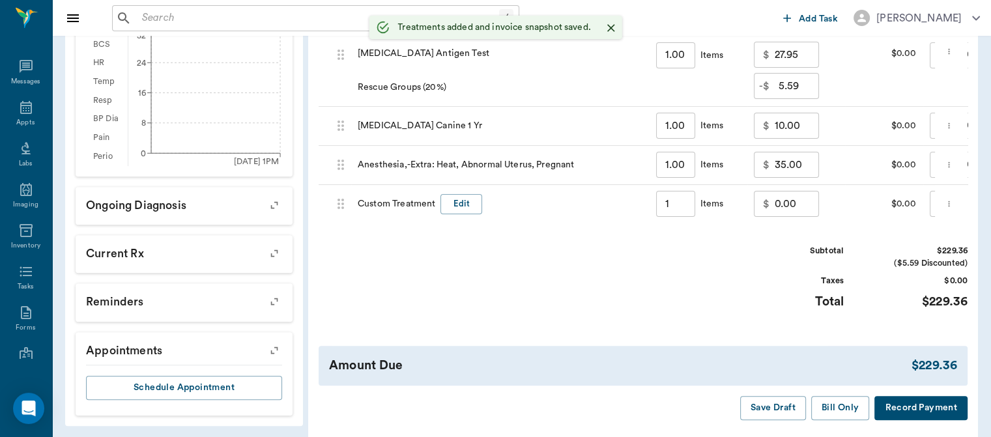
type input "1.00"
click at [461, 200] on button "Edit" at bounding box center [461, 204] width 42 height 20
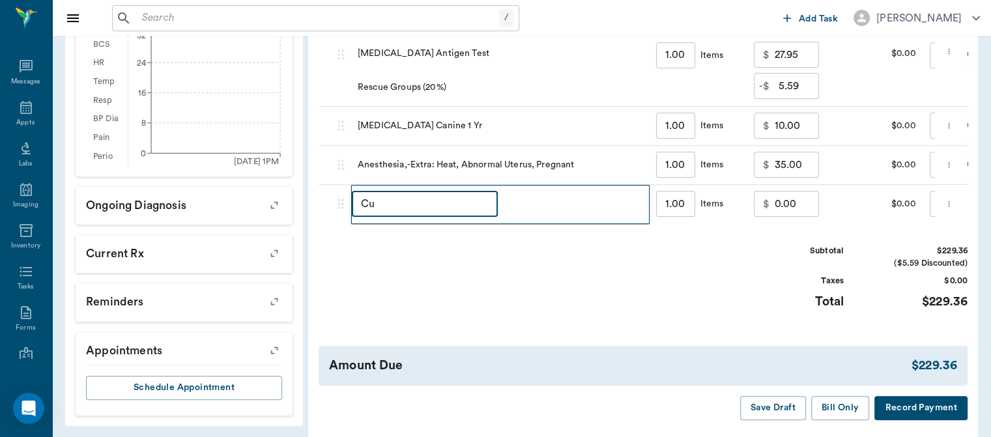
type input "C"
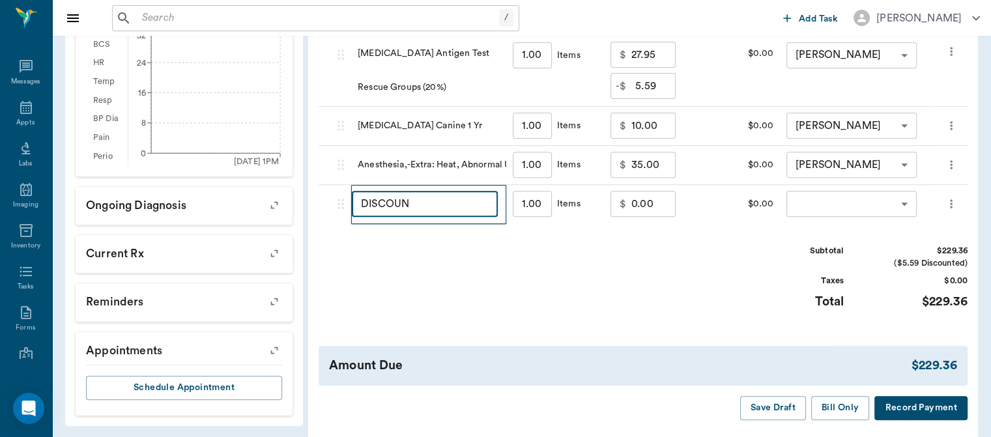
type input "DISCOUNT"
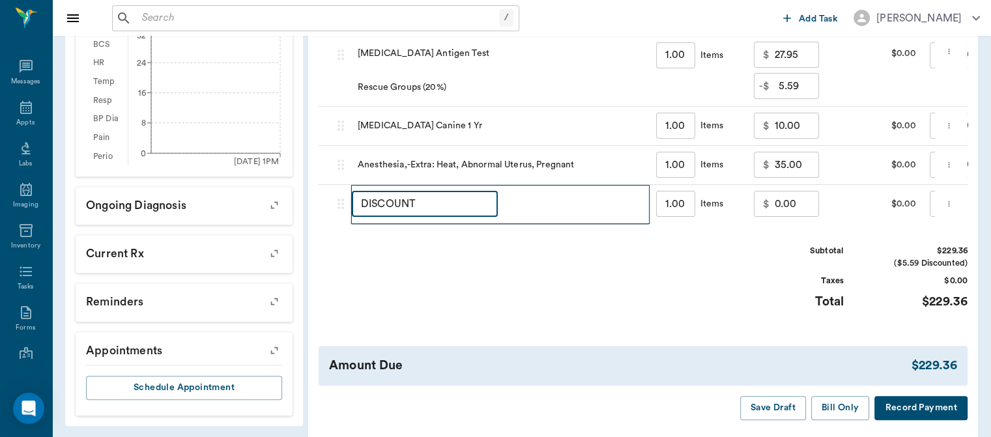
click at [782, 203] on input "0.00" at bounding box center [797, 204] width 44 height 26
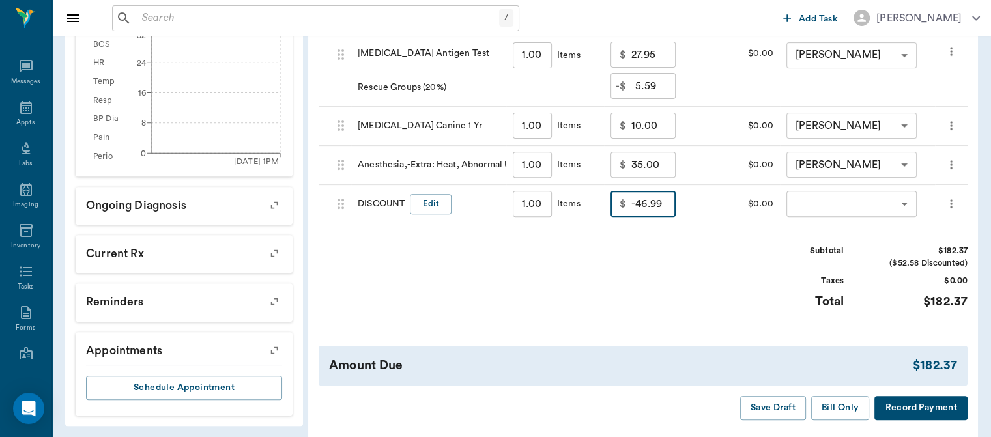
type input "-46.99"
click at [833, 212] on body "/ ​ Add Task [PERSON_NAME] Nectar Messages Appts Labs Imaging Inventory Tasks F…" at bounding box center [495, 11] width 991 height 961
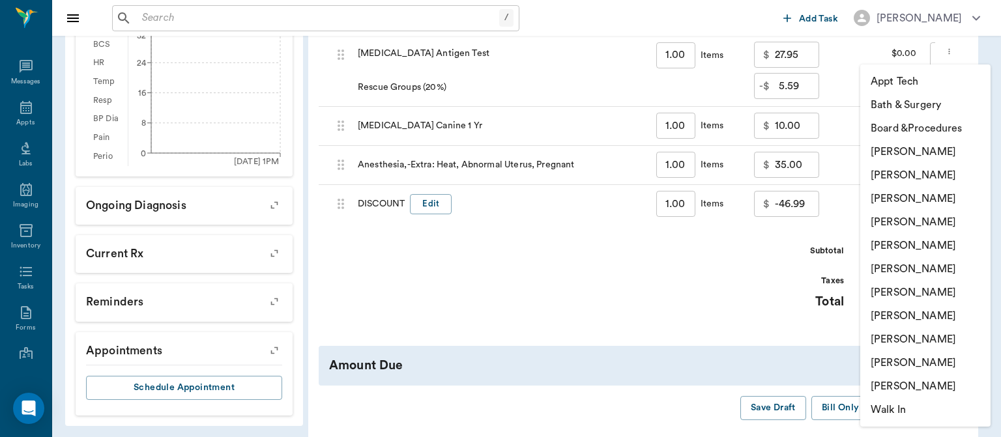
click at [826, 175] on div at bounding box center [500, 218] width 1001 height 437
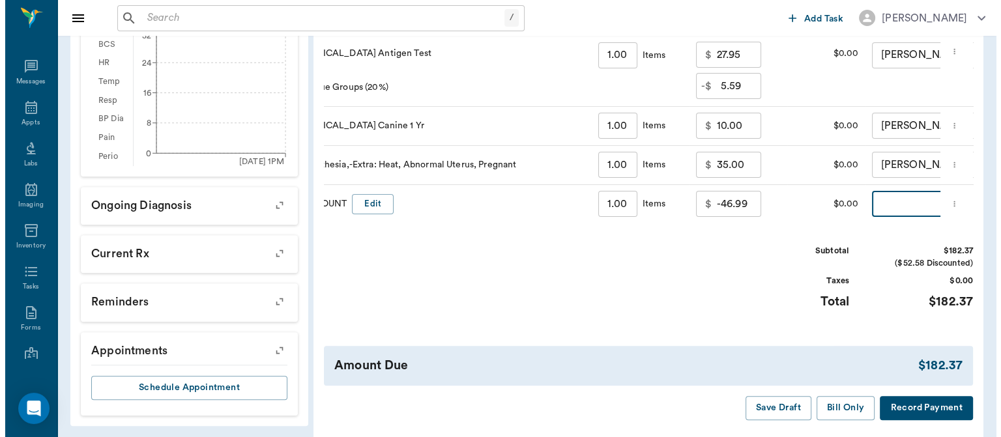
scroll to position [0, 156]
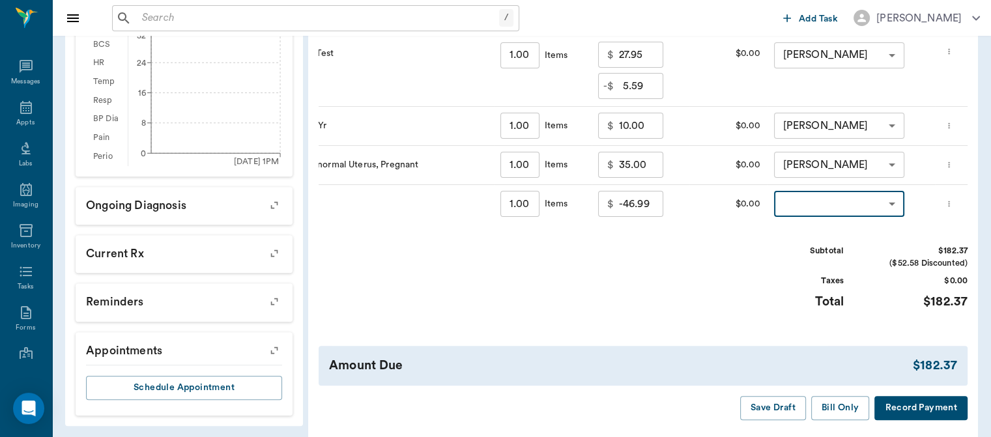
click at [813, 216] on body "/ ​ Add Task [PERSON_NAME] Nectar Messages Appts Labs Imaging Inventory Tasks F…" at bounding box center [495, 11] width 991 height 961
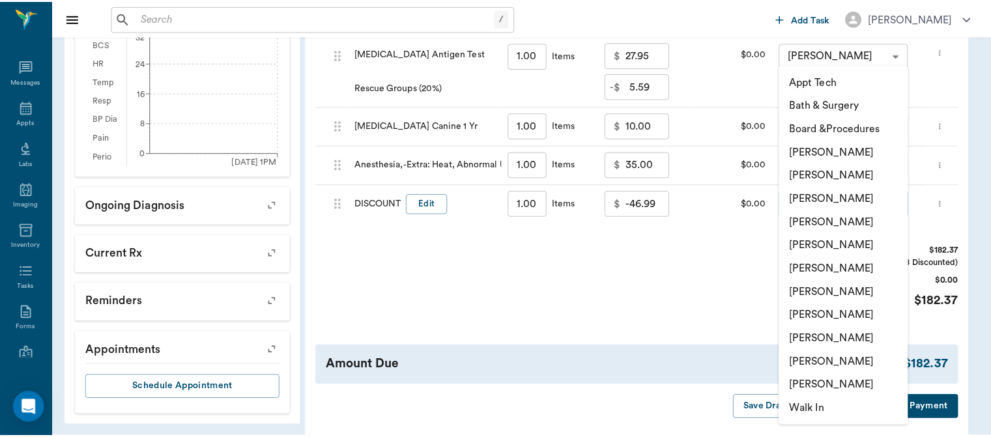
scroll to position [0, 0]
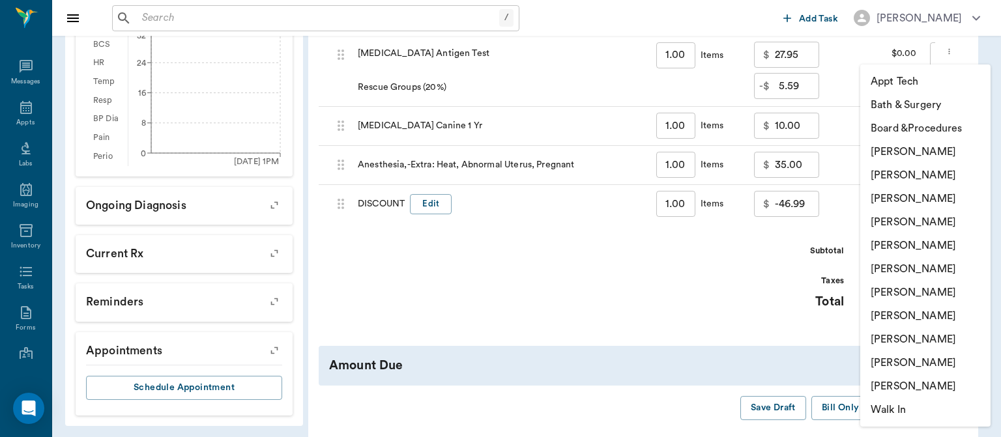
click at [918, 221] on li "[PERSON_NAME]" at bounding box center [925, 221] width 130 height 23
type input "none-63ec2f075fda476ae8351a4d"
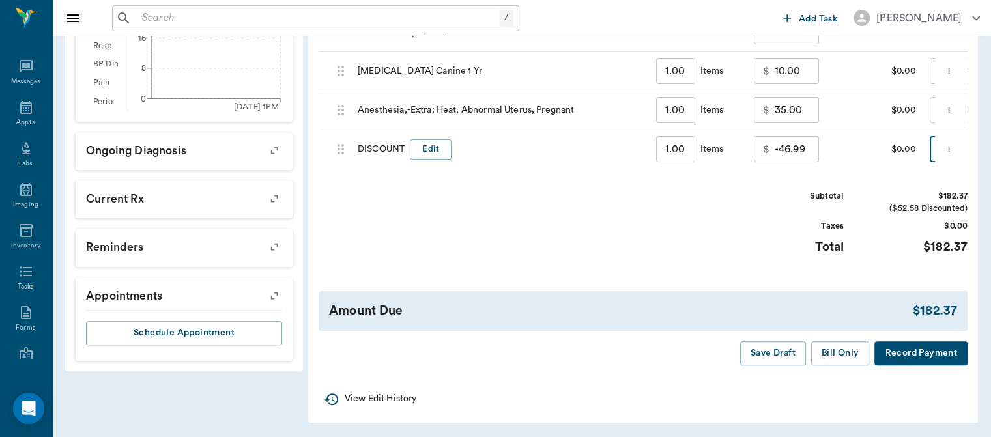
scroll to position [533, 0]
click at [774, 359] on button "Save Draft" at bounding box center [773, 353] width 66 height 24
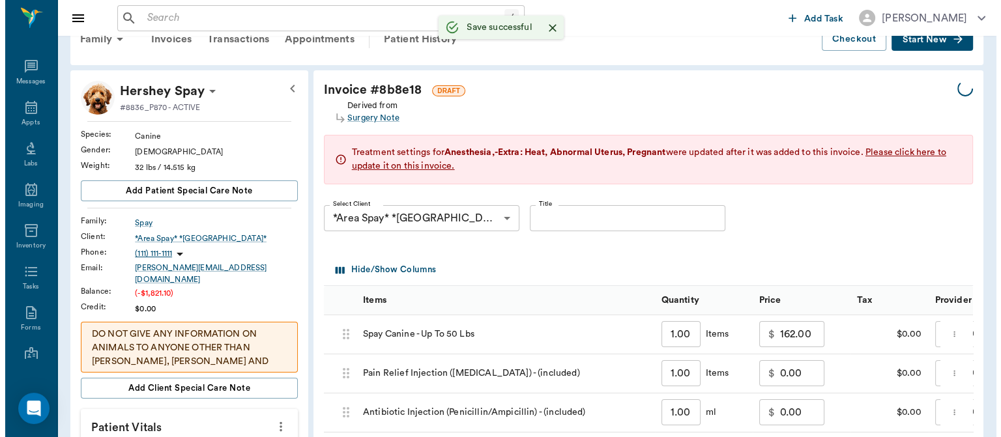
scroll to position [0, 0]
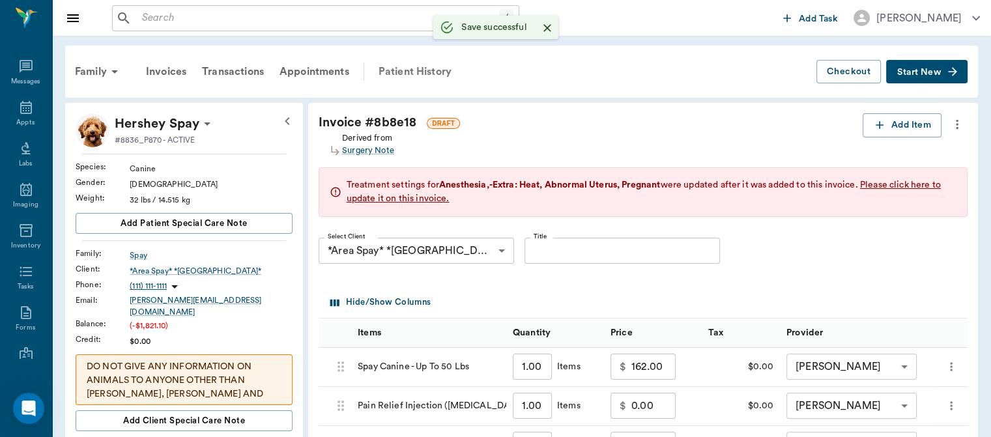
click at [419, 66] on div "Patient History" at bounding box center [415, 71] width 89 height 31
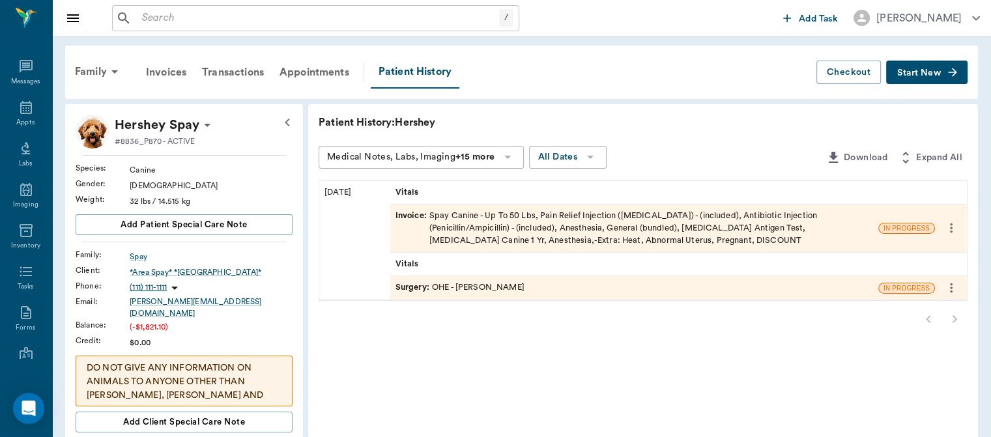
click at [414, 287] on span "Surgery :" at bounding box center [413, 287] width 36 height 12
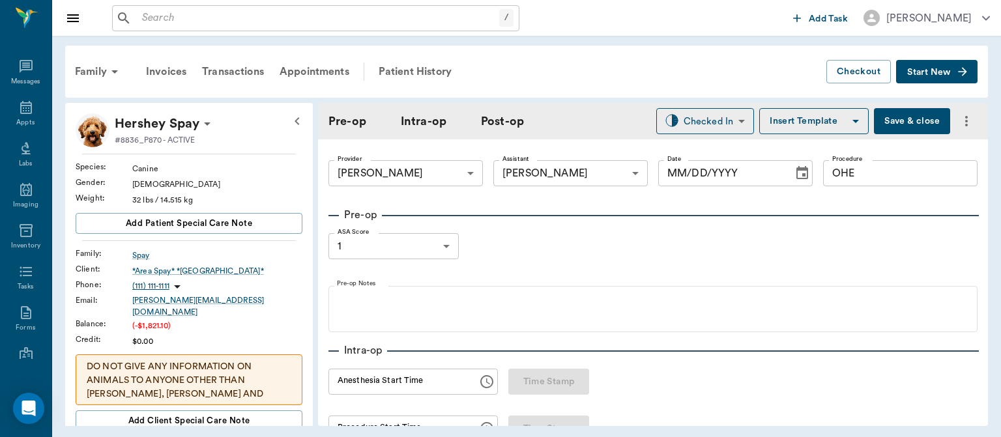
type input "63ec2f075fda476ae8351a4d"
type input "63ec2e7e52e12b0ba117b124"
type input "OHE"
type input "1"
radio input "true"
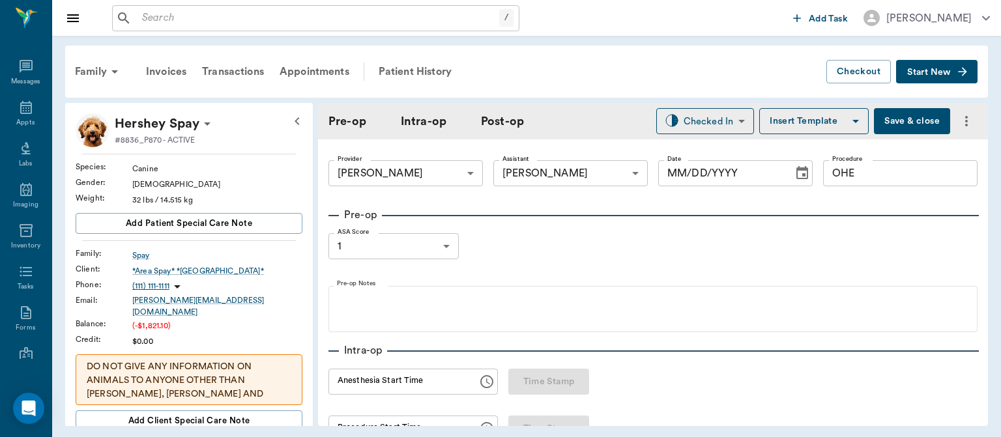
type input "[DATE]"
type input "01:10 PM"
type input "01:18 PM"
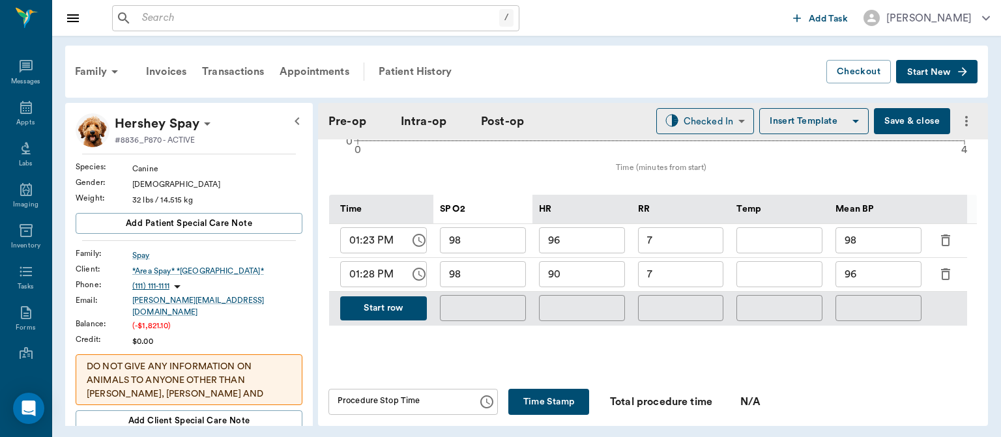
scroll to position [601, 0]
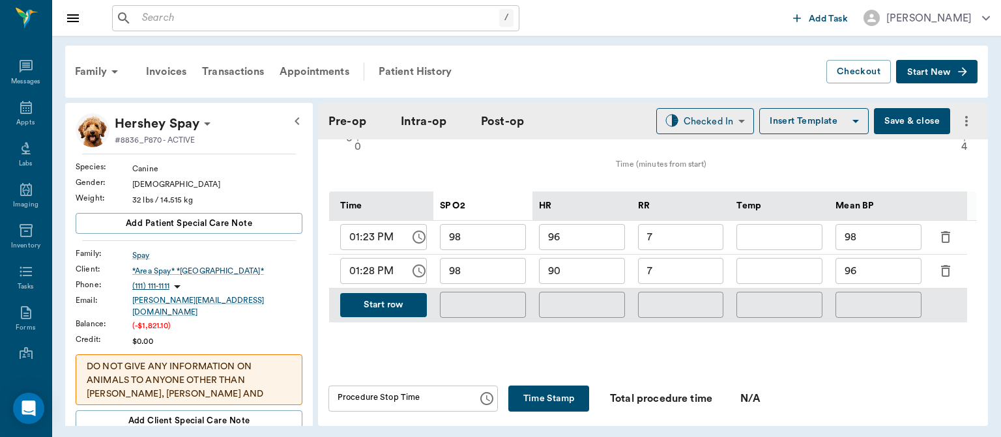
click at [377, 310] on button "Start row" at bounding box center [383, 305] width 87 height 24
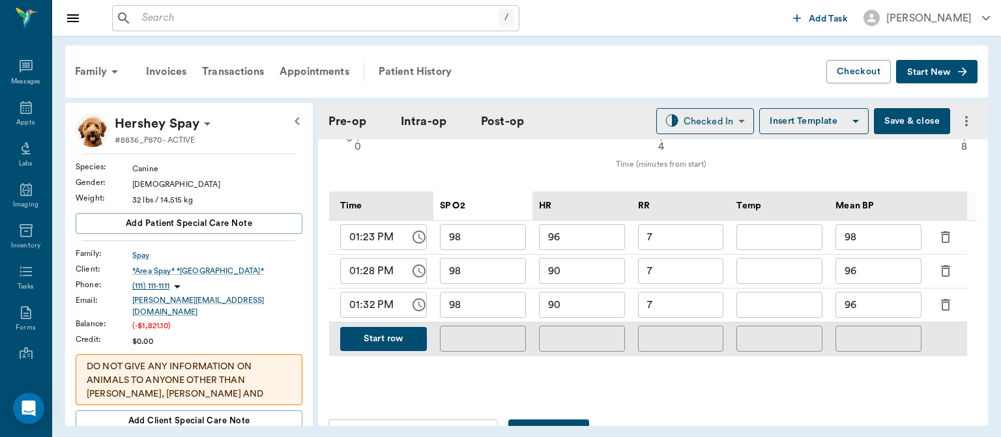
click at [681, 318] on input "7" at bounding box center [681, 305] width 86 height 26
type input "7"
type input "6"
click at [584, 315] on input "90" at bounding box center [582, 305] width 86 height 26
type input "9"
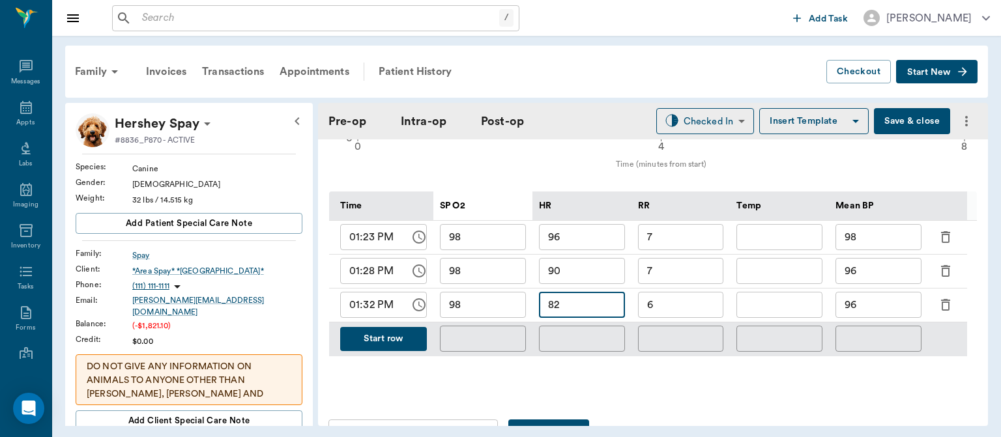
type input "82"
click at [500, 315] on input "98" at bounding box center [483, 305] width 86 height 26
type input "9"
type input "97"
click at [884, 315] on input "96" at bounding box center [878, 305] width 86 height 26
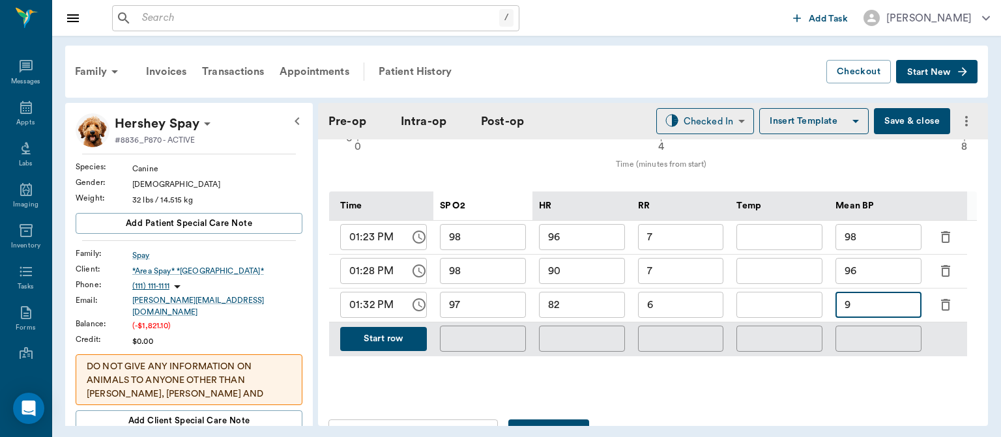
type input "9"
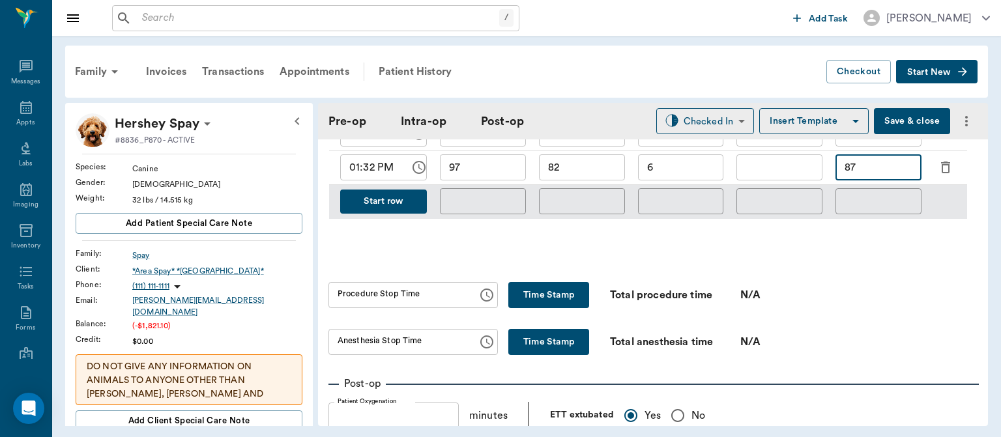
scroll to position [741, 0]
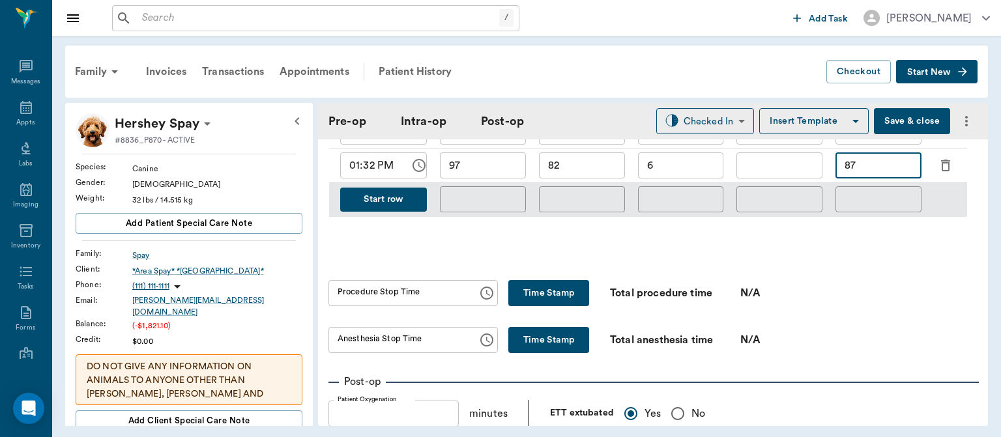
type input "87"
click at [900, 112] on button "Save & close" at bounding box center [912, 121] width 76 height 26
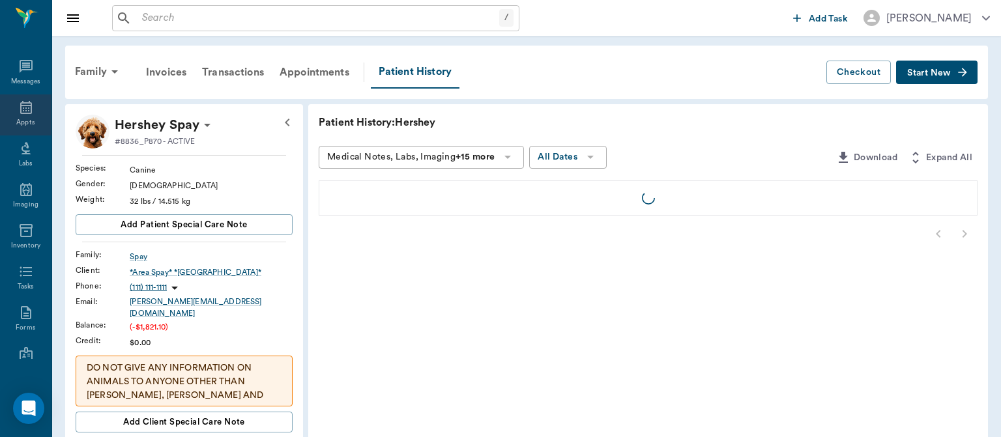
click at [20, 109] on icon at bounding box center [26, 107] width 12 height 13
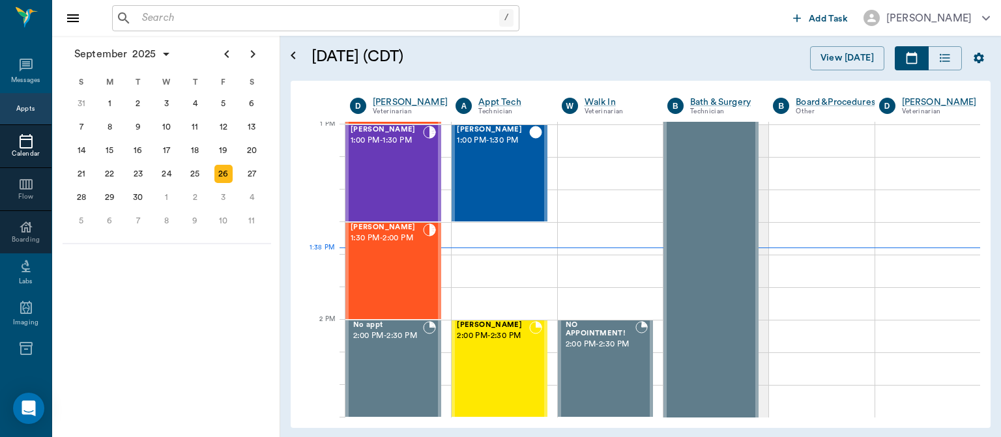
scroll to position [980, 0]
click at [388, 258] on div "[PERSON_NAME] 1:30 PM - 2:00 PM" at bounding box center [386, 270] width 72 height 95
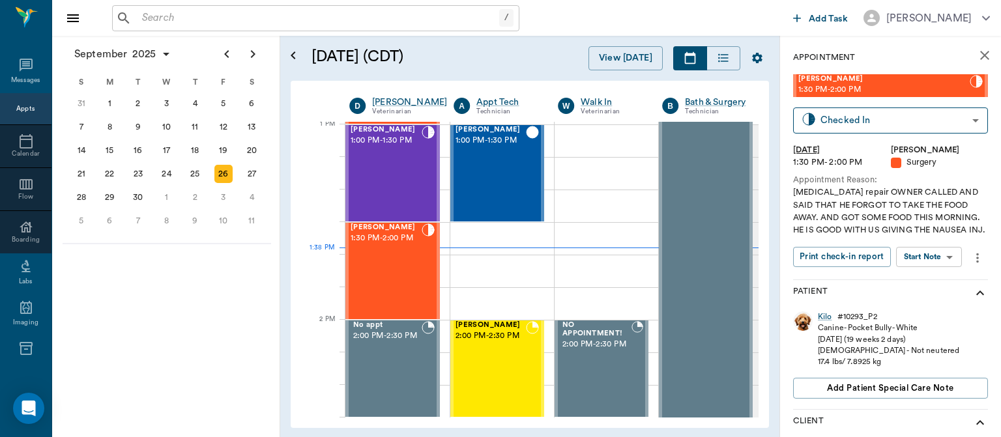
click at [922, 261] on body "/ ​ Add Task [PERSON_NAME] Nectar Messages Appts Calendar Flow Boarding Labs Im…" at bounding box center [500, 218] width 1001 height 437
click at [933, 306] on button "View Surgery" at bounding box center [918, 304] width 53 height 15
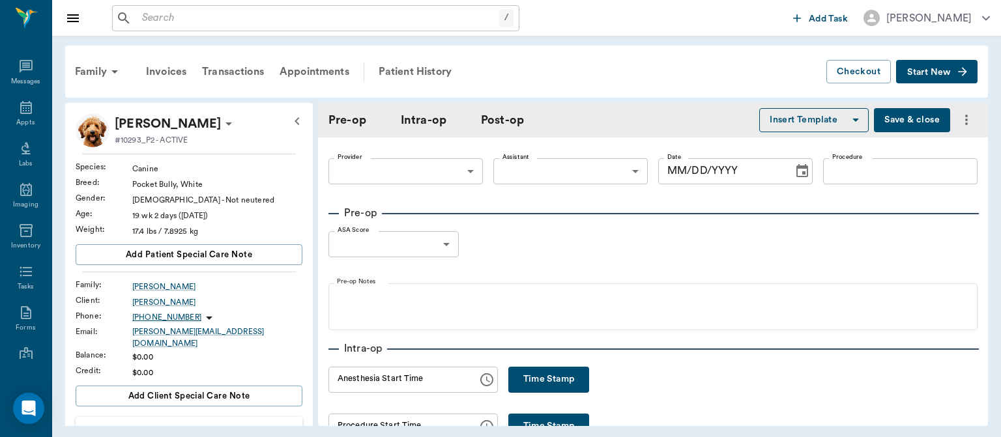
type input "63ec2f075fda476ae8351a4d"
type input "63ec2e7e52e12b0ba117b124"
type input "[MEDICAL_DATA]"
type input "1"
radio input "true"
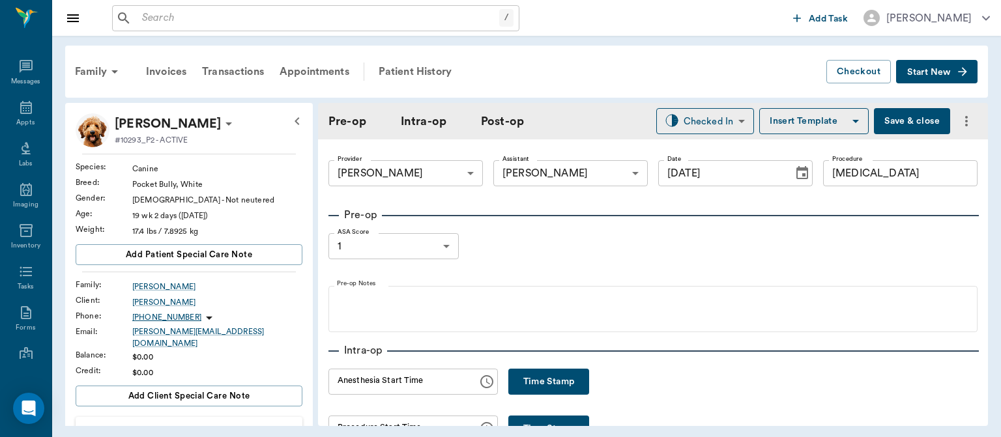
type input "[DATE]"
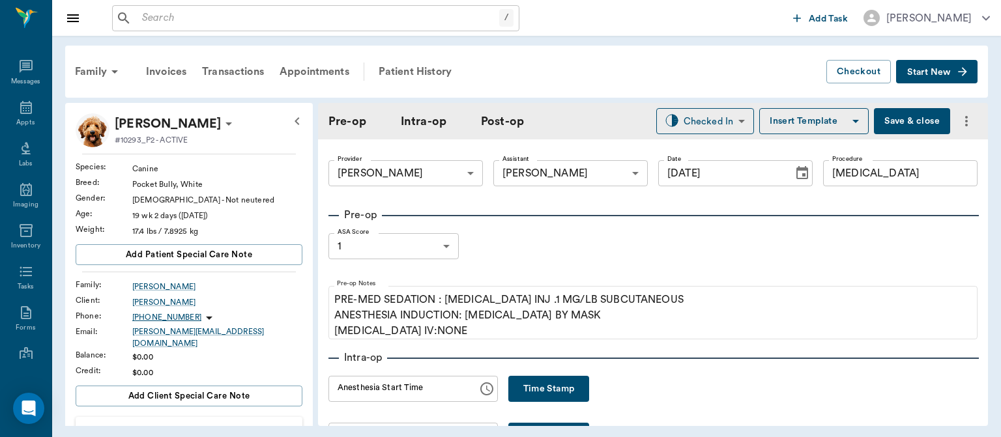
click at [523, 399] on button "Time Stamp" at bounding box center [548, 389] width 81 height 26
type input "01:39 PM"
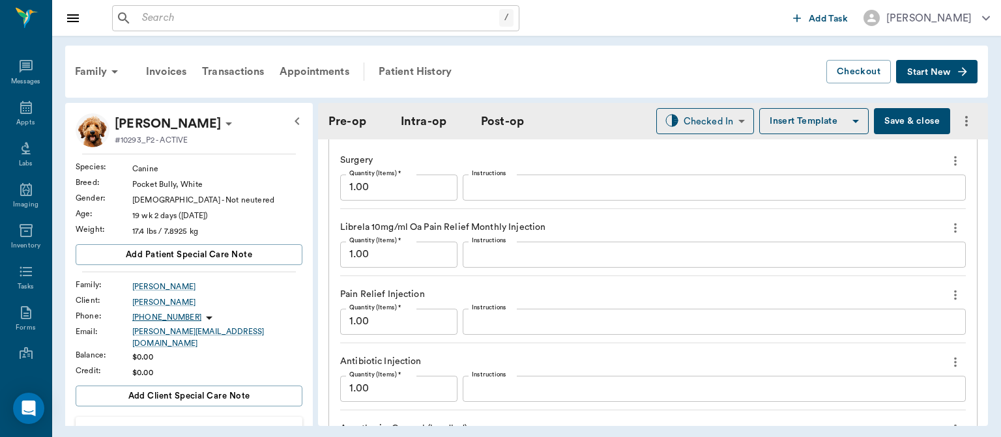
scroll to position [1142, 0]
click at [948, 224] on icon "more" at bounding box center [955, 229] width 14 height 16
click at [862, 269] on span "Delete" at bounding box center [890, 274] width 109 height 14
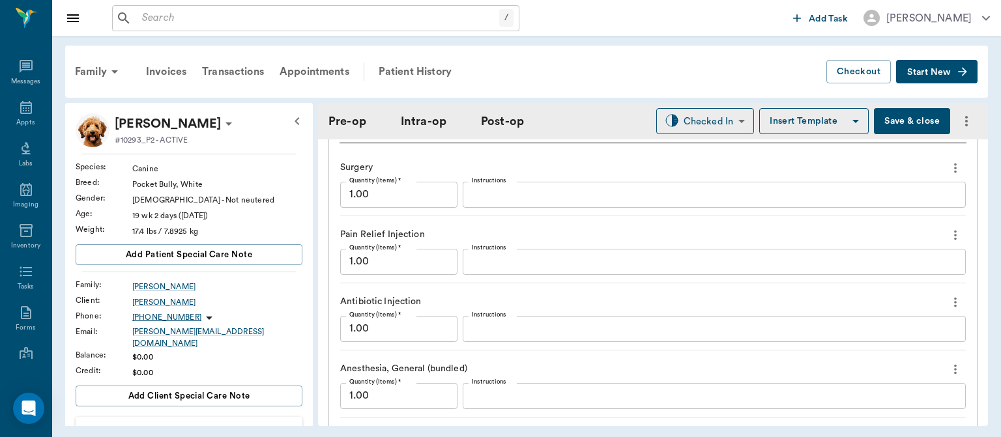
scroll to position [1133, 0]
click at [954, 237] on icon "more" at bounding box center [955, 238] width 3 height 10
click at [862, 287] on span "Delete" at bounding box center [890, 283] width 109 height 14
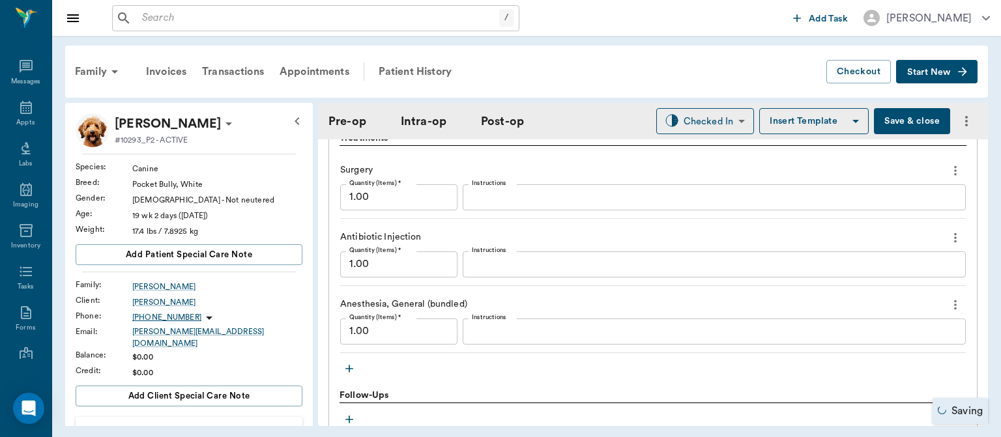
click at [948, 302] on icon "more" at bounding box center [955, 305] width 14 height 16
click at [887, 349] on span "Delete" at bounding box center [890, 350] width 109 height 14
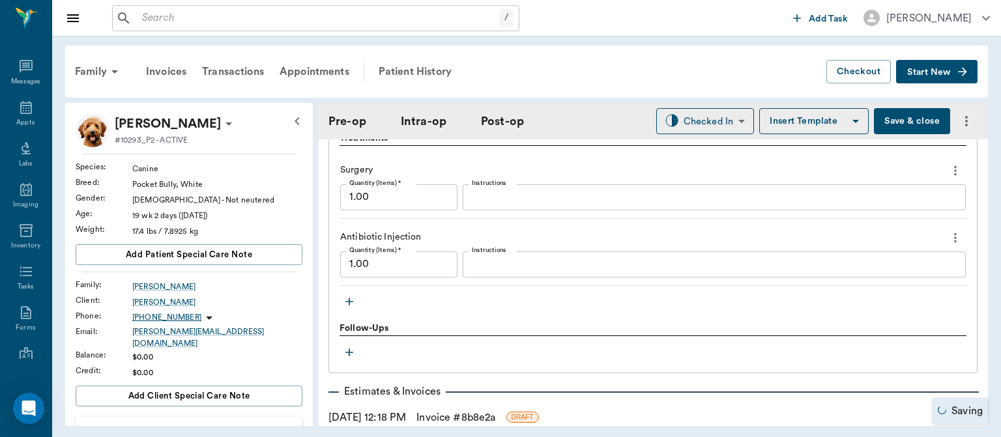
click at [352, 297] on icon "button" at bounding box center [349, 301] width 13 height 13
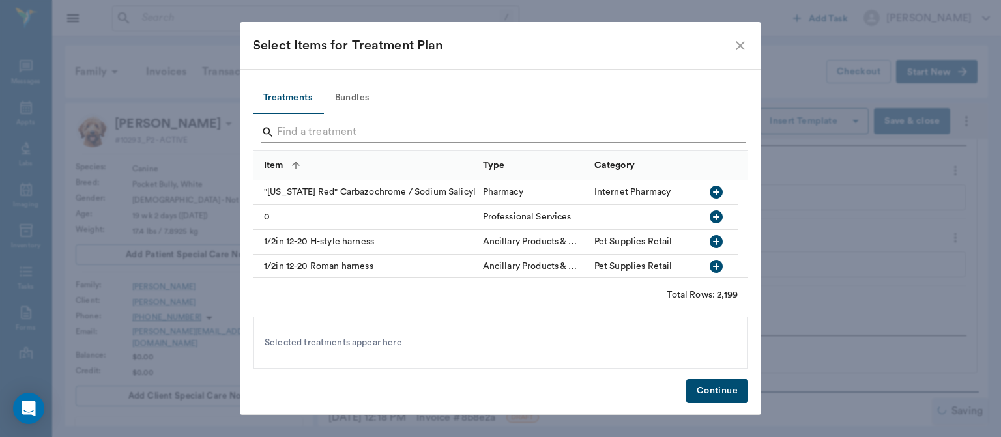
click at [299, 130] on input "Search" at bounding box center [501, 132] width 449 height 21
click at [284, 133] on input "Search" at bounding box center [501, 132] width 449 height 21
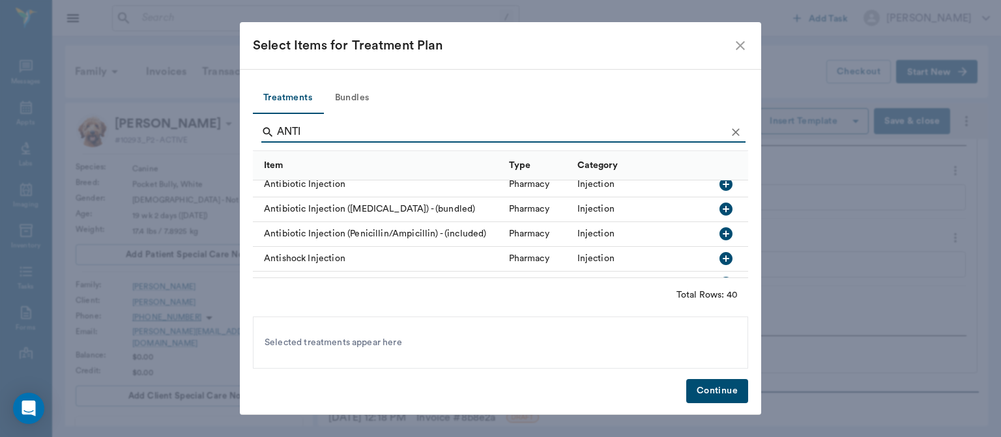
scroll to position [141, 0]
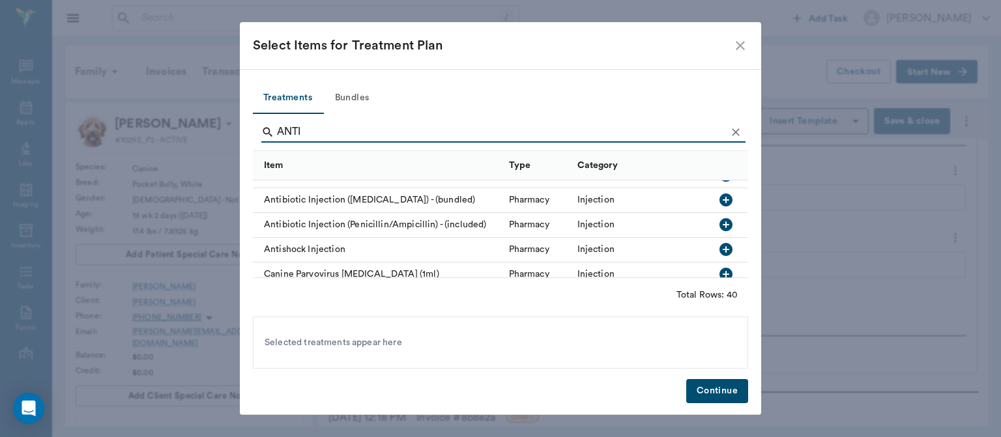
type input "ANTI"
click at [718, 229] on icon "button" at bounding box center [726, 225] width 16 height 16
click at [713, 399] on button "Continue" at bounding box center [717, 391] width 62 height 24
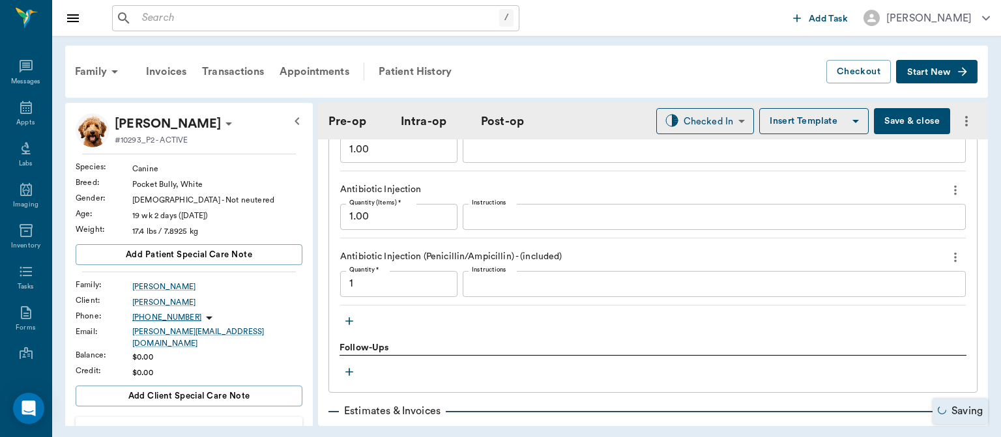
scroll to position [1183, 0]
click at [954, 185] on icon "more" at bounding box center [955, 187] width 3 height 10
click at [874, 240] on li "Delete" at bounding box center [890, 232] width 130 height 24
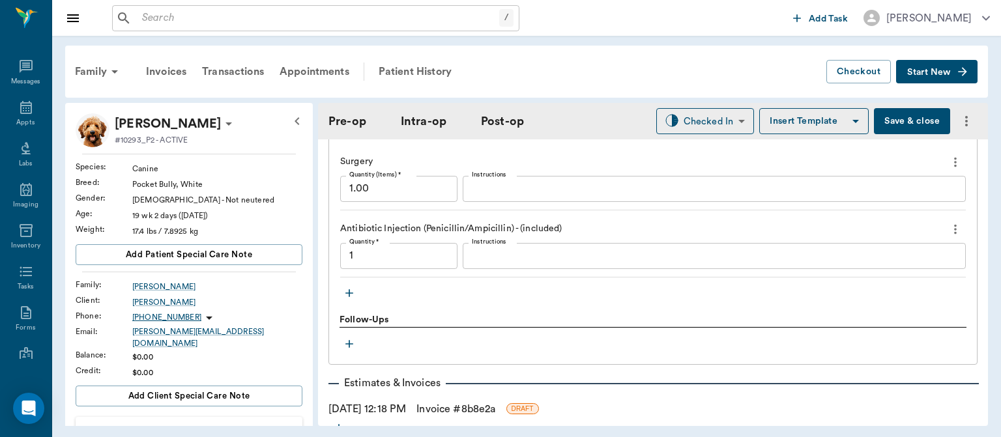
scroll to position [1113, 0]
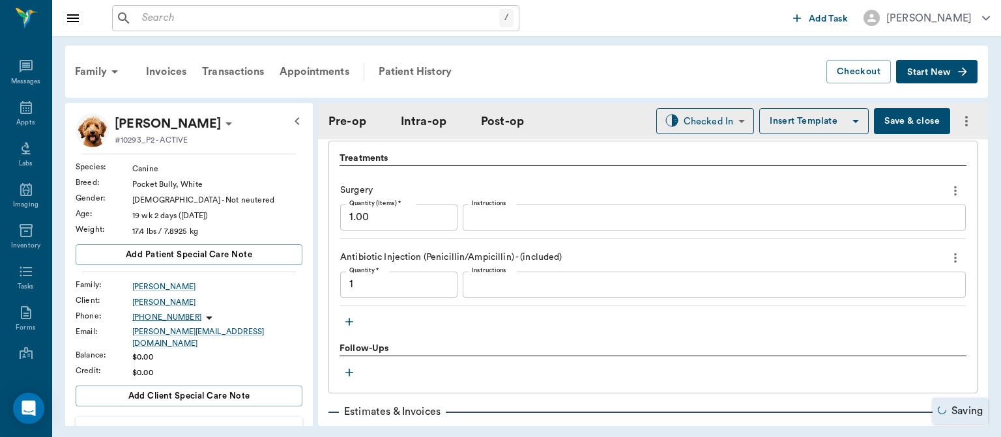
click at [349, 318] on icon "button" at bounding box center [349, 322] width 8 height 8
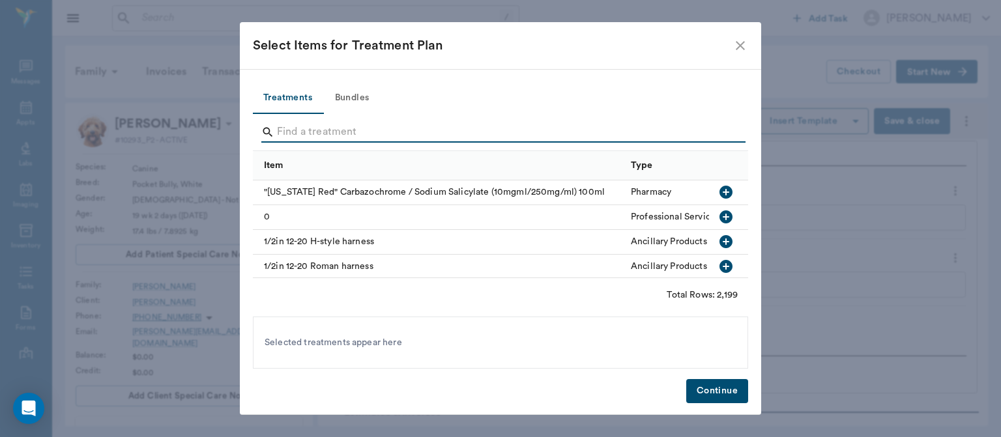
click at [292, 134] on input "Search" at bounding box center [501, 132] width 449 height 21
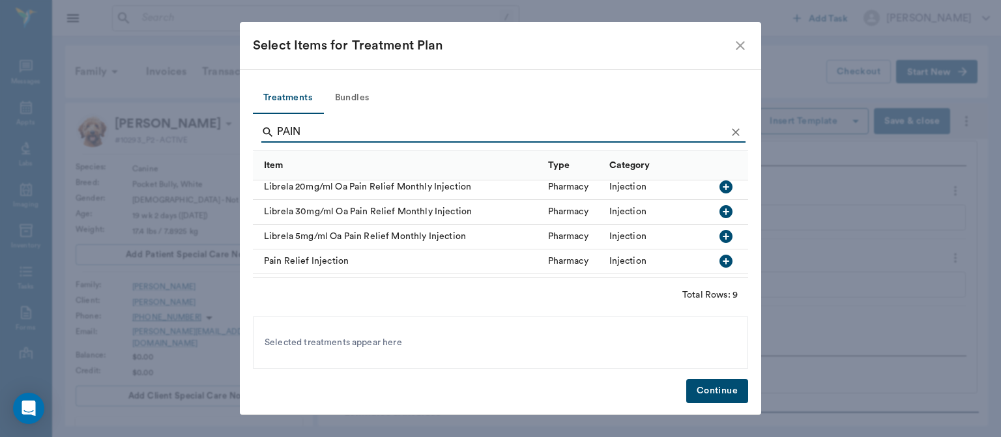
scroll to position [134, 0]
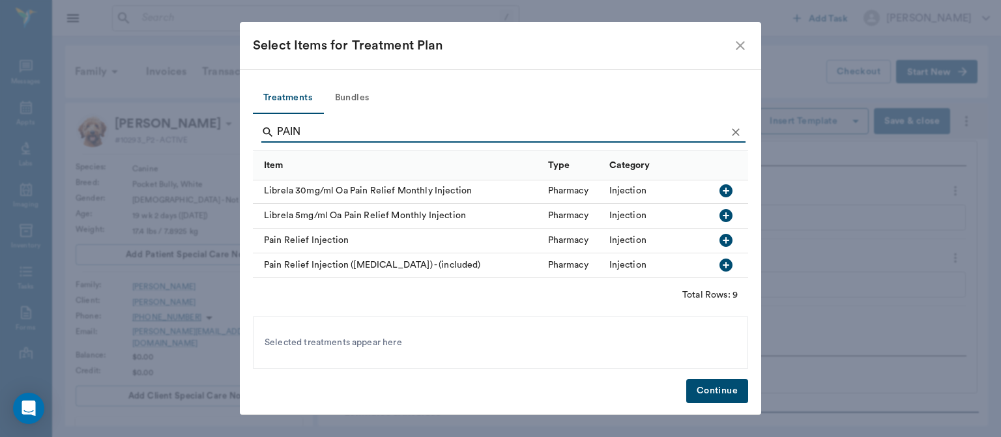
type input "PAIN"
click at [719, 259] on icon "button" at bounding box center [725, 265] width 13 height 13
click at [705, 390] on button "Continue" at bounding box center [717, 391] width 62 height 24
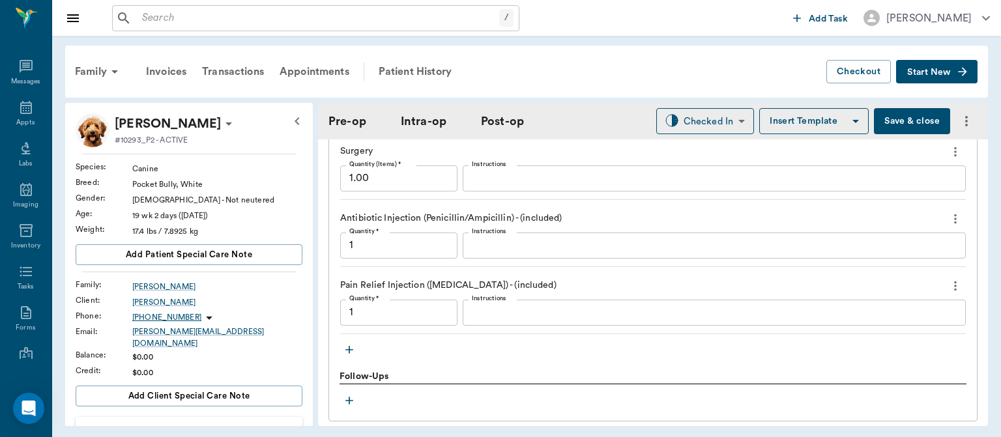
scroll to position [1165, 0]
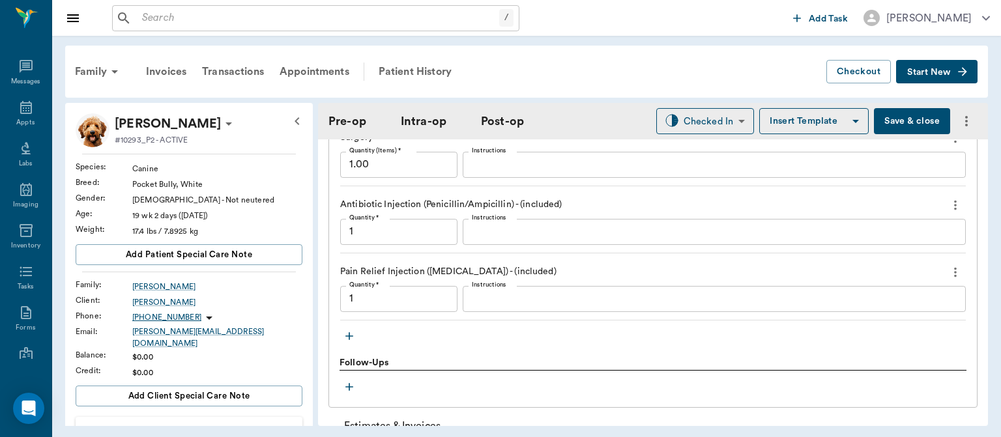
click at [345, 335] on icon "button" at bounding box center [349, 336] width 13 height 13
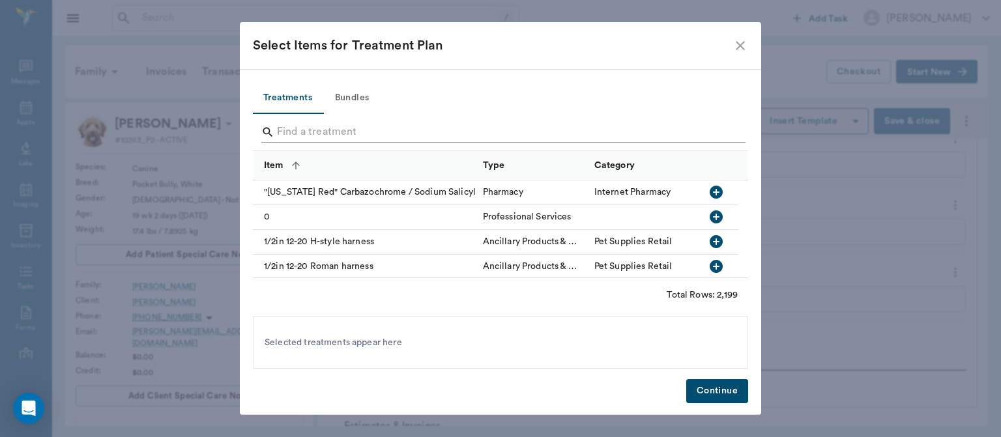
click at [310, 128] on input "Search" at bounding box center [501, 132] width 449 height 21
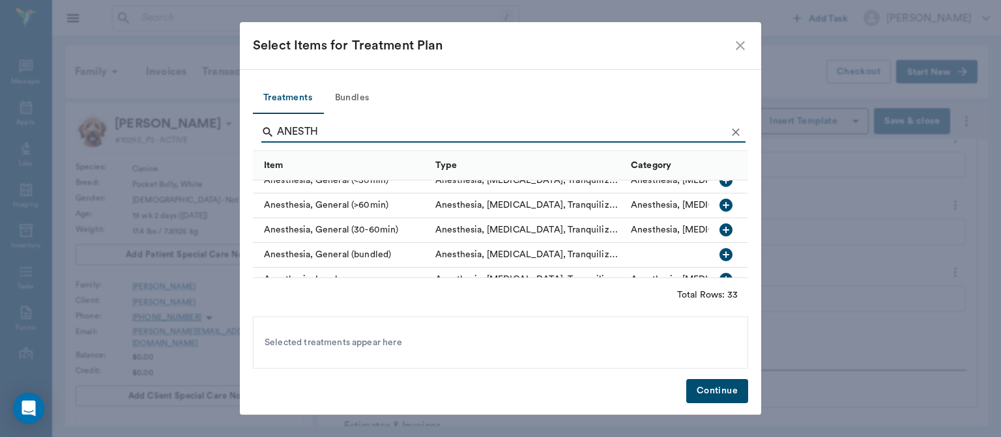
scroll to position [129, 0]
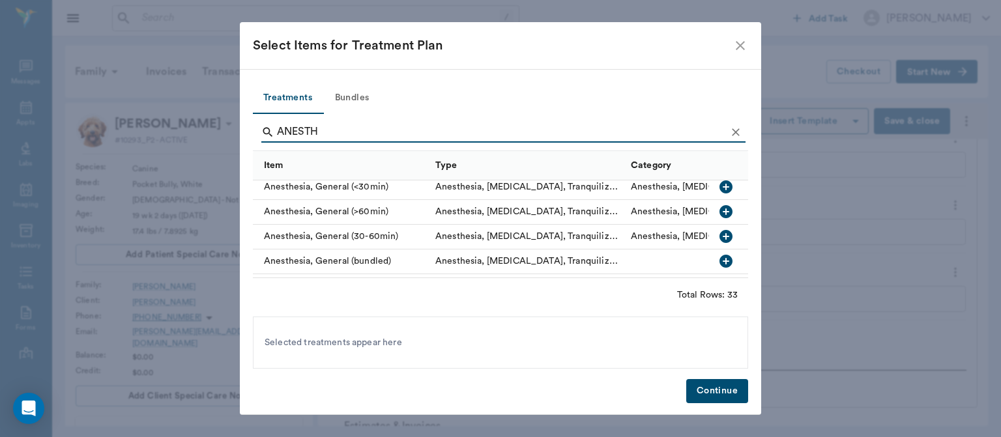
type input "ANESTH"
click at [719, 240] on icon "button" at bounding box center [725, 236] width 13 height 13
click at [718, 397] on button "Continue" at bounding box center [717, 391] width 62 height 24
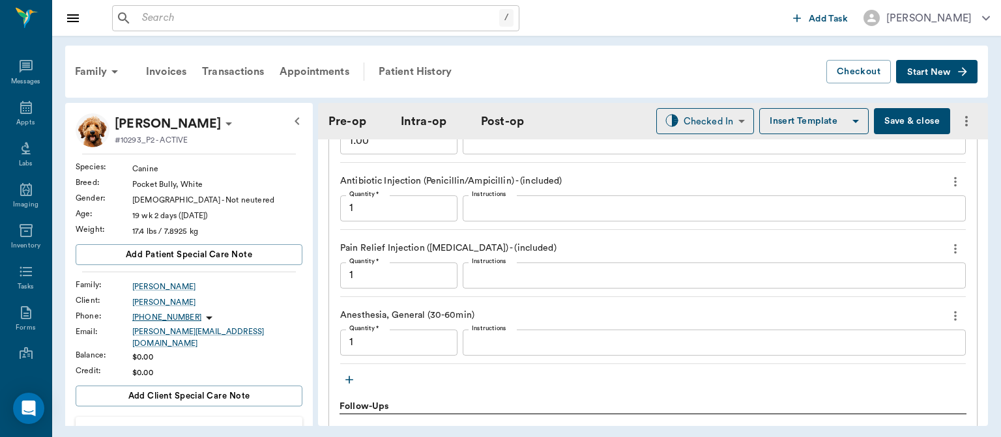
scroll to position [1188, 0]
click at [893, 123] on button "Save & close" at bounding box center [912, 121] width 76 height 26
type input "1.00"
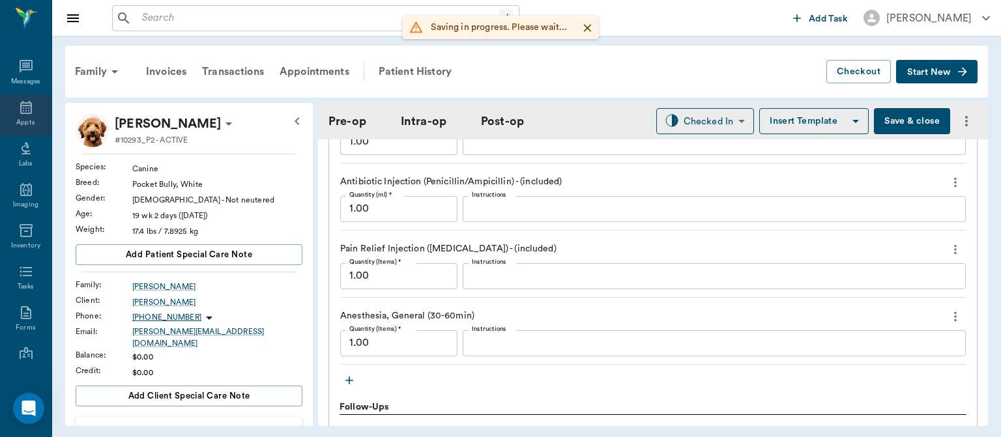
click at [20, 122] on div "Appts" at bounding box center [25, 123] width 18 height 10
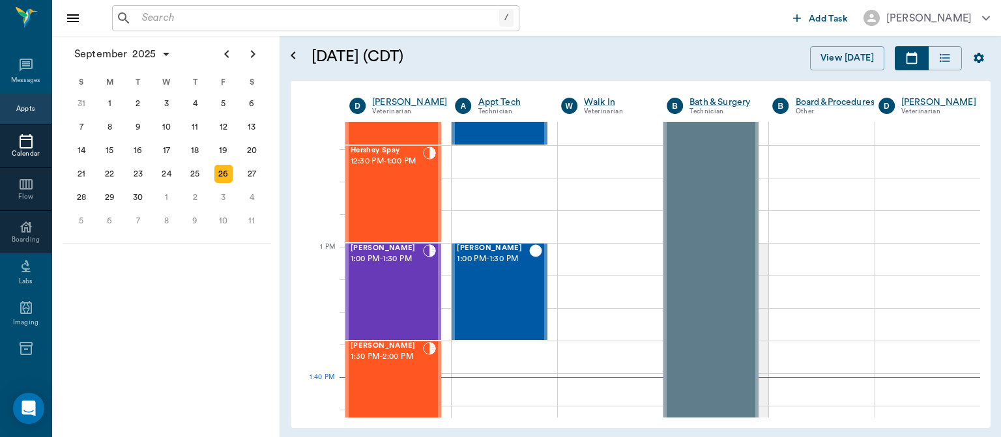
scroll to position [857, 0]
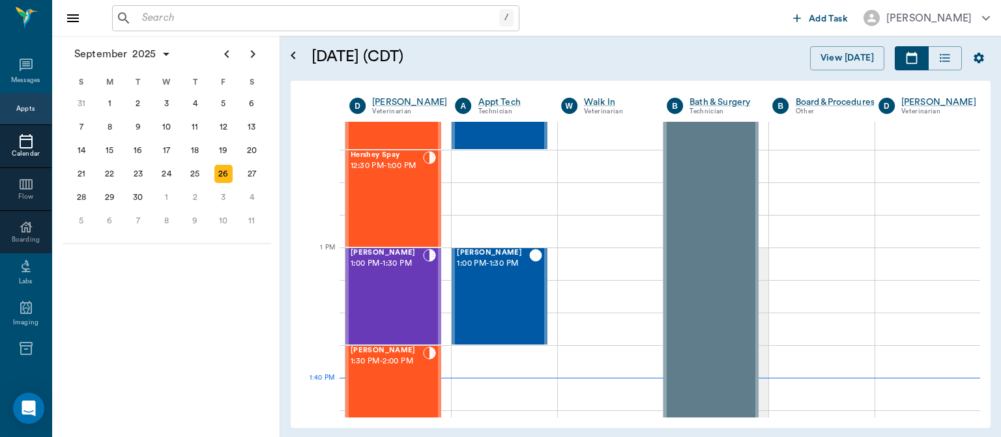
click at [381, 198] on div "Hershey Spay 12:30 PM - 1:00 PM" at bounding box center [386, 198] width 72 height 95
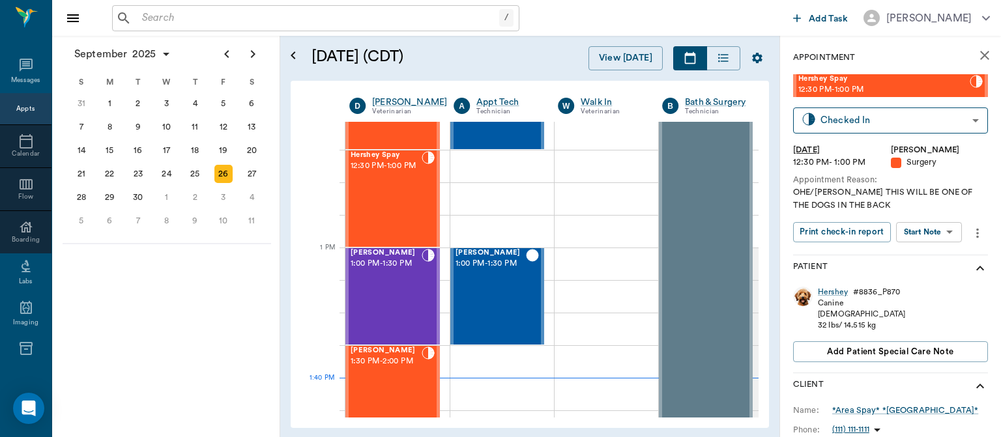
click at [931, 234] on body "/ ​ Add Task [PERSON_NAME] Nectar Messages Appts Calendar Flow Boarding Labs Im…" at bounding box center [500, 218] width 1001 height 437
click at [929, 281] on button "View Surgery" at bounding box center [918, 279] width 53 height 15
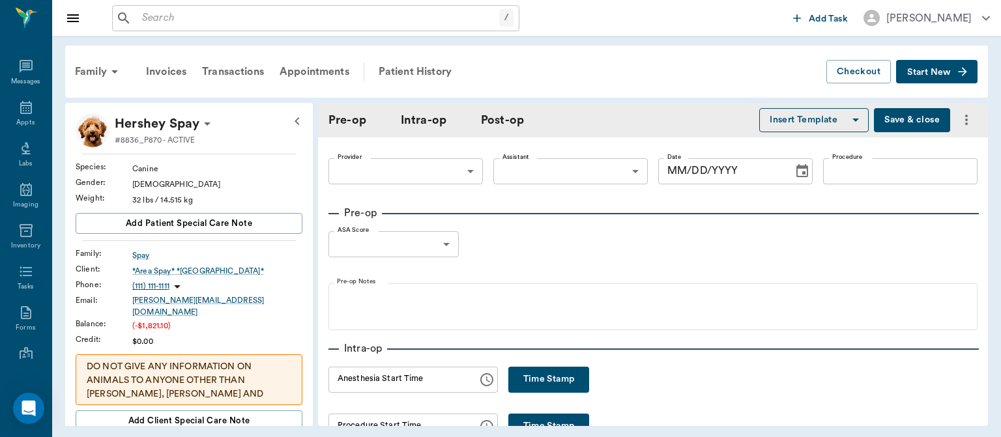
type input "63ec2f075fda476ae8351a4d"
type input "63ec2e7e52e12b0ba117b124"
type input "OHE"
type input "1"
radio input "true"
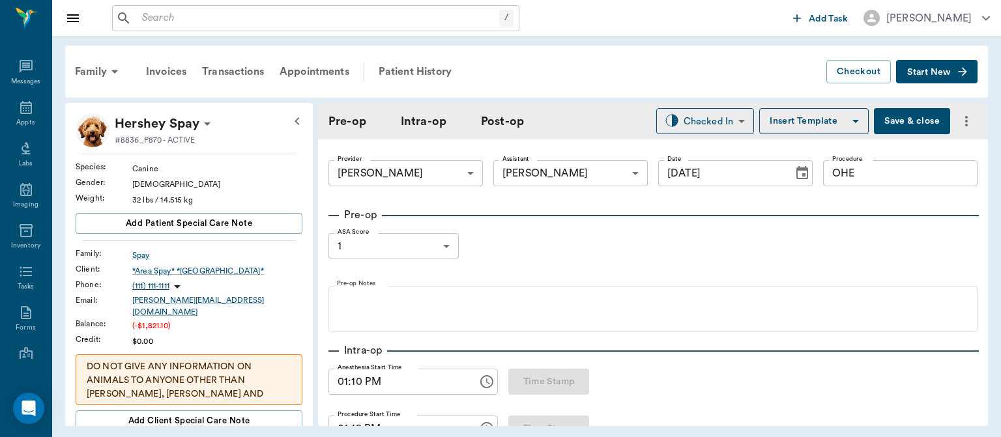
type input "[DATE]"
type input "01:10 PM"
type input "01:18 PM"
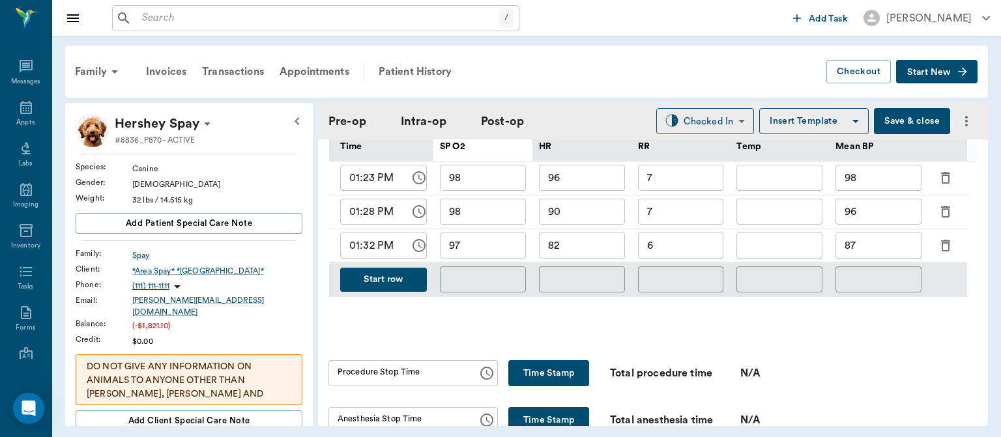
scroll to position [664, 0]
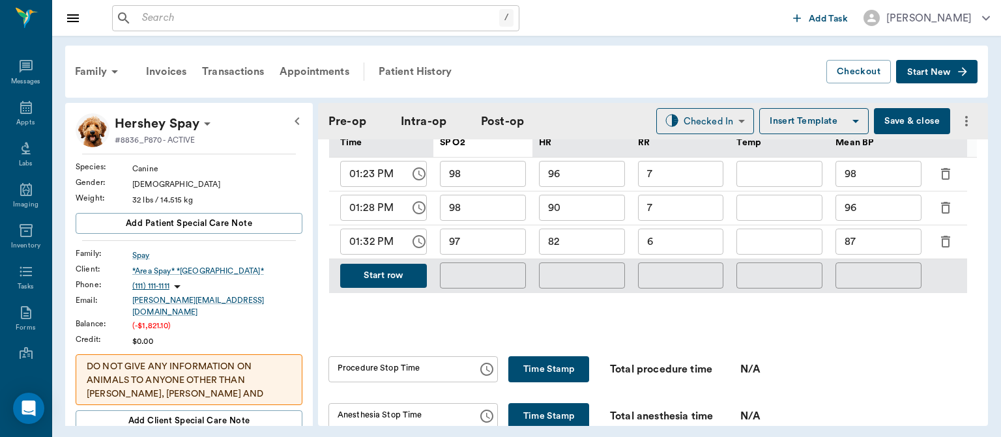
click at [390, 282] on button "Start row" at bounding box center [383, 276] width 87 height 24
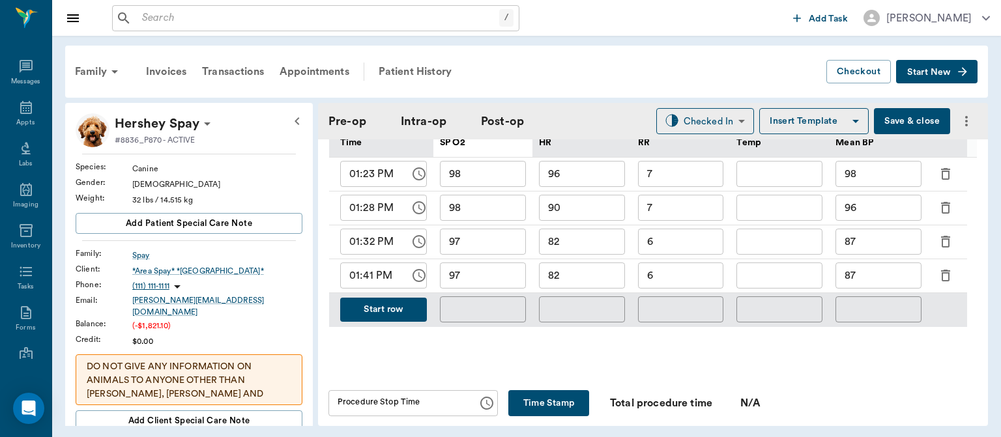
click at [872, 285] on input "87" at bounding box center [878, 276] width 86 height 26
type input "8"
type input "74"
click at [511, 287] on input "97" at bounding box center [483, 276] width 86 height 26
type input "9"
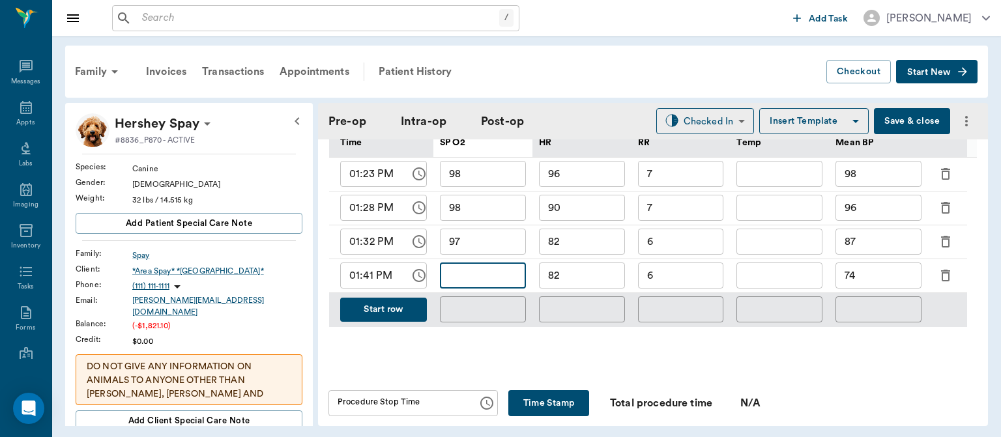
click at [597, 283] on input "82" at bounding box center [582, 276] width 86 height 26
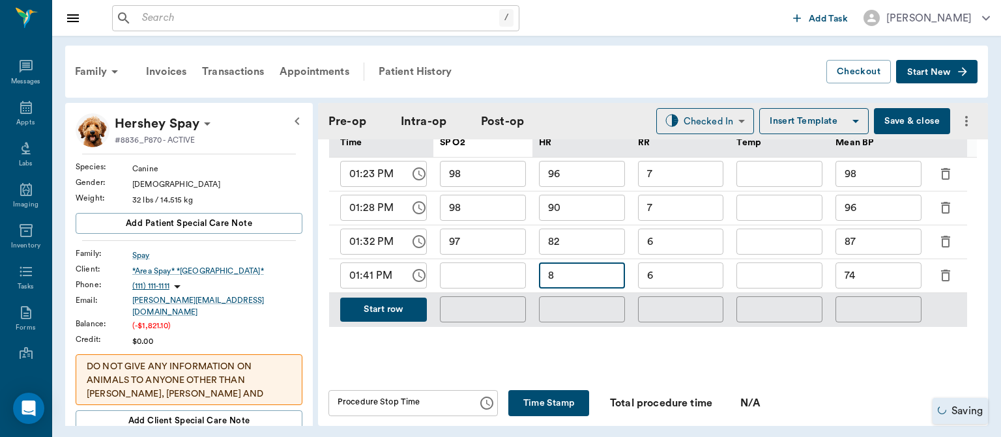
type input "8"
click at [498, 285] on input "text" at bounding box center [483, 276] width 86 height 26
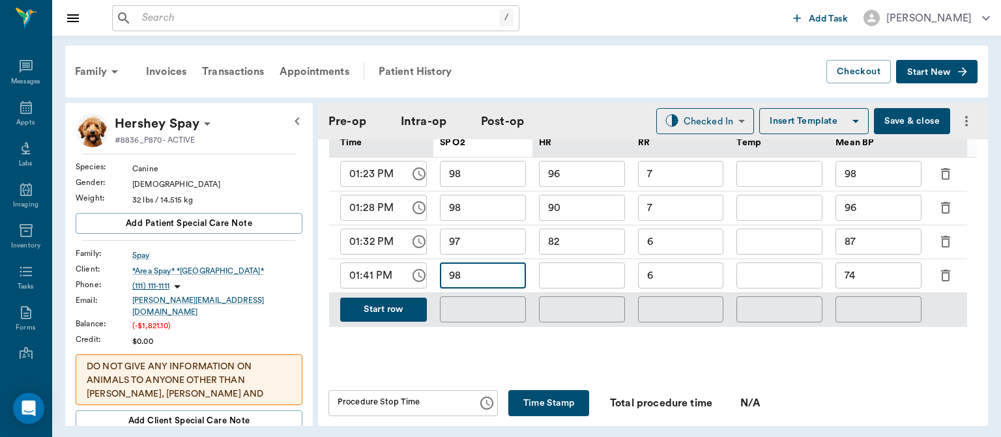
type input "98"
click at [578, 287] on input "text" at bounding box center [582, 276] width 86 height 26
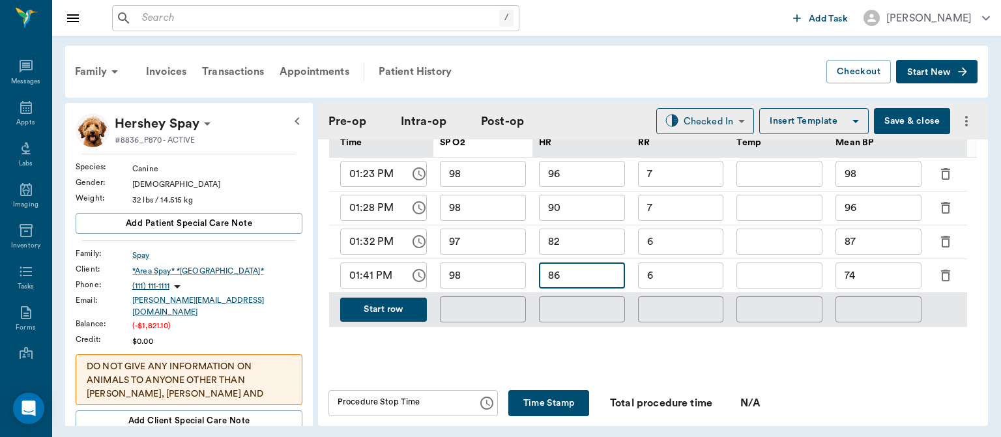
type input "86"
click at [692, 283] on input "6" at bounding box center [681, 276] width 86 height 26
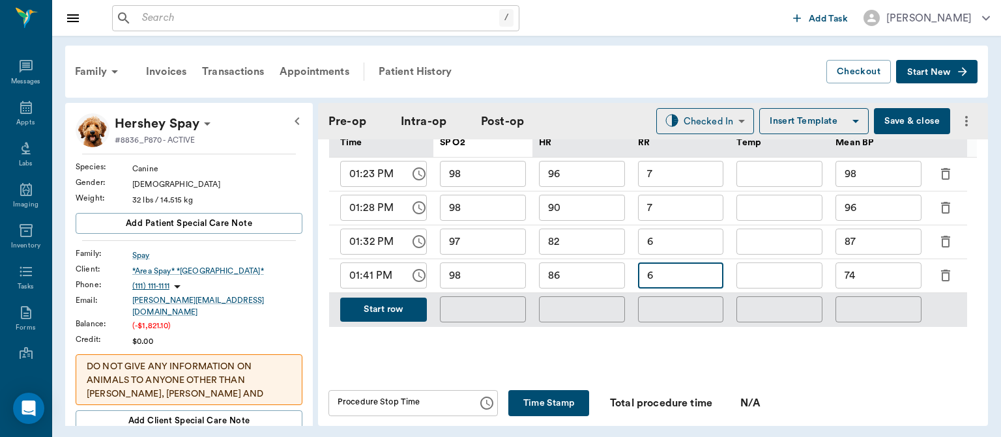
type input "6"
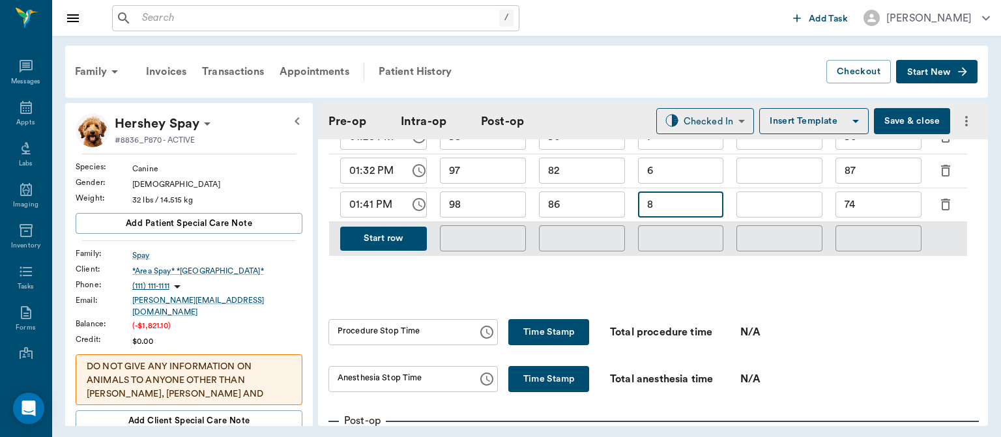
scroll to position [758, 0]
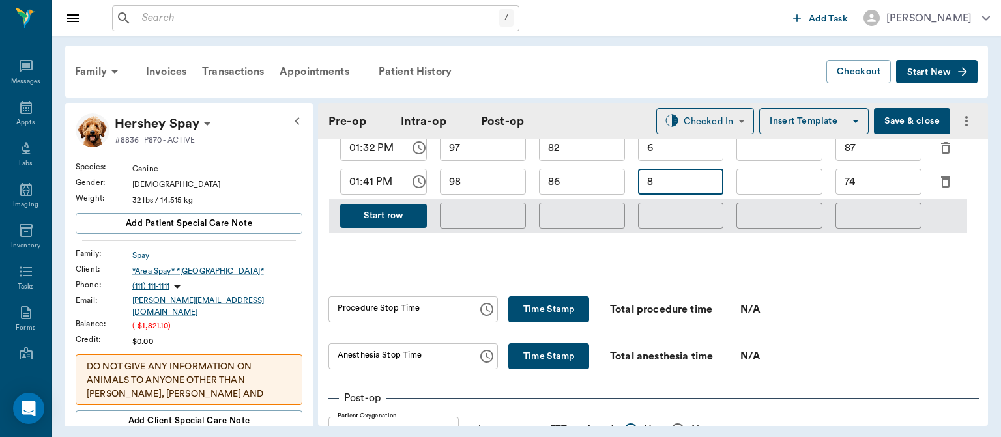
type input "8"
click at [567, 322] on button "Time Stamp" at bounding box center [548, 309] width 81 height 26
type input "01:44 PM"
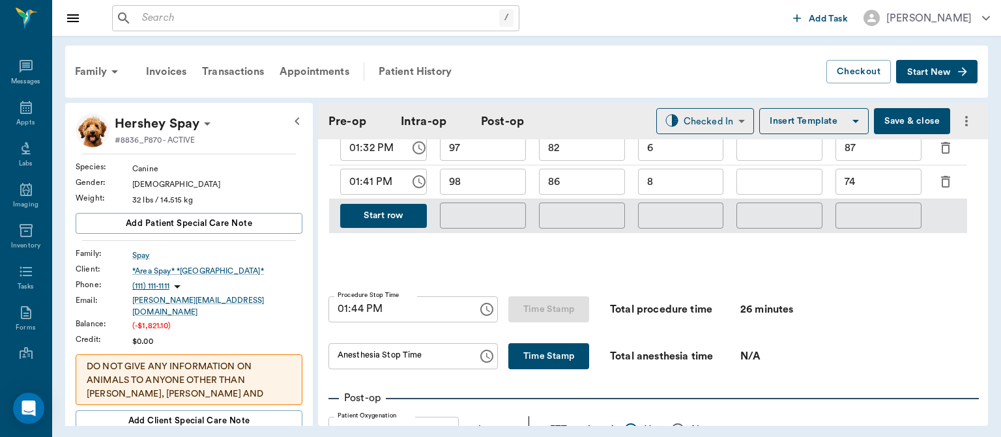
click at [547, 359] on button "Time Stamp" at bounding box center [548, 356] width 81 height 26
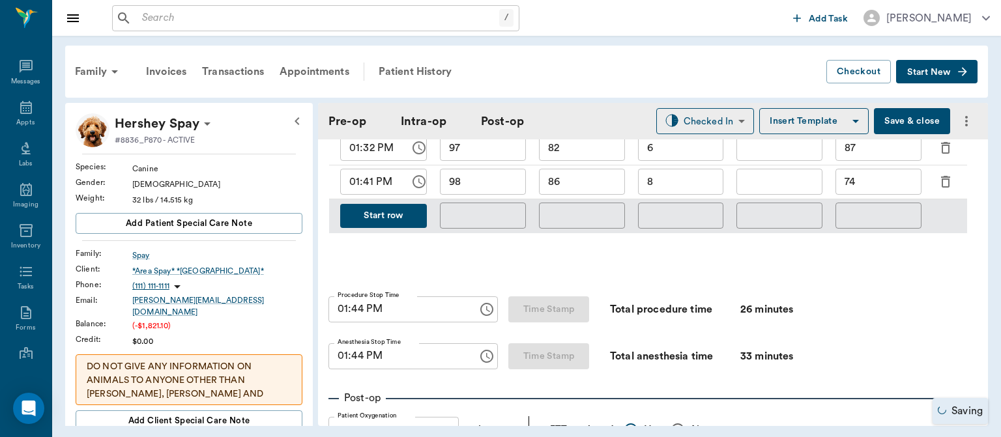
click at [357, 362] on input "01:44 PM" at bounding box center [398, 356] width 140 height 26
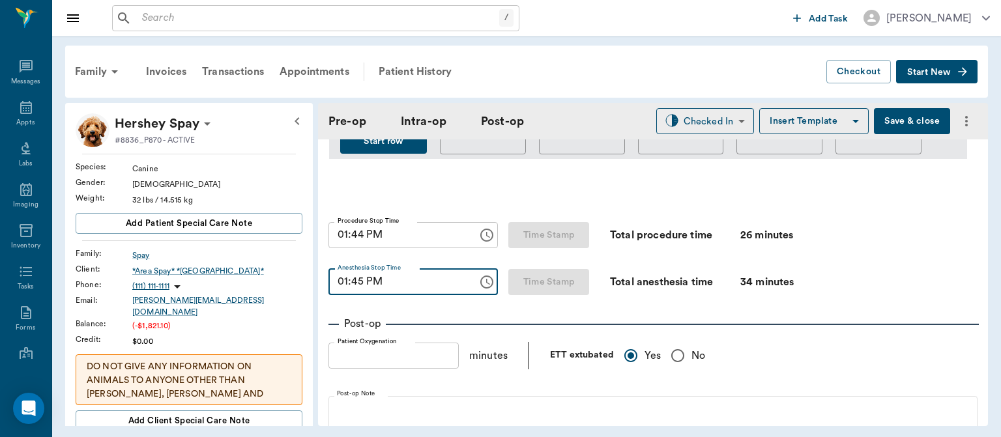
scroll to position [836, 0]
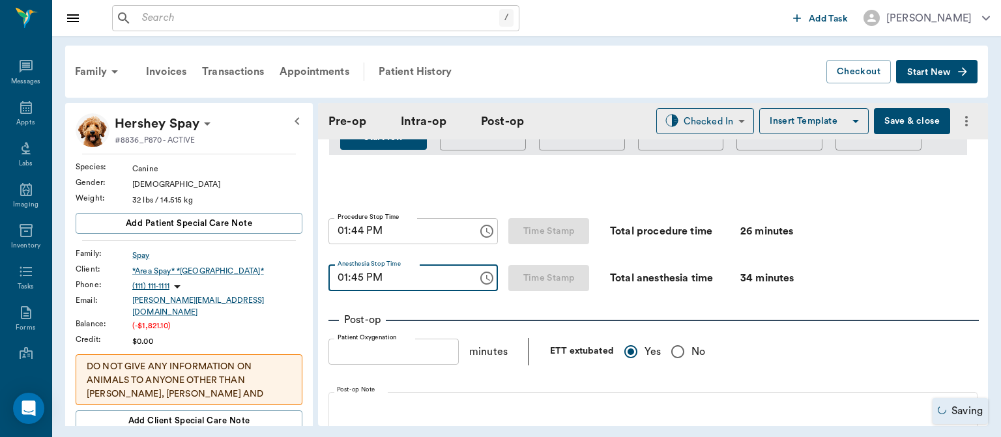
type input "01:45 PM"
click at [696, 121] on body "/ ​ Add Task [PERSON_NAME] Nectar Messages Appts Labs Imaging Inventory Tasks F…" at bounding box center [500, 218] width 1001 height 437
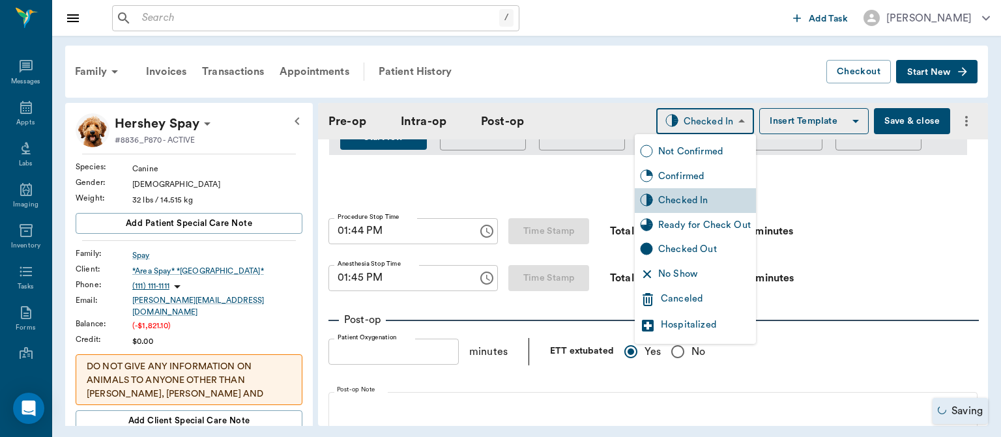
click at [685, 223] on div "Ready for Check Out" at bounding box center [704, 225] width 92 height 14
type input "READY_TO_CHECKOUT"
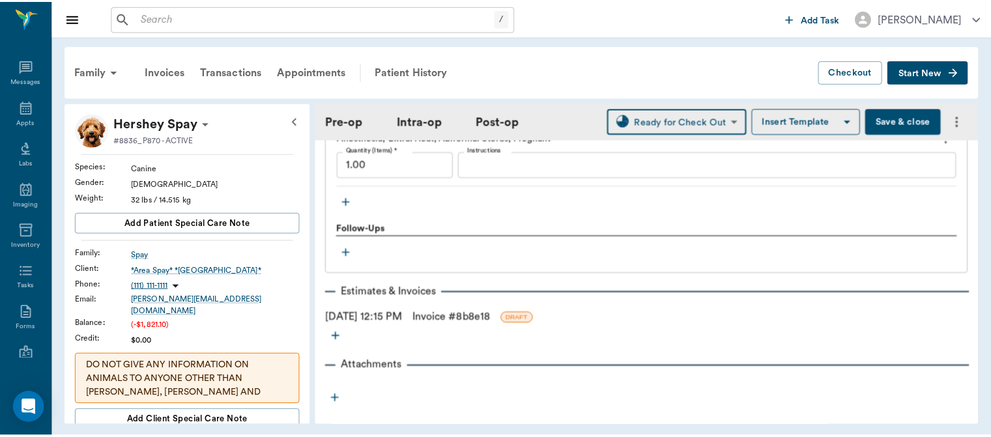
scroll to position [1639, 0]
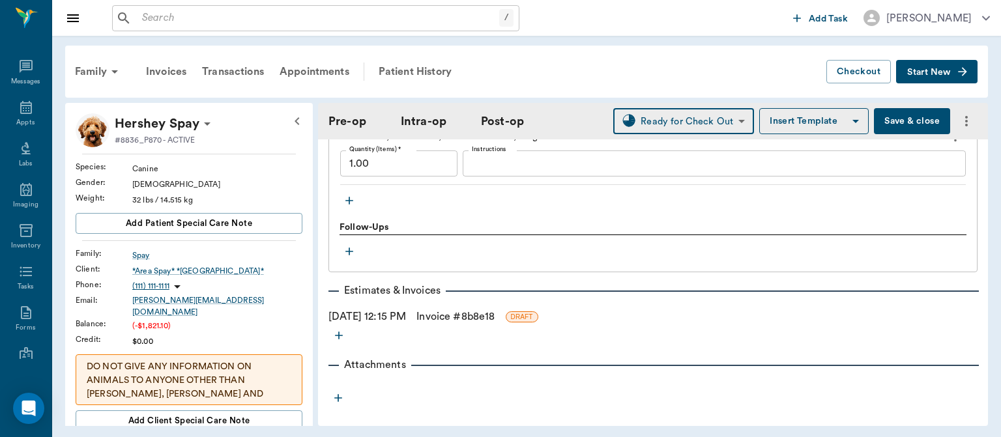
click at [494, 335] on div "Plan Treatments Spay Canine - Up To 50 Lbs Quantity (Items) * 1.00 Quantity (It…" at bounding box center [652, 33] width 649 height 753
click at [485, 324] on link "Invoice # 8b8e18" at bounding box center [455, 317] width 78 height 16
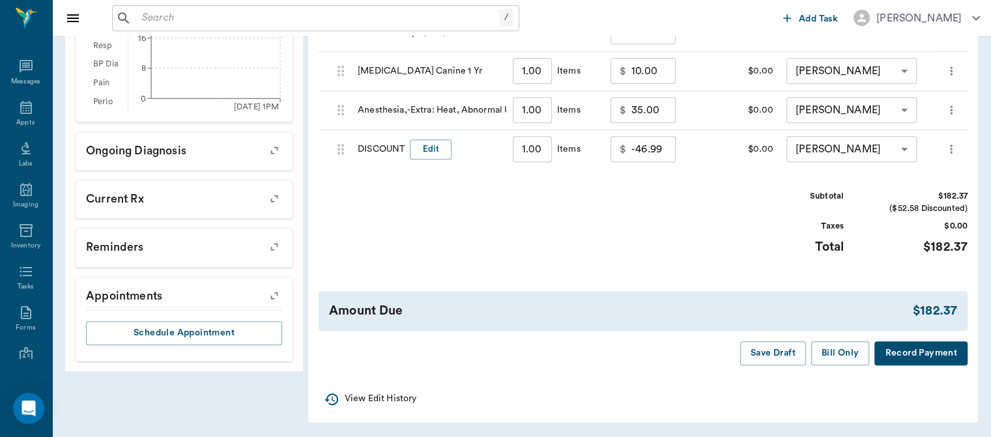
scroll to position [533, 0]
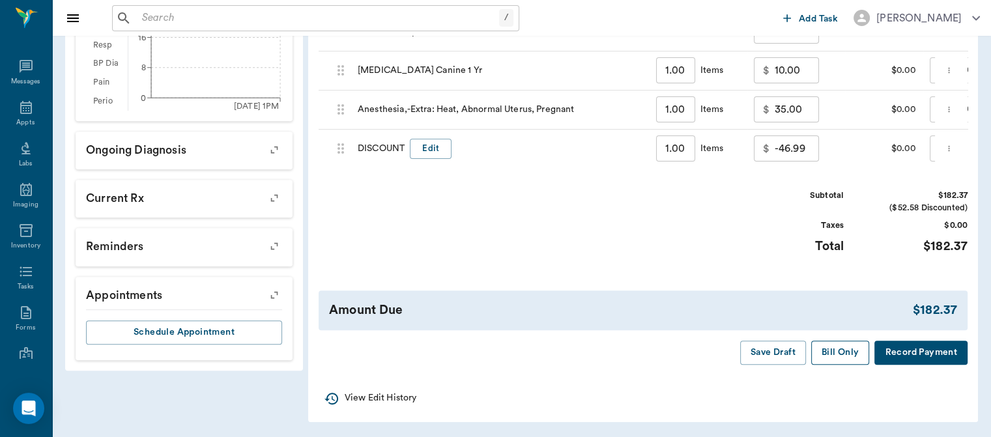
click at [843, 353] on button "Bill Only" at bounding box center [840, 353] width 59 height 24
click at [18, 108] on icon at bounding box center [26, 108] width 16 height 16
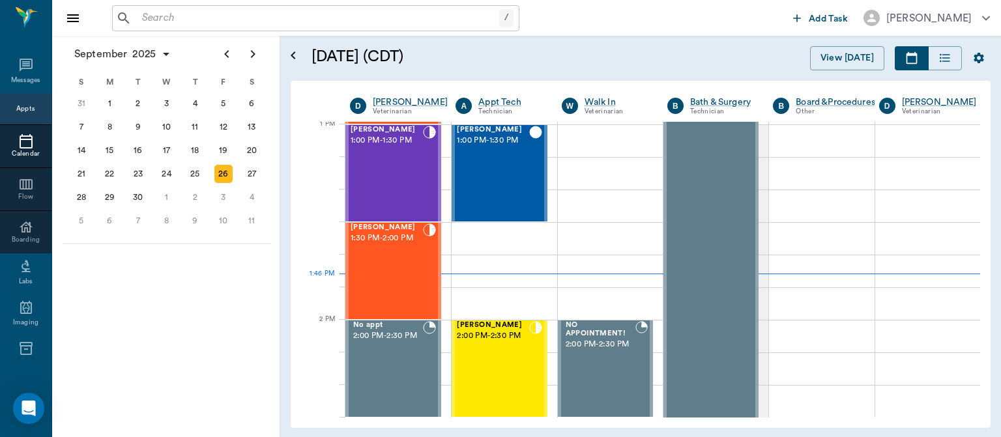
scroll to position [980, 0]
click at [391, 255] on div "[PERSON_NAME] 1:30 PM - 2:00 PM" at bounding box center [386, 270] width 72 height 95
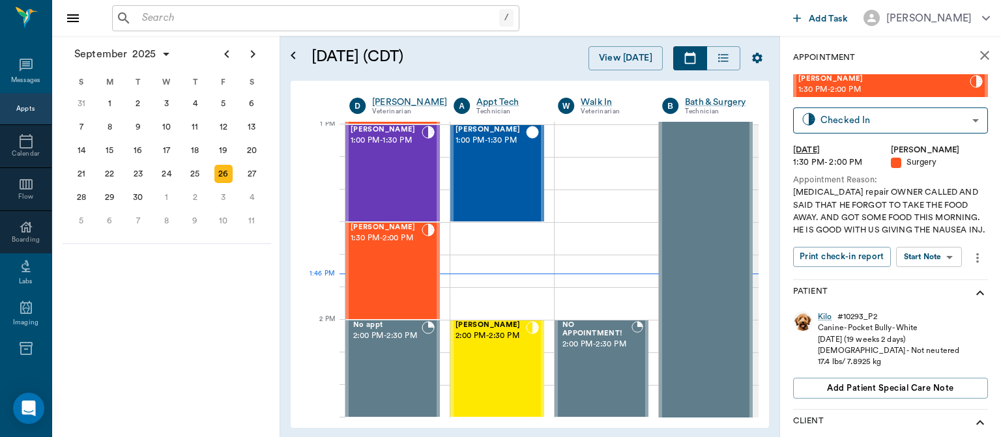
click at [941, 258] on body "/ ​ Add Task [PERSON_NAME] Nectar Messages Appts Calendar Flow Boarding Labs Im…" at bounding box center [500, 218] width 1001 height 437
click at [928, 308] on button "View Surgery" at bounding box center [918, 304] width 53 height 15
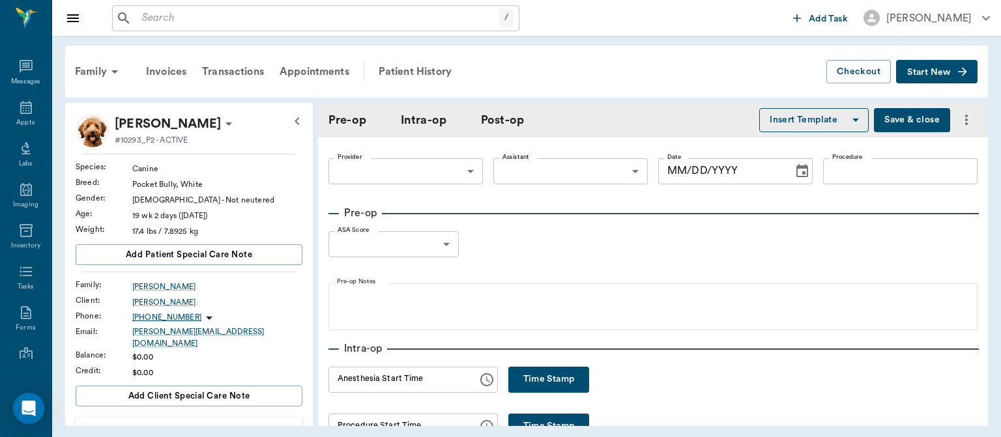
type input "63ec2f075fda476ae8351a4d"
type input "63ec2e7e52e12b0ba117b124"
type input "[MEDICAL_DATA]"
type input "1"
radio input "true"
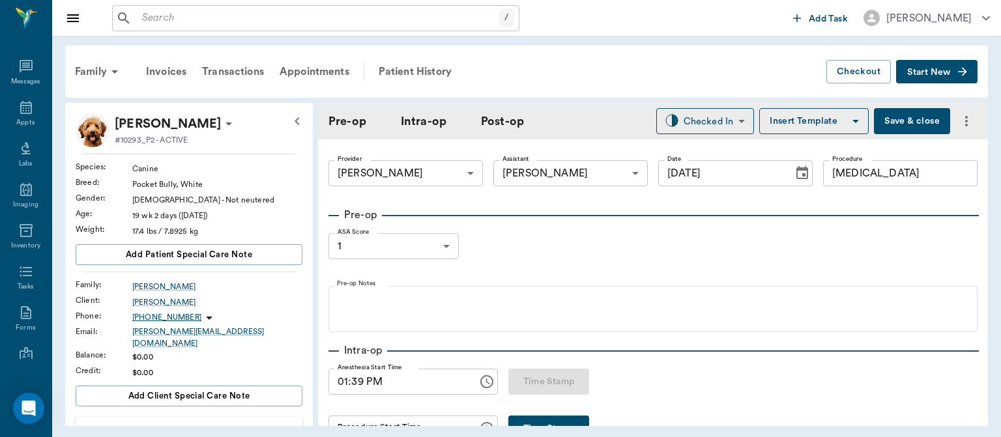
type input "[DATE]"
type input "01:39 PM"
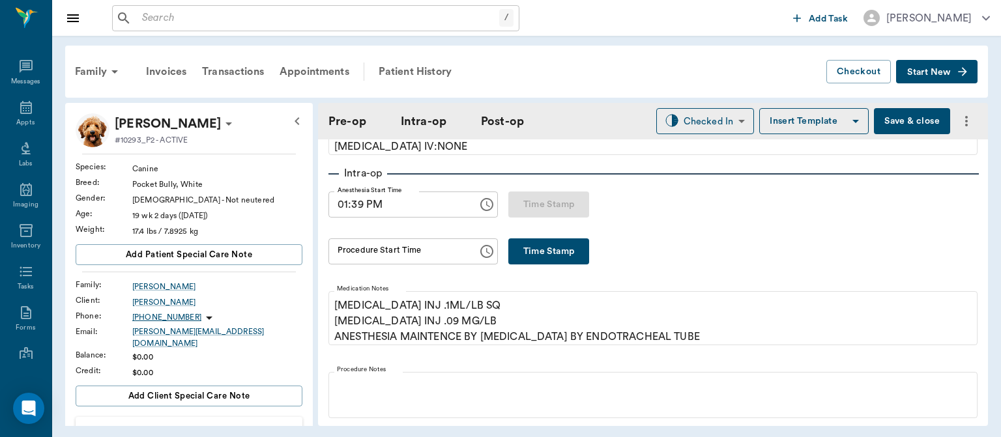
scroll to position [188, 0]
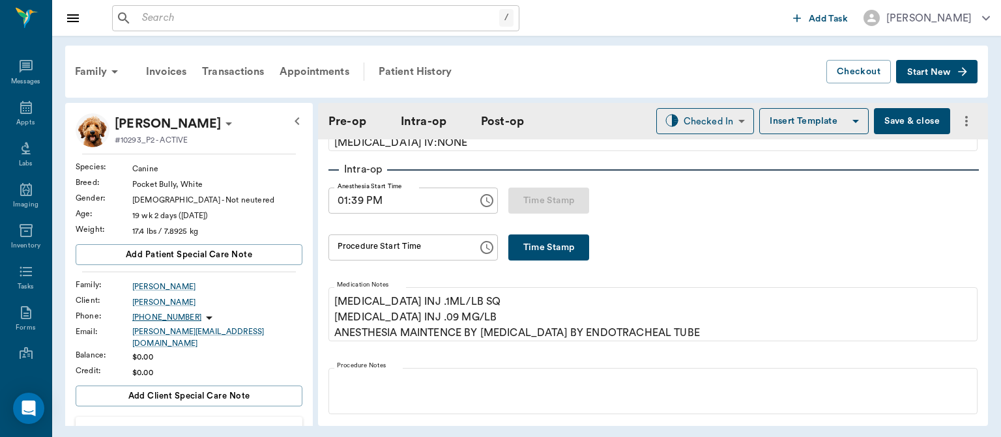
click at [542, 245] on button "Time Stamp" at bounding box center [548, 248] width 81 height 26
type input "02:02 PM"
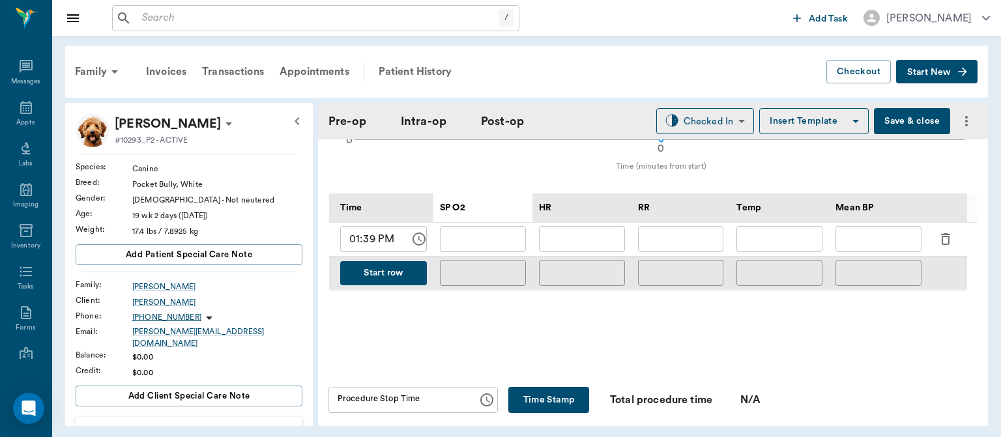
scroll to position [602, 0]
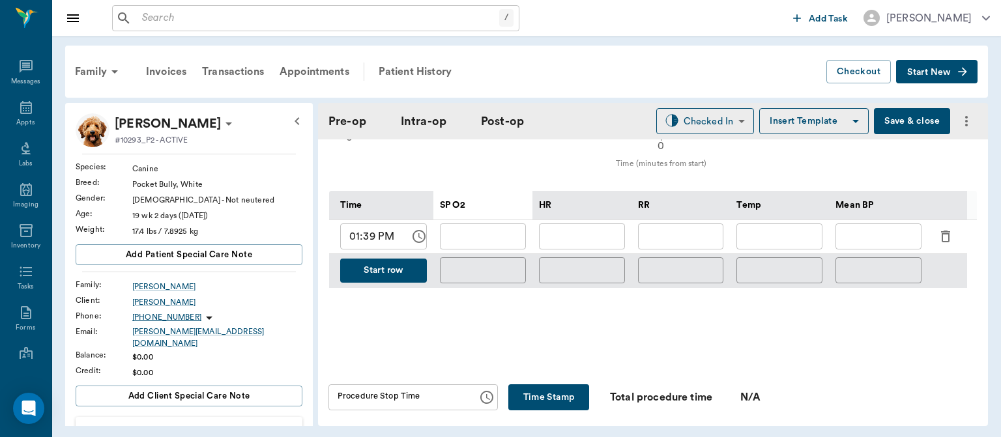
click at [360, 231] on input "01:39 PM" at bounding box center [370, 236] width 61 height 26
type input "02:02 PM"
click at [568, 232] on input "text" at bounding box center [582, 236] width 86 height 26
type input "133"
click at [498, 240] on input "text" at bounding box center [483, 236] width 86 height 26
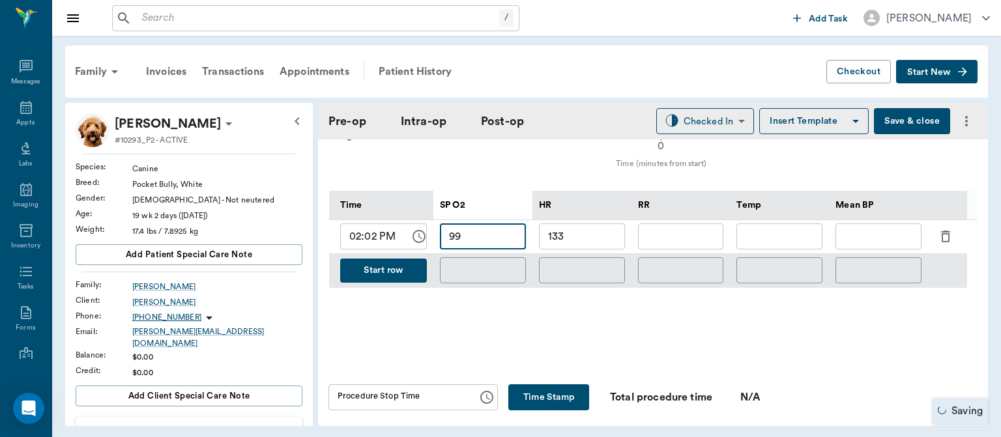
type input "99"
click at [672, 238] on input "text" at bounding box center [681, 236] width 86 height 26
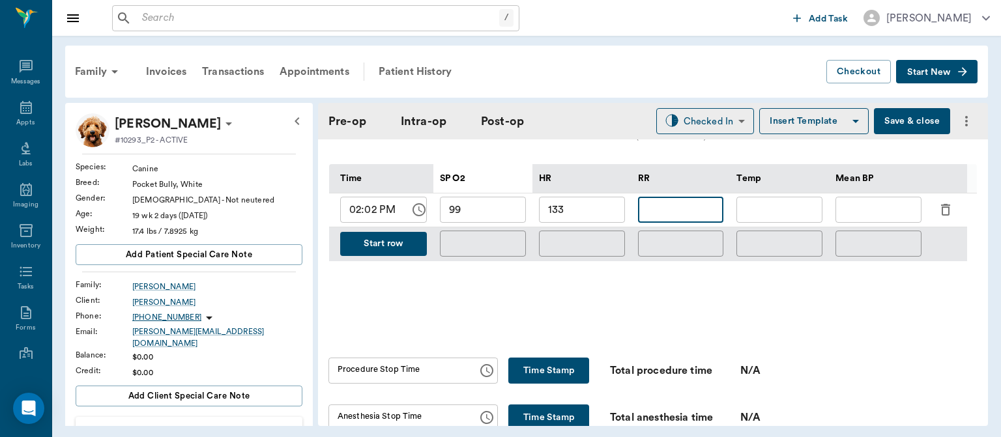
scroll to position [620, 0]
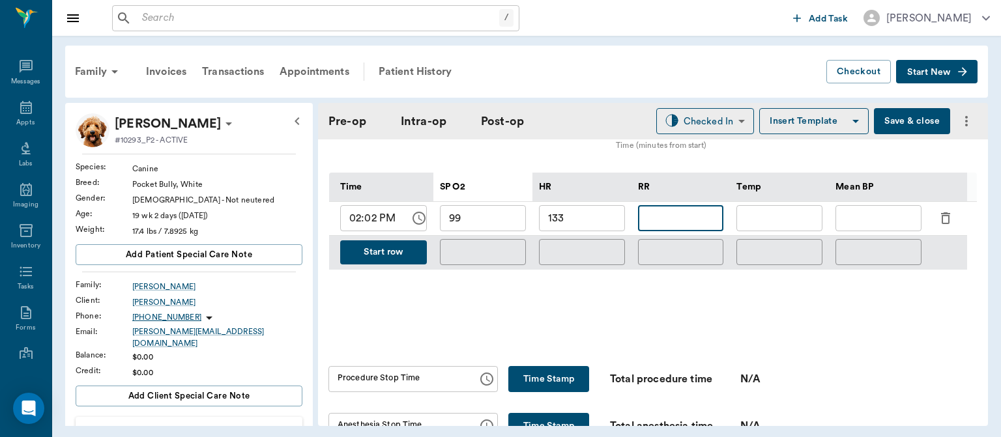
click at [384, 250] on button "Start row" at bounding box center [383, 252] width 87 height 24
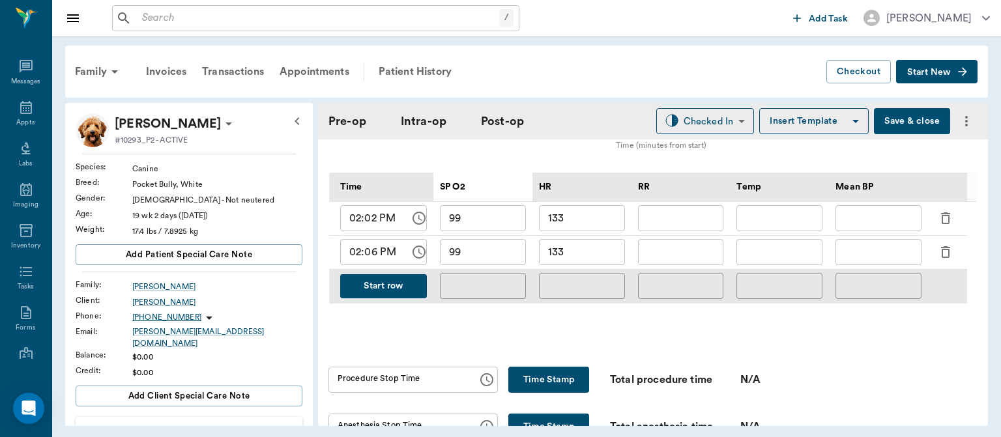
click at [586, 253] on input "133" at bounding box center [582, 252] width 86 height 26
type input "1"
type input "124"
click at [502, 263] on input "99" at bounding box center [483, 252] width 86 height 26
type input "97"
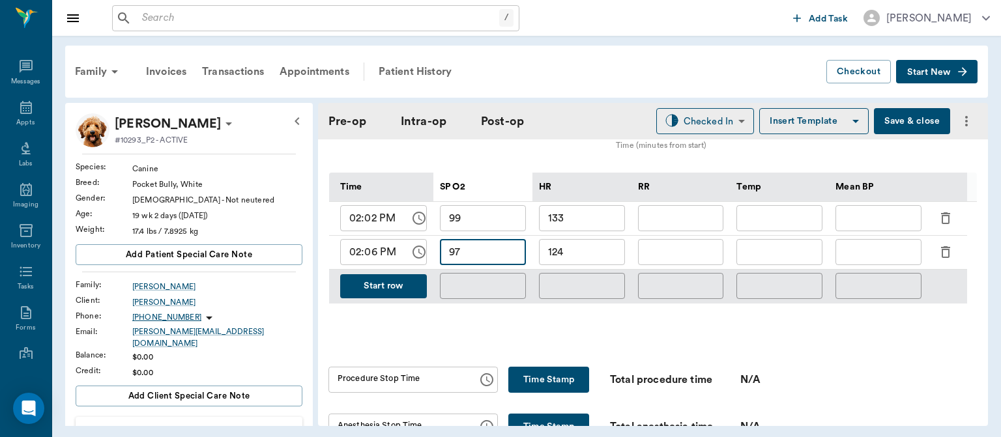
click at [671, 257] on input "text" at bounding box center [681, 252] width 86 height 26
type input "52"
click at [365, 287] on button "Start row" at bounding box center [383, 286] width 87 height 24
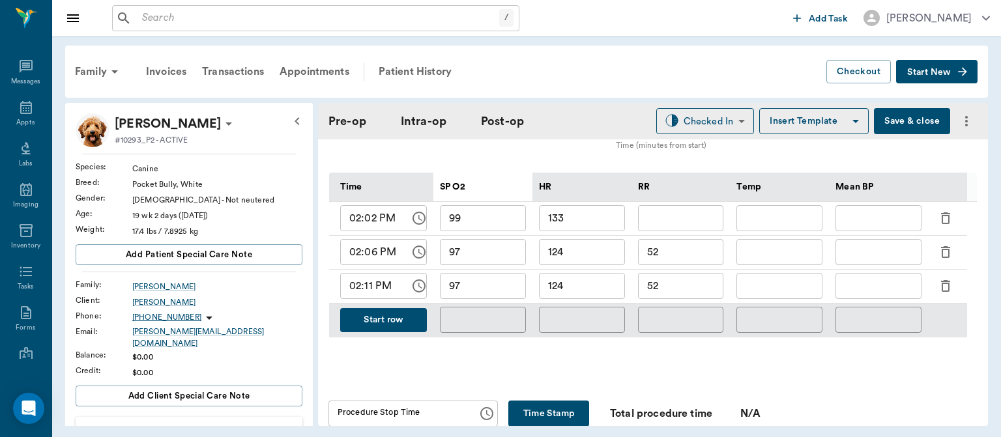
click at [597, 286] on input "124" at bounding box center [582, 286] width 86 height 26
type input "127"
click at [494, 291] on input "97" at bounding box center [483, 286] width 86 height 26
type input "98"
click at [679, 281] on input "52" at bounding box center [681, 286] width 86 height 26
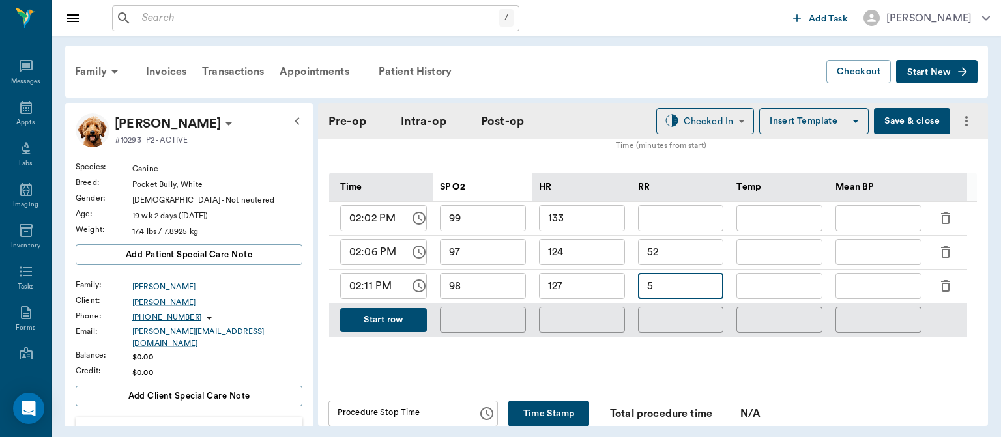
type input "5"
type input "42"
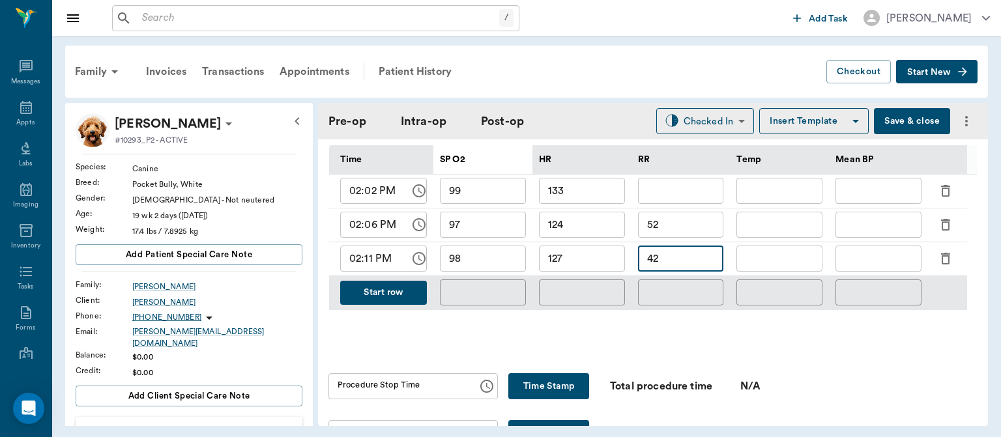
scroll to position [743, 0]
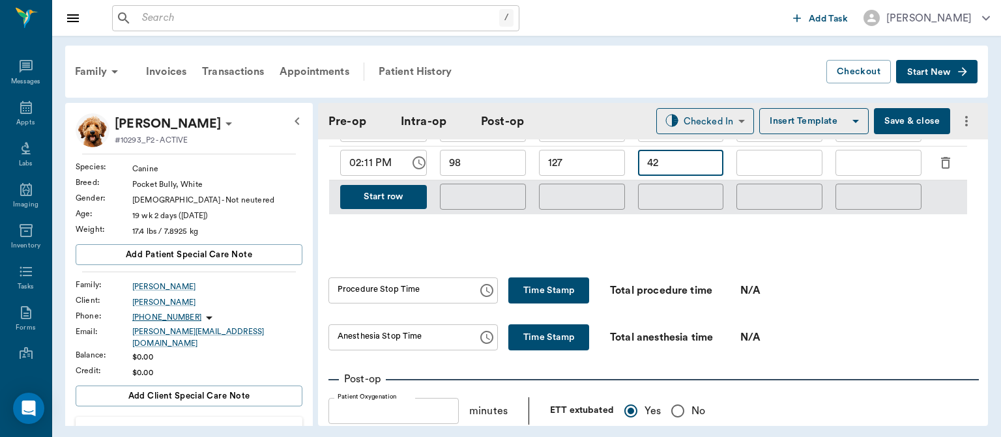
click at [537, 287] on button "Time Stamp" at bounding box center [548, 290] width 81 height 26
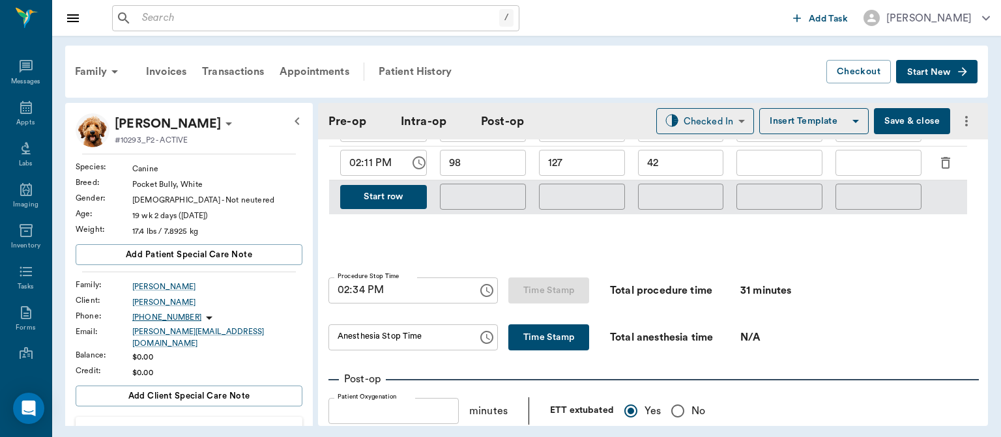
click at [359, 294] on input "02:34 PM" at bounding box center [398, 290] width 140 height 26
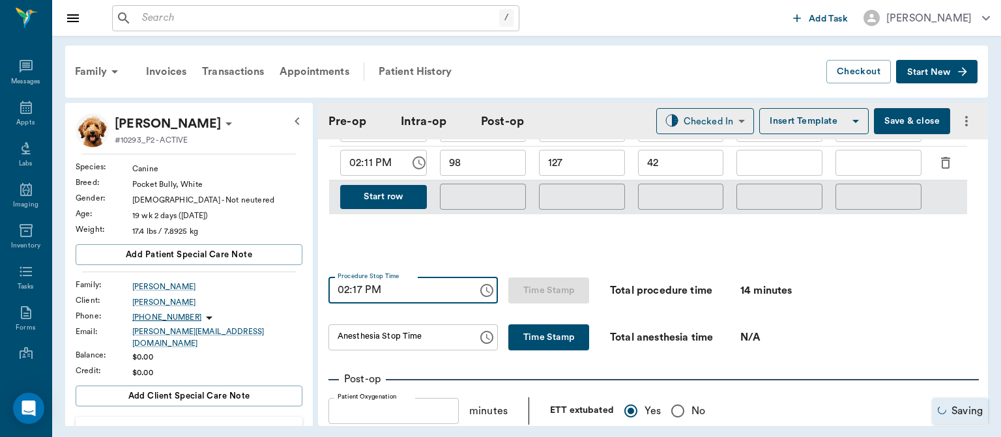
type input "02:17 PM"
click at [545, 328] on button "Time Stamp" at bounding box center [548, 337] width 81 height 26
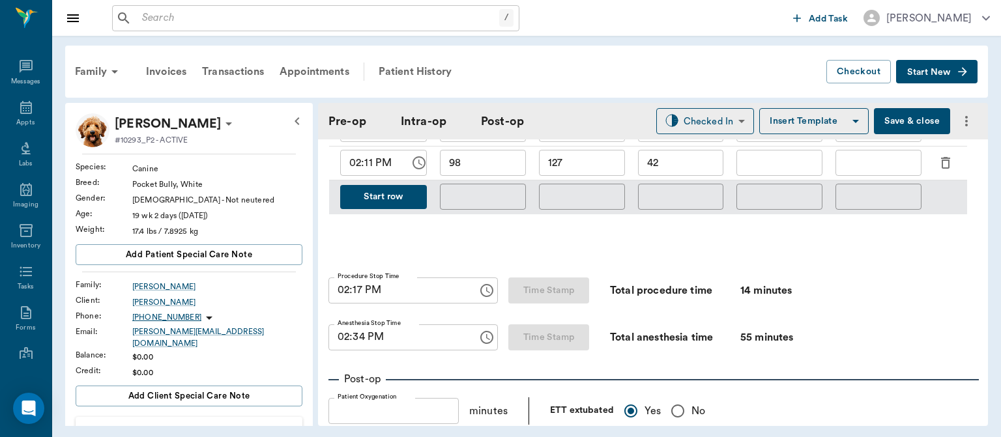
click at [352, 335] on input "02:34 PM" at bounding box center [398, 337] width 140 height 26
click at [888, 116] on button "Save & close" at bounding box center [912, 121] width 76 height 26
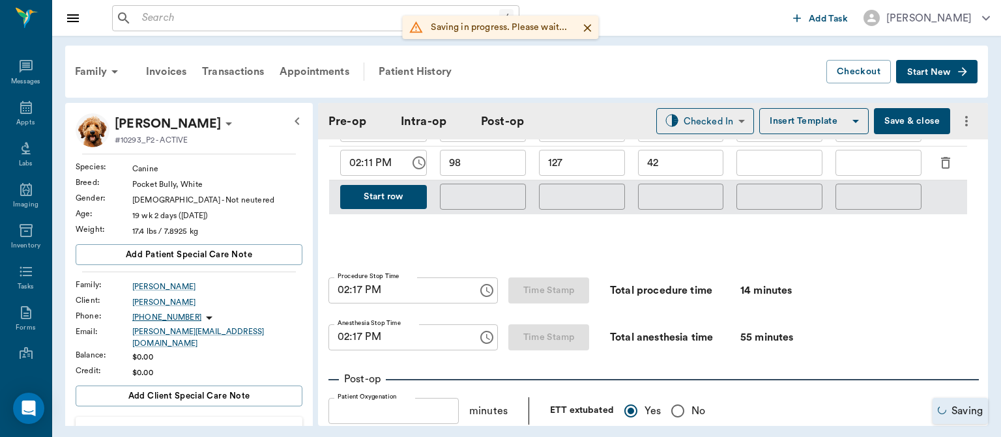
type input "02:34 PM"
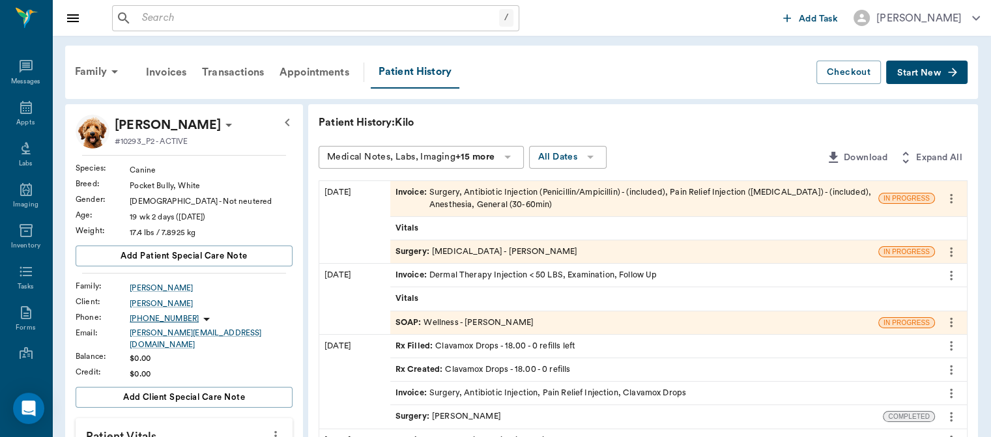
click at [404, 251] on span "Surgery :" at bounding box center [413, 252] width 36 height 12
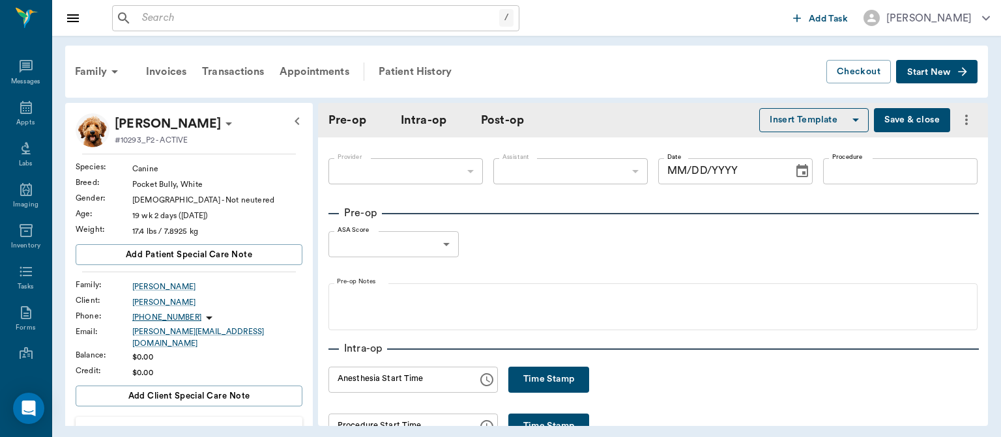
type input "63ec2f075fda476ae8351a4d"
type input "63ec2e7e52e12b0ba117b124"
type input "[MEDICAL_DATA]"
type input "1"
radio input "true"
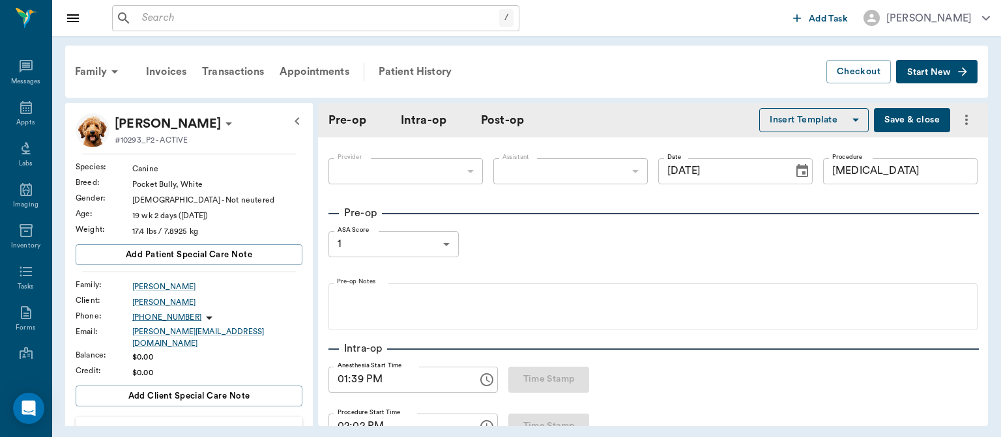
type input "[DATE]"
type input "01:39 PM"
type input "02:02 PM"
type input "02:17 PM"
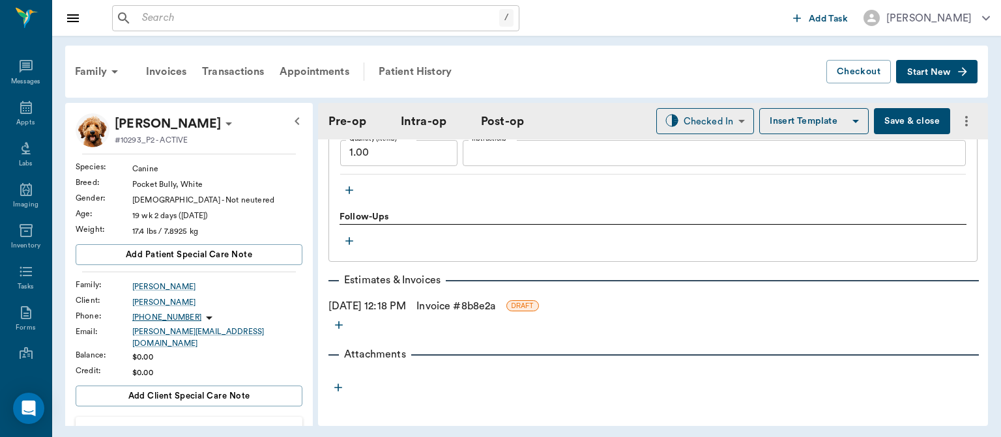
scroll to position [1414, 0]
click at [354, 169] on div "Anesthesia, General (30-60min) Quantity (Items) * 1.00 Quantity (Items) * Instr…" at bounding box center [652, 143] width 625 height 59
click at [352, 188] on icon "button" at bounding box center [349, 188] width 13 height 13
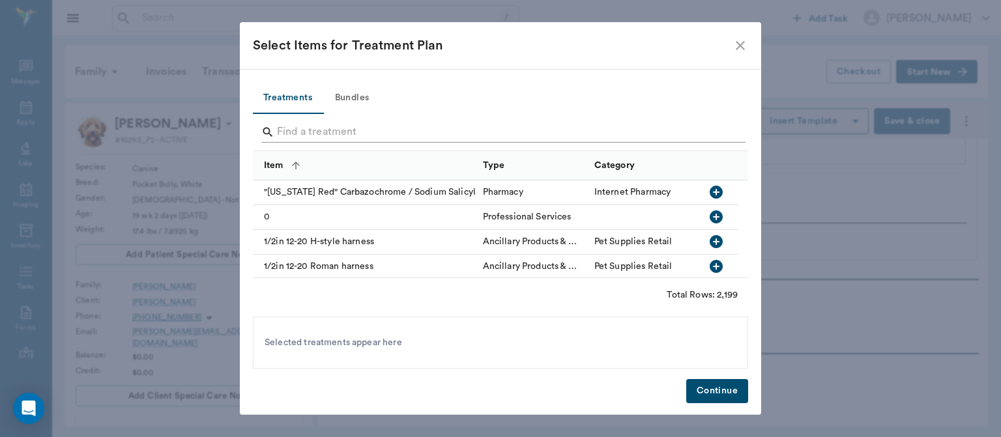
click at [291, 126] on input "Search" at bounding box center [501, 132] width 449 height 21
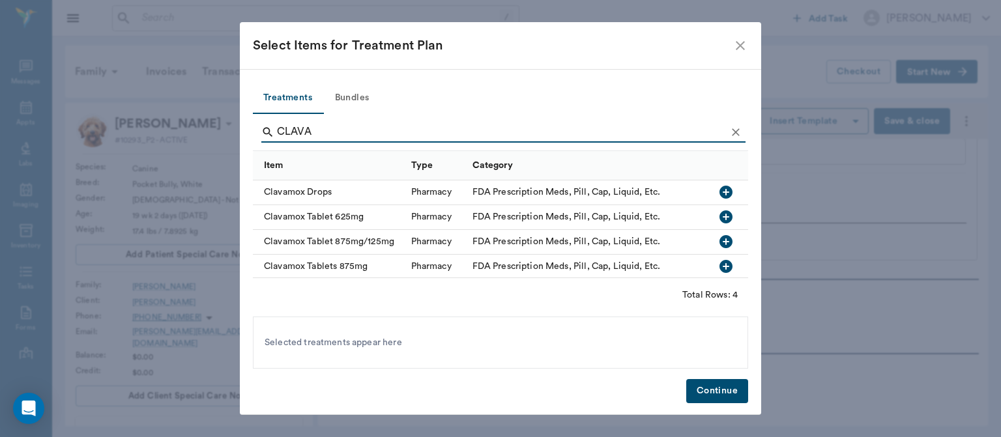
type input "CLAVA"
click at [719, 190] on icon "button" at bounding box center [725, 192] width 13 height 13
click at [698, 401] on button "Continue" at bounding box center [717, 391] width 62 height 24
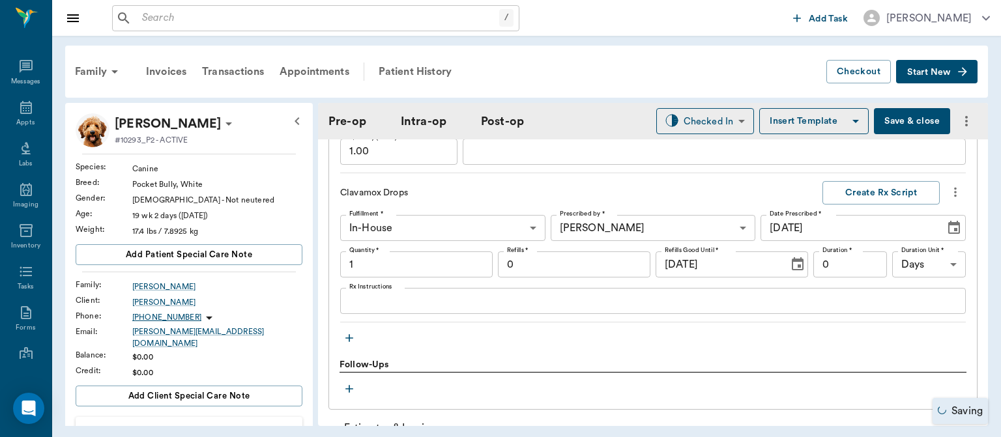
click at [403, 266] on input "1" at bounding box center [416, 264] width 152 height 26
type input "4"
click at [393, 305] on textarea "Rx Instructions" at bounding box center [652, 301] width 607 height 15
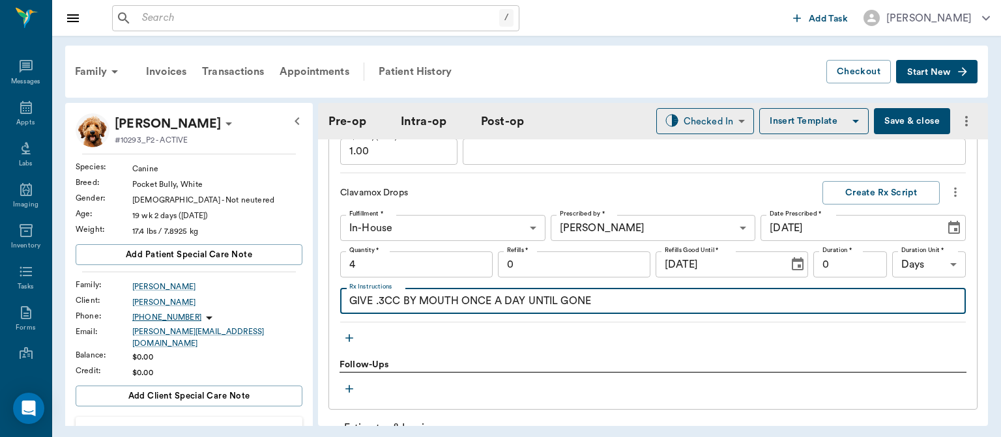
type textarea "GIVE .3CC BY MOUTH ONCE A DAY UNTIL GONE"
click at [865, 197] on button "Create Rx Script" at bounding box center [880, 193] width 117 height 24
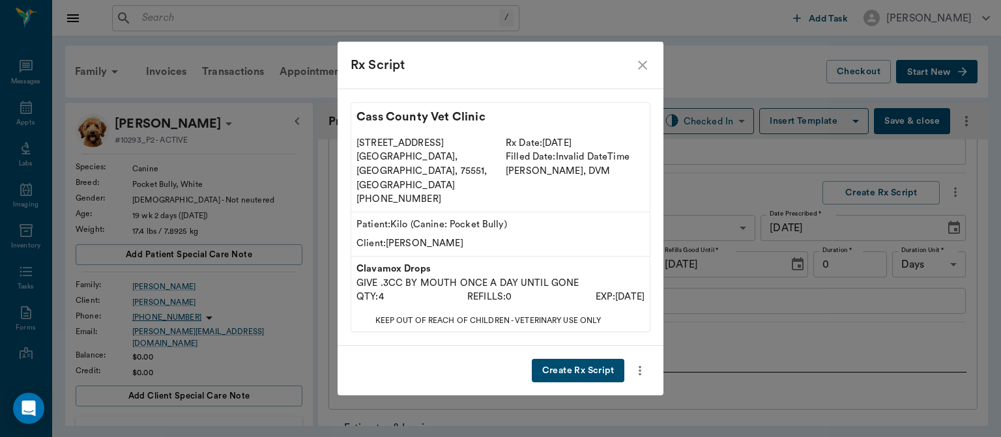
click at [641, 73] on icon "close" at bounding box center [642, 65] width 16 height 16
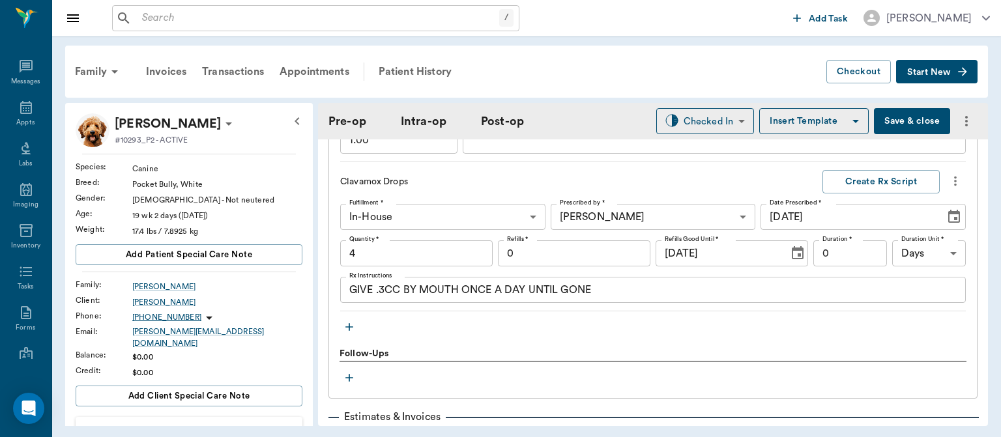
scroll to position [1425, 0]
click at [834, 257] on input "0" at bounding box center [850, 253] width 74 height 26
type input "7"
click at [868, 180] on button "Create Rx Script" at bounding box center [880, 182] width 117 height 24
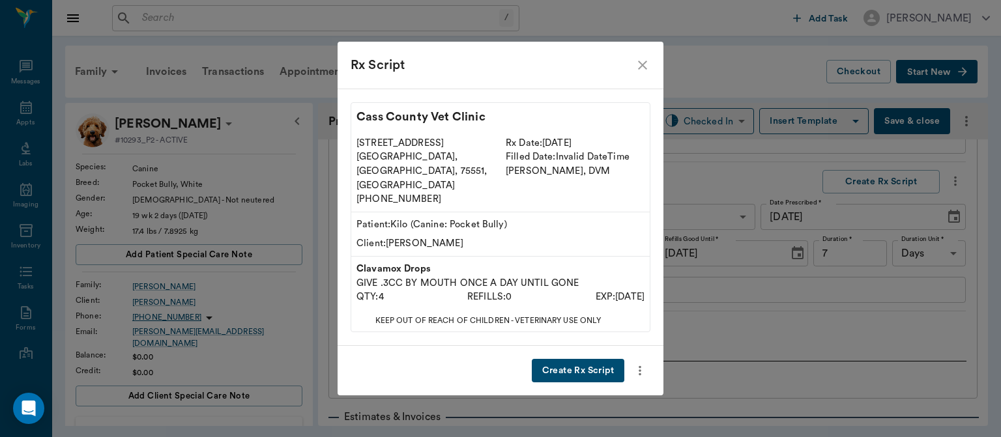
click at [575, 359] on button "Create Rx Script" at bounding box center [578, 371] width 92 height 24
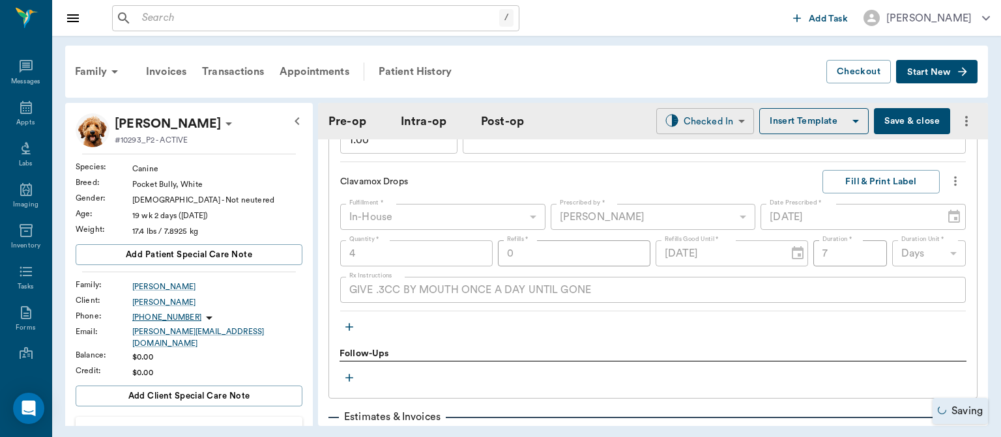
click at [712, 124] on body "/ ​ Add Task [PERSON_NAME] Nectar Messages Appts Labs Imaging Inventory Tasks F…" at bounding box center [500, 218] width 1001 height 437
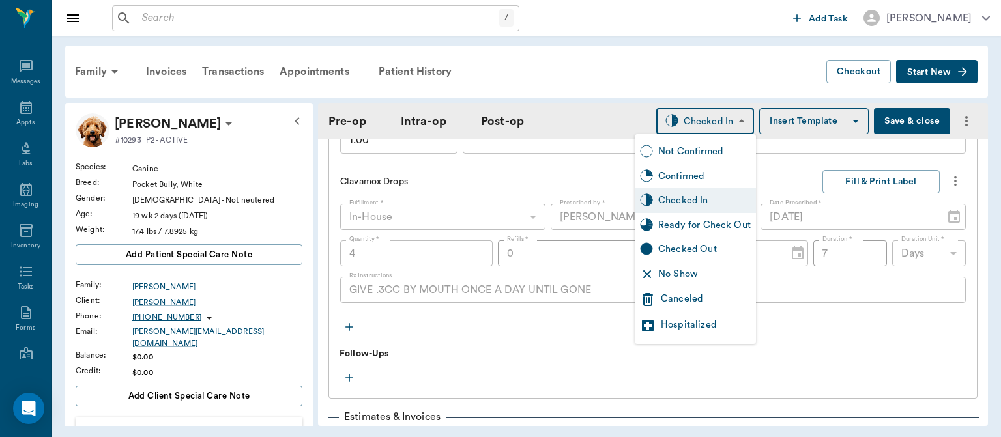
click at [692, 229] on div "Ready for Check Out" at bounding box center [704, 225] width 92 height 14
type input "READY_TO_CHECKOUT"
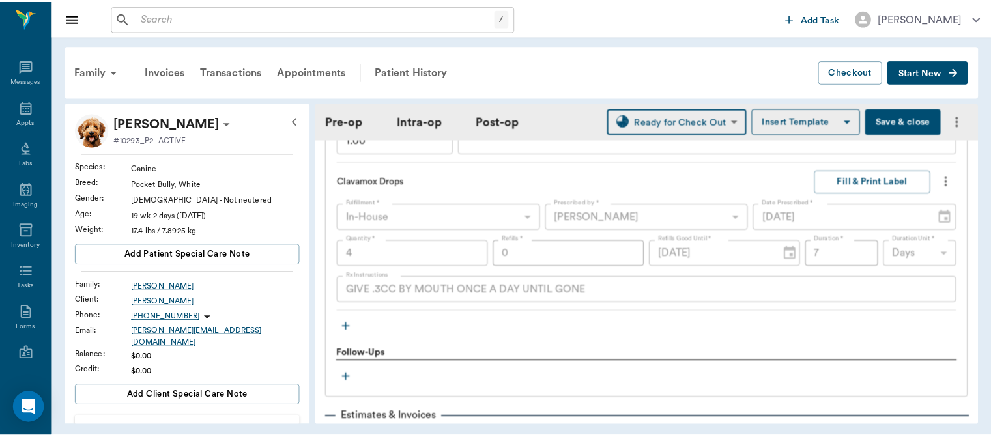
scroll to position [1563, 0]
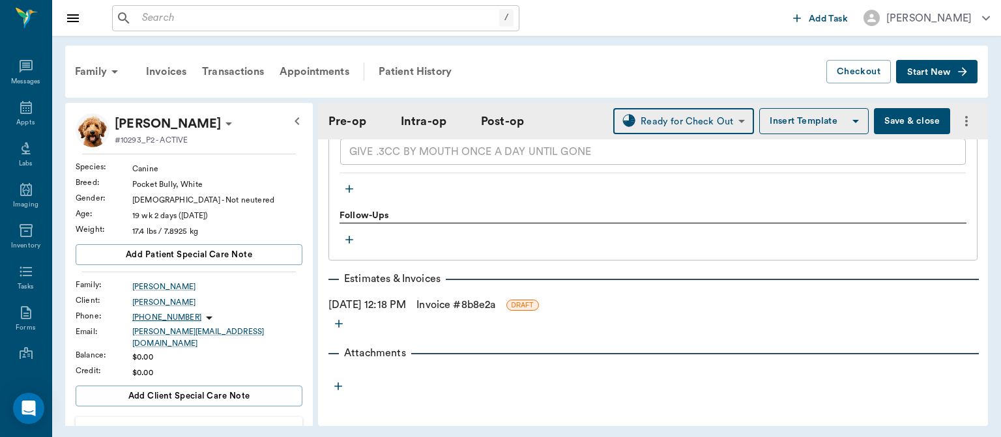
click at [461, 302] on link "Invoice # 8b8e2a" at bounding box center [455, 305] width 79 height 16
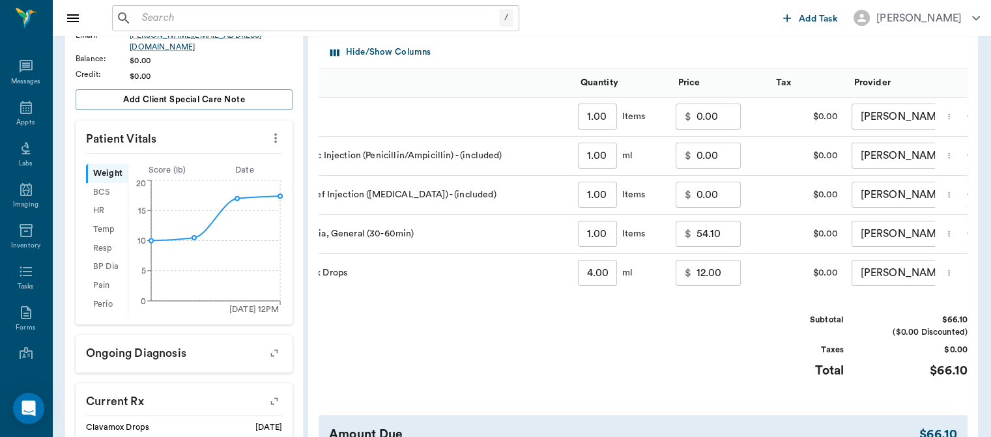
scroll to position [0, 76]
click at [715, 235] on input "54.10" at bounding box center [721, 234] width 44 height 26
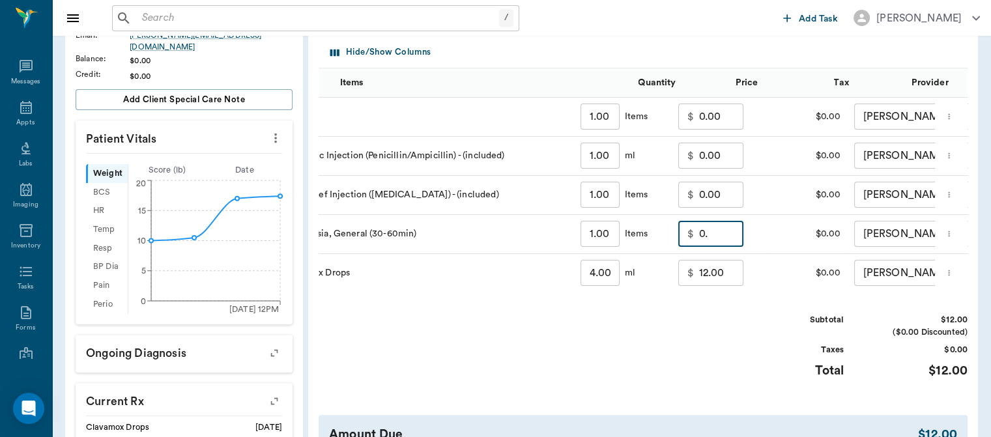
scroll to position [0, 18]
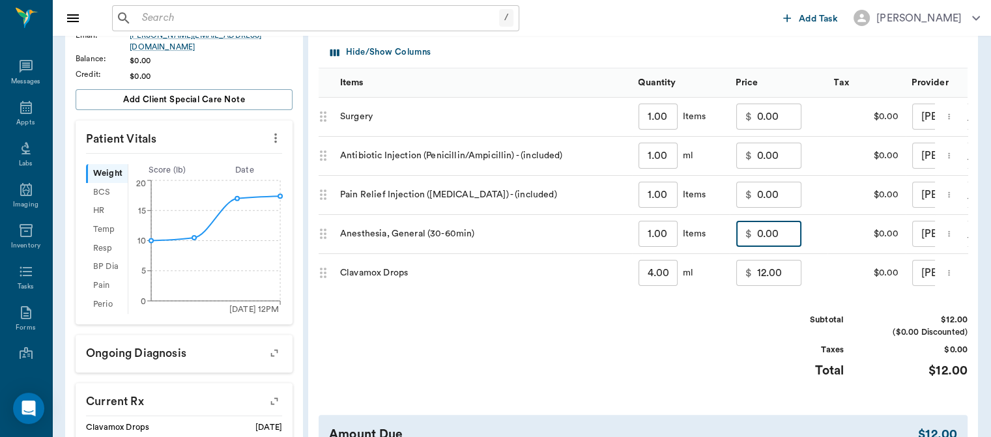
type input "0.00"
click at [762, 276] on input "12.00" at bounding box center [779, 273] width 44 height 26
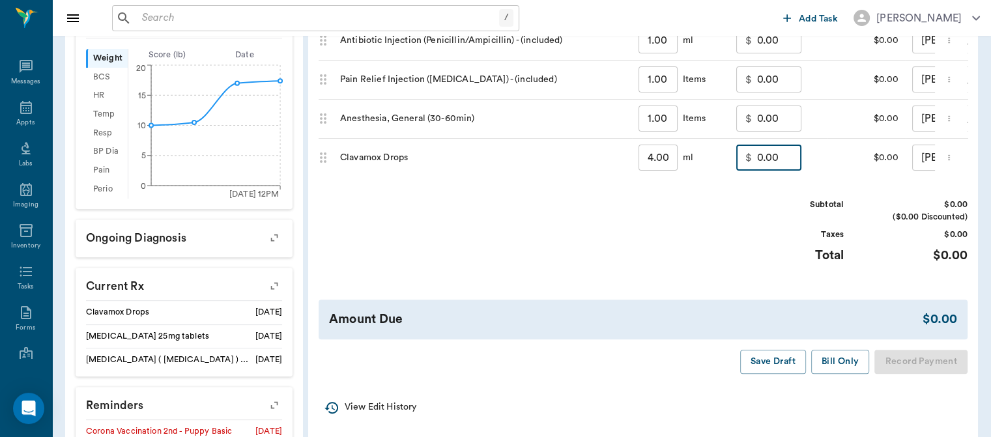
scroll to position [414, 0]
type input "0.00"
click at [841, 372] on button "Bill Only" at bounding box center [840, 360] width 59 height 24
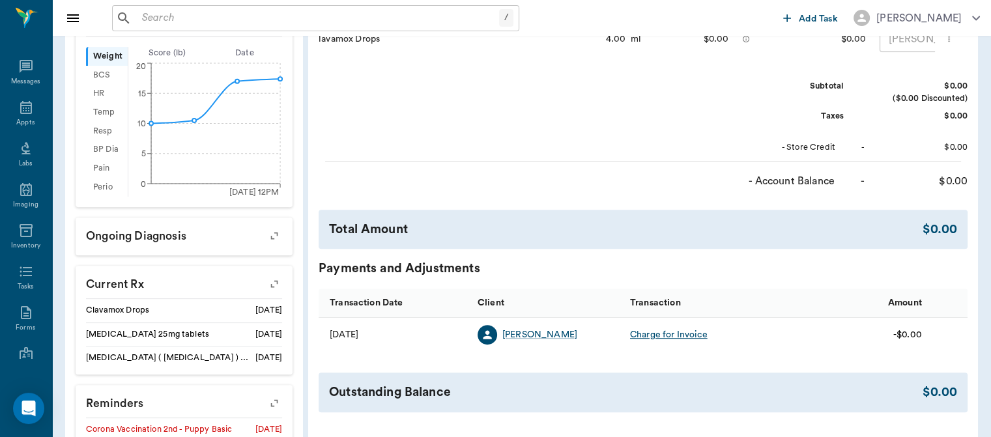
scroll to position [0, 17]
click at [16, 122] on div "Appts" at bounding box center [25, 123] width 18 height 10
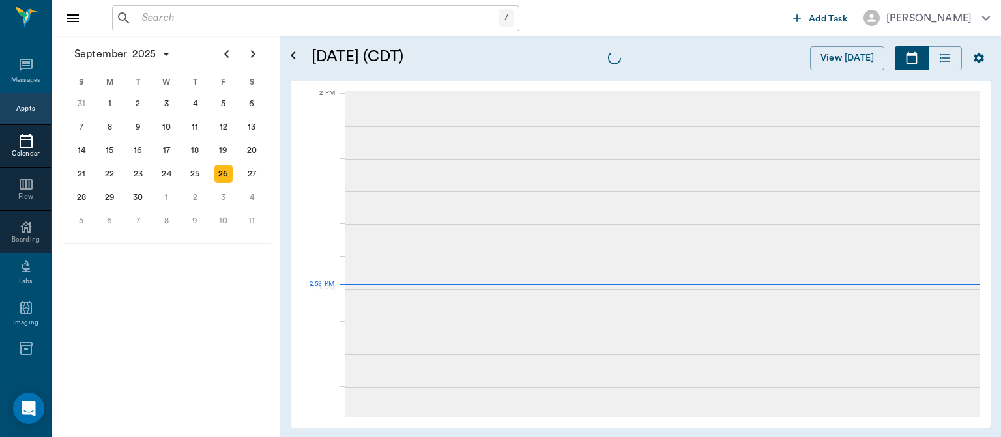
scroll to position [1174, 0]
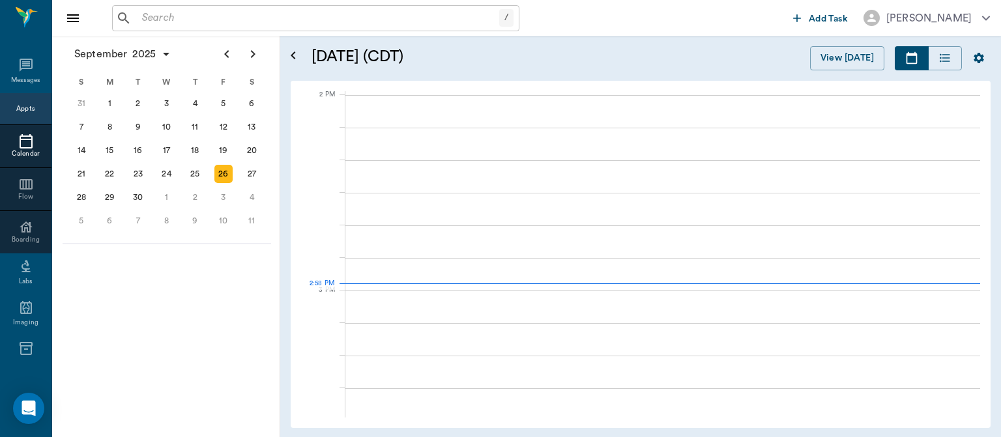
click at [151, 13] on input "text" at bounding box center [318, 18] width 362 height 18
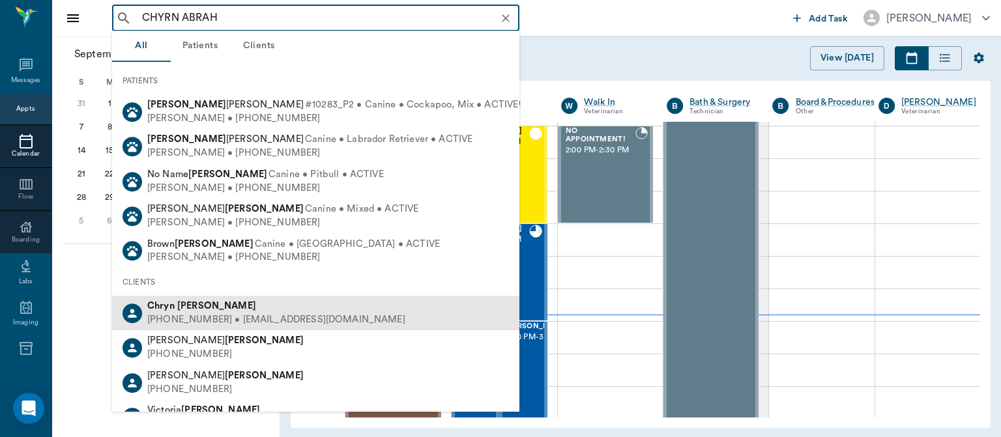
click at [268, 320] on div "[PHONE_NUMBER] • [EMAIL_ADDRESS][DOMAIN_NAME]" at bounding box center [276, 320] width 258 height 14
type input "CHYRN ABRAH"
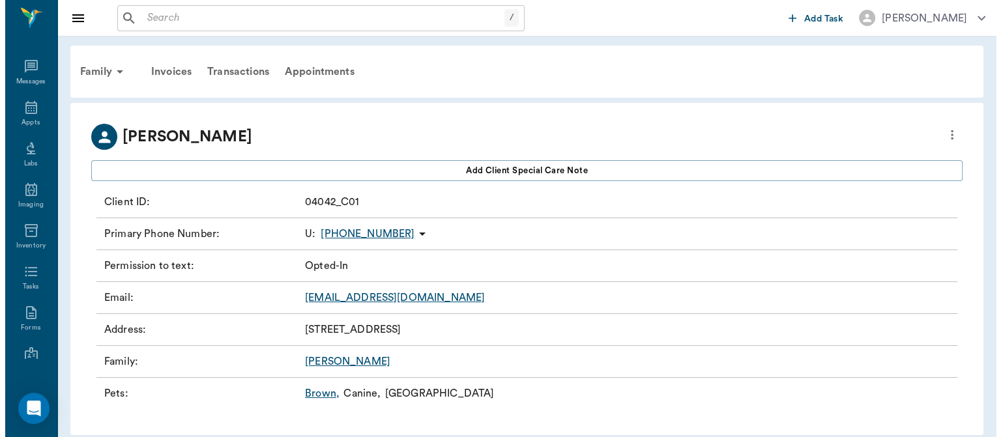
scroll to position [12, 0]
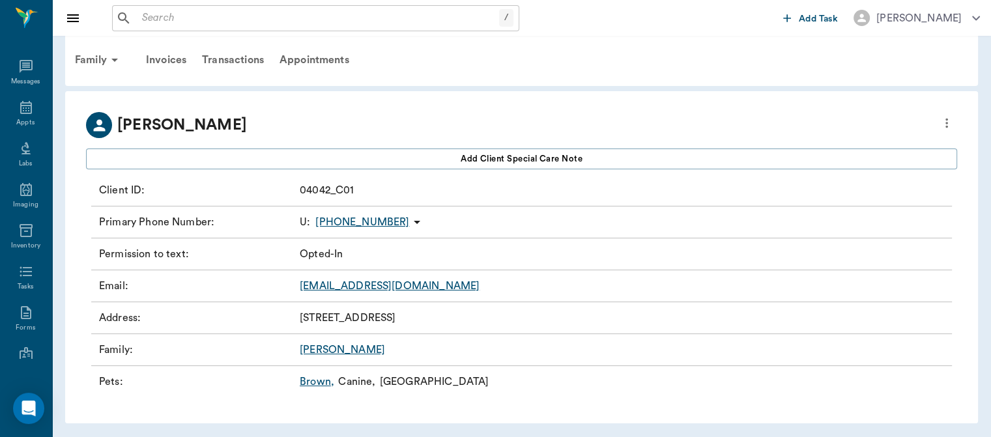
click at [946, 119] on icon "more" at bounding box center [946, 124] width 3 height 10
